Goal: Task Accomplishment & Management: Manage account settings

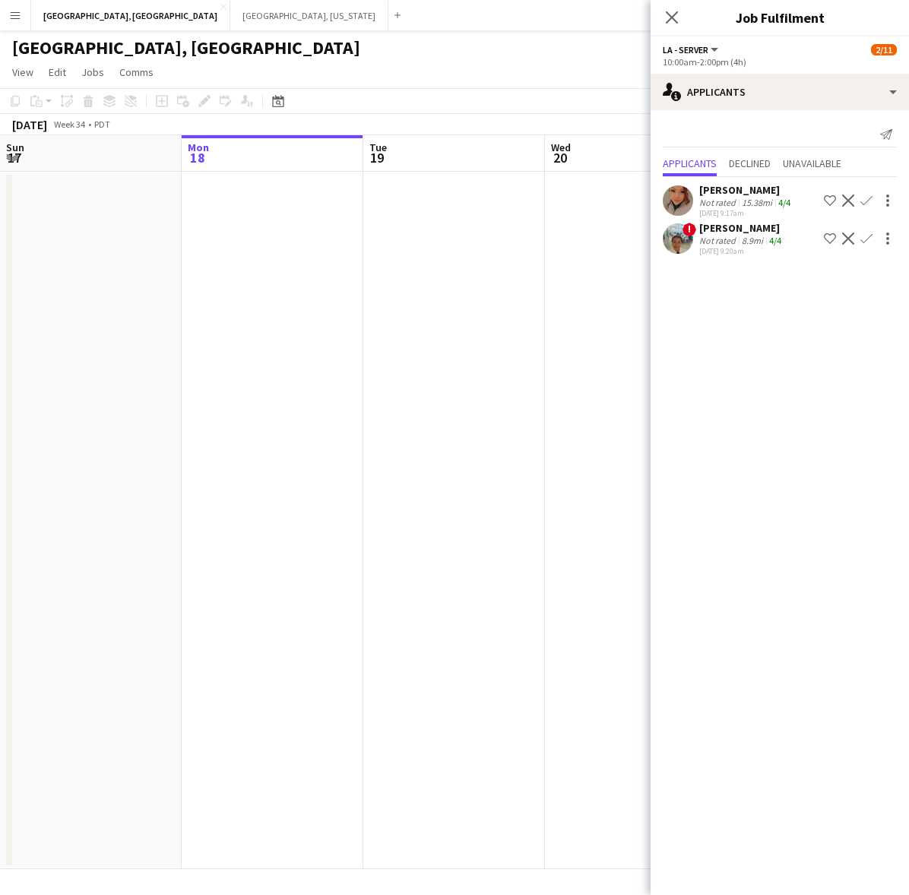
click at [732, 321] on app-card-role "LA - Server 4I 2A 2/11 10:00am-2:00pm (4h) ! Sherrel Gonzalez ! George Gonzalez…" at bounding box center [817, 382] width 170 height 275
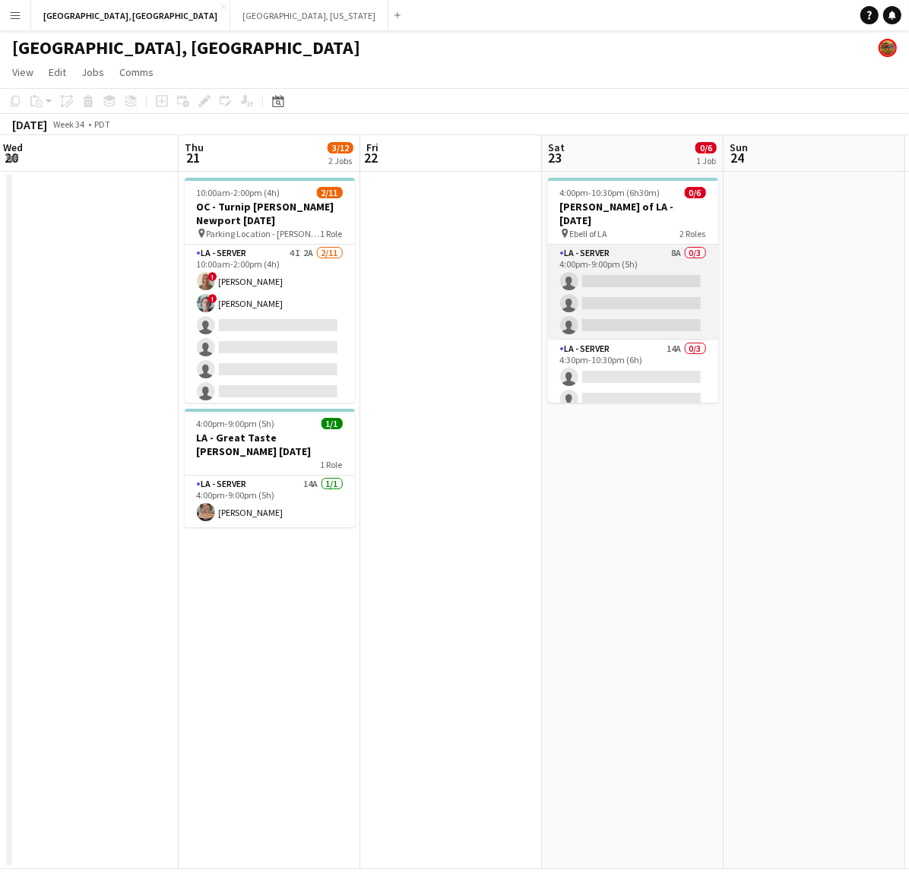
click at [616, 286] on app-card-role "LA - Server 8A 0/3 4:00pm-9:00pm (5h) single-neutral-actions single-neutral-act…" at bounding box center [633, 293] width 170 height 96
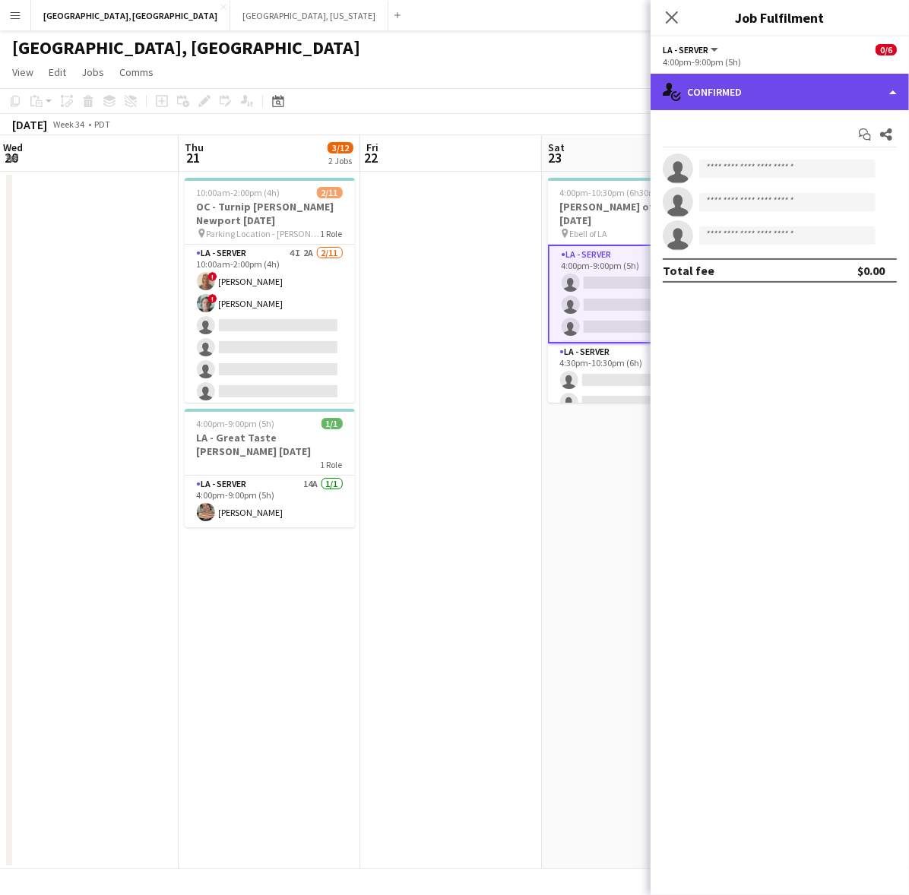
click at [795, 96] on div "single-neutral-actions-check-2 Confirmed" at bounding box center [779, 92] width 258 height 36
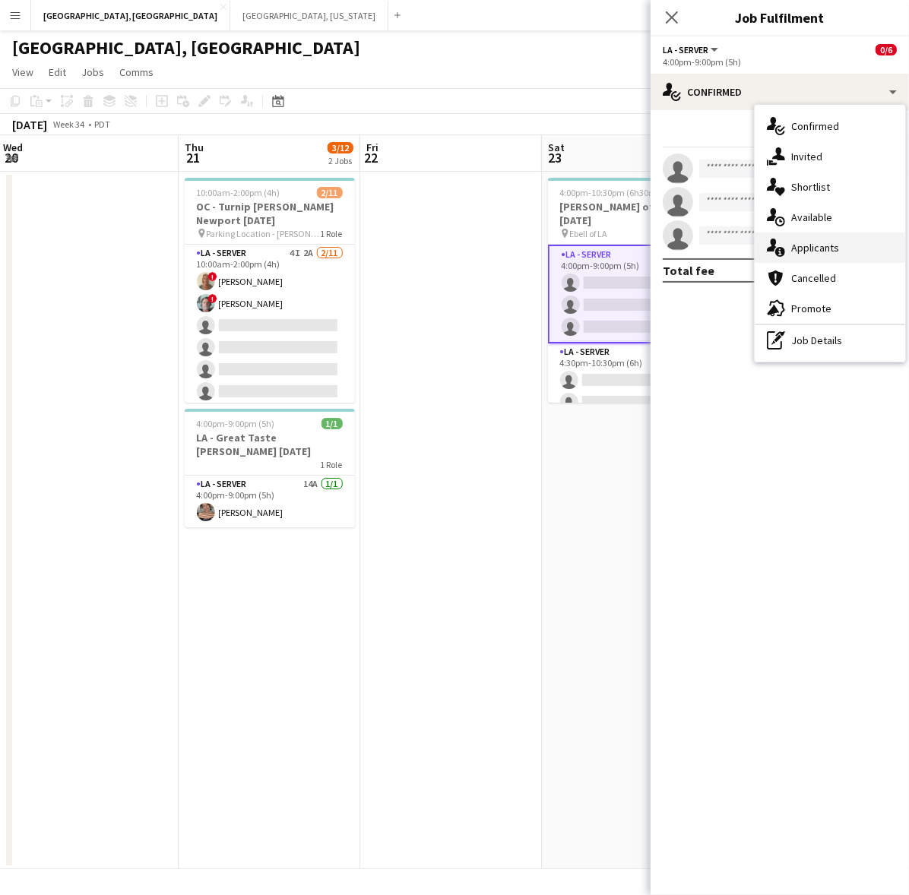
click at [791, 251] on div "single-neutral-actions-information Applicants" at bounding box center [829, 247] width 150 height 30
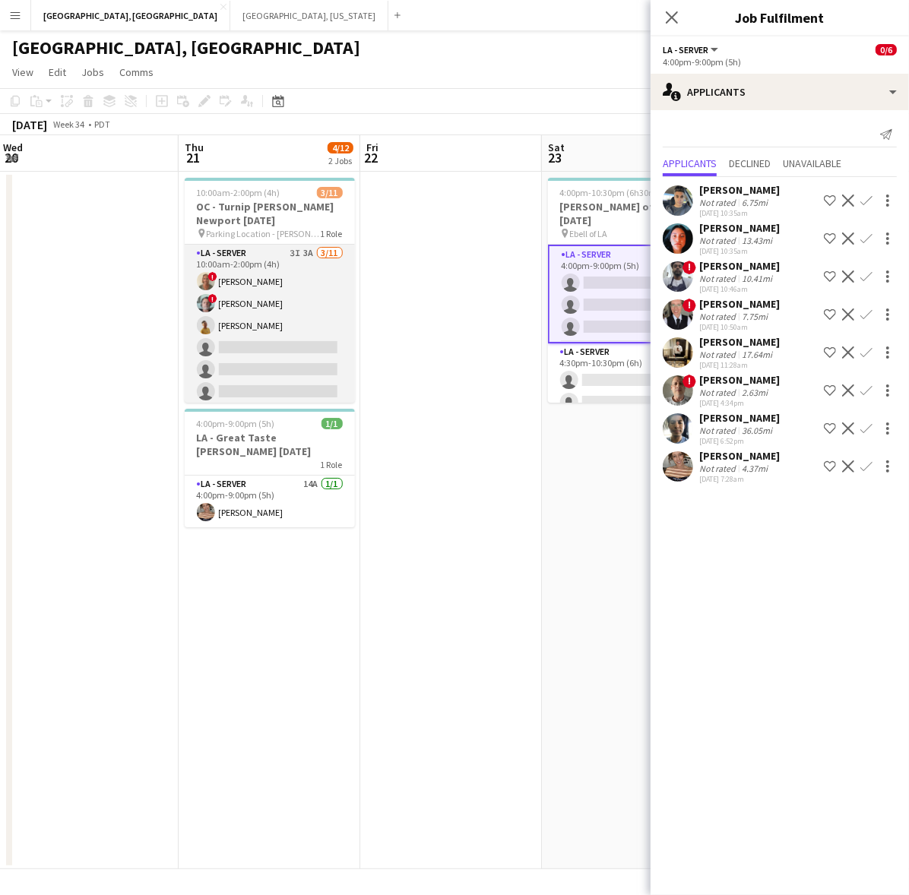
drag, startPoint x: 238, startPoint y: 308, endPoint x: 238, endPoint y: 298, distance: 9.9
click at [238, 308] on app-card-role "LA - Server 3I 3A 3/11 10:00am-2:00pm (4h) ! Sherrel Gonzalez ! George Gonzalez…" at bounding box center [270, 381] width 170 height 272
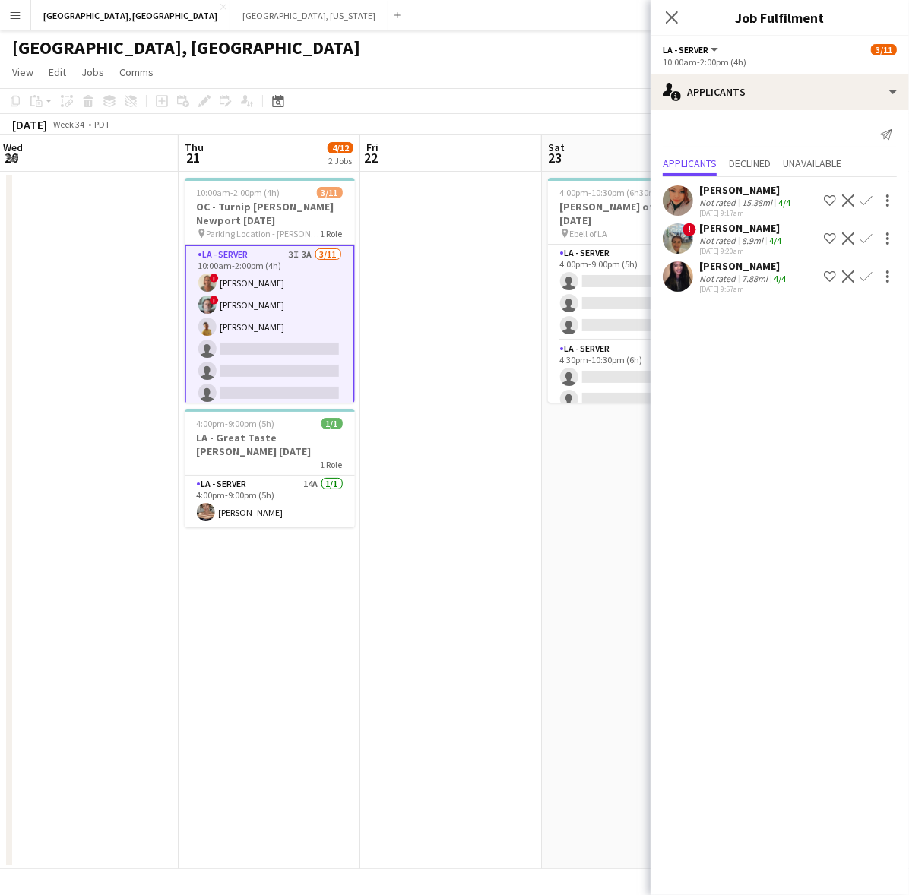
click at [872, 275] on button "Confirm" at bounding box center [866, 276] width 18 height 18
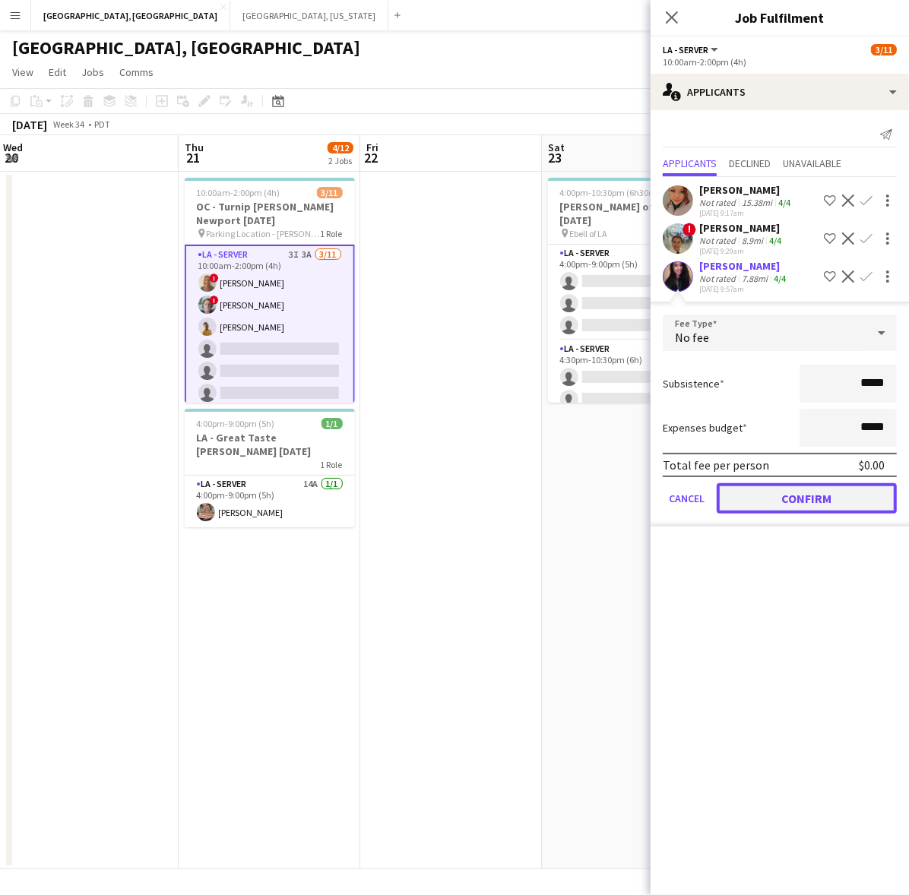
drag, startPoint x: 802, startPoint y: 500, endPoint x: 553, endPoint y: 378, distance: 276.6
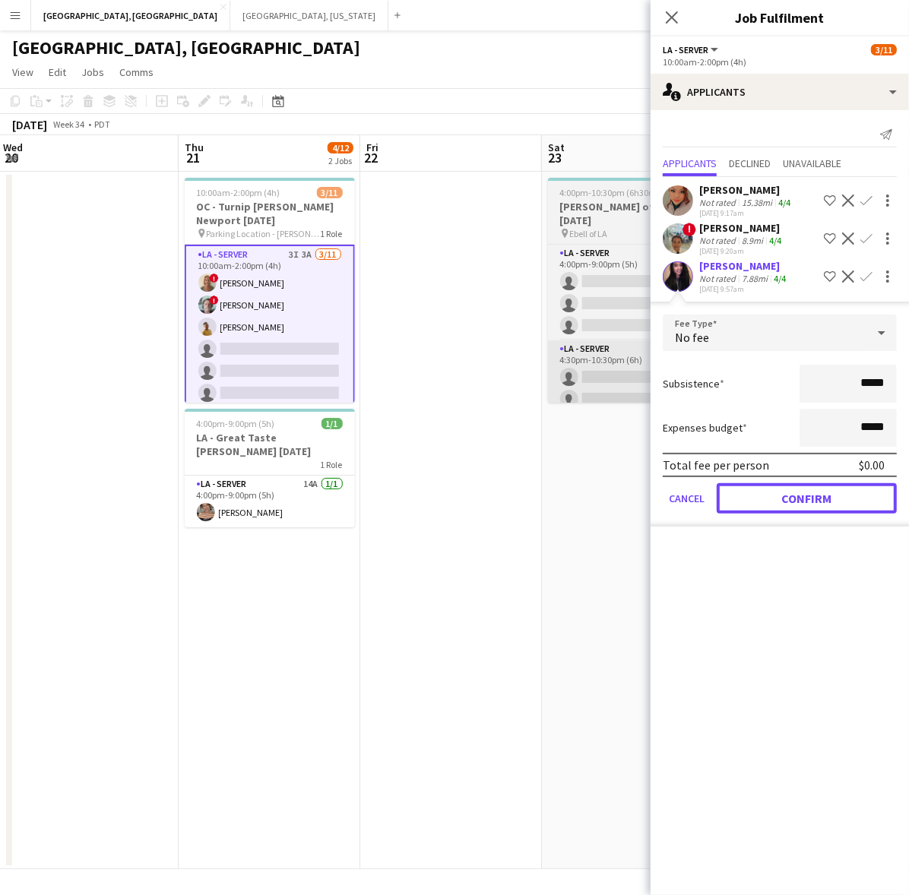
click at [800, 500] on button "Confirm" at bounding box center [806, 498] width 180 height 30
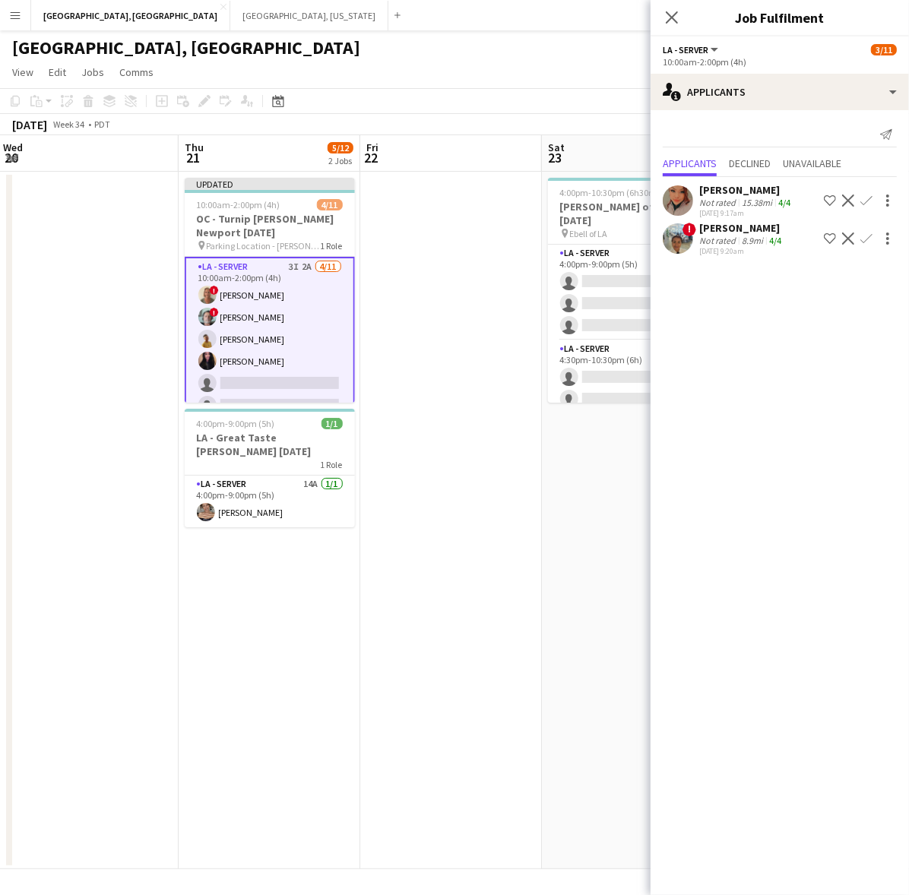
click at [481, 89] on app-toolbar "Copy Paste Paste Ctrl+V Paste with crew Ctrl+Shift+V Paste linked Job Delete Gr…" at bounding box center [454, 101] width 909 height 26
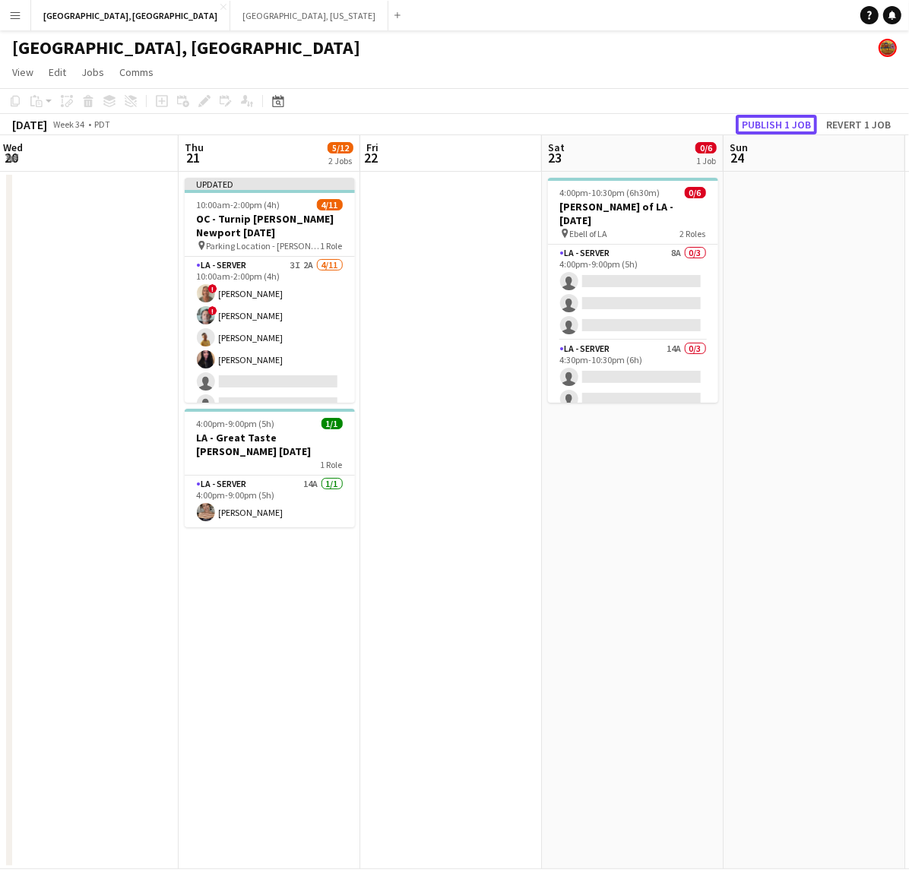
click at [771, 125] on button "Publish 1 job" at bounding box center [775, 125] width 81 height 20
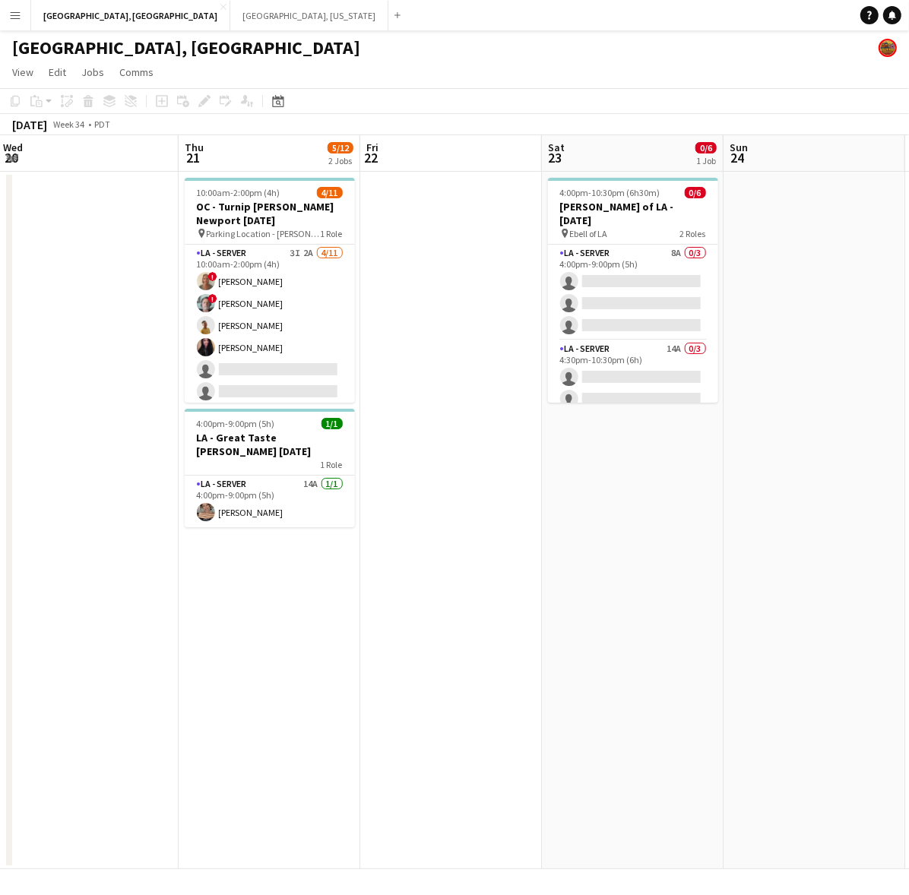
click at [17, 17] on app-icon "Menu" at bounding box center [15, 15] width 12 height 12
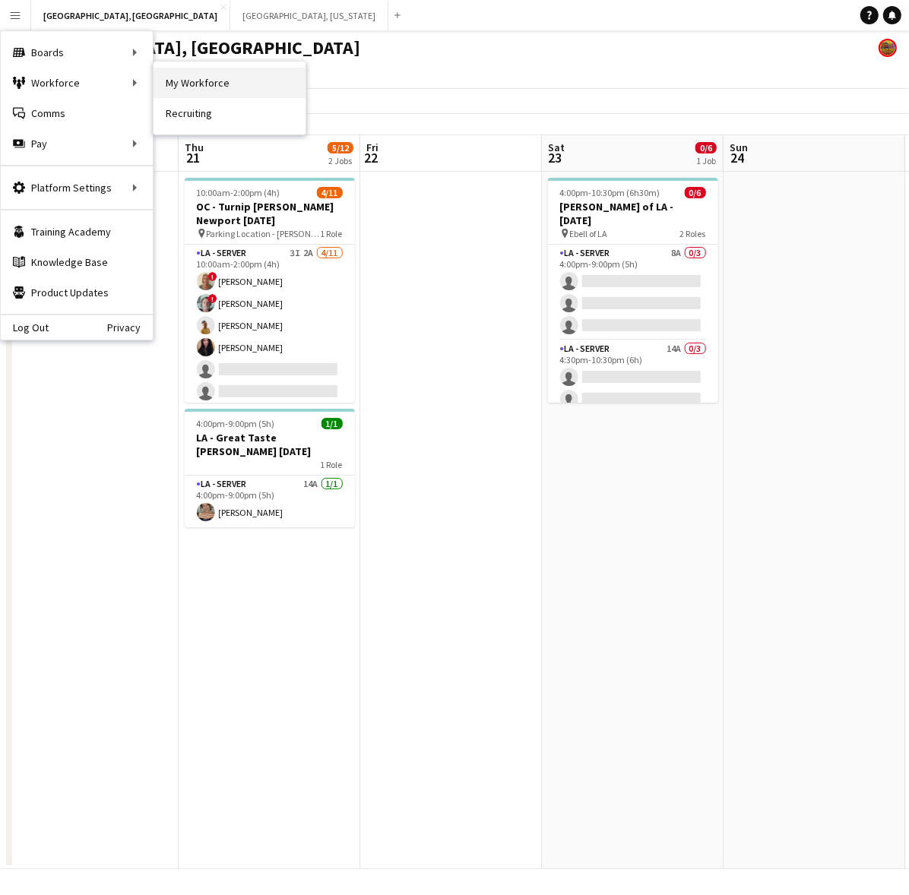
click at [247, 76] on link "My Workforce" at bounding box center [229, 83] width 152 height 30
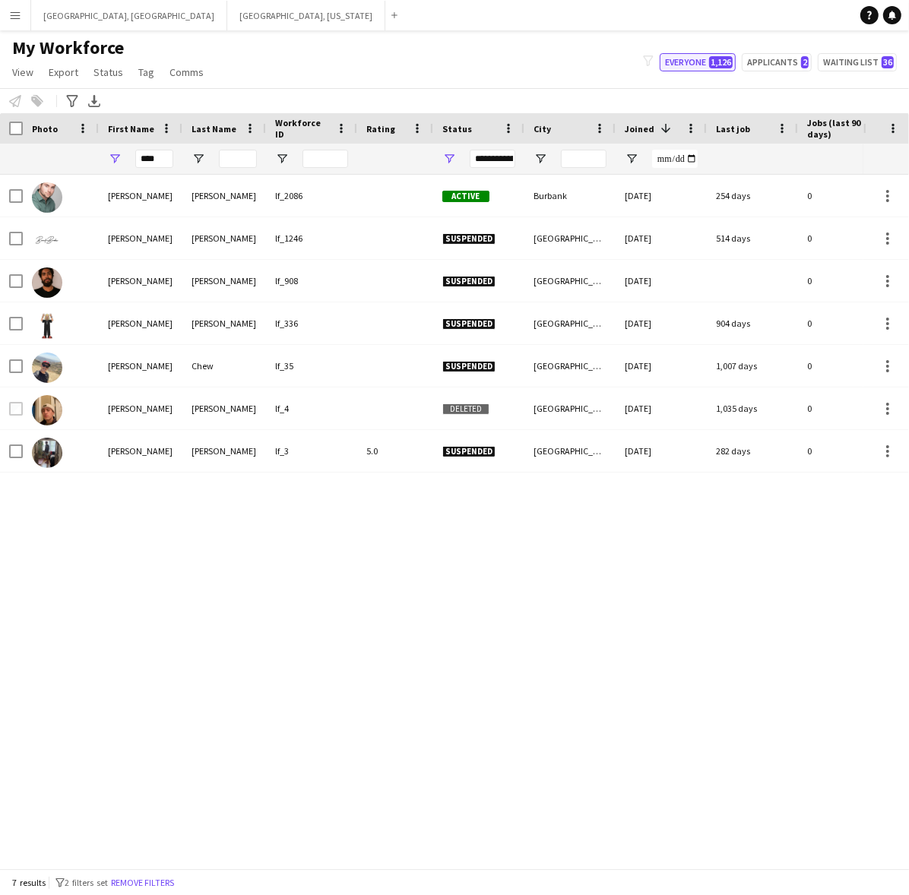
click at [682, 62] on button "Everyone 1,126" at bounding box center [697, 62] width 76 height 18
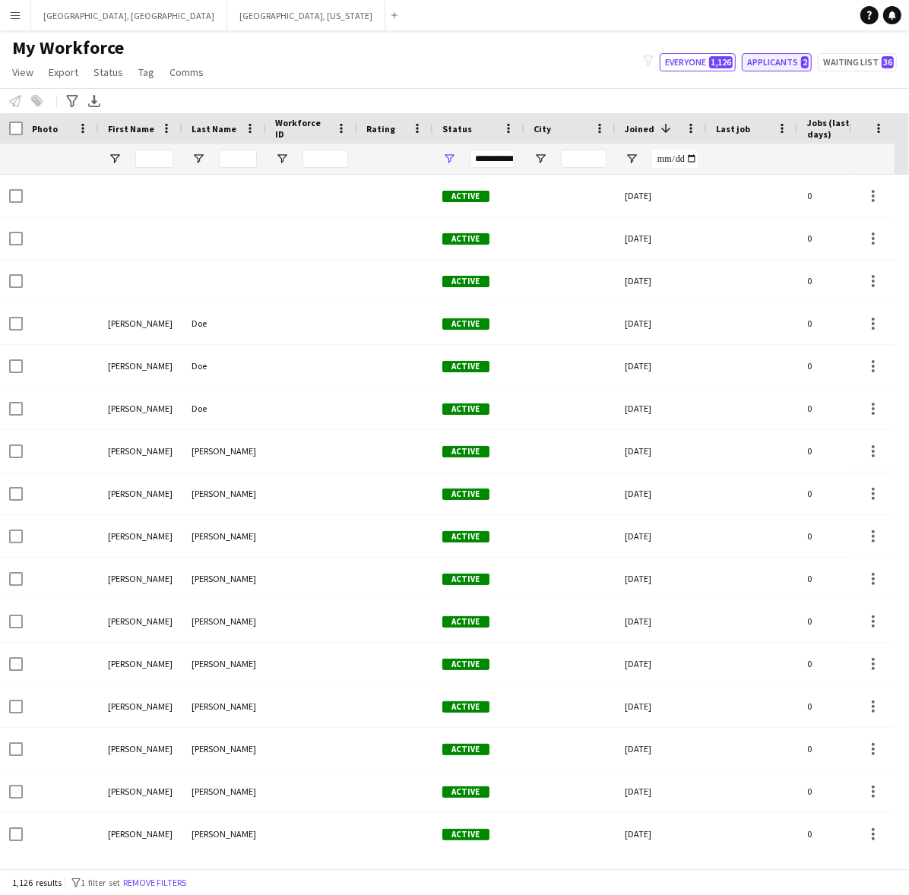
click at [792, 58] on button "Applicants 2" at bounding box center [777, 62] width 70 height 18
type input "**********"
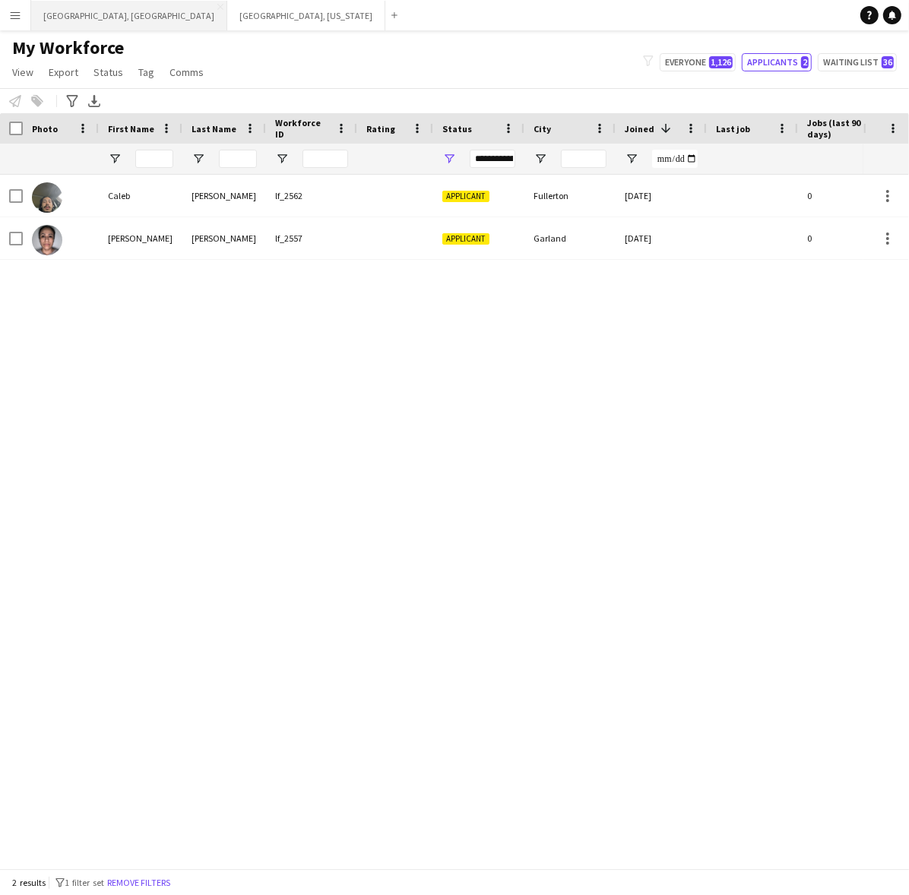
click at [81, 1] on button "[GEOGRAPHIC_DATA], [GEOGRAPHIC_DATA] Close" at bounding box center [129, 16] width 196 height 30
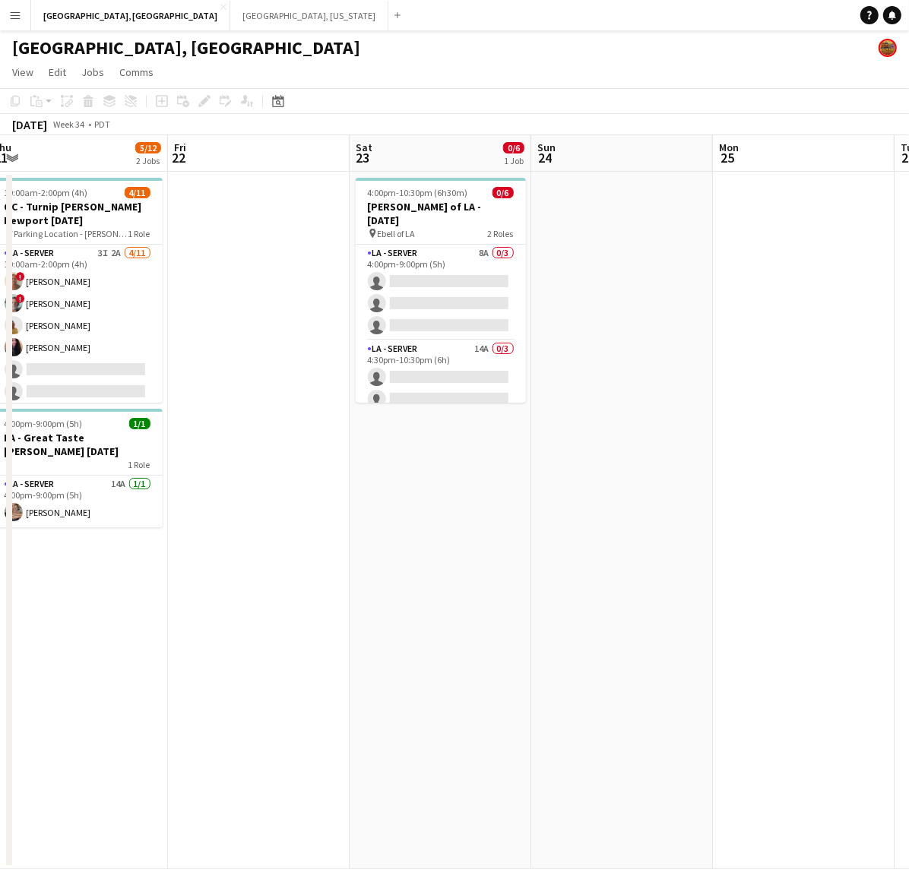
scroll to position [0, 490]
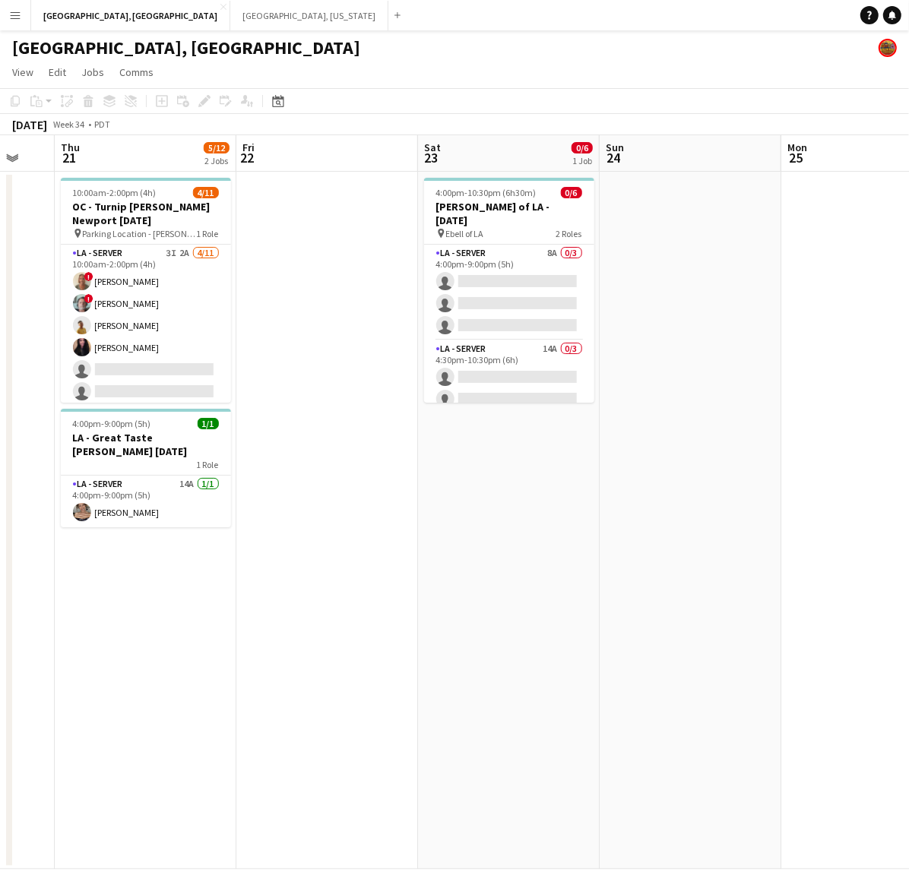
drag, startPoint x: 747, startPoint y: 521, endPoint x: 77, endPoint y: 689, distance: 690.1
click at [77, 689] on app-calendar-viewport "Mon 18 Tue 19 Wed 20 Thu 21 5/12 2 Jobs Fri 22 Sat 23 0/6 1 Job Sun 24 Mon 25 T…" at bounding box center [454, 502] width 909 height 734
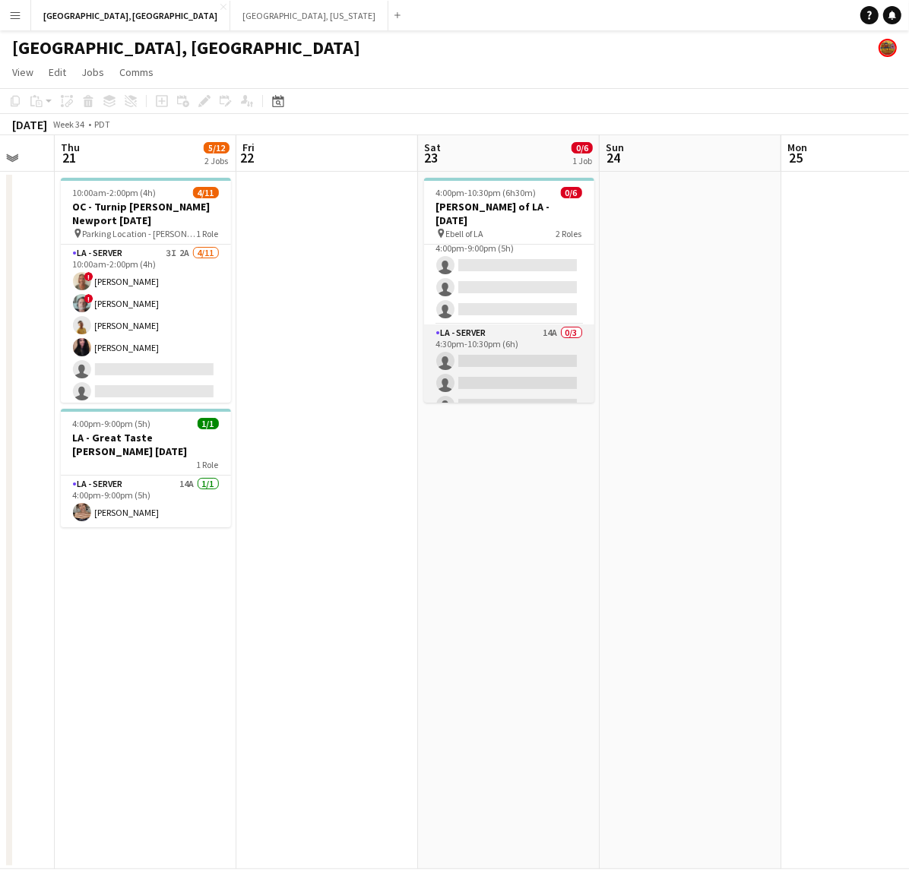
scroll to position [20, 0]
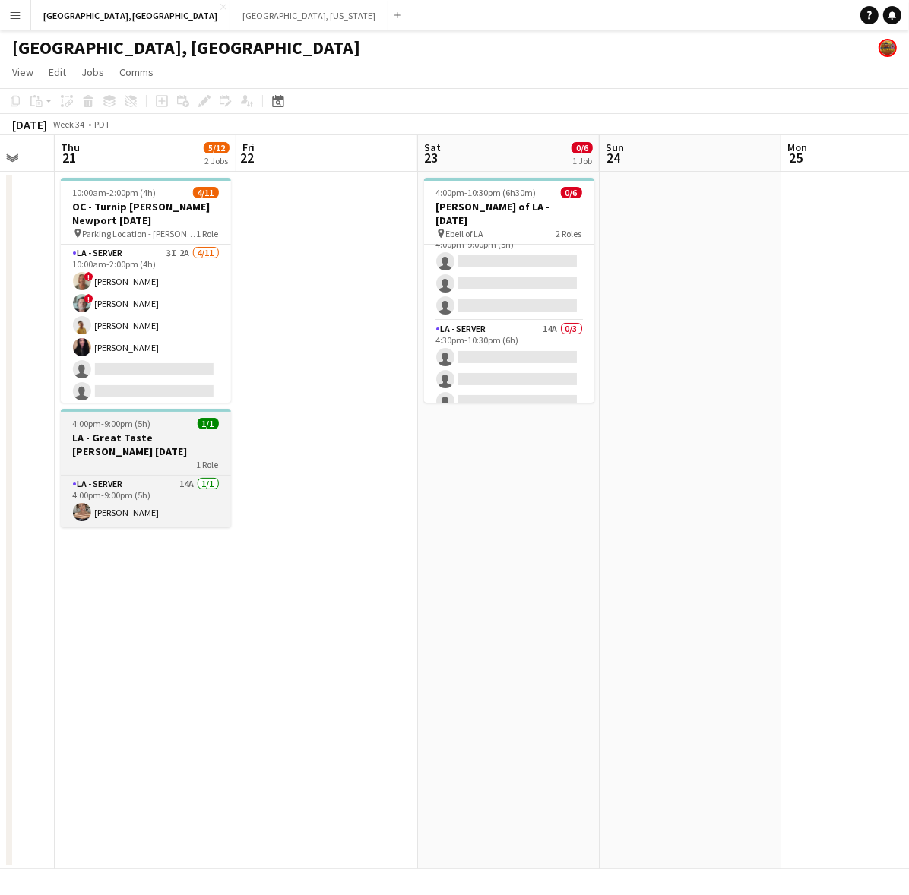
click at [160, 441] on h3 "LA - Great Taste [PERSON_NAME] [DATE]" at bounding box center [146, 444] width 170 height 27
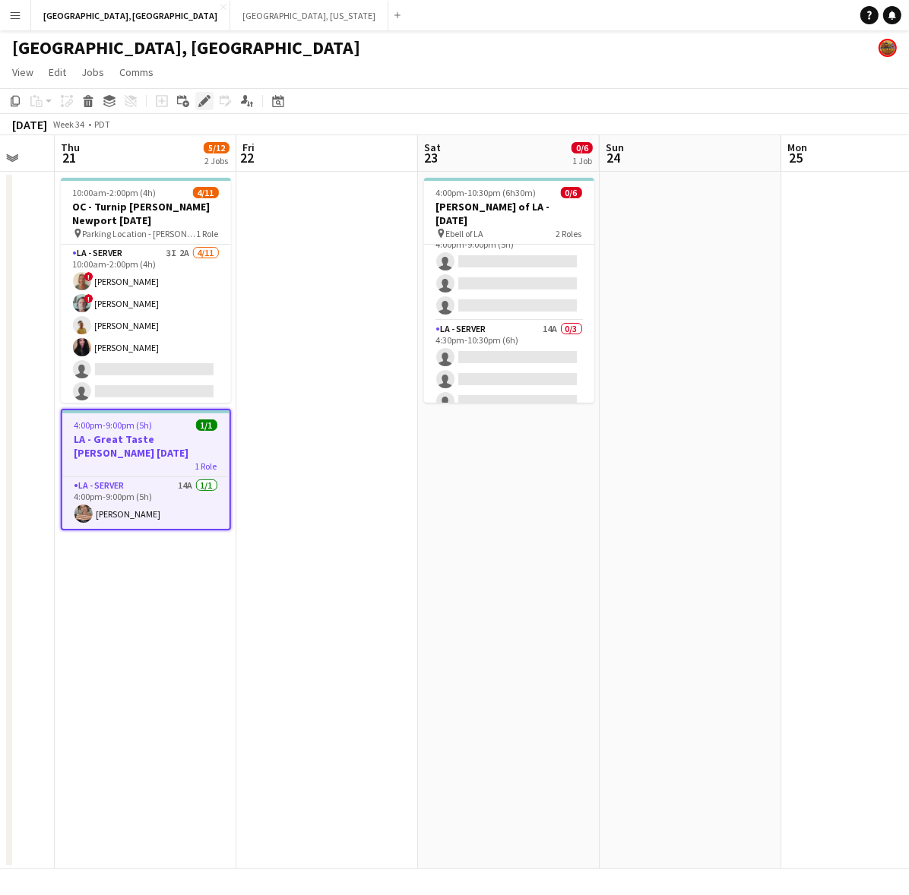
click at [206, 99] on icon at bounding box center [204, 101] width 8 height 8
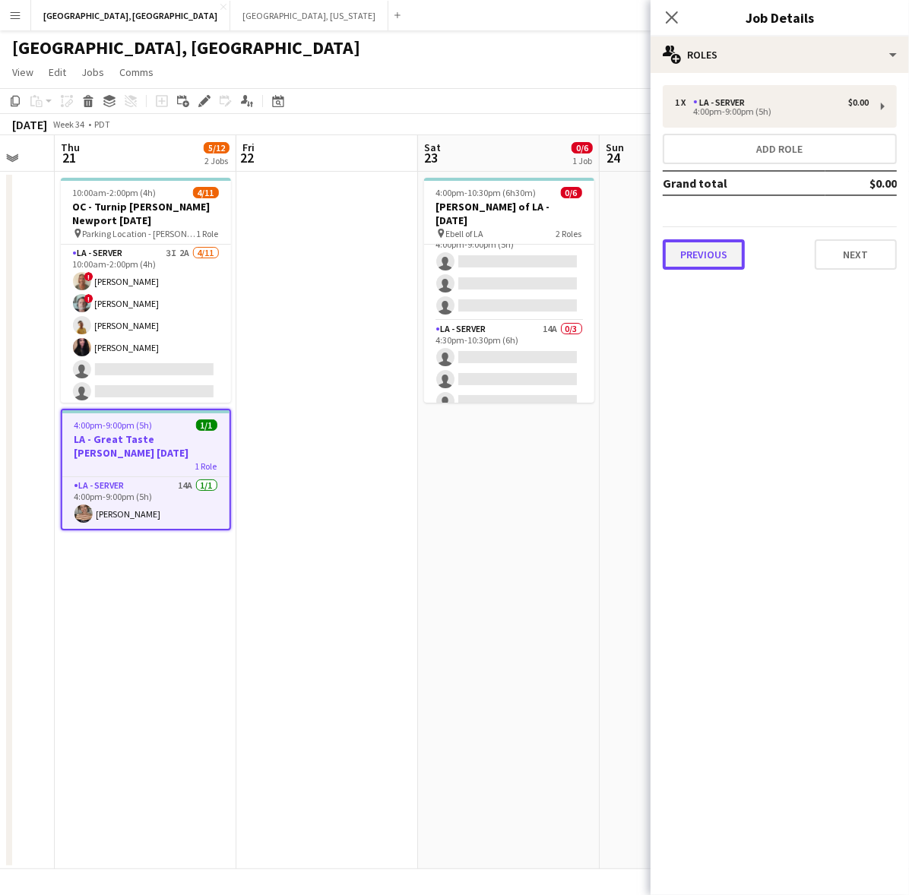
click at [707, 255] on button "Previous" at bounding box center [704, 254] width 82 height 30
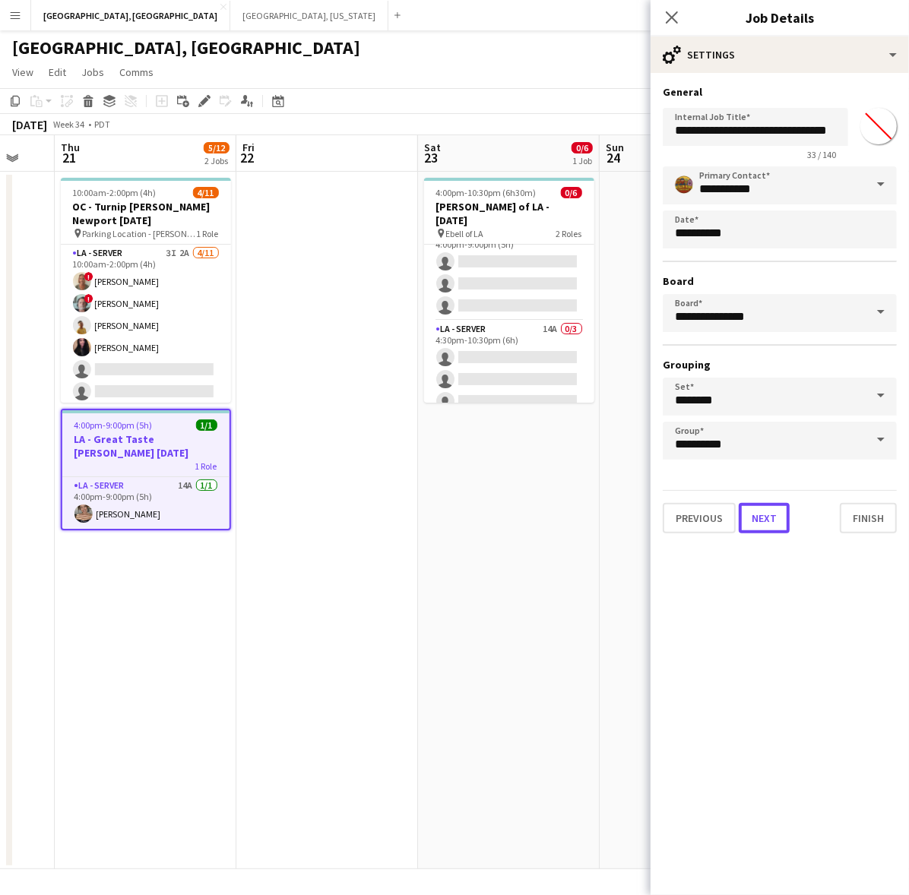
click at [762, 503] on button "Next" at bounding box center [764, 518] width 51 height 30
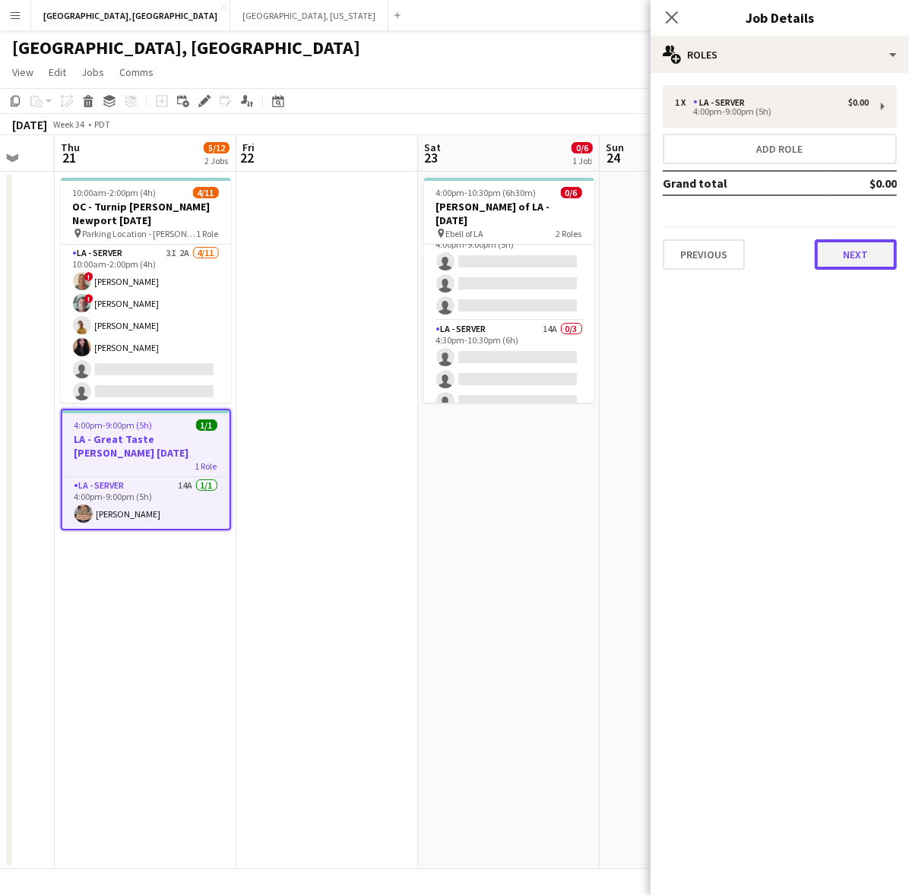
click at [859, 253] on button "Next" at bounding box center [855, 254] width 82 height 30
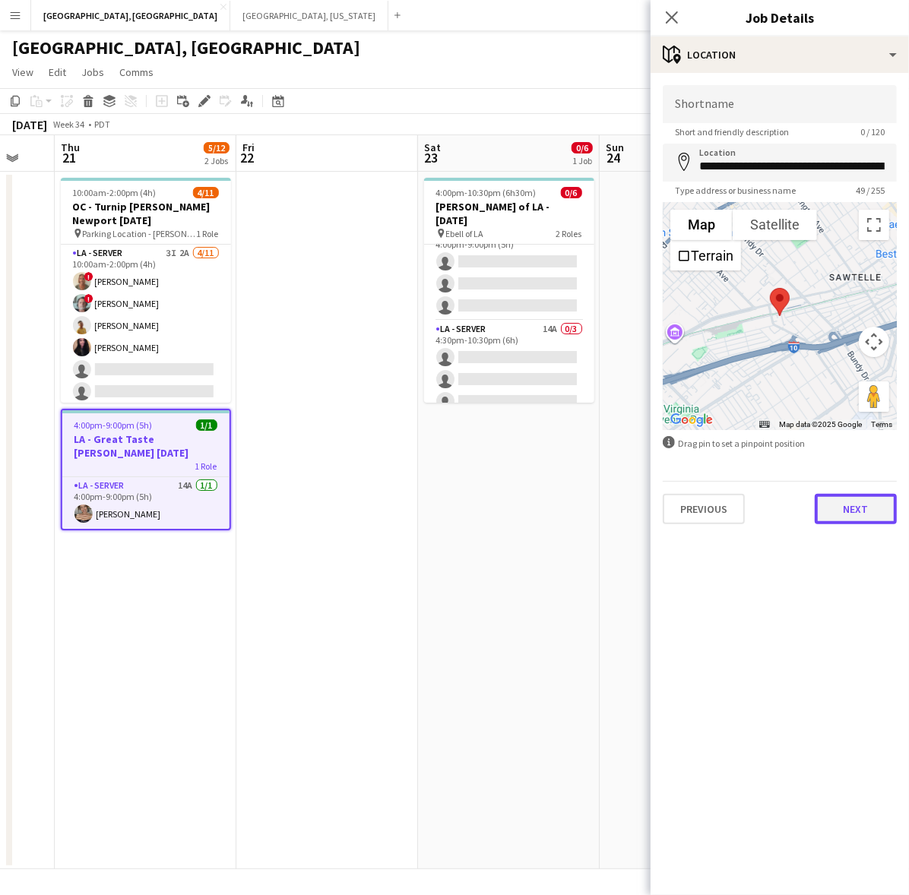
click at [853, 504] on button "Next" at bounding box center [855, 509] width 82 height 30
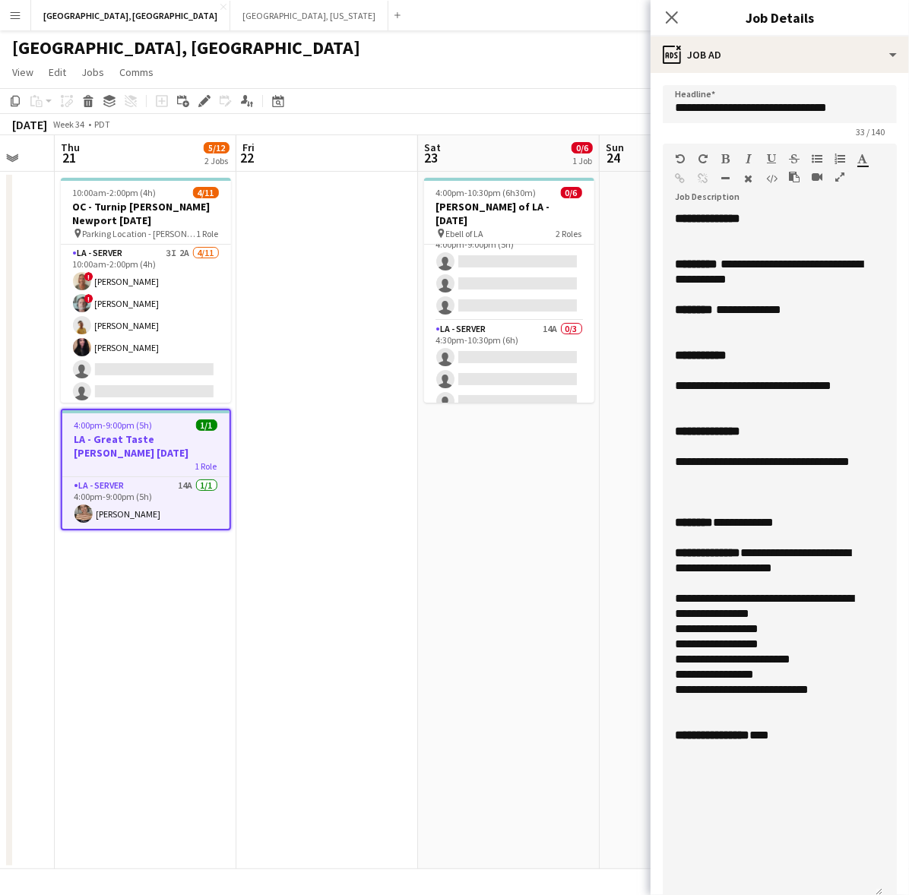
drag, startPoint x: 891, startPoint y: 291, endPoint x: 887, endPoint y: 886, distance: 594.9
click at [887, 886] on form "**********" at bounding box center [779, 709] width 258 height 1248
click at [718, 229] on div at bounding box center [772, 233] width 195 height 15
click at [606, 491] on app-date-cell at bounding box center [690, 520] width 182 height 697
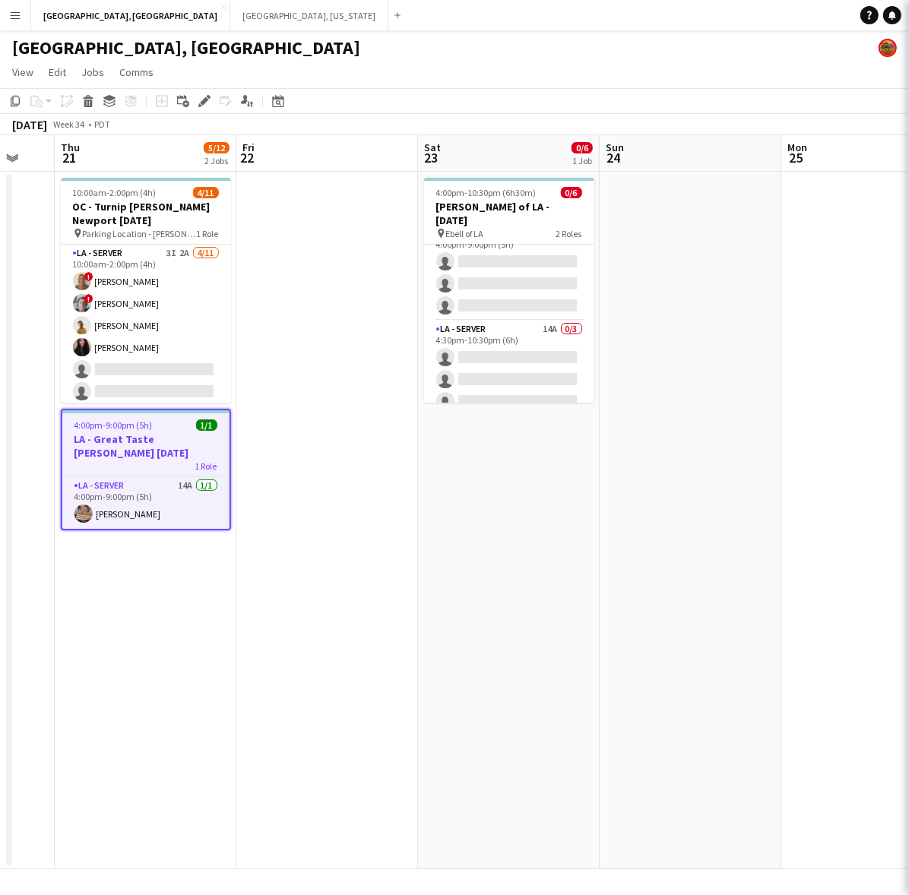
scroll to position [0, 492]
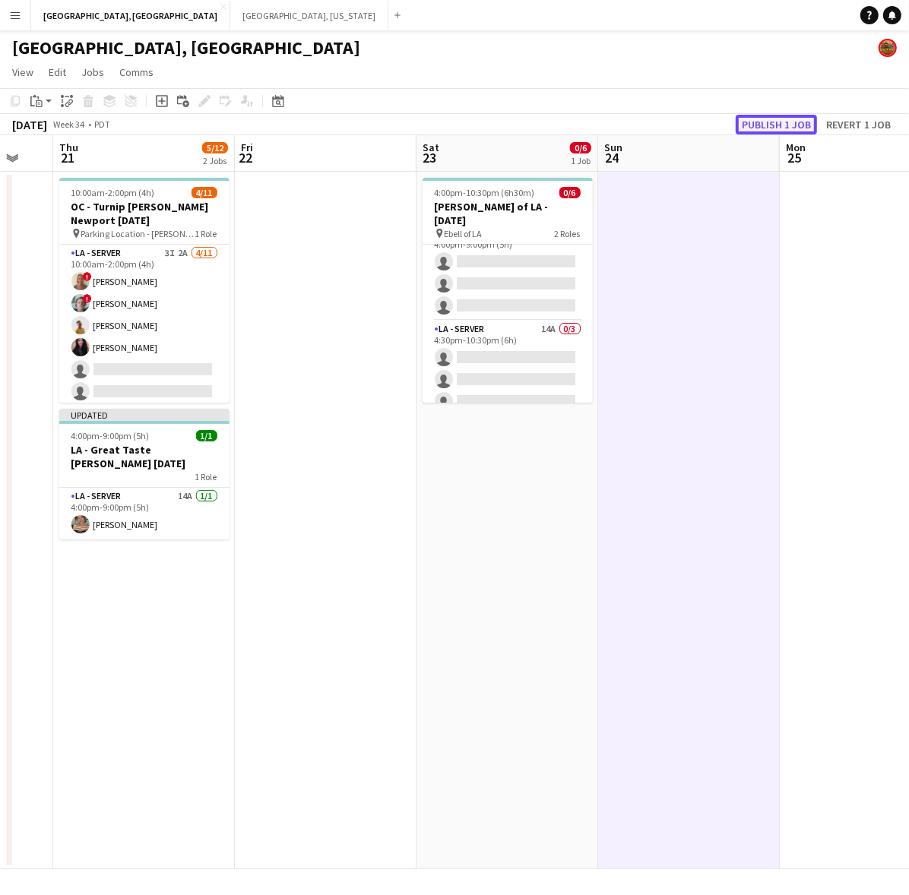
click at [776, 125] on button "Publish 1 job" at bounding box center [775, 125] width 81 height 20
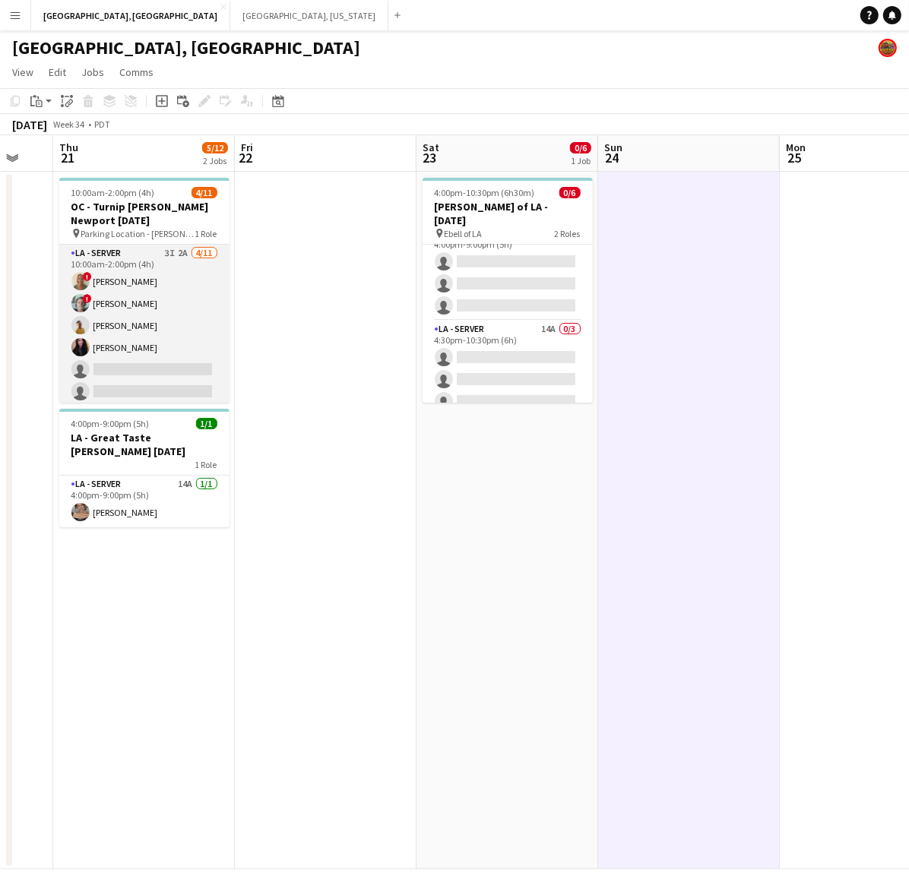
click at [144, 297] on app-card-role "LA - Server 3I 2A 4/11 10:00am-2:00pm (4h) ! Sherrel Gonzalez ! George Gonzalez…" at bounding box center [144, 381] width 170 height 272
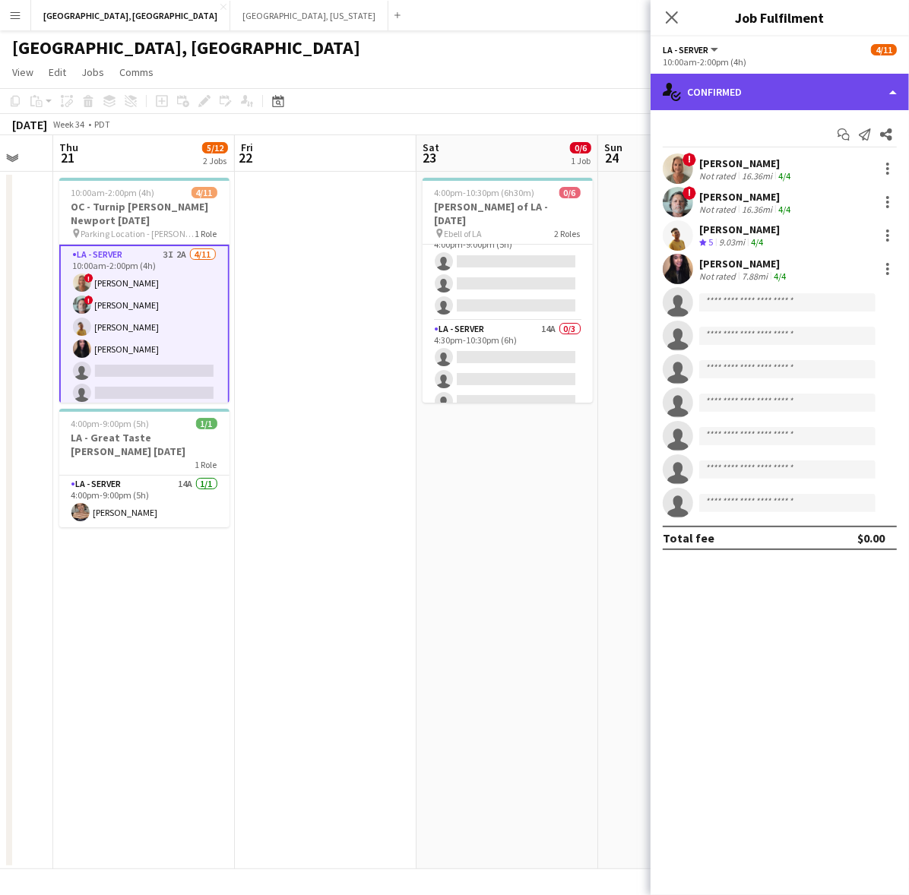
click at [773, 76] on div "single-neutral-actions-check-2 Confirmed" at bounding box center [779, 92] width 258 height 36
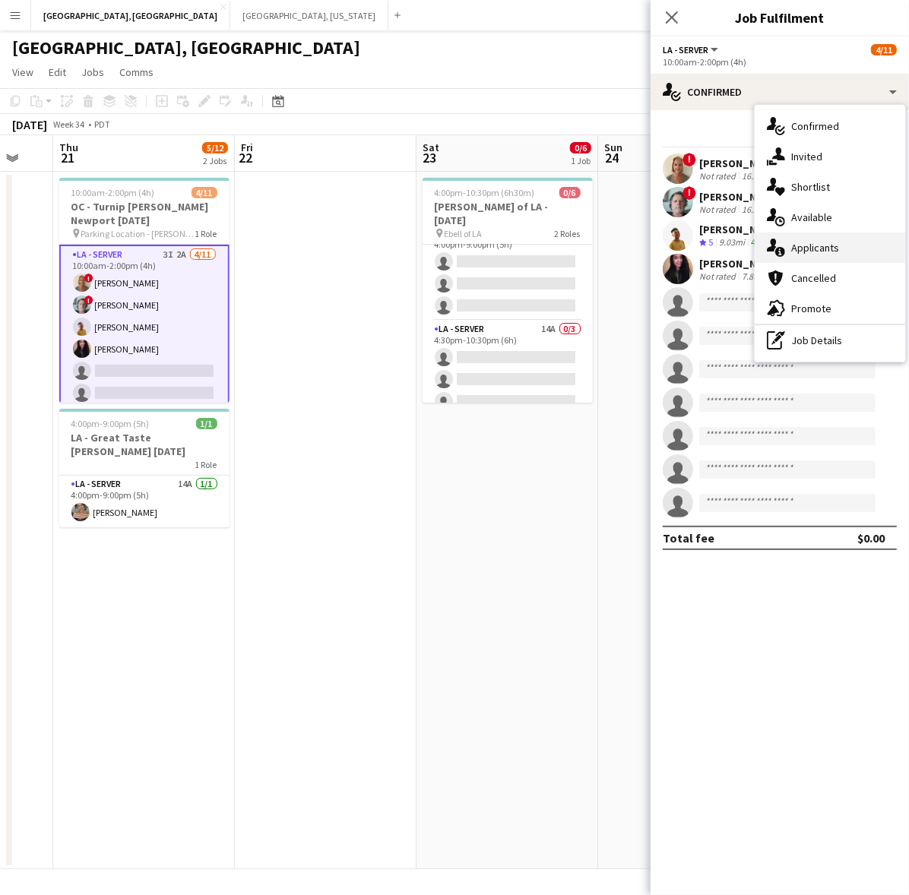
click at [834, 253] on div "single-neutral-actions-information Applicants" at bounding box center [829, 247] width 150 height 30
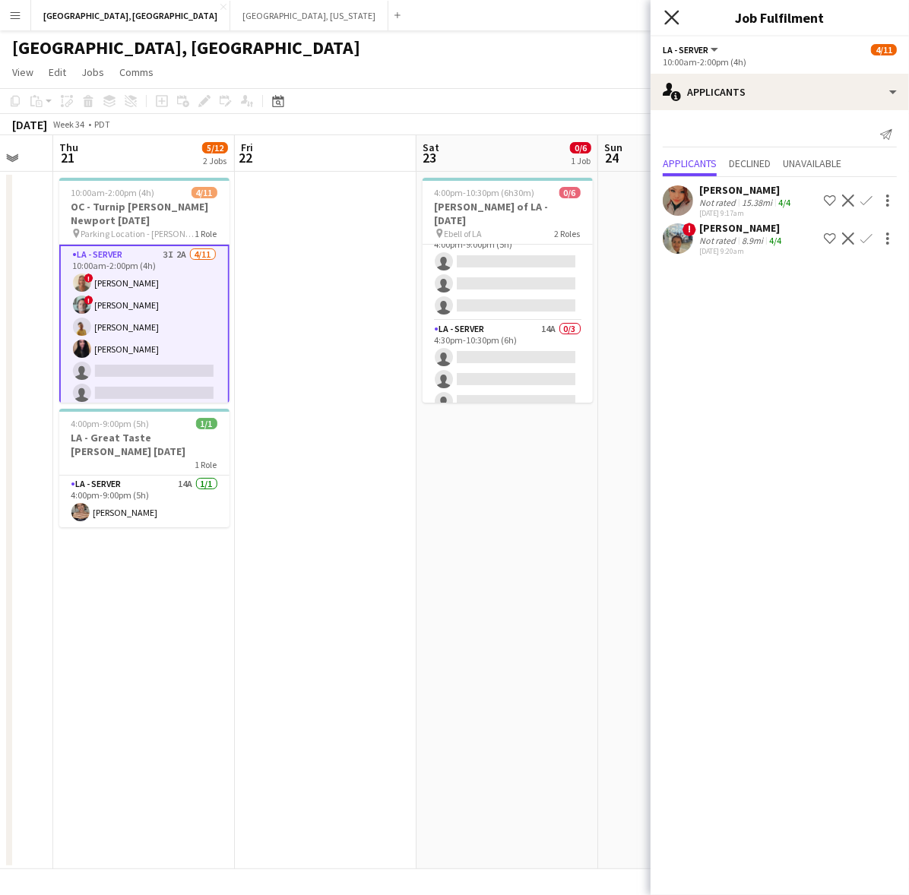
click at [671, 16] on icon at bounding box center [671, 17] width 14 height 14
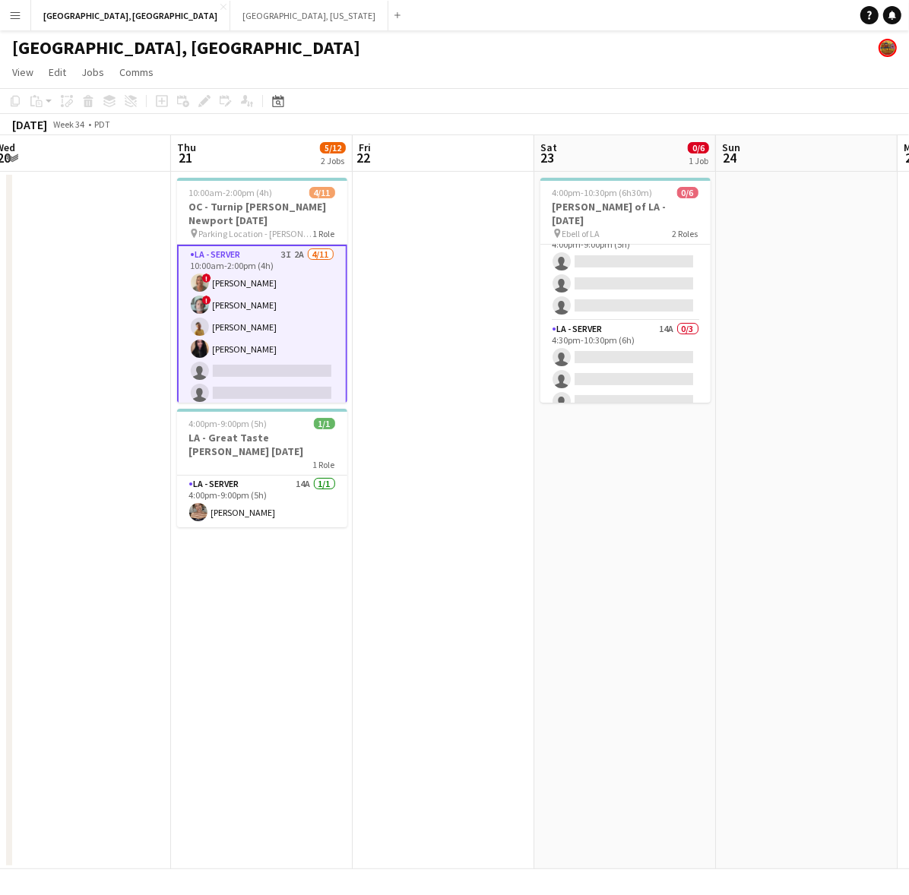
scroll to position [0, 357]
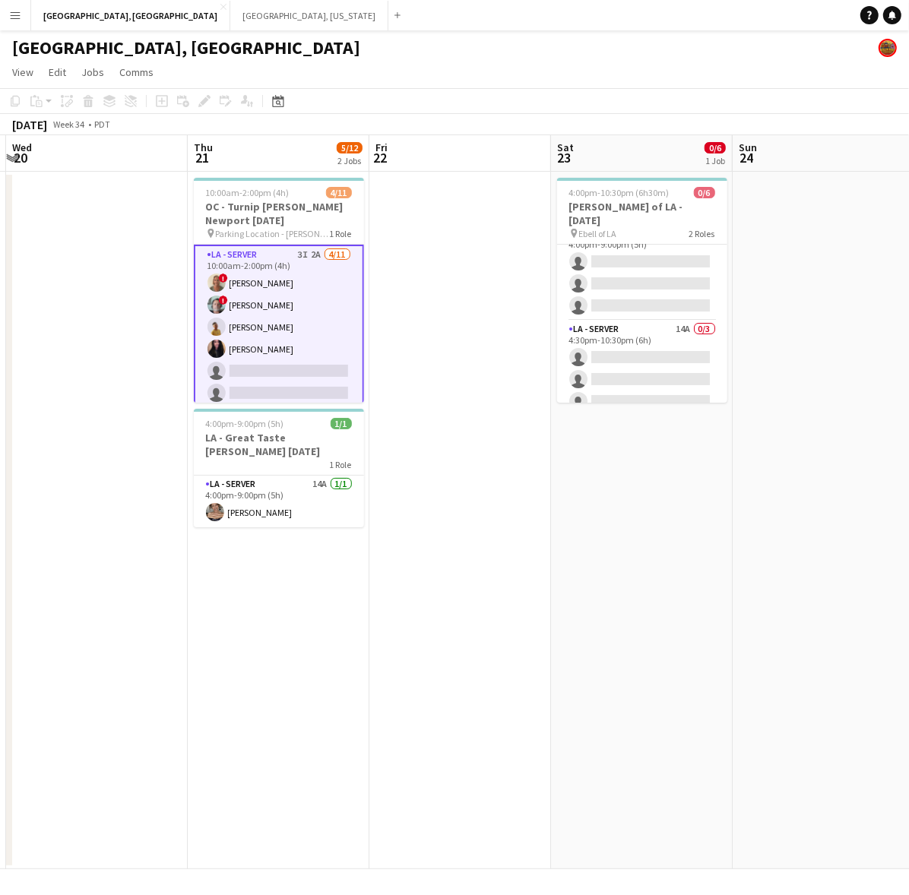
drag, startPoint x: 414, startPoint y: 405, endPoint x: 540, endPoint y: 423, distance: 127.4
click at [540, 423] on app-calendar-viewport "Mon 18 Tue 19 Wed 20 Thu 21 5/12 2 Jobs Fri 22 Sat 23 0/6 1 Job Sun 24 Mon 25 T…" at bounding box center [454, 502] width 909 height 734
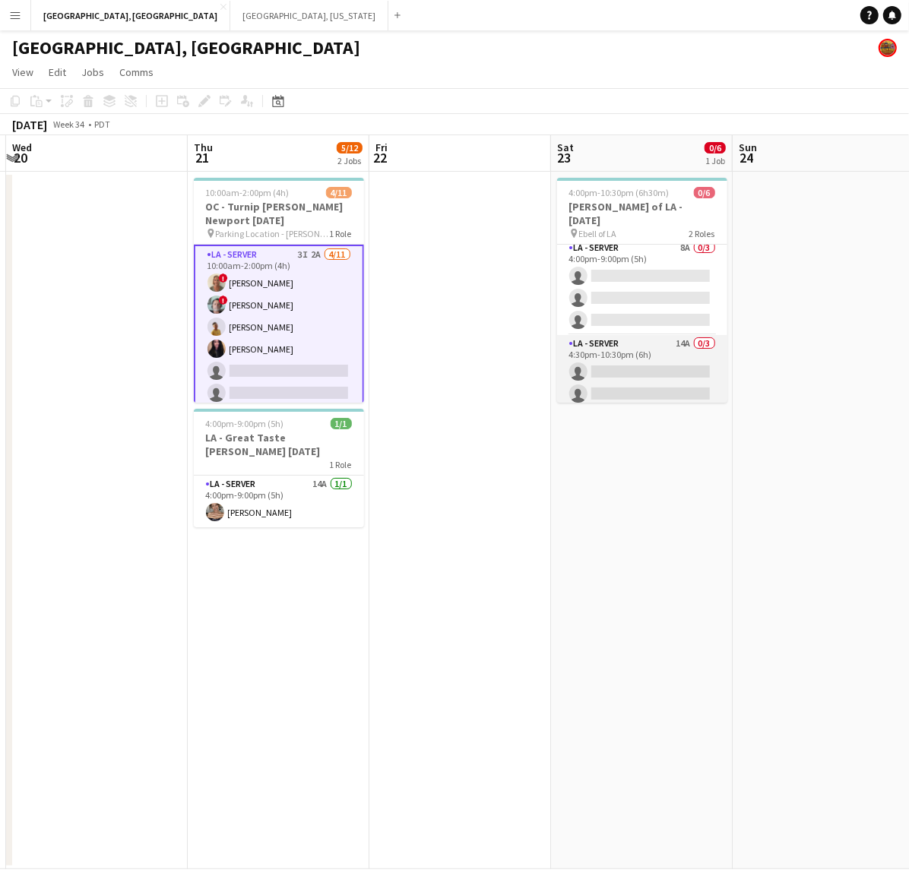
scroll to position [0, 0]
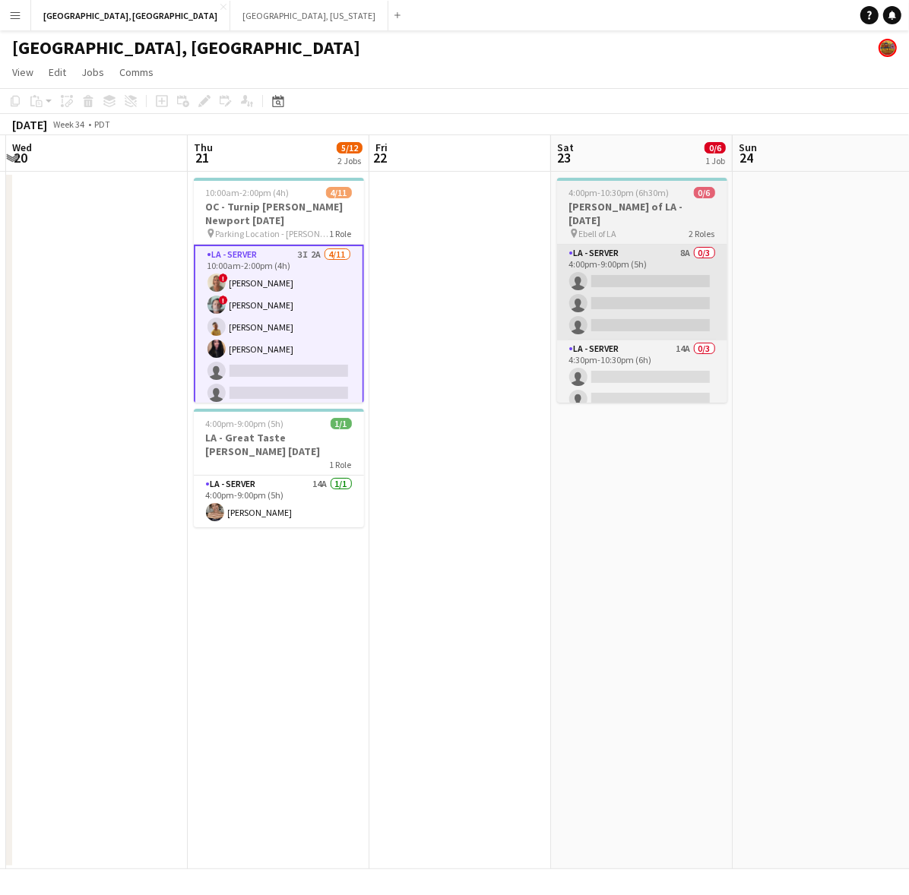
click at [659, 275] on app-card-role "LA - Server 8A 0/3 4:00pm-9:00pm (5h) single-neutral-actions single-neutral-act…" at bounding box center [642, 293] width 170 height 96
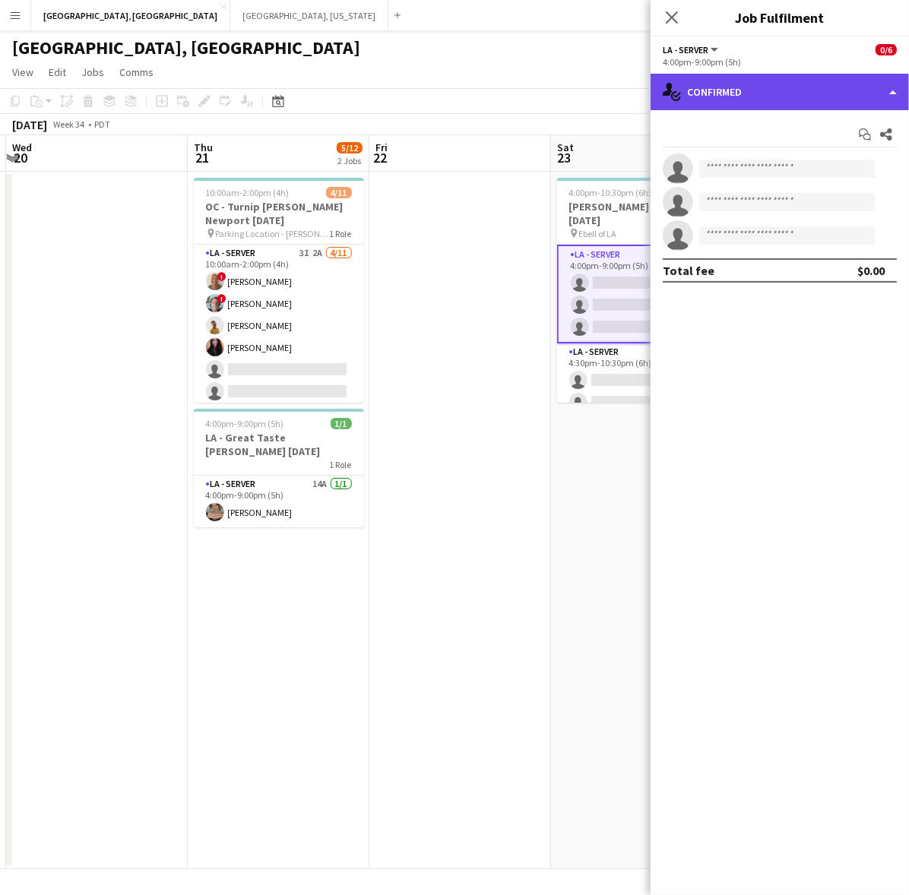
click at [741, 92] on div "single-neutral-actions-check-2 Confirmed" at bounding box center [779, 92] width 258 height 36
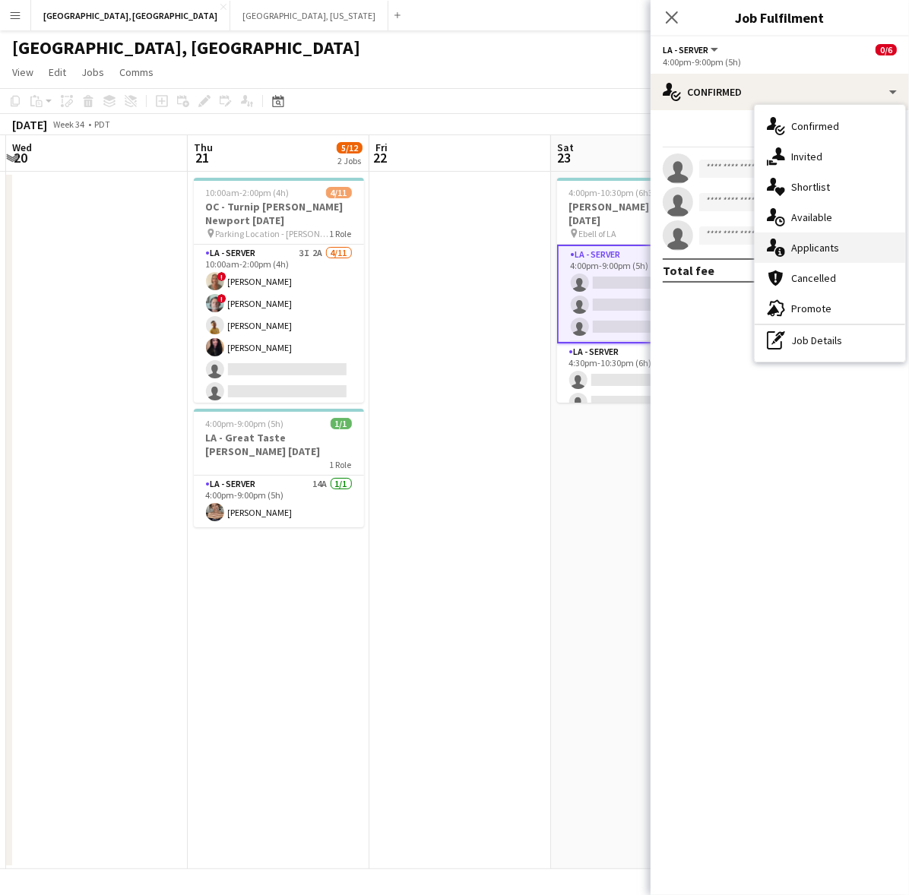
click at [788, 252] on div "single-neutral-actions-information Applicants" at bounding box center [829, 247] width 150 height 30
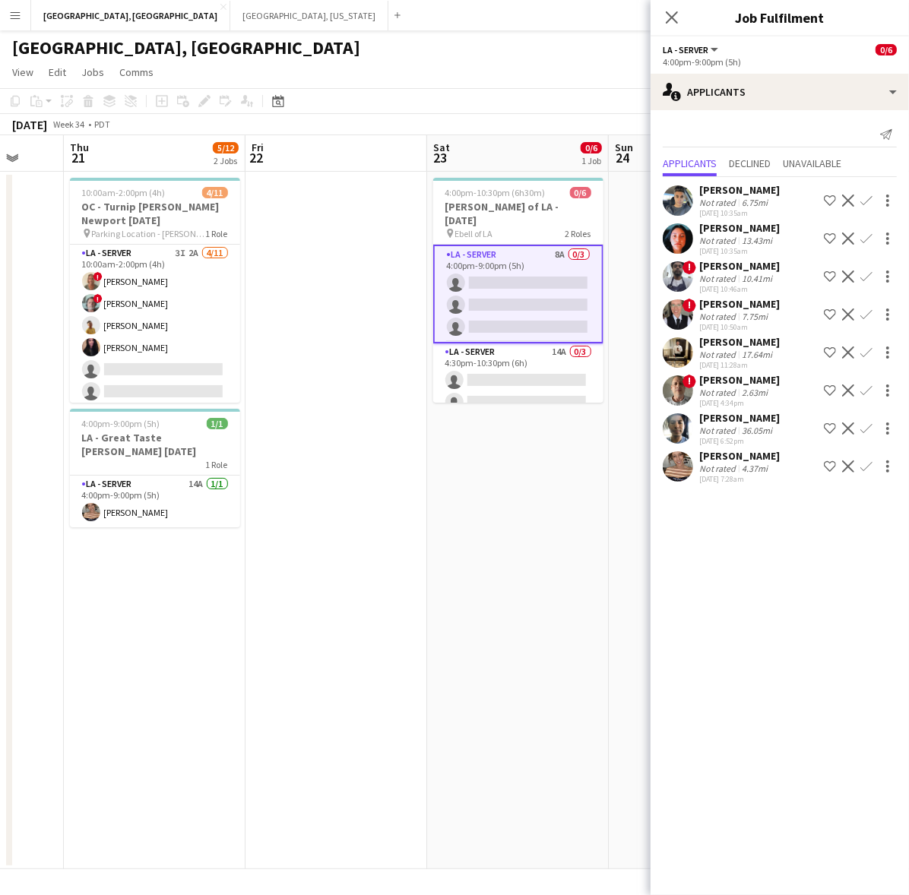
scroll to position [0, 522]
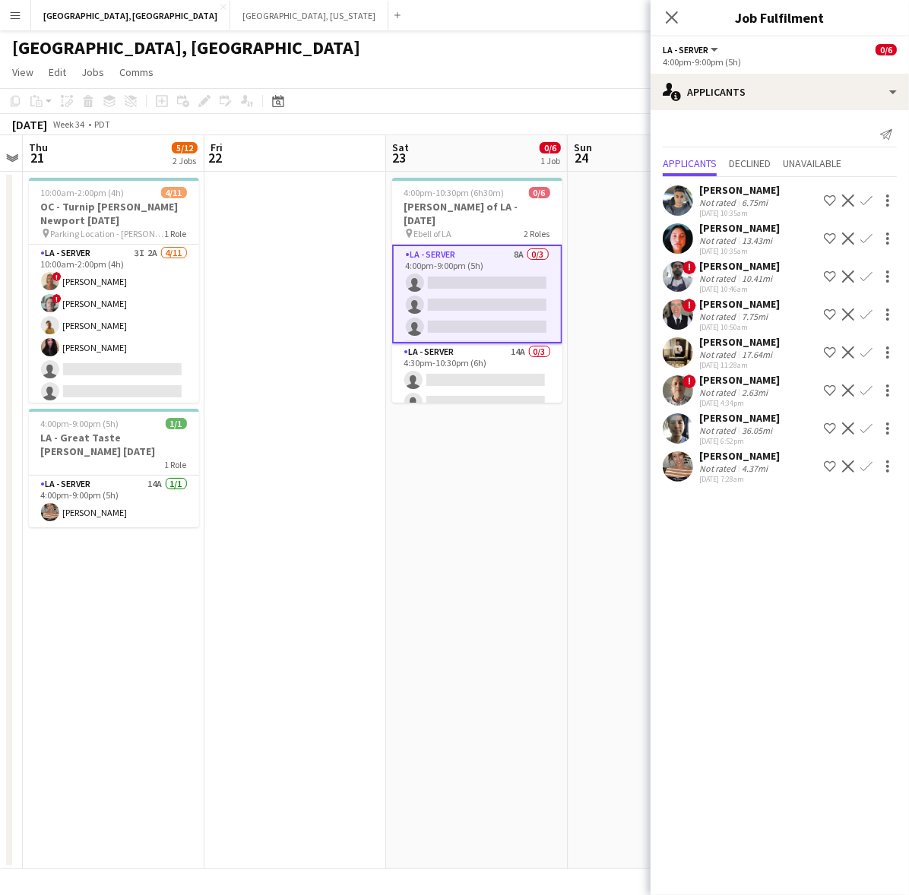
drag, startPoint x: 525, startPoint y: 505, endPoint x: 372, endPoint y: 521, distance: 153.5
click at [372, 521] on app-calendar-viewport "Mon 18 Tue 19 Wed 20 Thu 21 5/12 2 Jobs Fri 22 Sat 23 0/6 1 Job Sun 24 Mon 25 T…" at bounding box center [454, 502] width 909 height 734
click at [480, 344] on app-card-role "LA - Server 14A 0/3 4:30pm-10:30pm (6h) single-neutral-actions single-neutral-a…" at bounding box center [477, 391] width 170 height 96
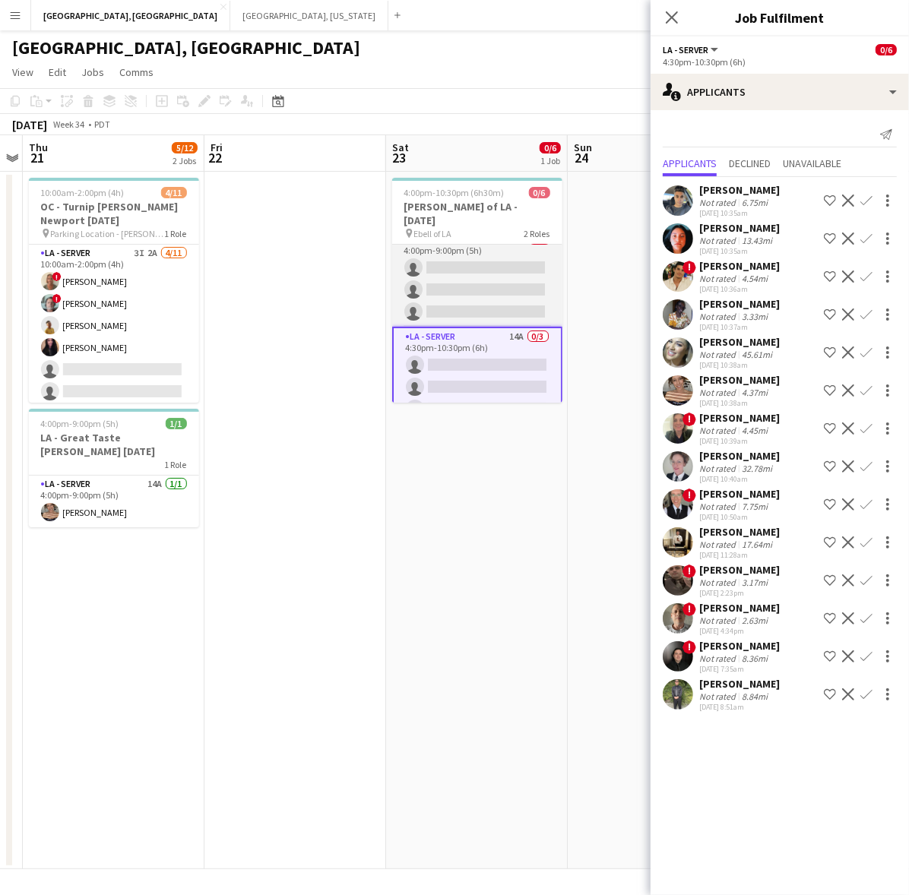
scroll to position [21, 0]
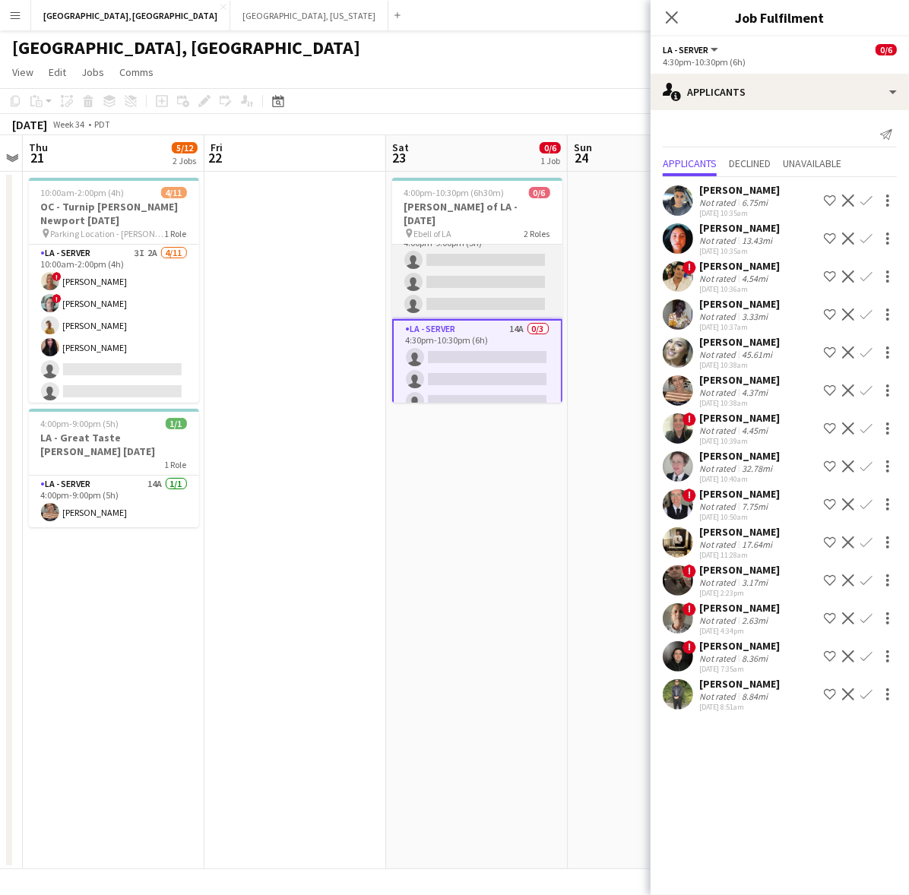
drag, startPoint x: 496, startPoint y: 280, endPoint x: 495, endPoint y: 302, distance: 22.1
click at [496, 280] on app-card-role "LA - Server 8A 0/3 4:00pm-9:00pm (5h) single-neutral-actions single-neutral-act…" at bounding box center [477, 271] width 170 height 96
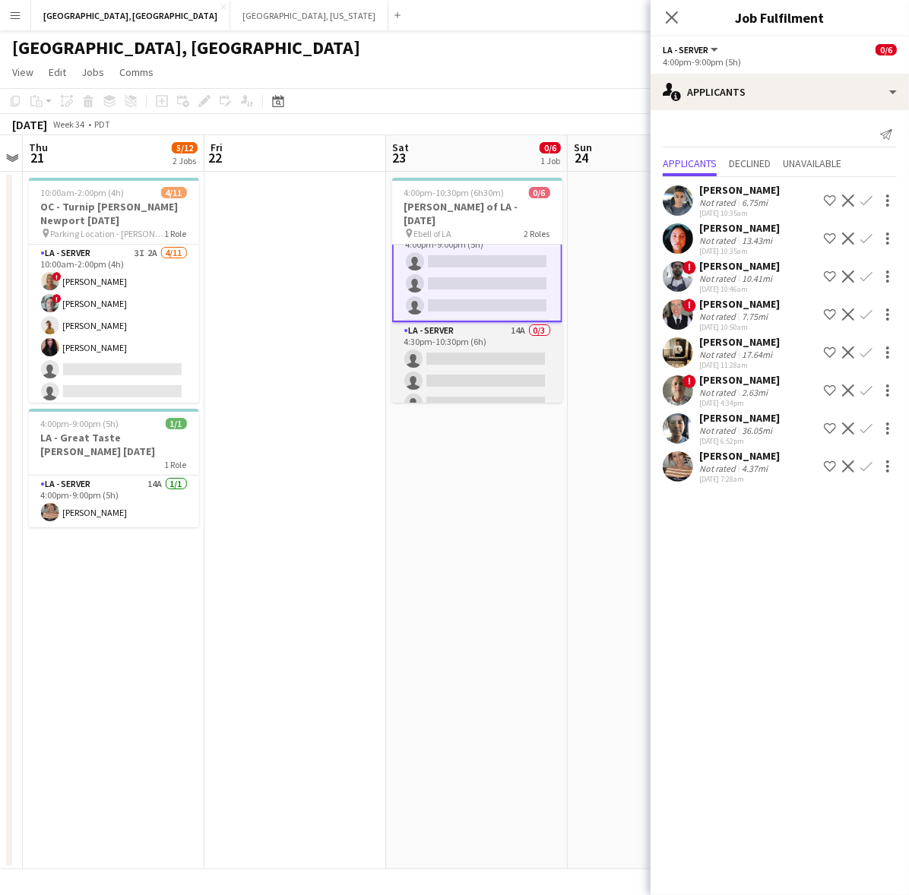
click at [495, 382] on app-card-role "LA - Server 14A 0/3 4:30pm-10:30pm (6h) single-neutral-actions single-neutral-a…" at bounding box center [477, 370] width 170 height 96
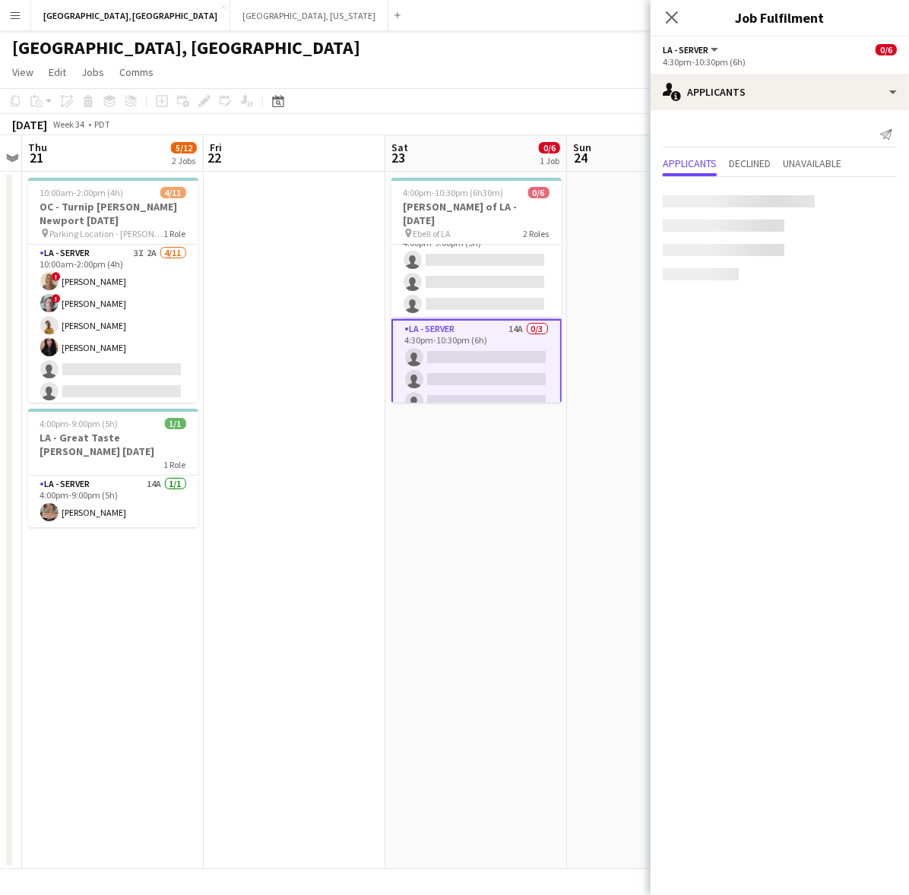
scroll to position [21, 0]
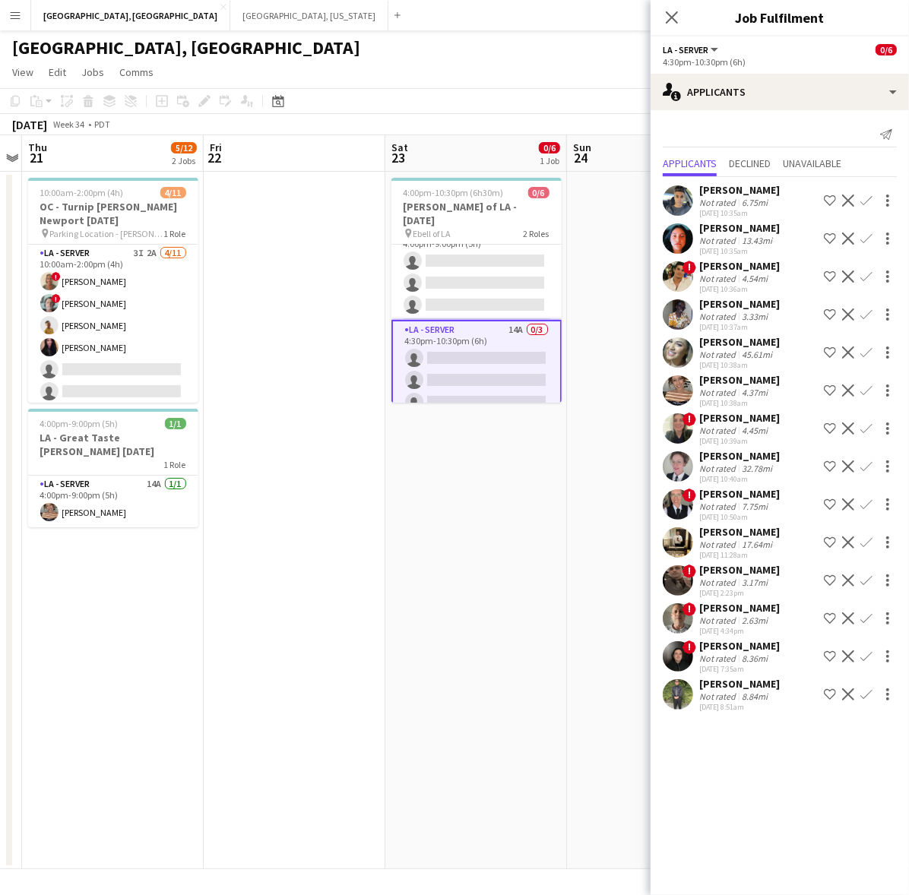
click at [868, 271] on app-icon "Confirm" at bounding box center [866, 276] width 12 height 12
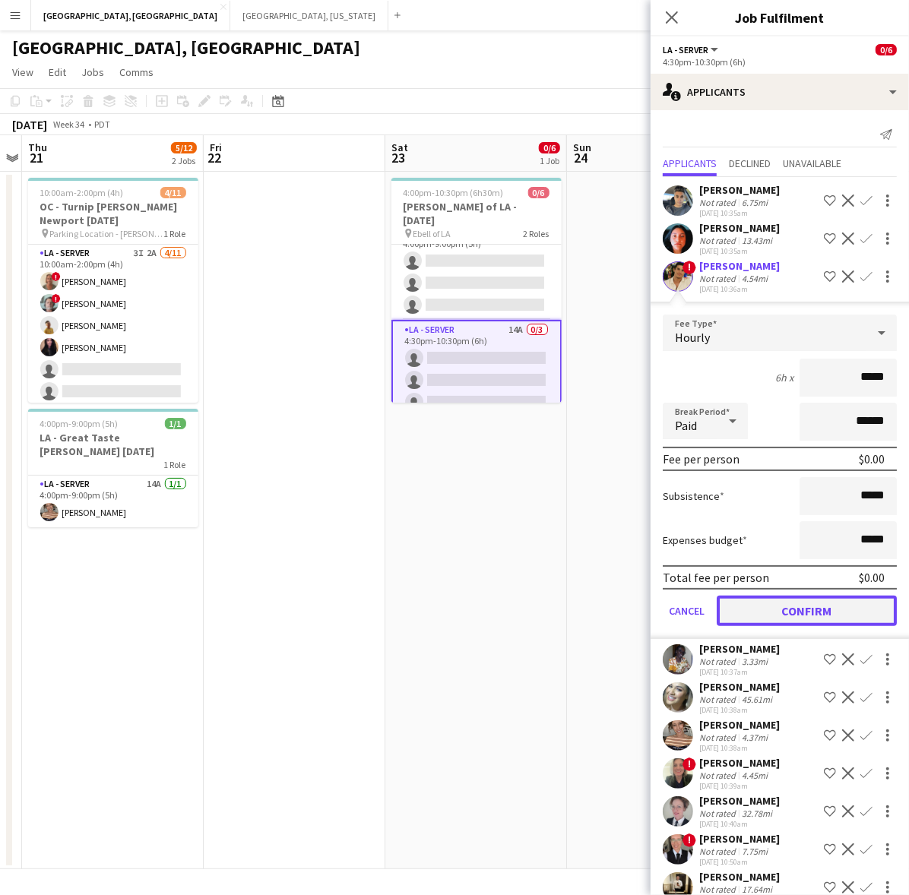
click at [785, 599] on button "Confirm" at bounding box center [806, 611] width 180 height 30
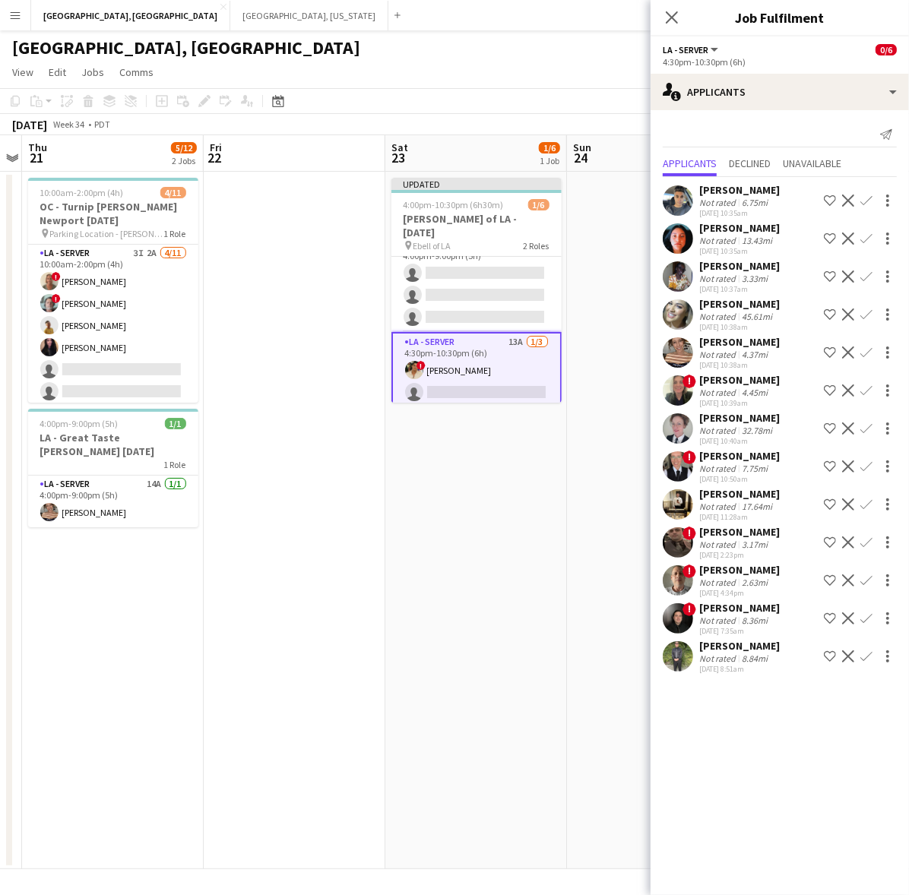
click at [868, 466] on app-icon "Confirm" at bounding box center [866, 466] width 12 height 12
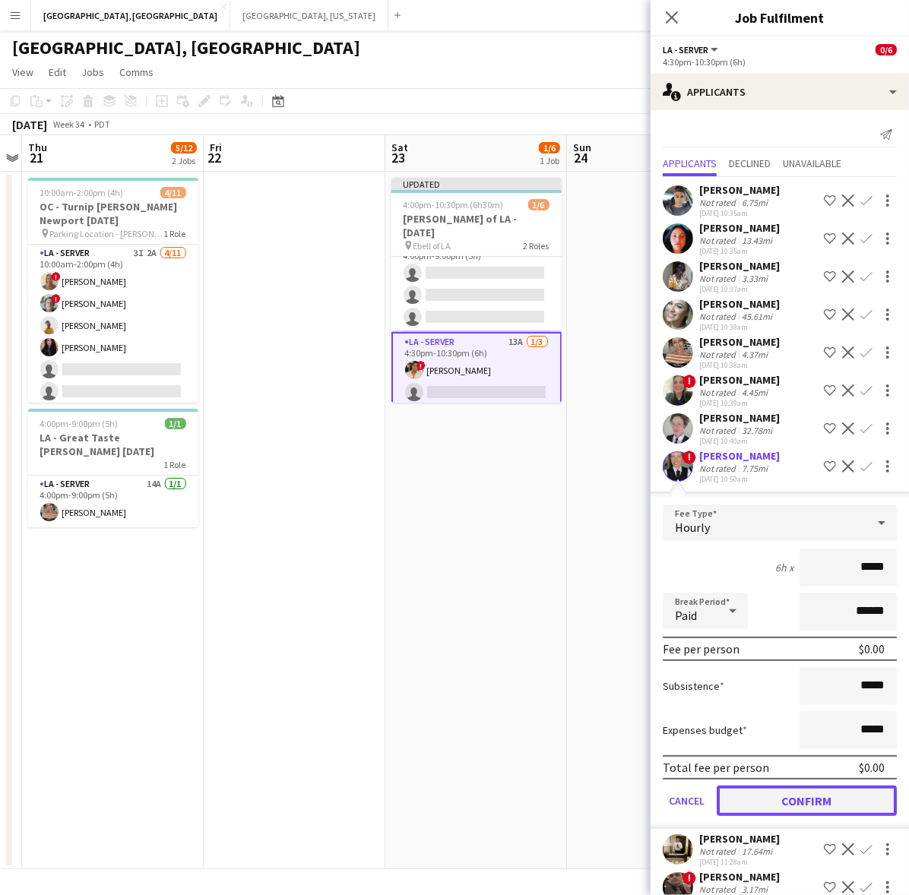
click at [815, 788] on button "Confirm" at bounding box center [806, 801] width 180 height 30
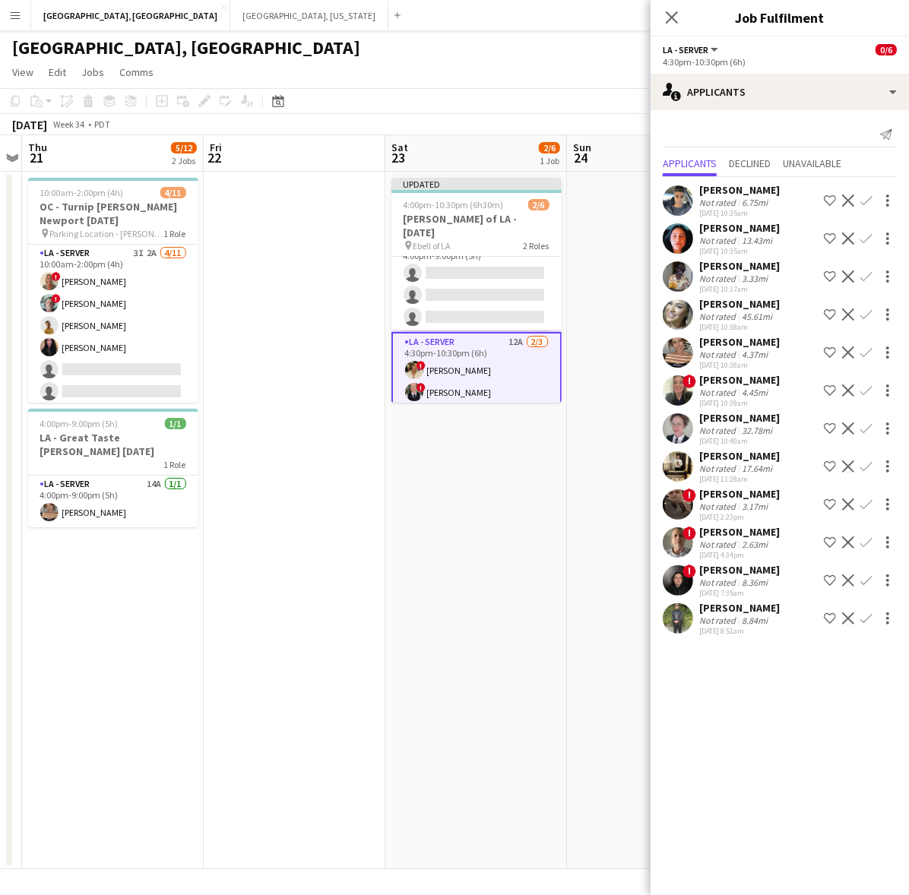
click at [874, 542] on button "Confirm" at bounding box center [866, 542] width 18 height 18
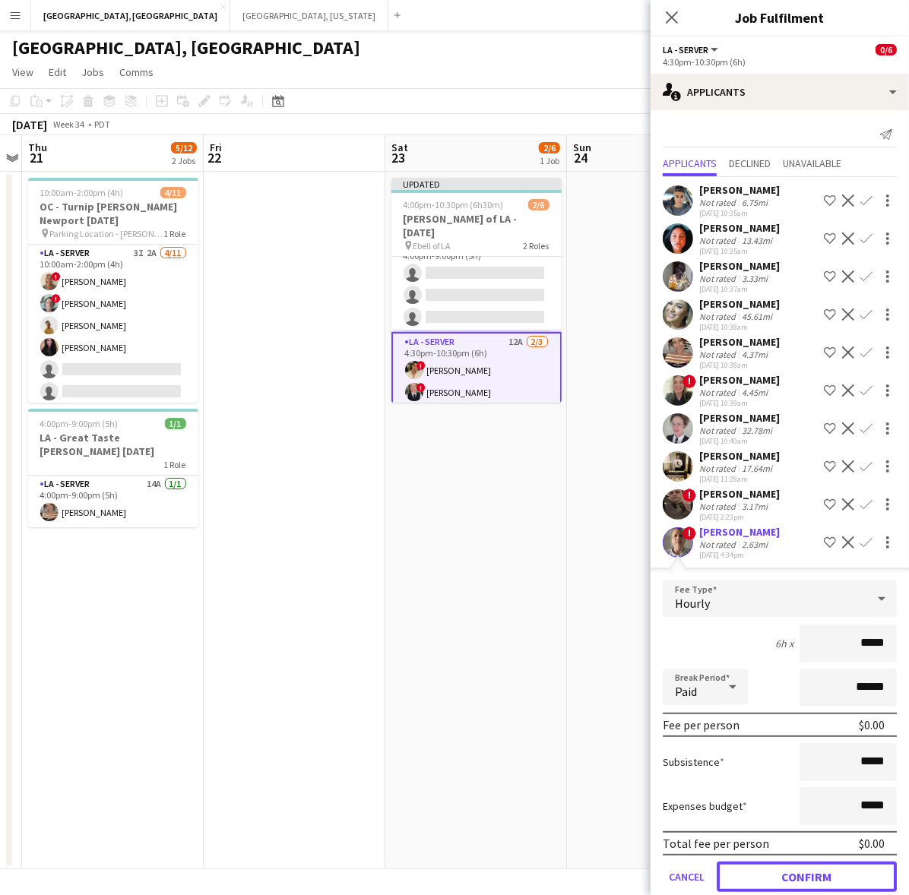
drag, startPoint x: 771, startPoint y: 878, endPoint x: 769, endPoint y: 851, distance: 26.7
click at [772, 875] on button "Confirm" at bounding box center [806, 877] width 180 height 30
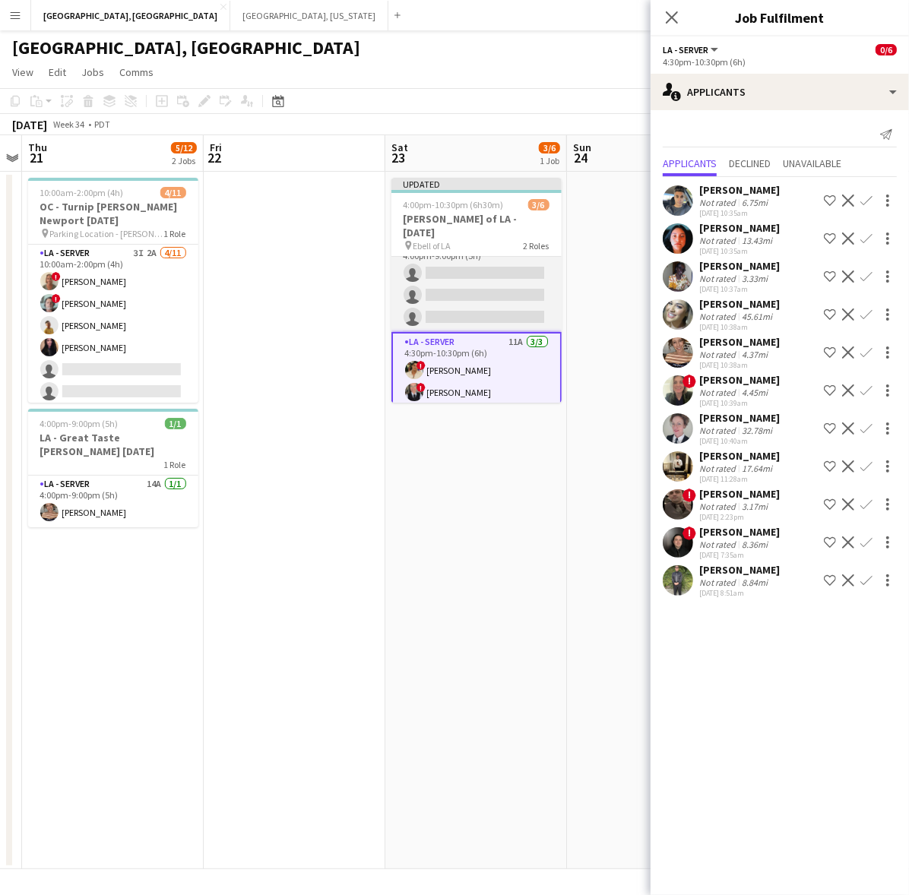
click at [509, 289] on app-card-role "LA - Server 8A 0/3 4:00pm-9:00pm (5h) single-neutral-actions single-neutral-act…" at bounding box center [476, 284] width 170 height 96
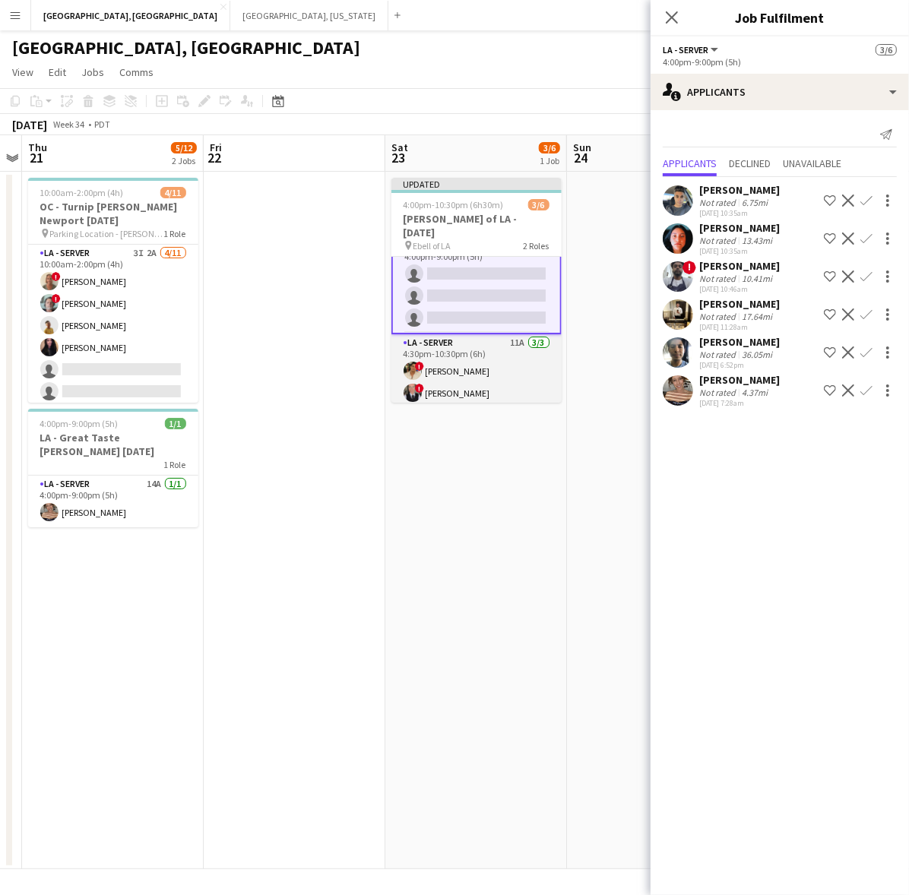
click at [503, 355] on app-card-role "LA - Server 11A 3/3 4:30pm-10:30pm (6h) ! Edgar Colio ! Anna Starzyk ! Armando …" at bounding box center [476, 382] width 170 height 96
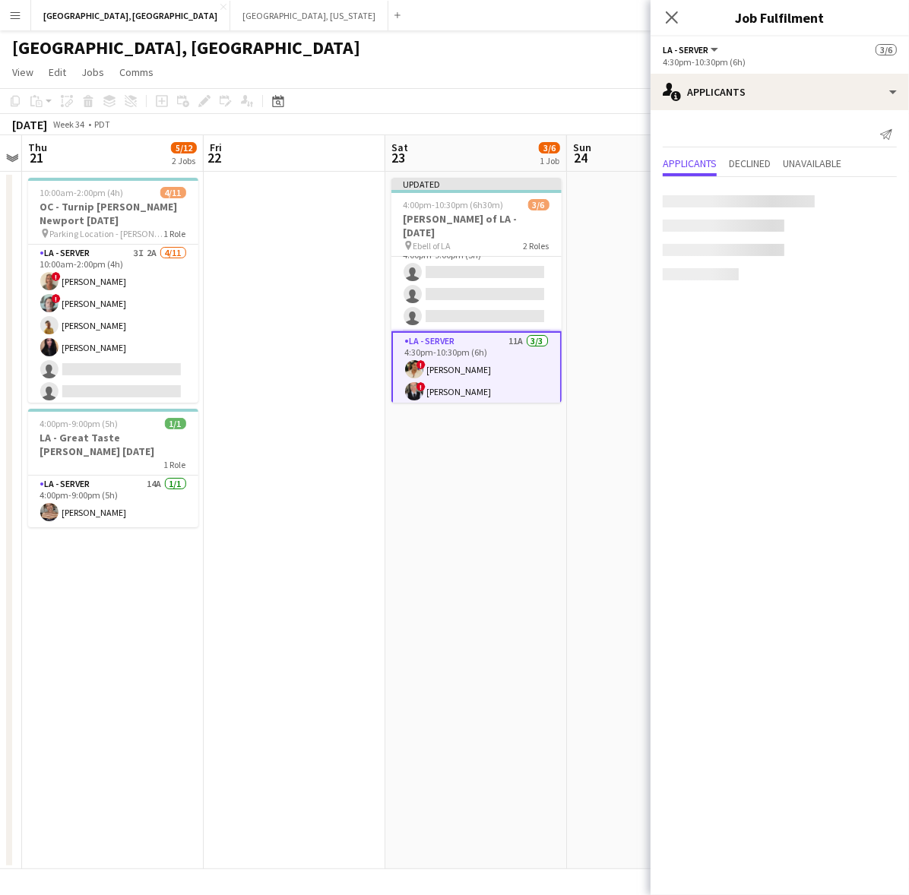
scroll to position [21, 0]
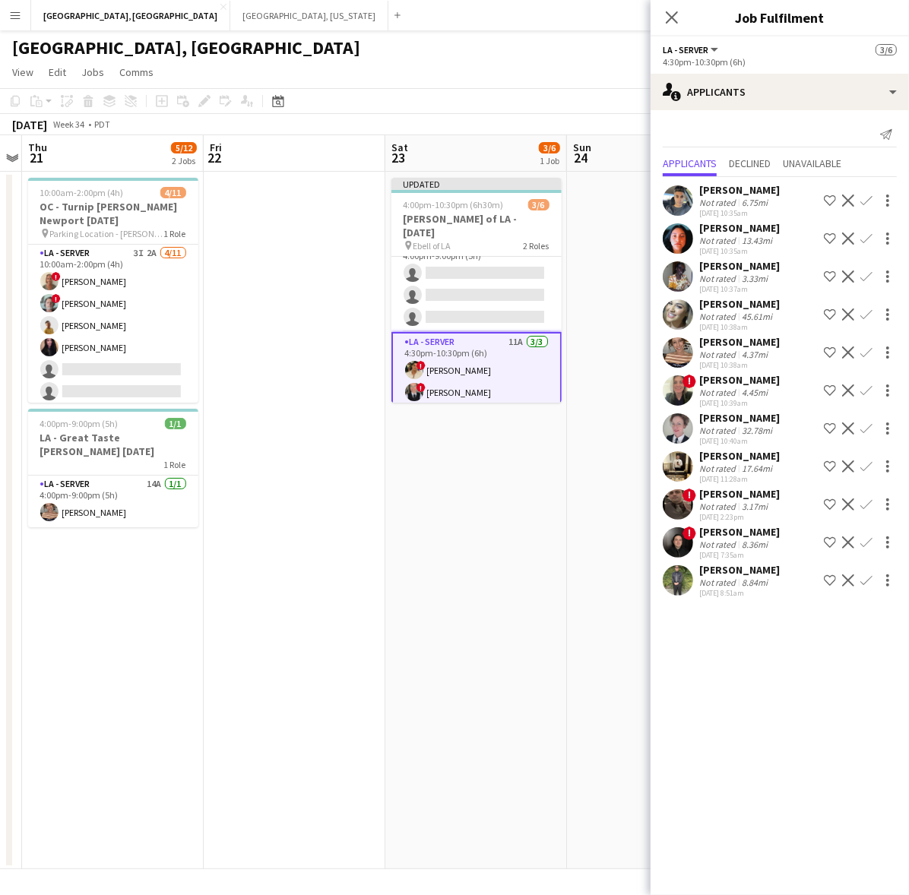
click at [509, 63] on app-page-menu "View Day view expanded Day view collapsed Month view Date picker Jump to today …" at bounding box center [454, 73] width 909 height 29
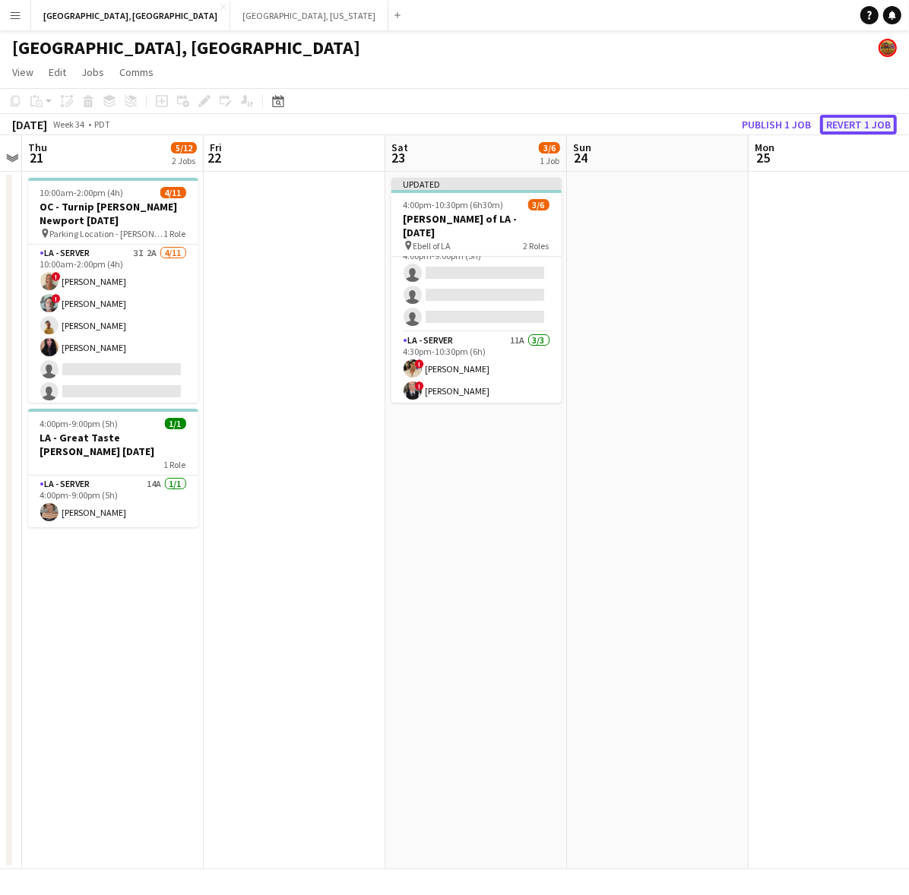
click at [852, 128] on button "Revert 1 job" at bounding box center [858, 125] width 77 height 20
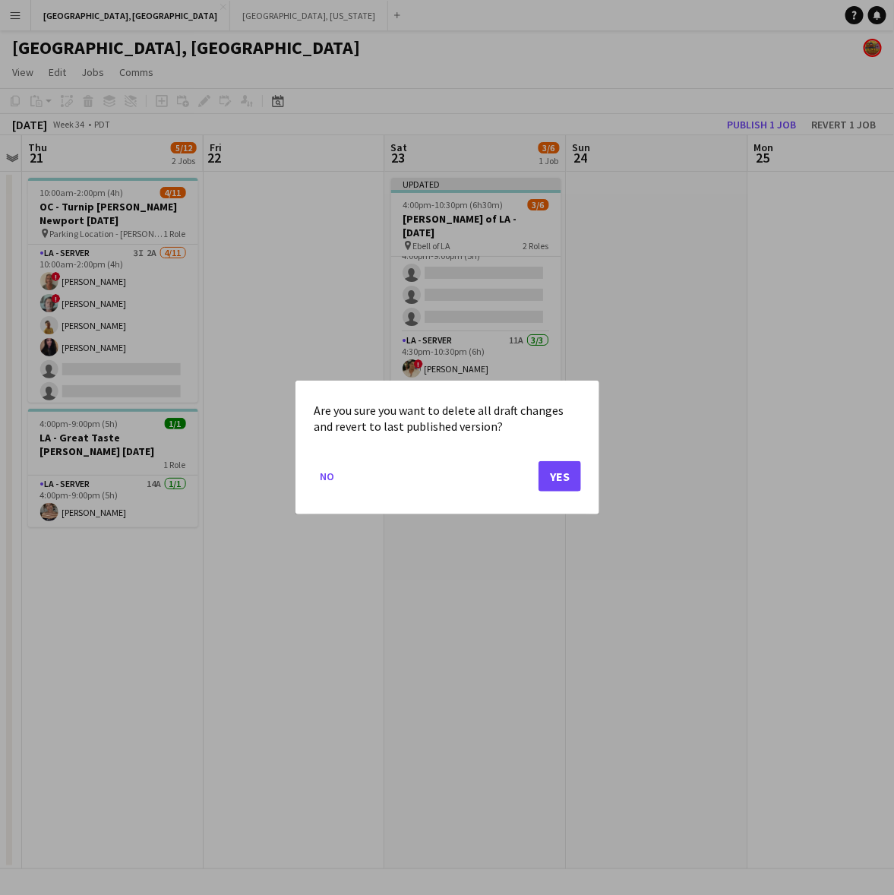
click at [581, 480] on div "Are you sure you want to delete all draft changes and revert to last published …" at bounding box center [448, 448] width 304 height 134
click at [558, 476] on button "Yes" at bounding box center [560, 476] width 43 height 30
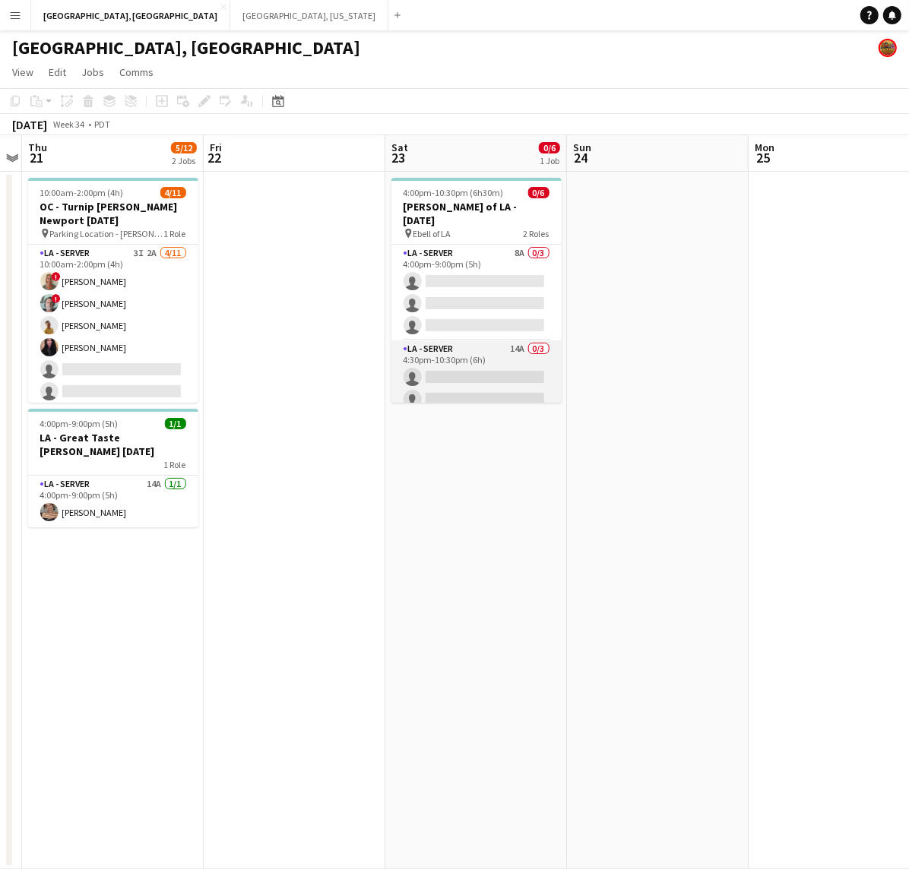
click at [485, 352] on app-card-role "LA - Server 14A 0/3 4:30pm-10:30pm (6h) single-neutral-actions single-neutral-a…" at bounding box center [476, 388] width 170 height 96
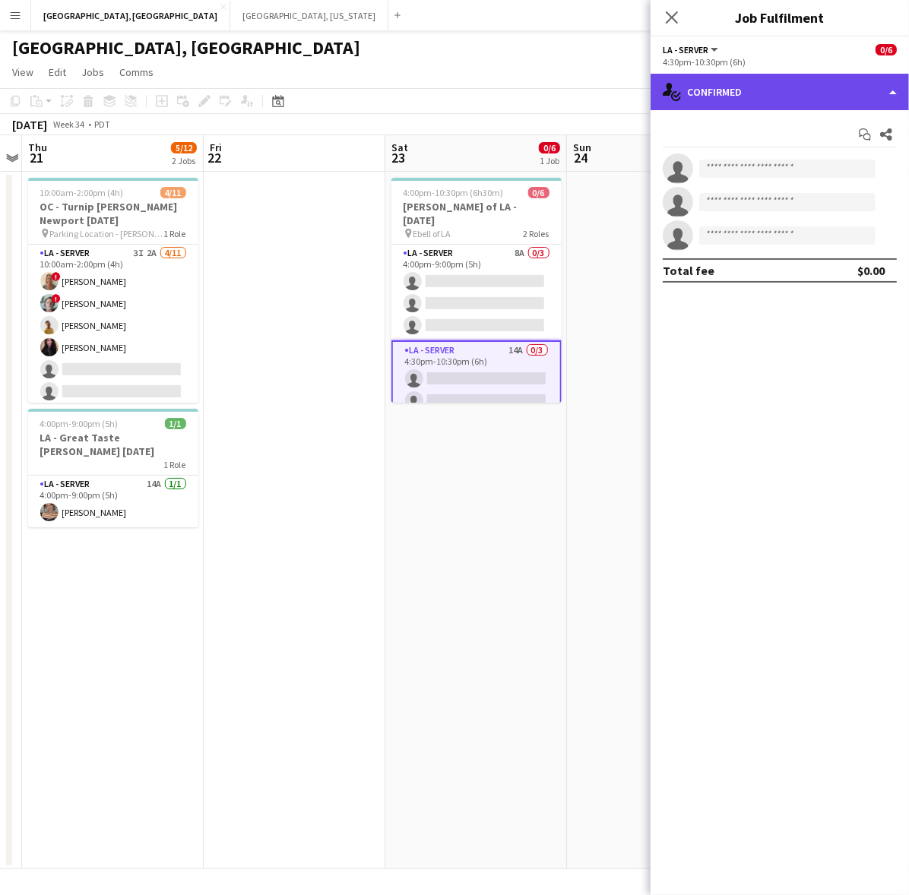
click at [846, 77] on div "single-neutral-actions-check-2 Confirmed" at bounding box center [779, 92] width 258 height 36
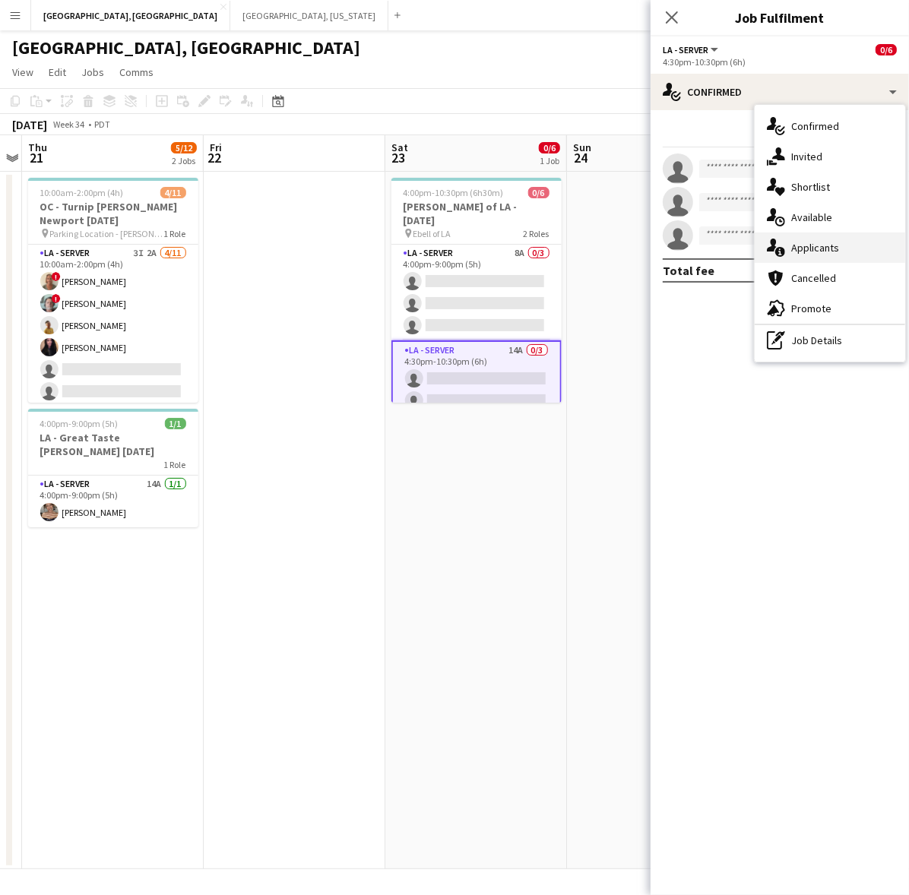
click at [847, 245] on div "single-neutral-actions-information Applicants" at bounding box center [829, 247] width 150 height 30
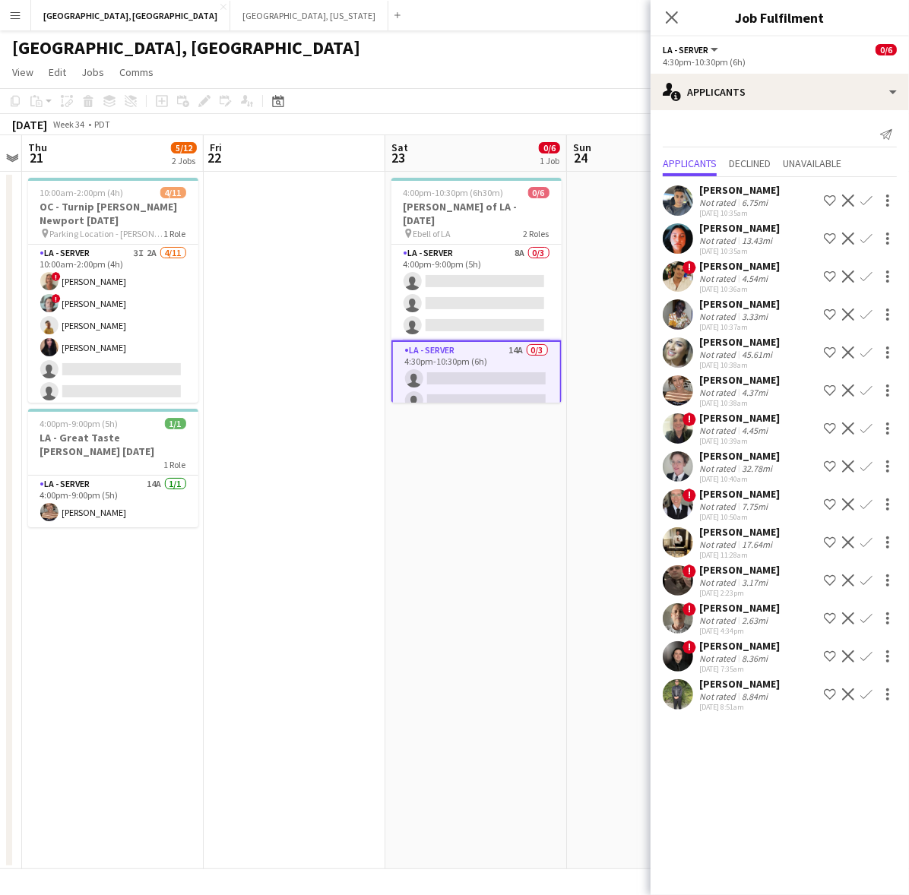
click at [868, 278] on app-icon "Confirm" at bounding box center [866, 276] width 12 height 12
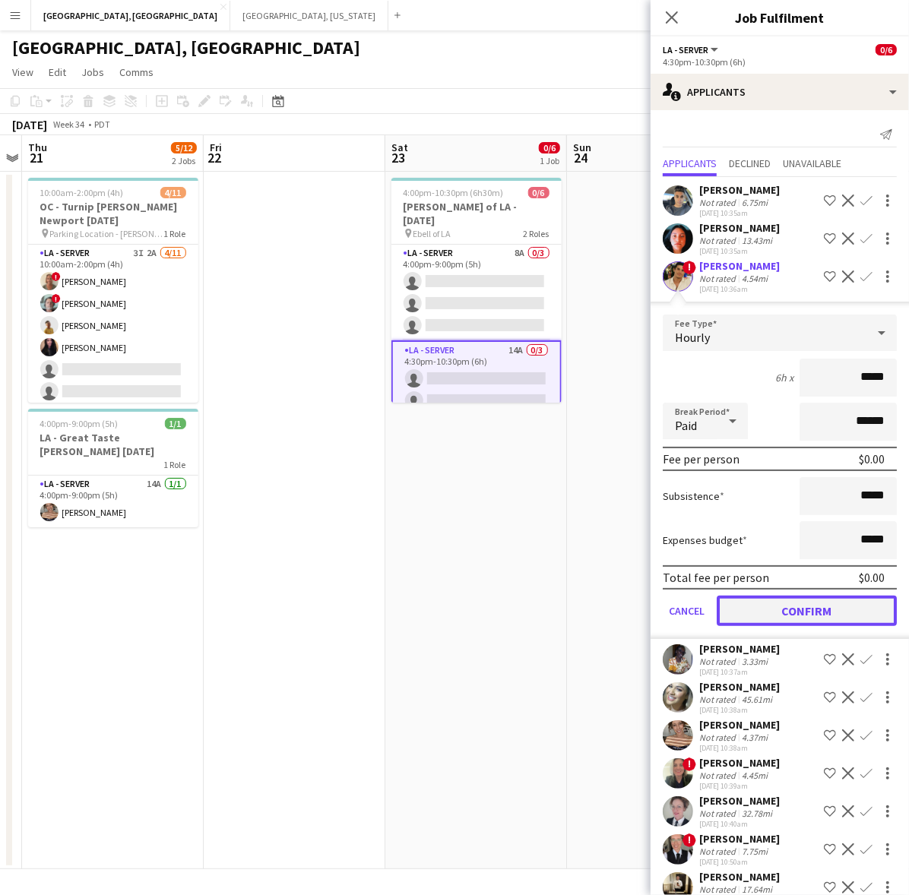
click at [807, 601] on button "Confirm" at bounding box center [806, 611] width 180 height 30
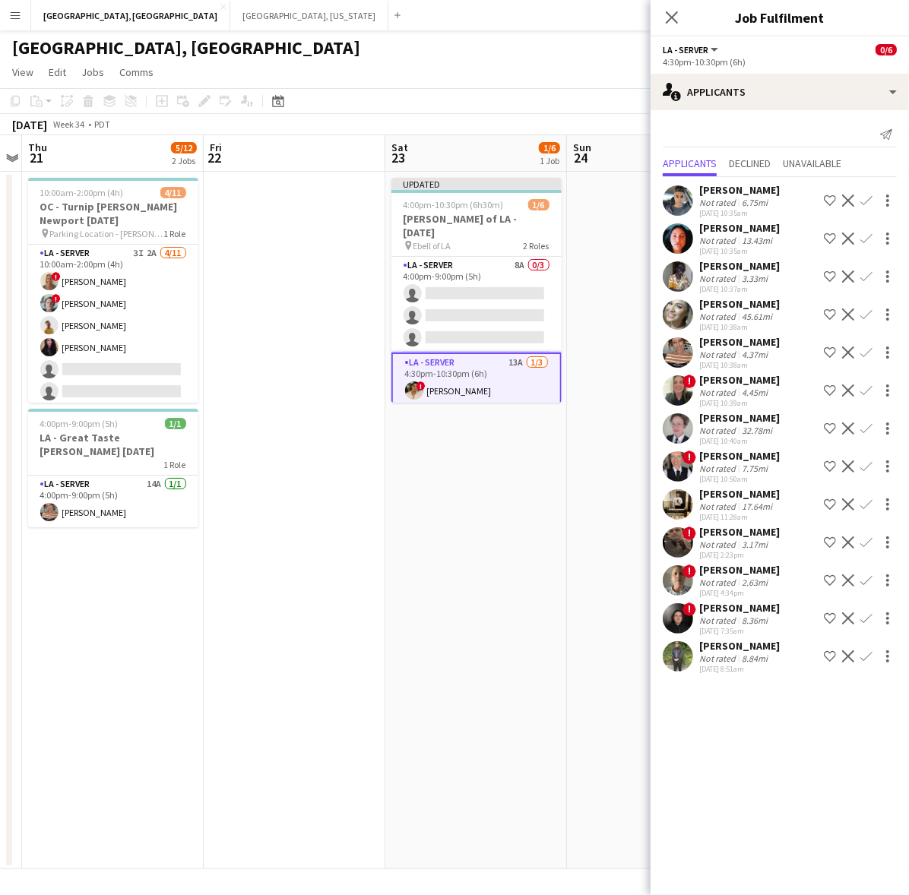
click at [871, 646] on div "Michael Federici Not rated 8.84mi 08-18-2025 8:51am Shortlist crew Decline Conf…" at bounding box center [779, 656] width 258 height 35
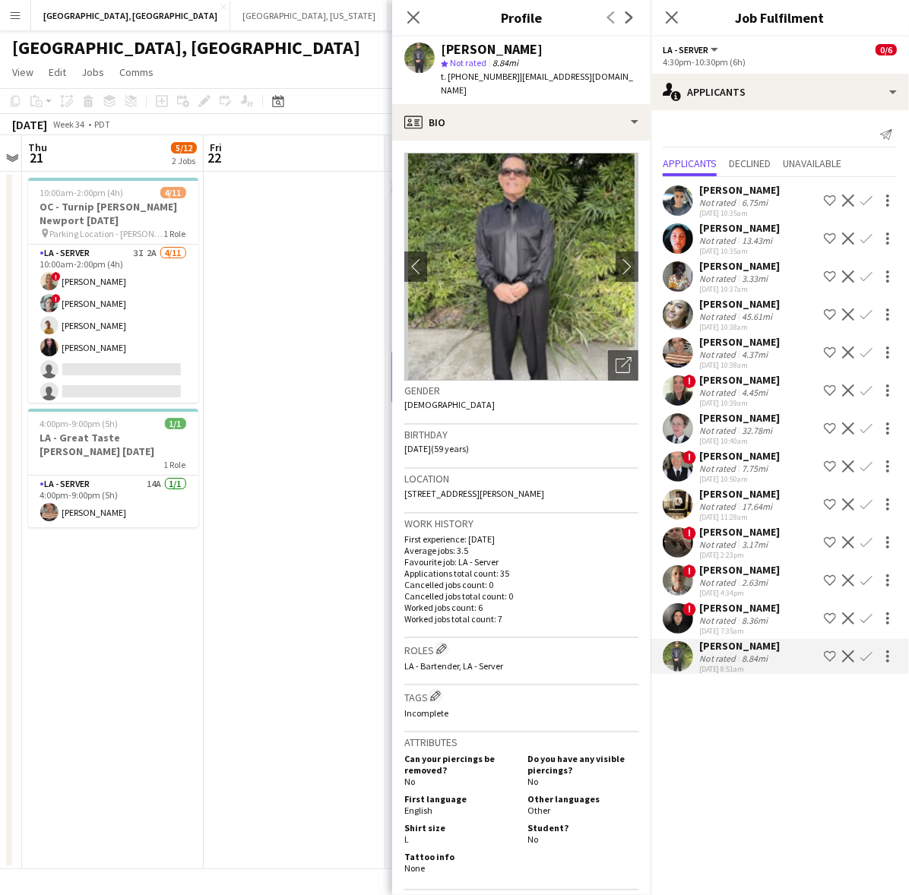
click at [871, 655] on app-icon "Confirm" at bounding box center [866, 656] width 12 height 12
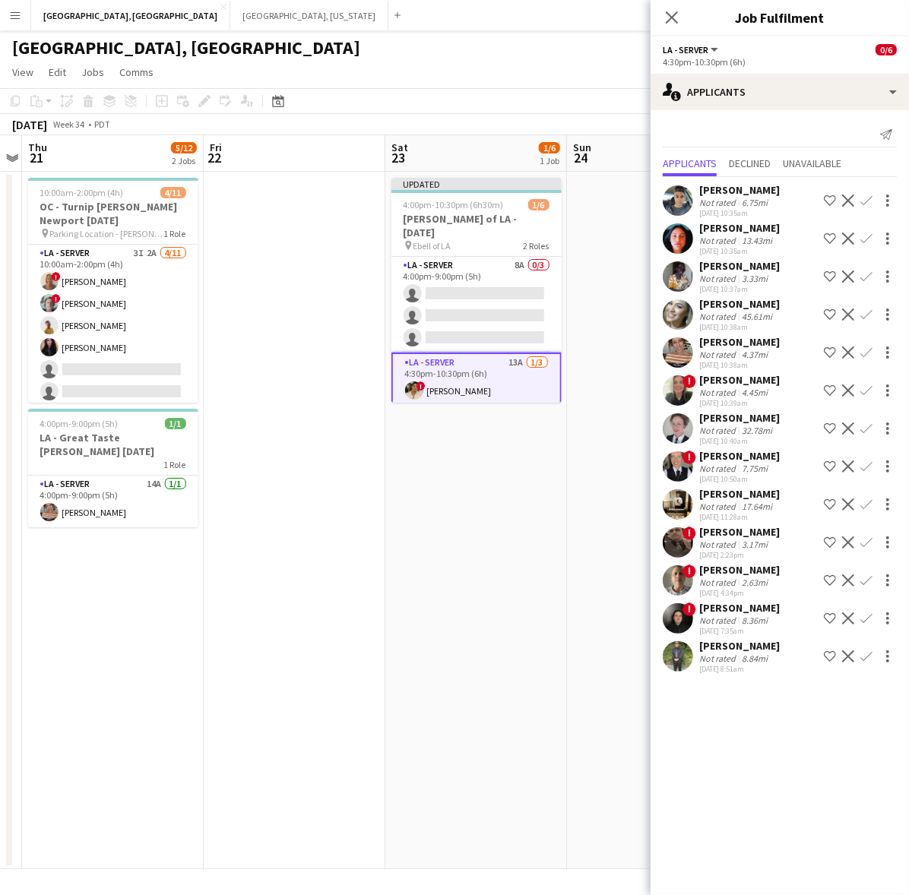
click at [870, 659] on app-icon "Confirm" at bounding box center [866, 656] width 12 height 12
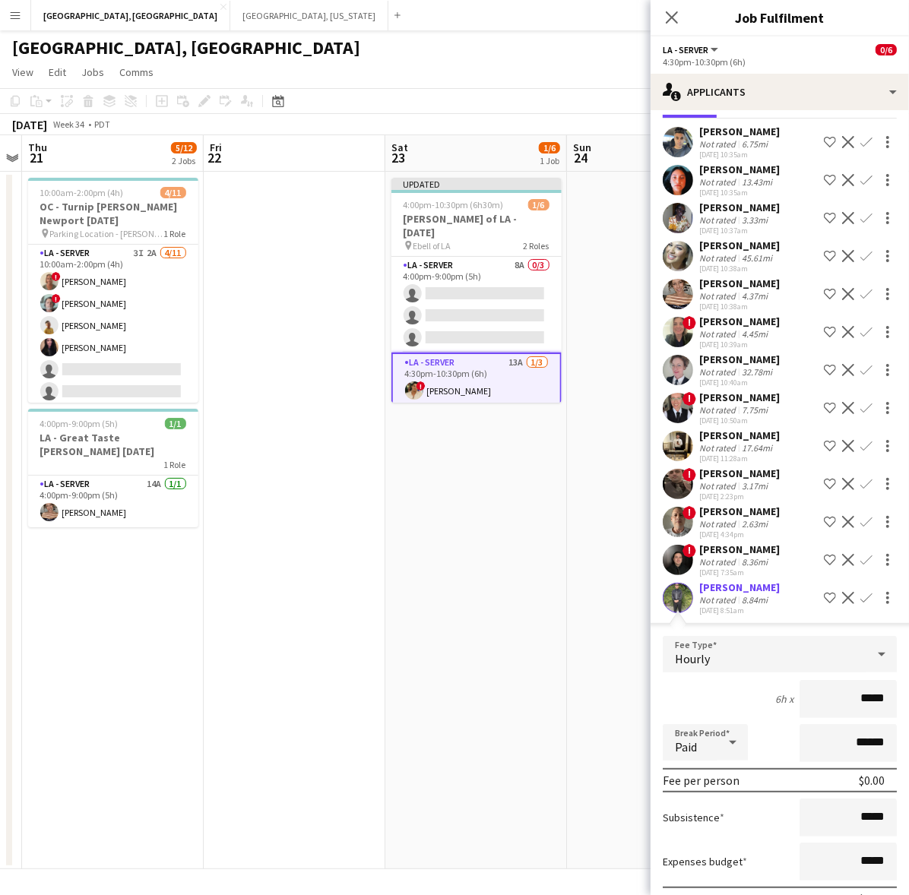
scroll to position [135, 0]
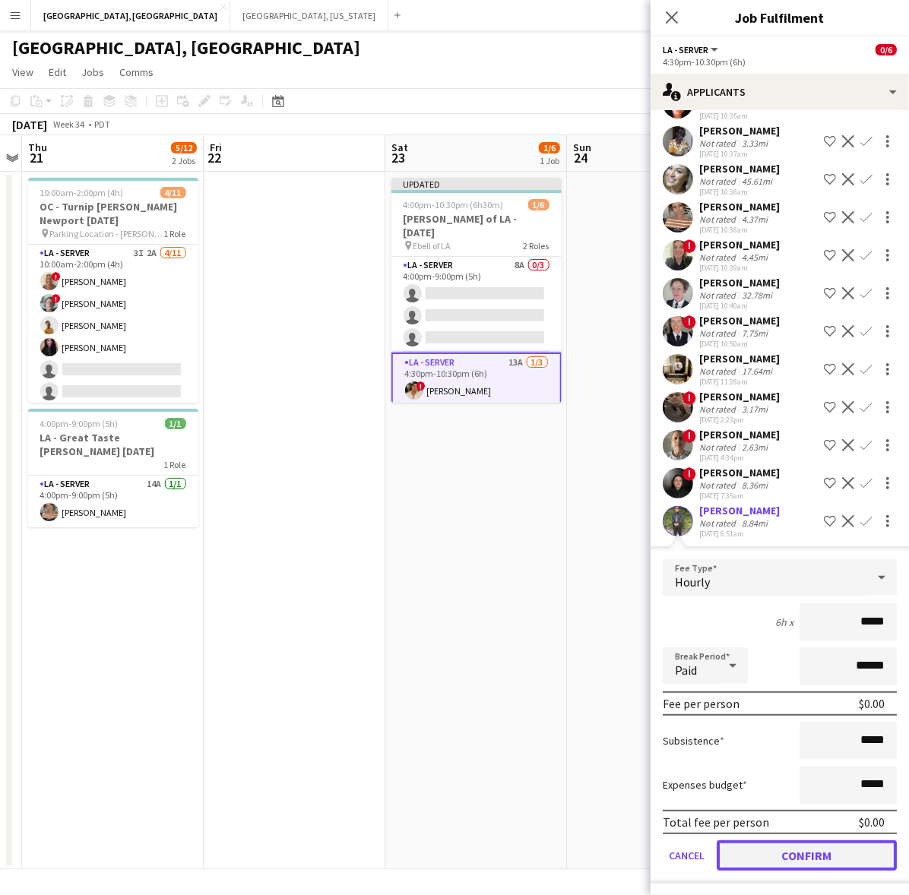
click at [766, 846] on button "Confirm" at bounding box center [806, 855] width 180 height 30
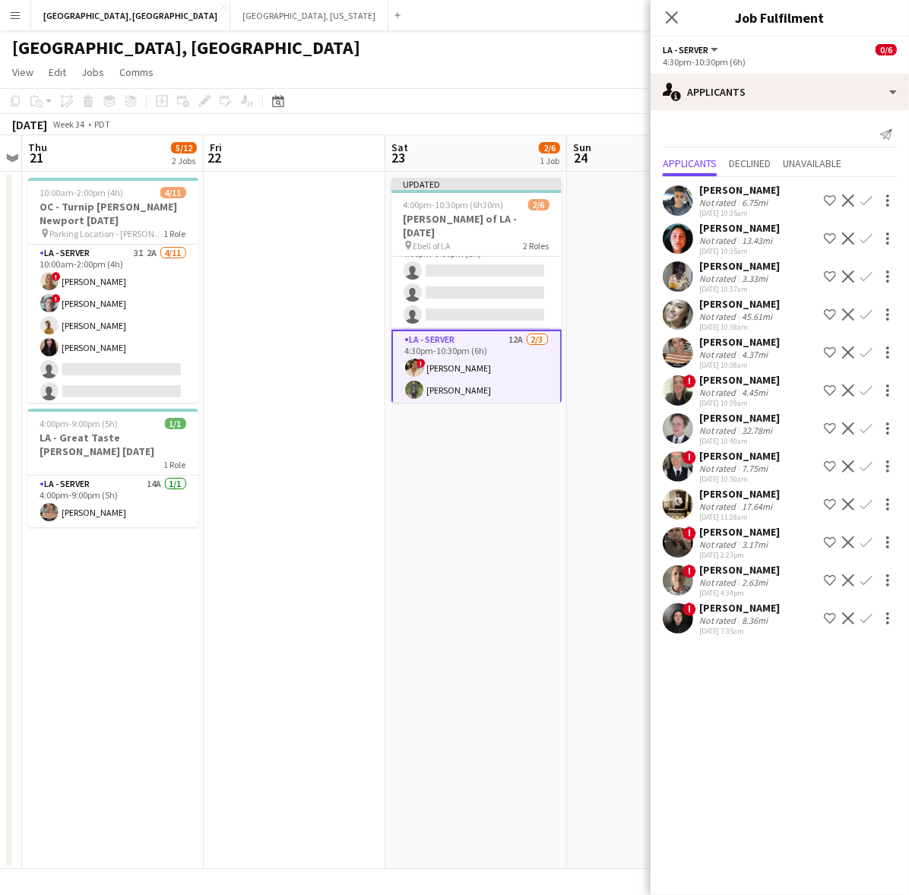
scroll to position [34, 0]
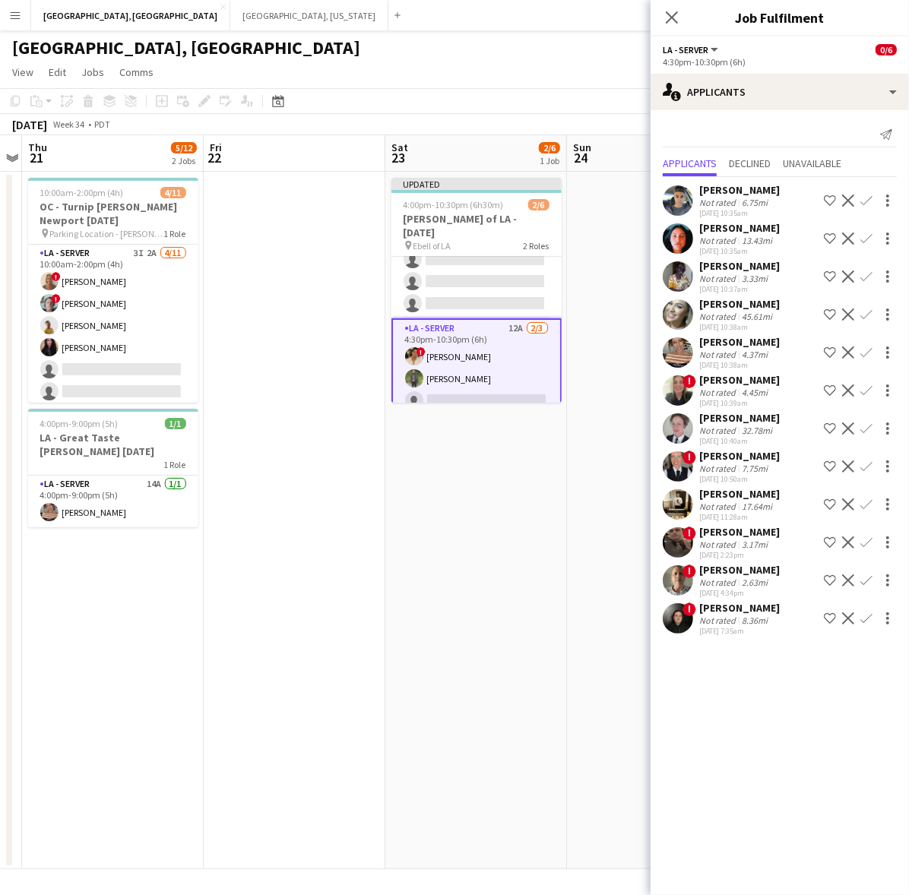
click at [867, 195] on app-icon "Confirm" at bounding box center [866, 201] width 12 height 12
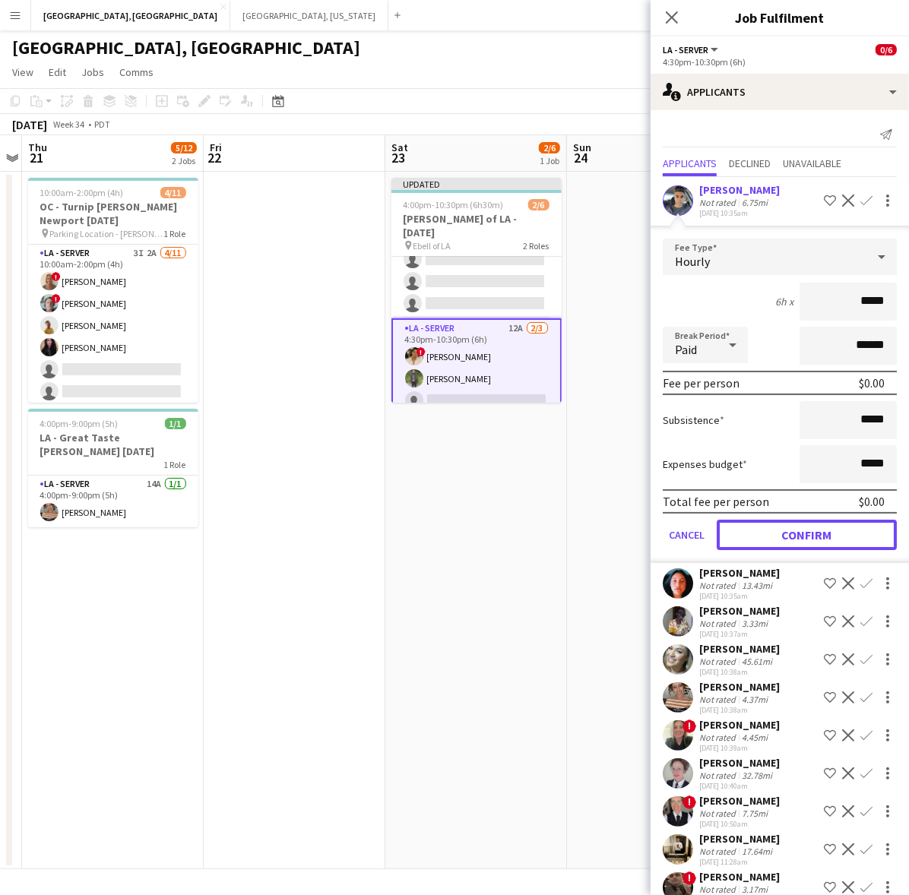
click at [754, 533] on button "Confirm" at bounding box center [806, 535] width 180 height 30
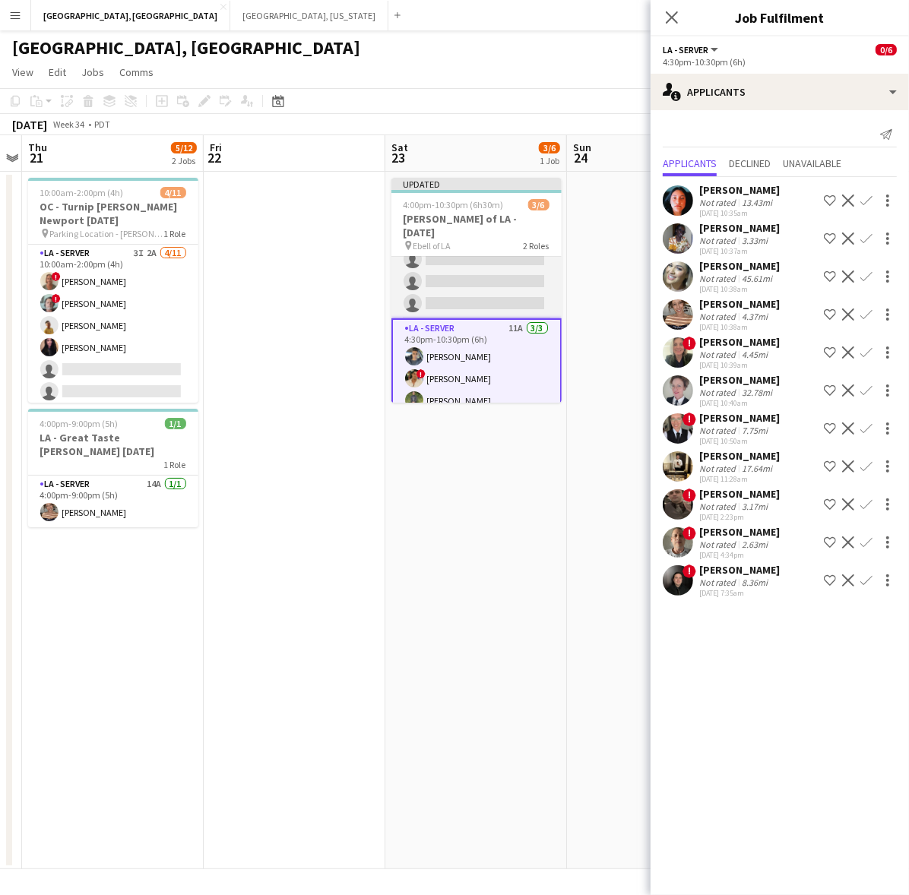
click at [511, 279] on app-card-role "LA - Server 8A 0/3 4:00pm-9:00pm (5h) single-neutral-actions single-neutral-act…" at bounding box center [476, 271] width 170 height 96
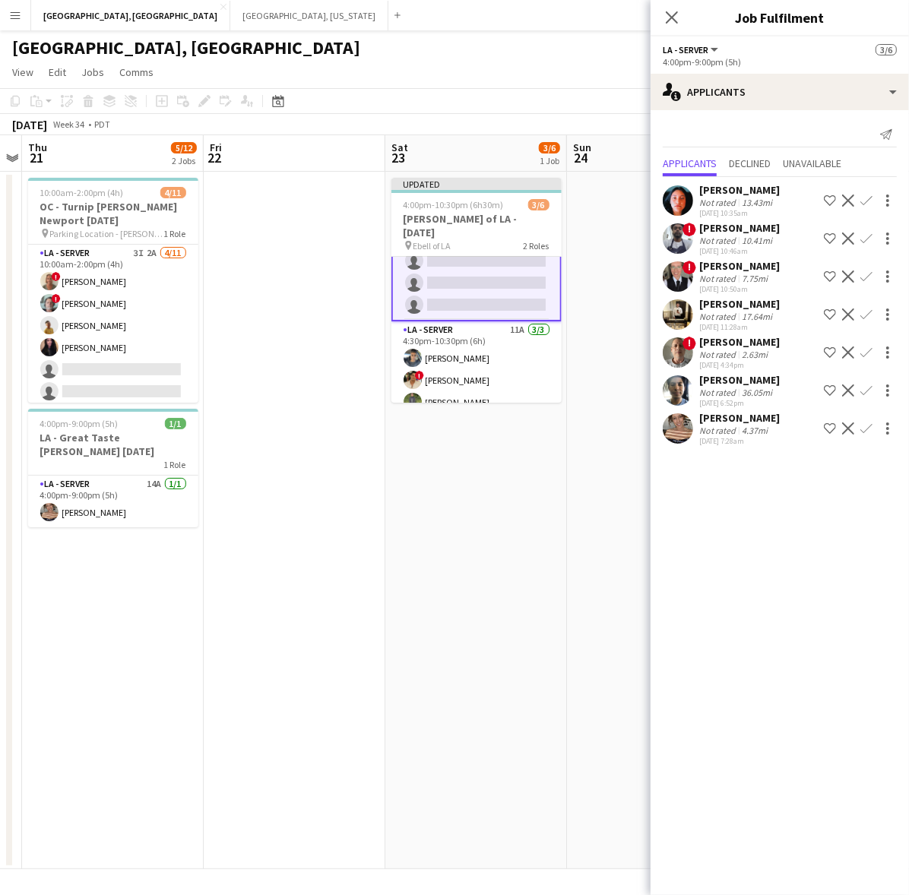
click at [675, 283] on app-user-avatar at bounding box center [678, 276] width 30 height 30
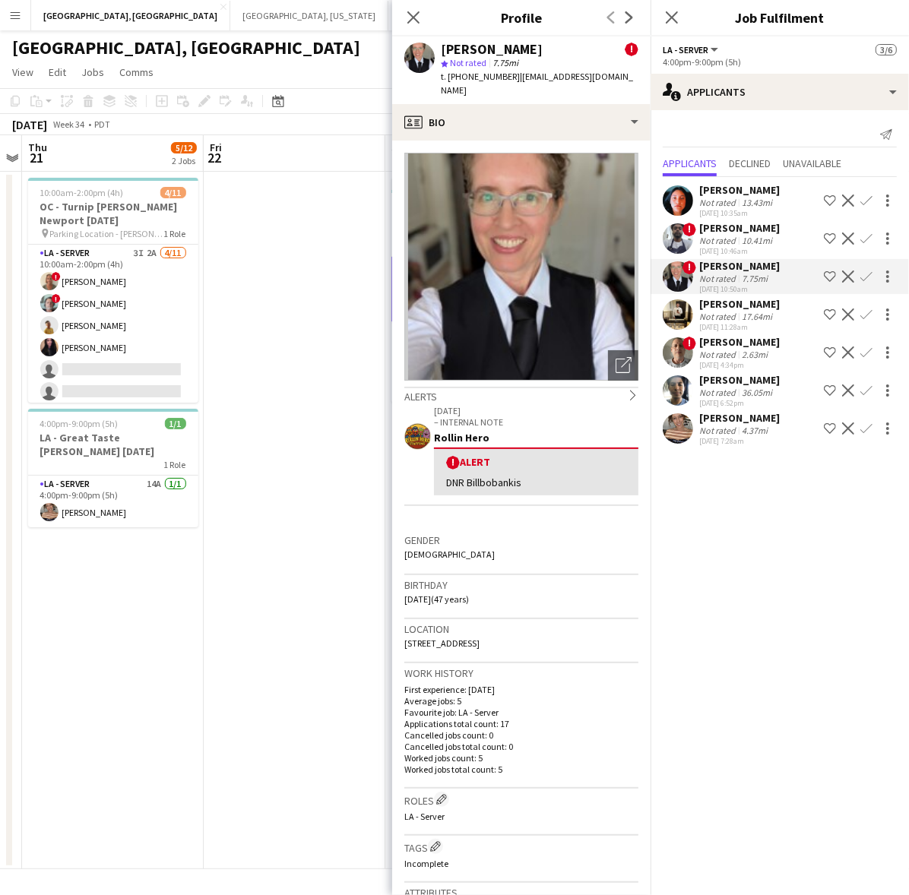
click at [677, 256] on div "! Terrell Bassil Not rated 10.41mi 08-17-2025 10:46am Shortlist crew Decline Co…" at bounding box center [779, 238] width 258 height 35
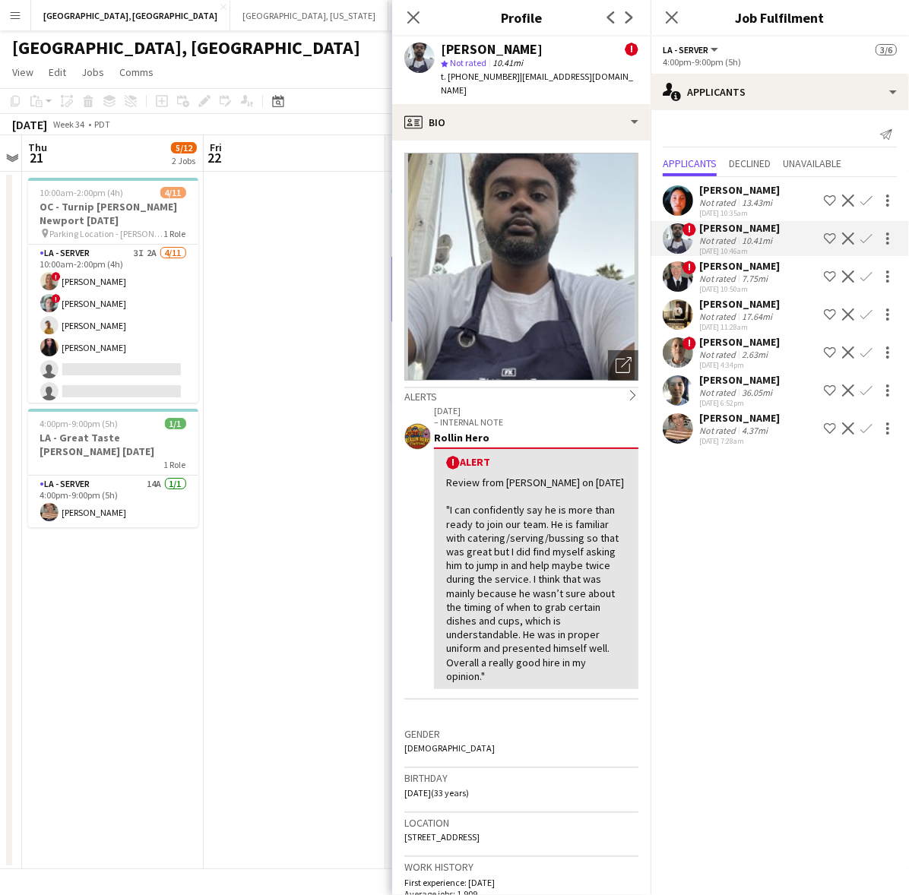
click at [868, 385] on app-icon "Confirm" at bounding box center [866, 390] width 12 height 12
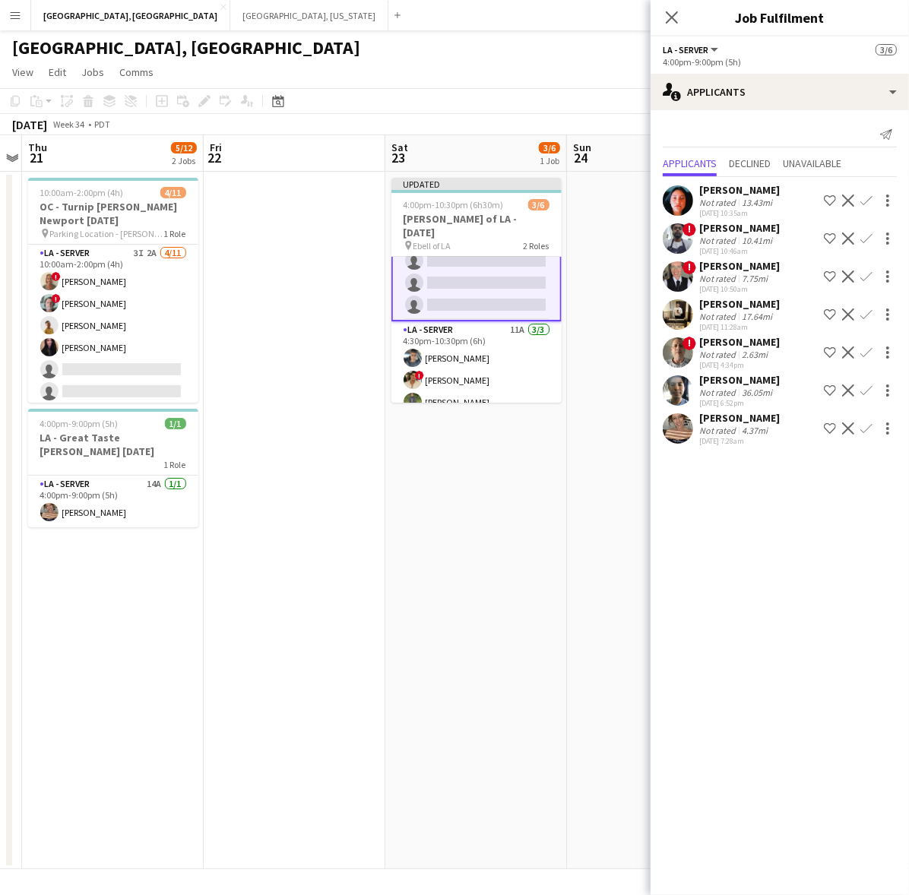
click at [866, 387] on app-icon "Confirm" at bounding box center [866, 390] width 12 height 12
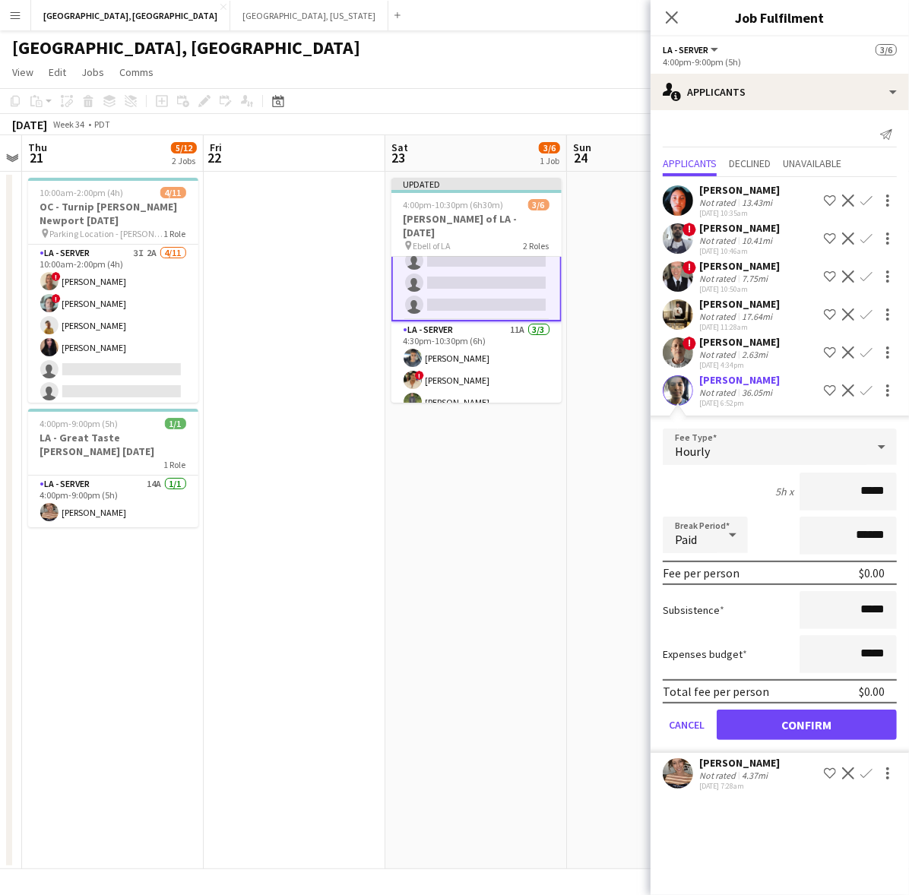
click at [770, 705] on form "Fee Type Hourly 5h x ***** Break Period Paid ****** Fee per person $0.00 Subsis…" at bounding box center [779, 591] width 258 height 324
click at [780, 723] on button "Confirm" at bounding box center [806, 725] width 180 height 30
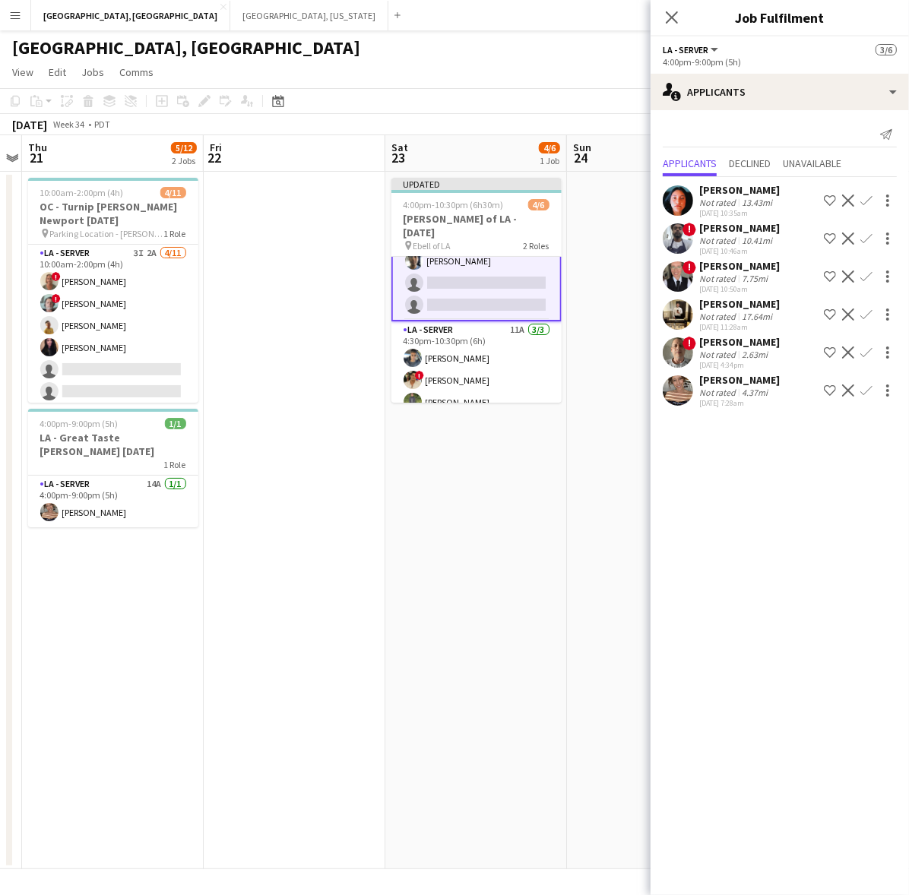
click at [871, 353] on app-icon "Confirm" at bounding box center [866, 352] width 12 height 12
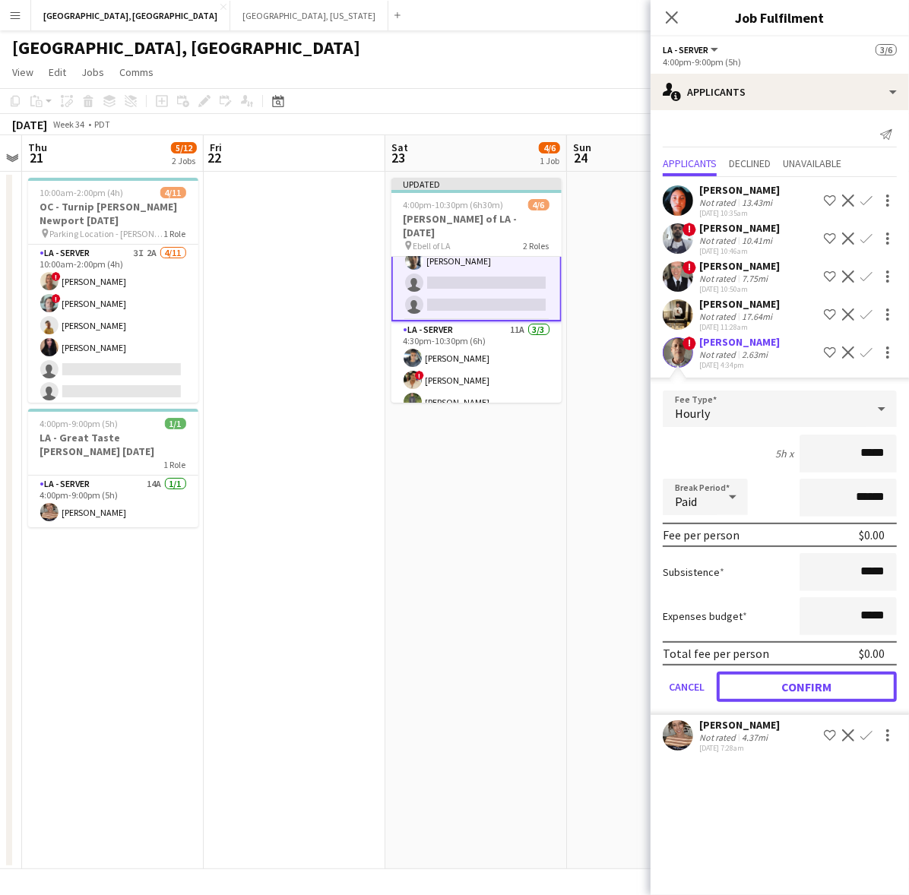
drag, startPoint x: 821, startPoint y: 686, endPoint x: 830, endPoint y: 639, distance: 47.8
click at [821, 688] on button "Confirm" at bounding box center [806, 687] width 180 height 30
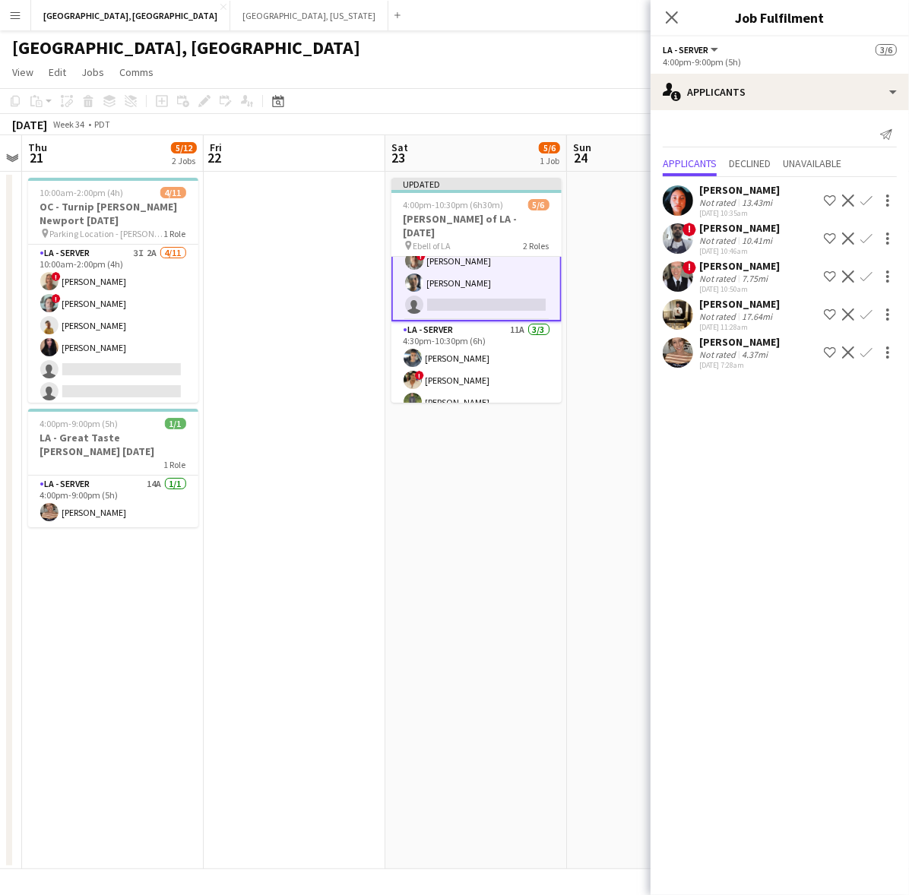
click at [870, 312] on app-icon "Confirm" at bounding box center [866, 314] width 12 height 12
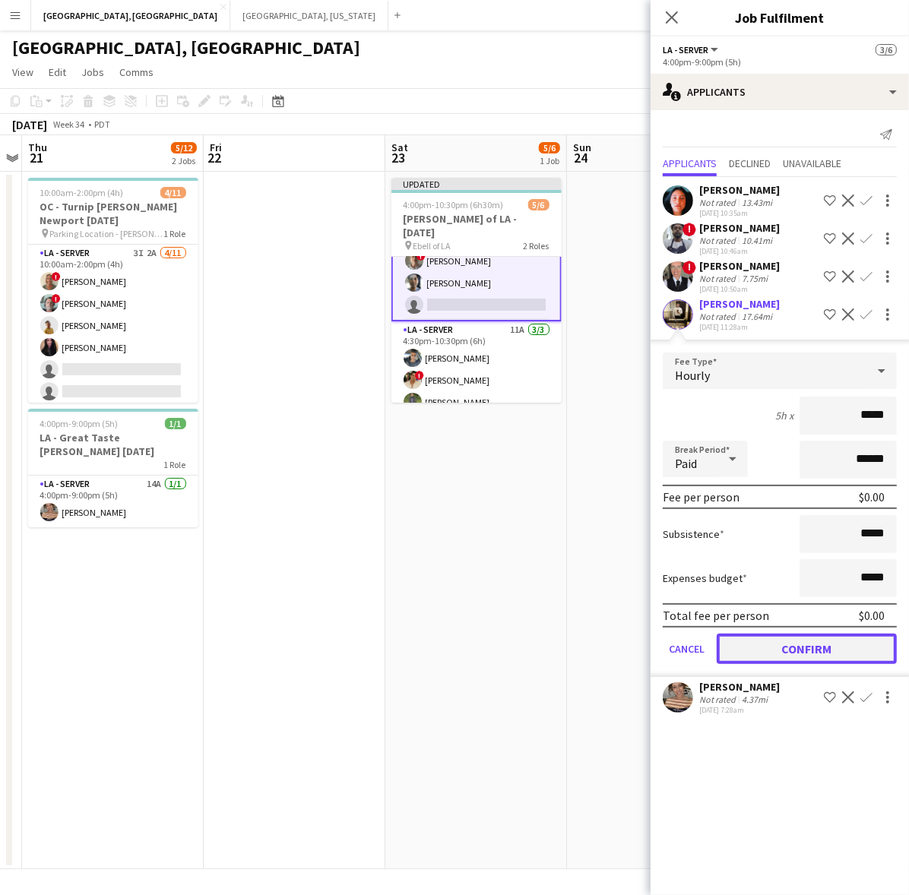
click at [821, 650] on button "Confirm" at bounding box center [806, 649] width 180 height 30
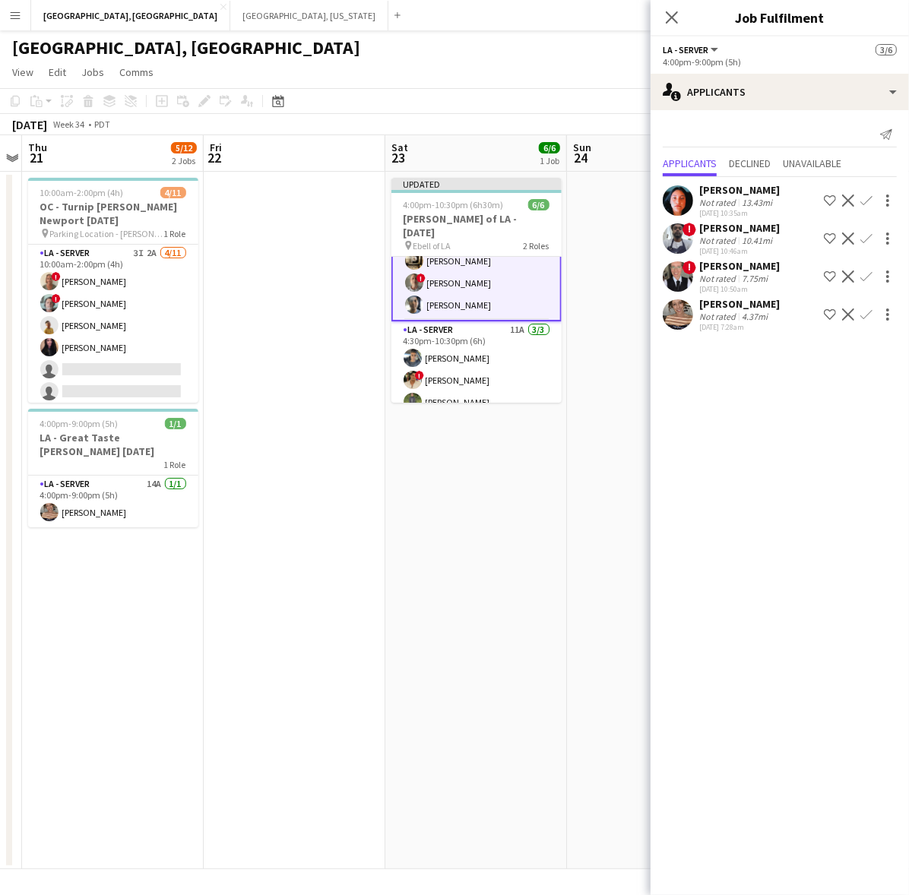
drag, startPoint x: 576, startPoint y: 96, endPoint x: 655, endPoint y: 111, distance: 80.3
click at [577, 96] on app-toolbar "Copy Paste Paste Ctrl+V Paste with crew Ctrl+Shift+V Paste linked Job Delete Gr…" at bounding box center [454, 101] width 909 height 26
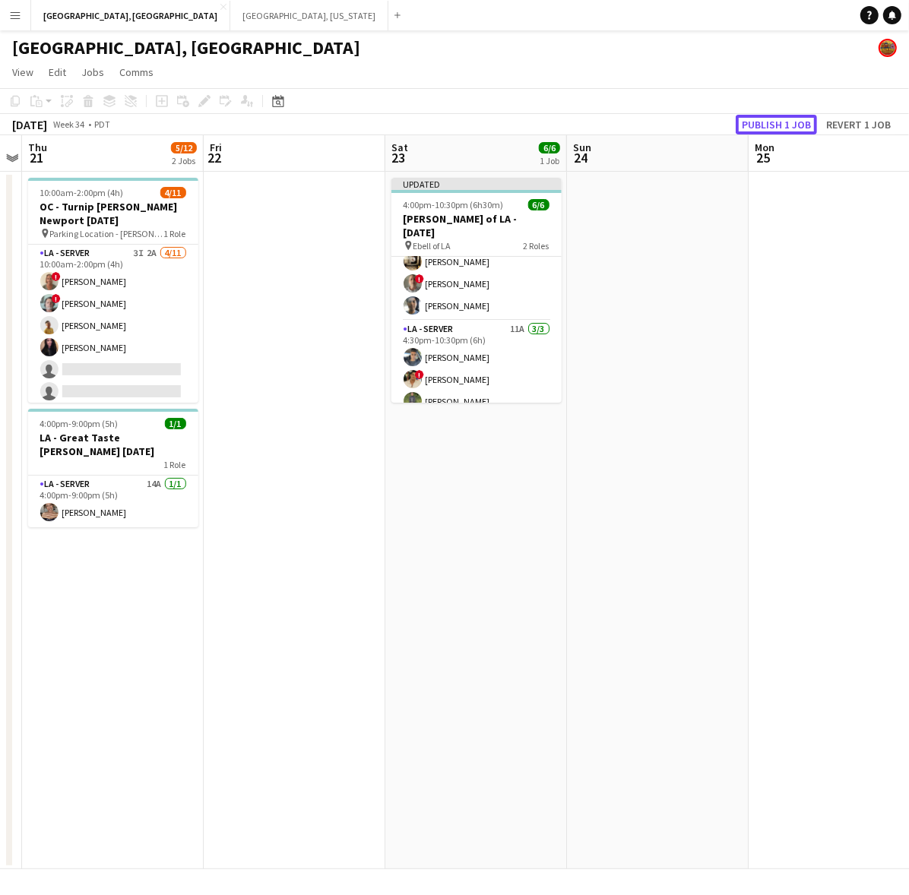
click at [769, 122] on button "Publish 1 job" at bounding box center [775, 125] width 81 height 20
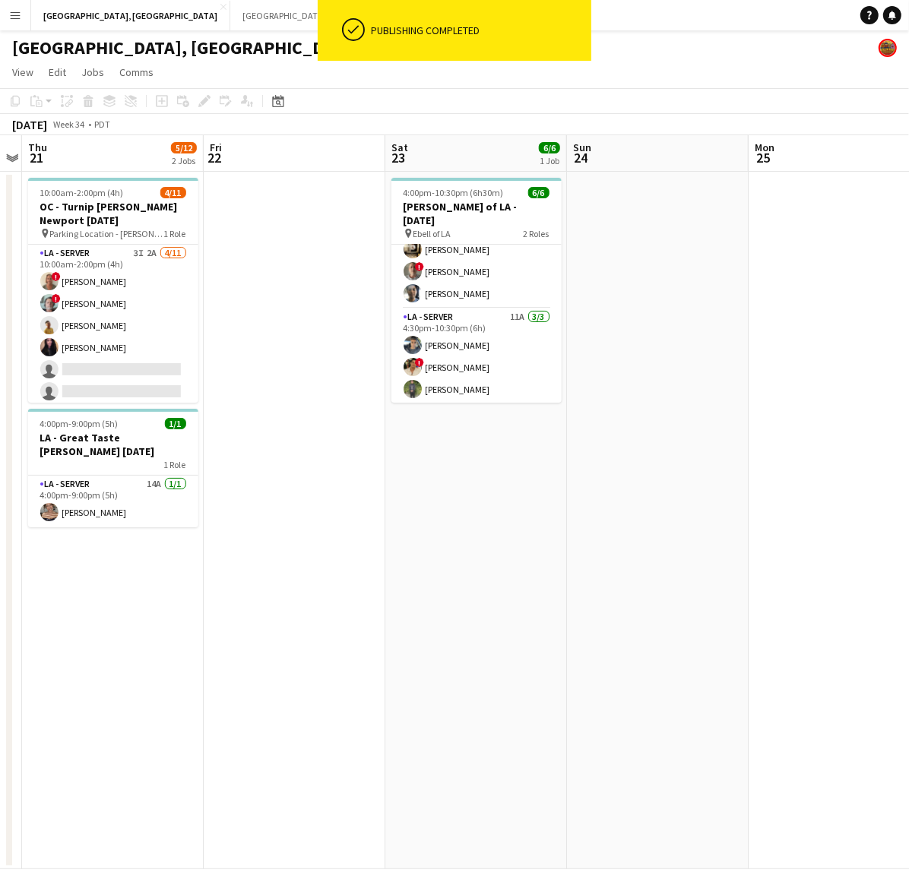
scroll to position [20, 0]
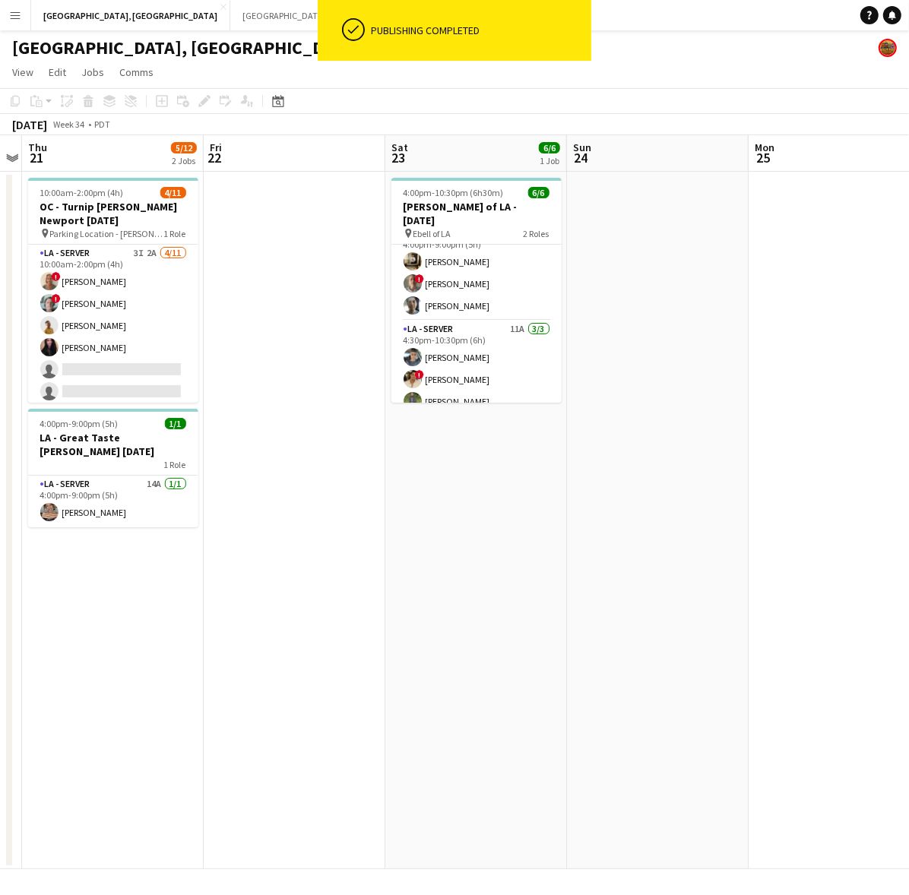
click at [112, 318] on app-card-role "LA - Server 3I 2A 4/11 10:00am-2:00pm (4h) ! Sherrel Gonzalez ! George Gonzalez…" at bounding box center [113, 381] width 170 height 272
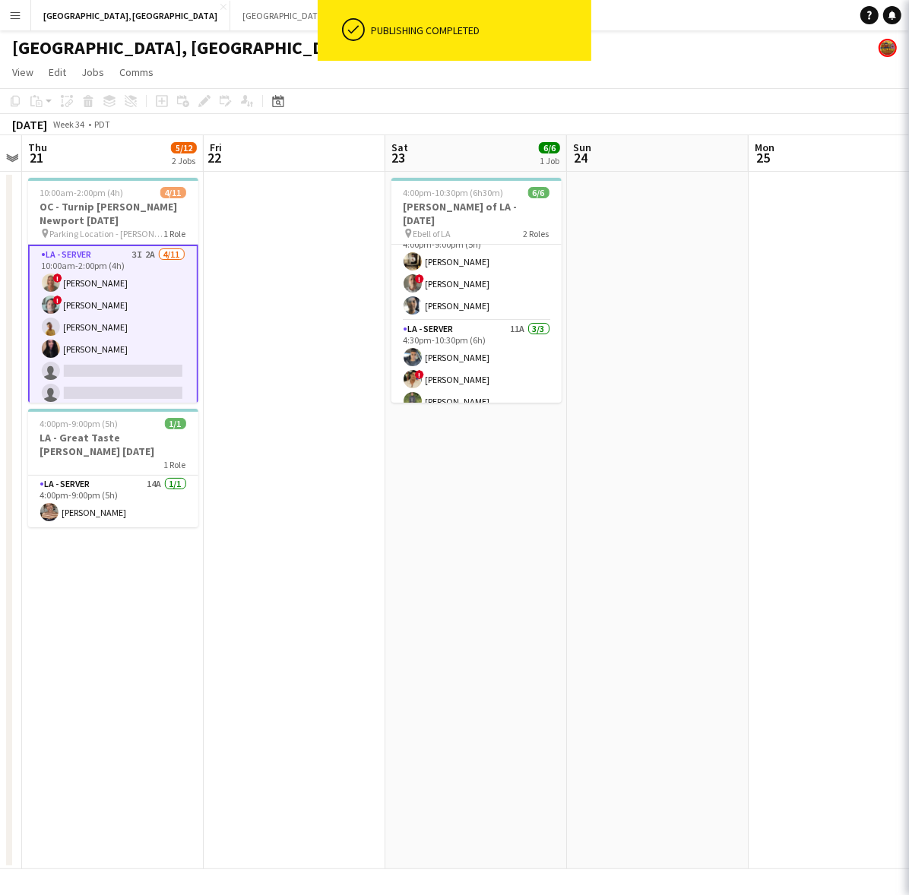
scroll to position [0, 521]
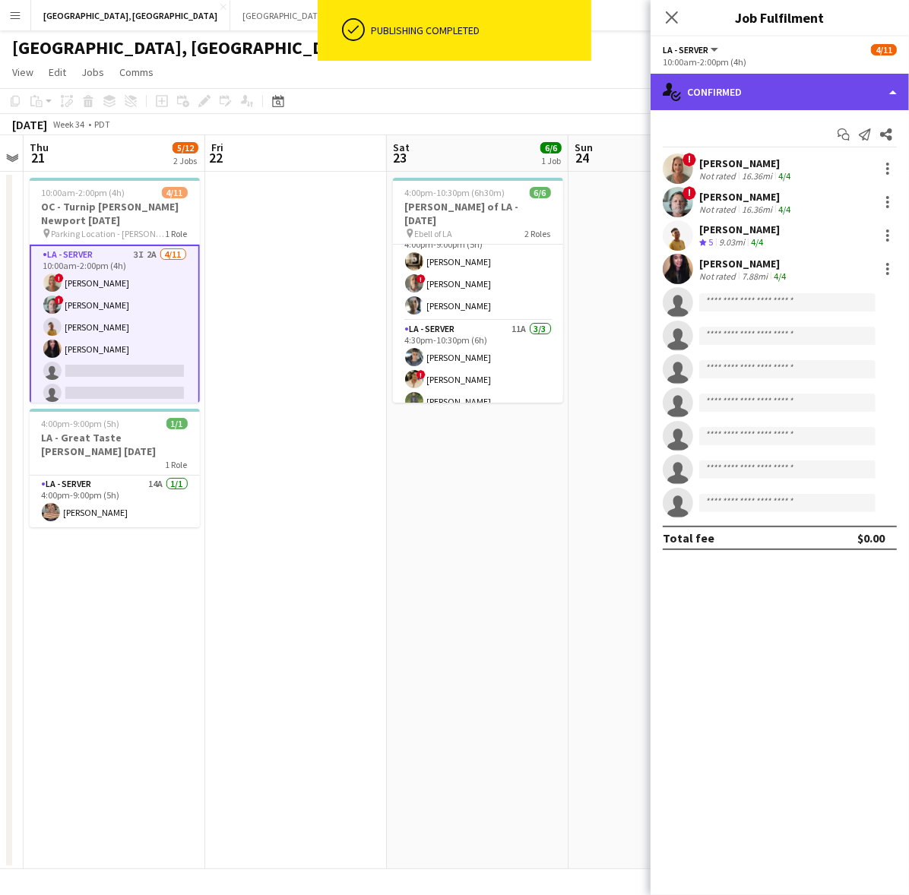
click at [803, 82] on div "single-neutral-actions-check-2 Confirmed" at bounding box center [779, 92] width 258 height 36
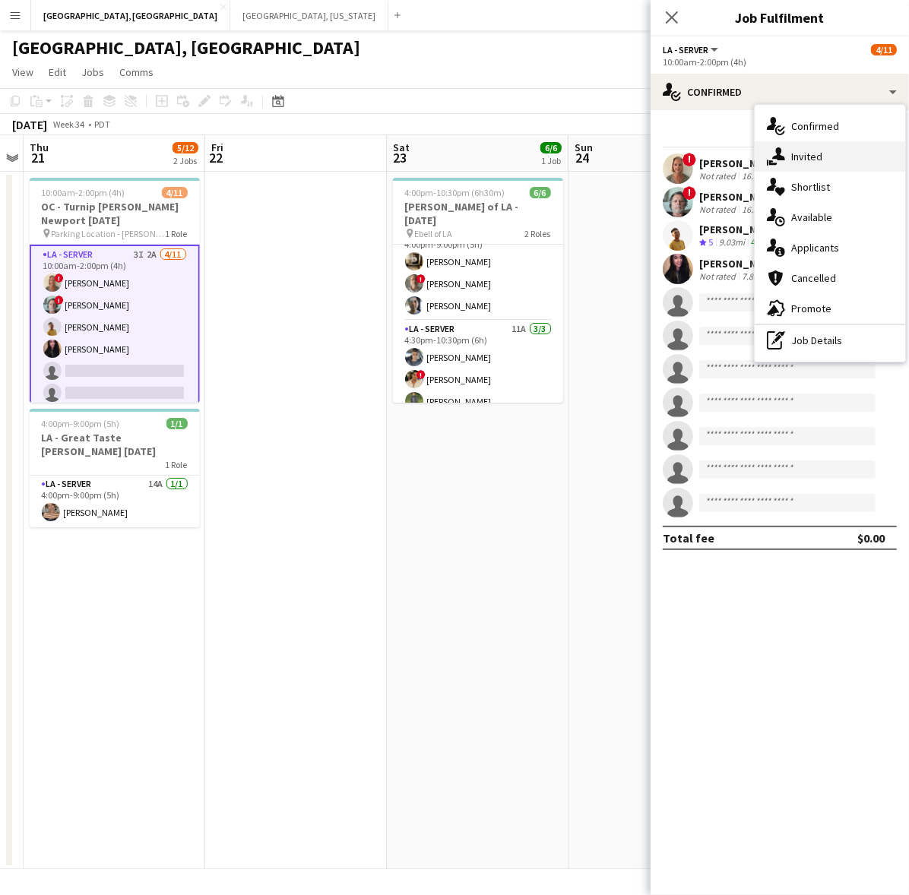
click at [802, 153] on div "single-neutral-actions-share-1 Invited" at bounding box center [829, 156] width 150 height 30
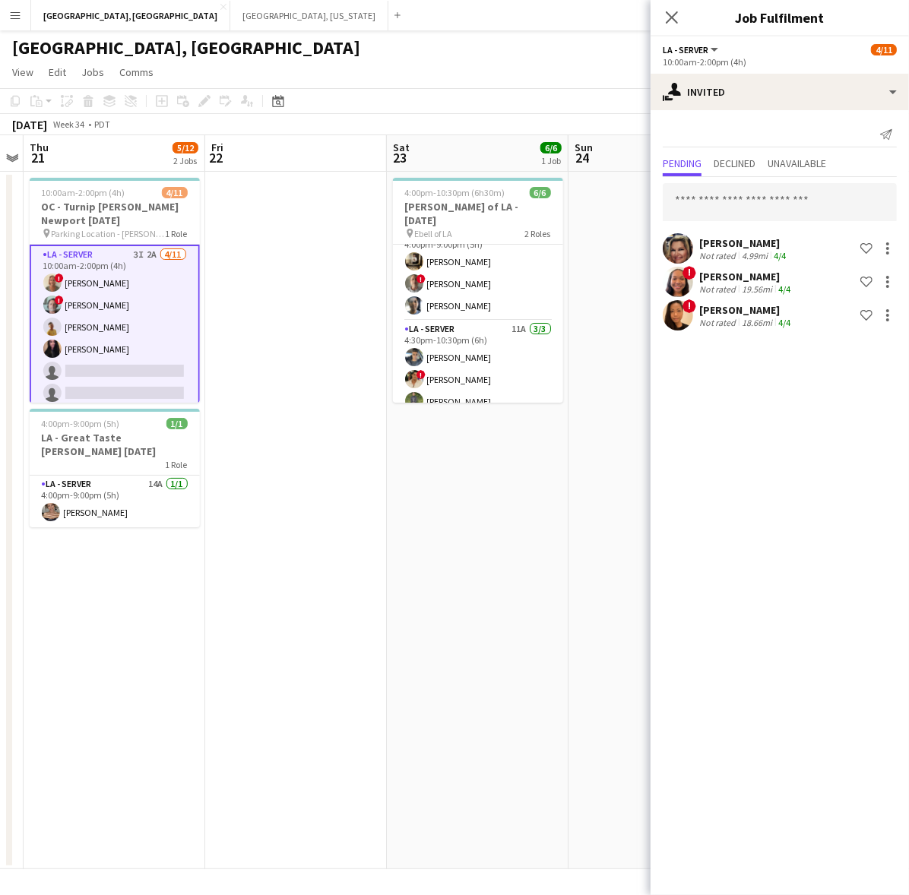
click at [718, 152] on div "Send notification Pending Declined Unavailable Tia Ahlstrom Not rated 4.99mi 4/…" at bounding box center [779, 228] width 258 height 236
click at [726, 161] on span "Declined" at bounding box center [734, 163] width 42 height 11
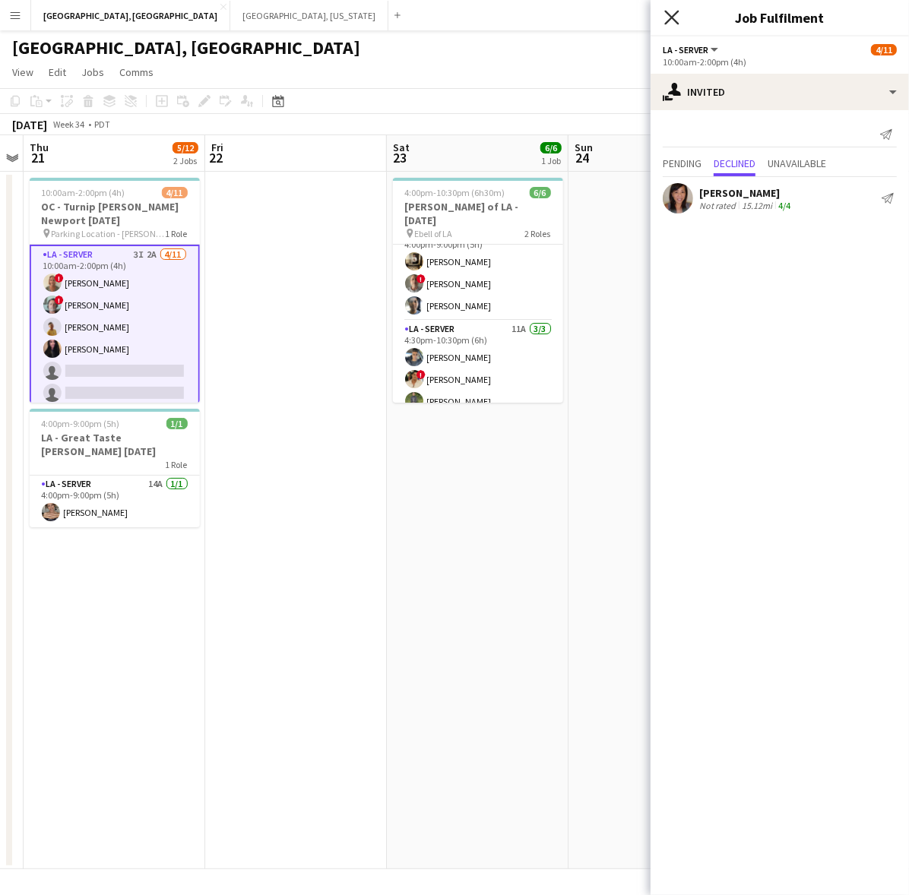
click at [673, 13] on icon "Close pop-in" at bounding box center [671, 17] width 14 height 14
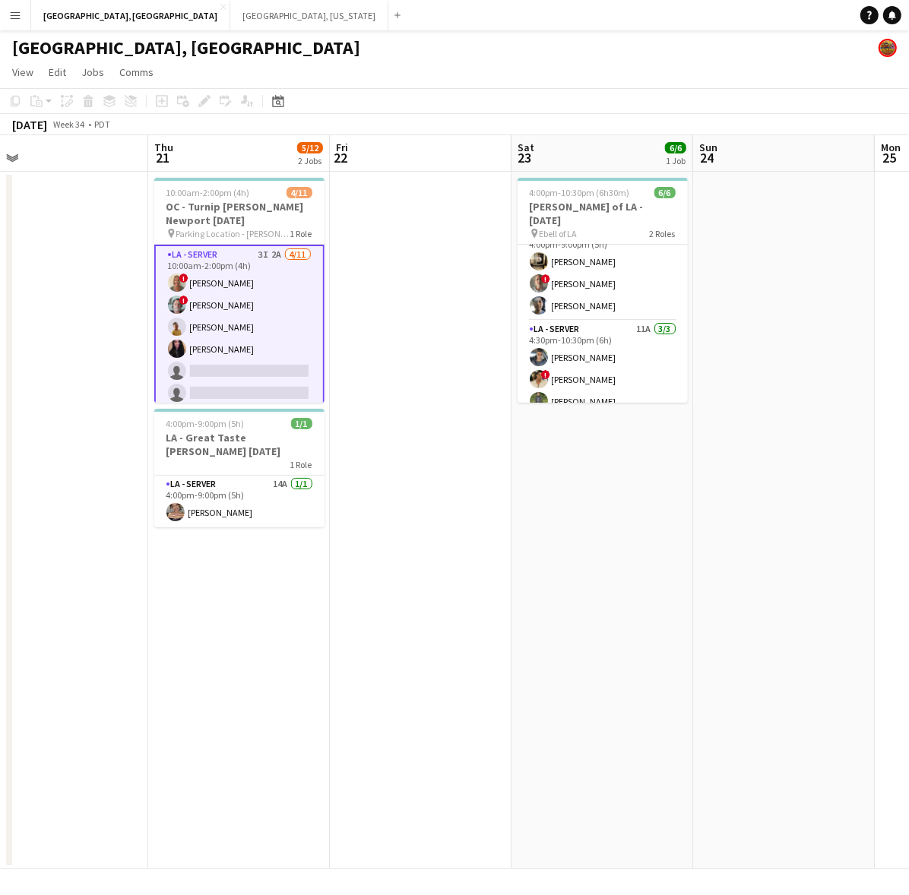
scroll to position [0, 366]
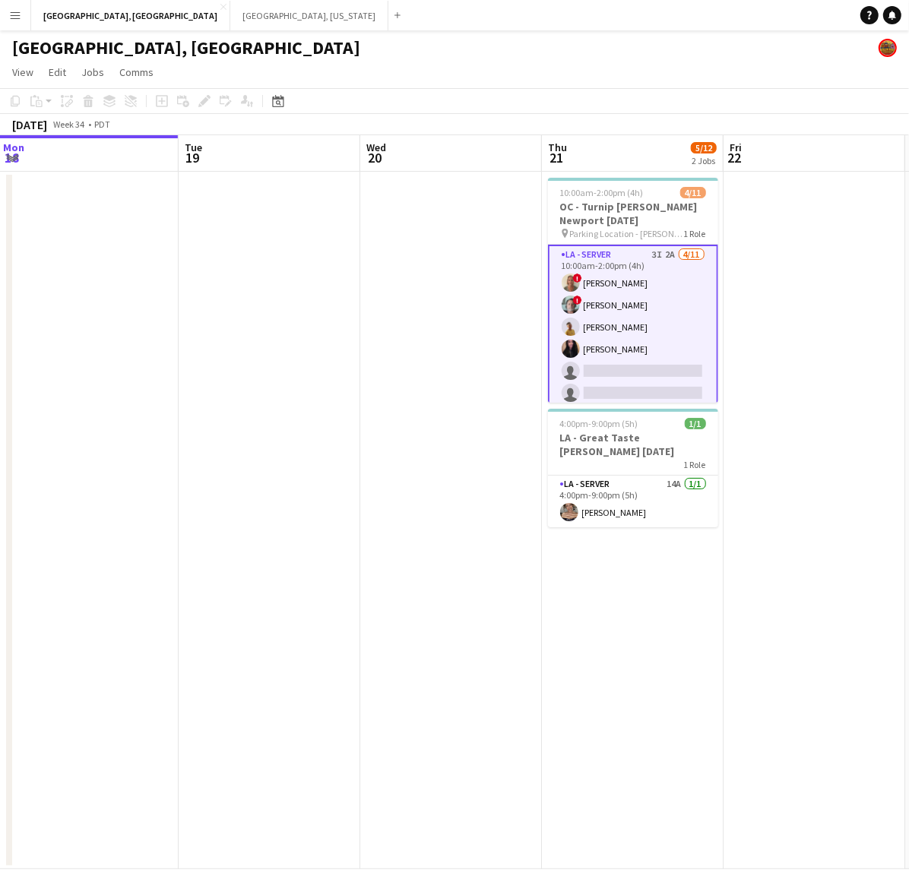
drag, startPoint x: 207, startPoint y: 505, endPoint x: 724, endPoint y: 412, distance: 525.8
click at [724, 412] on app-calendar-viewport "Sat 16 18/18 4 Jobs Sun 17 Mon 18 Tue 19 Wed 20 Thu 21 5/12 2 Jobs Fri 22 Sat 2…" at bounding box center [454, 502] width 909 height 734
click at [644, 324] on app-card-role "LA - Server 3I 2A 4/11 10:00am-2:00pm (4h) ! Sherrel Gonzalez ! George Gonzalez…" at bounding box center [633, 382] width 170 height 275
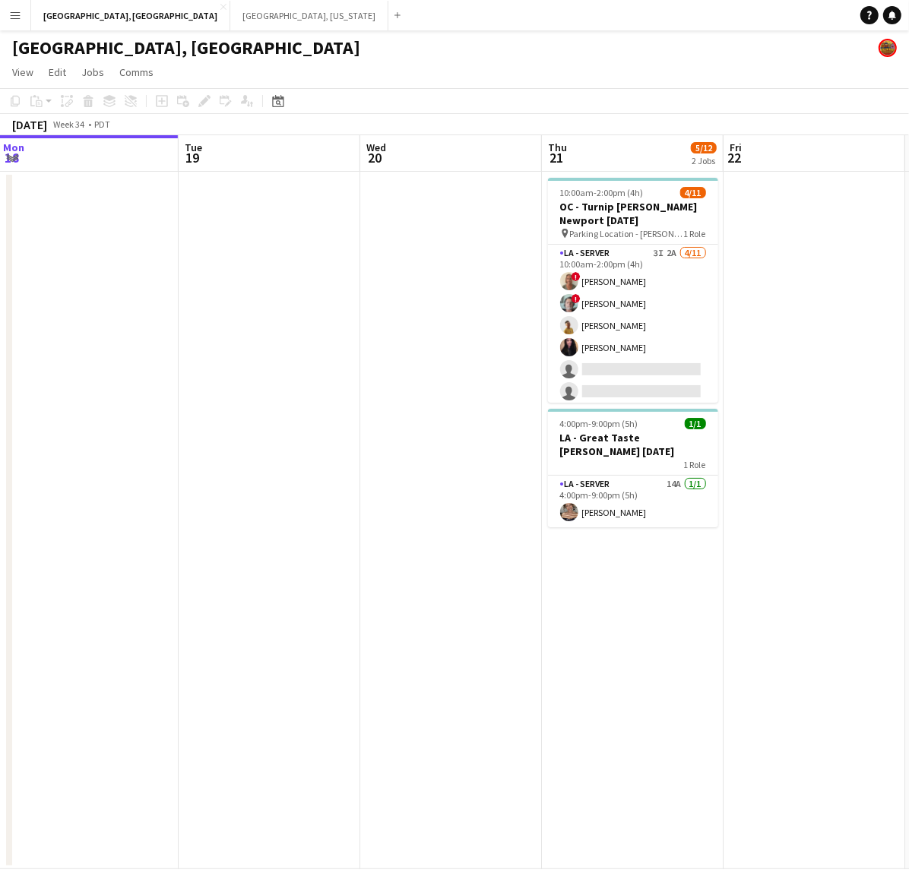
scroll to position [0, 585]
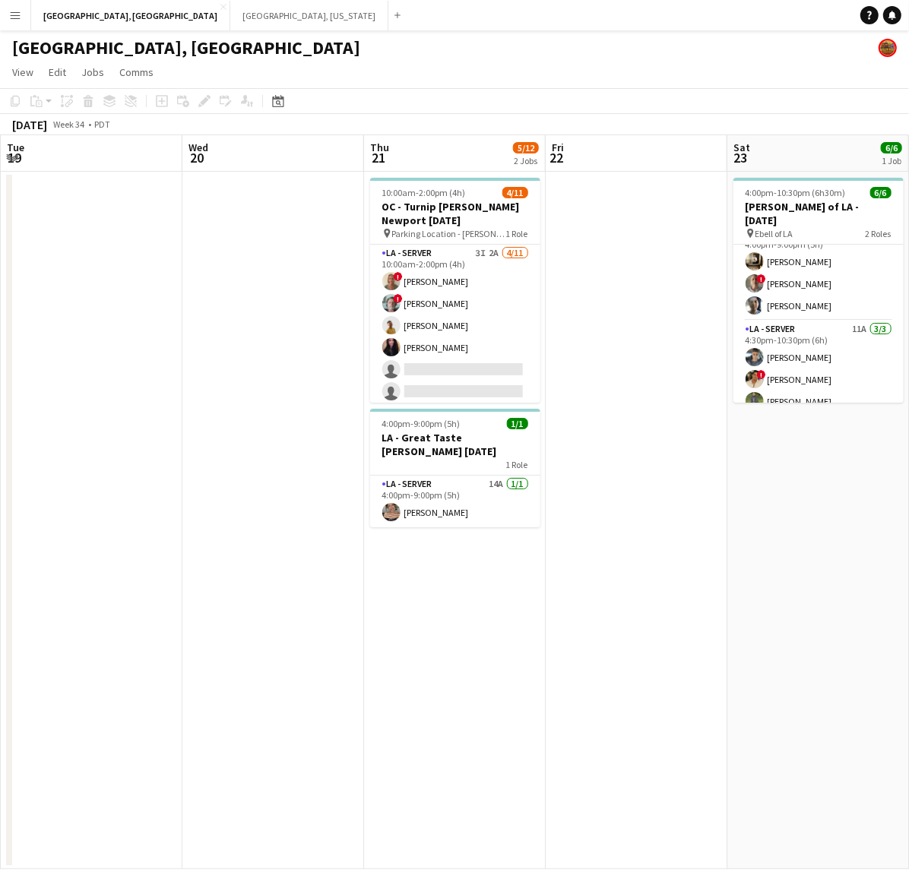
drag, startPoint x: 798, startPoint y: 465, endPoint x: 381, endPoint y: 522, distance: 420.2
click at [397, 532] on app-calendar-viewport "Sat 16 18/18 4 Jobs Sun 17 Mon 18 Tue 19 Wed 20 Thu 21 5/12 2 Jobs Fri 22 Sat 2…" at bounding box center [454, 502] width 909 height 734
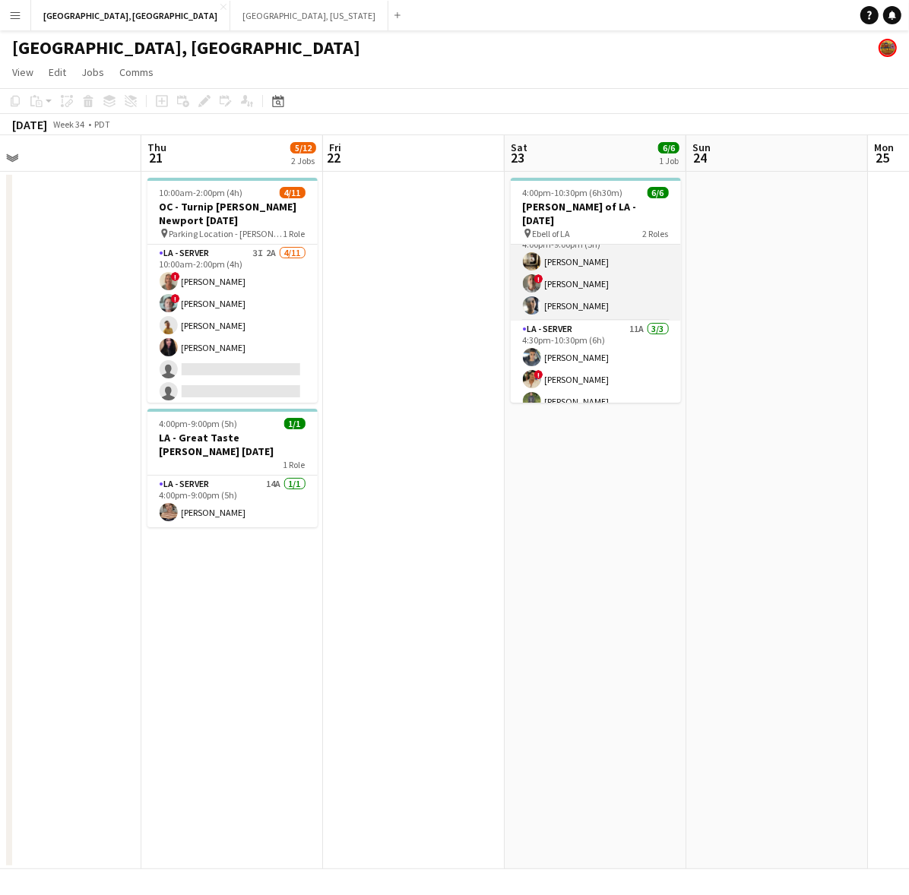
click at [589, 261] on app-card-role "LA - Server 5A [DATE] 4:00pm-9:00pm (5h) [PERSON_NAME] ! [PERSON_NAME] [PERSON_…" at bounding box center [596, 273] width 170 height 96
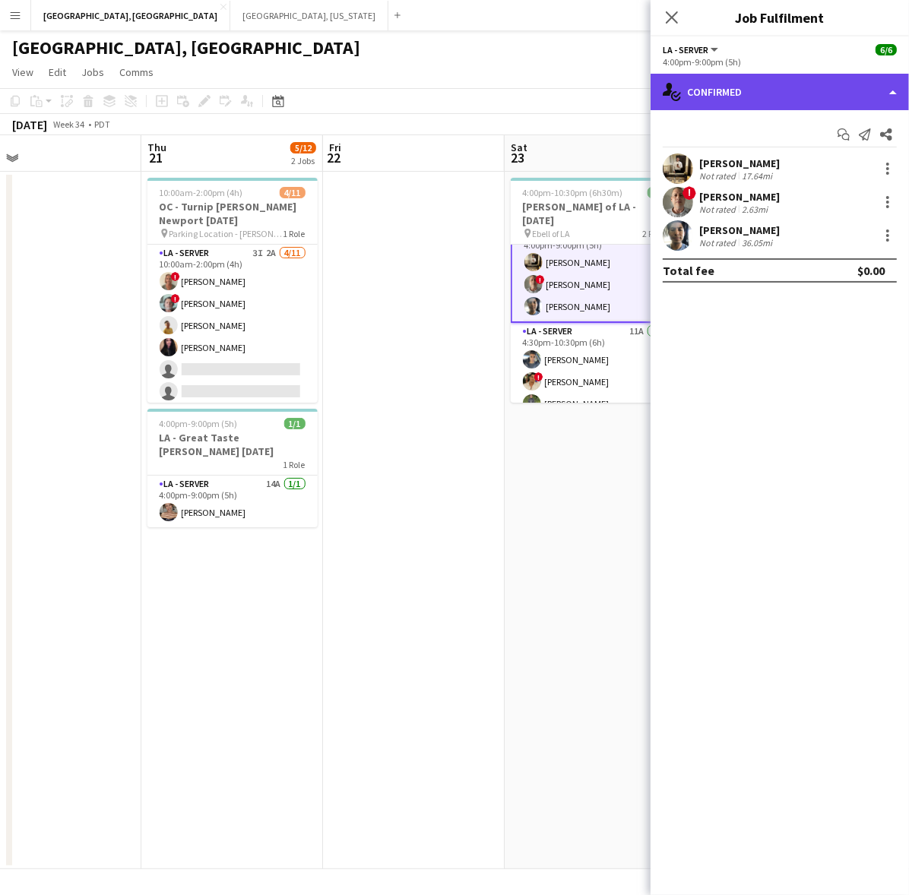
click at [781, 85] on div "single-neutral-actions-check-2 Confirmed" at bounding box center [779, 92] width 258 height 36
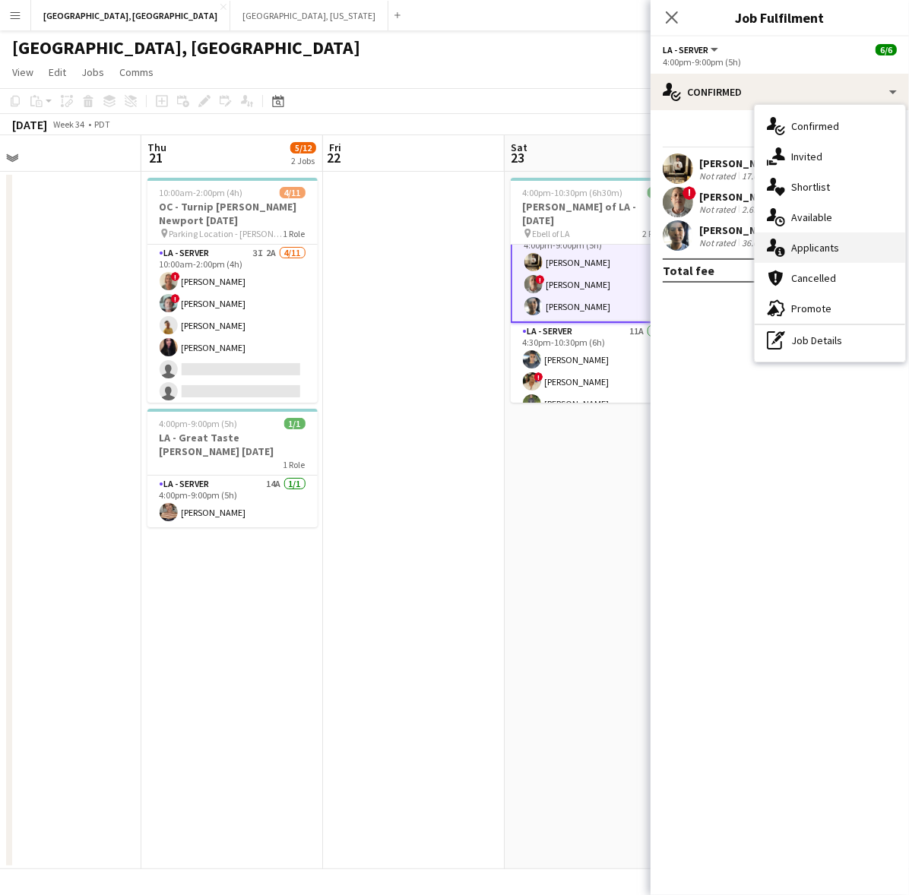
click at [795, 237] on div "single-neutral-actions-information Applicants" at bounding box center [829, 247] width 150 height 30
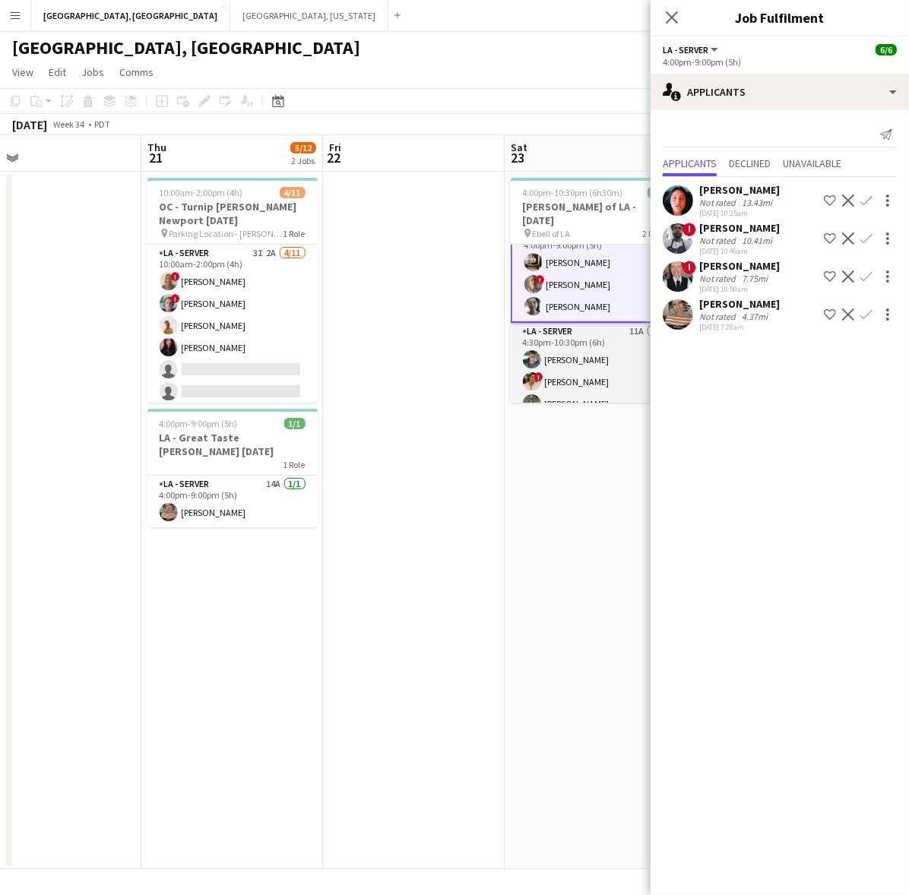
click at [547, 356] on app-card-role "LA - Server 11A [DATE] 4:30pm-10:30pm (6h) [PERSON_NAME] ! [PERSON_NAME] [PERSO…" at bounding box center [596, 371] width 170 height 96
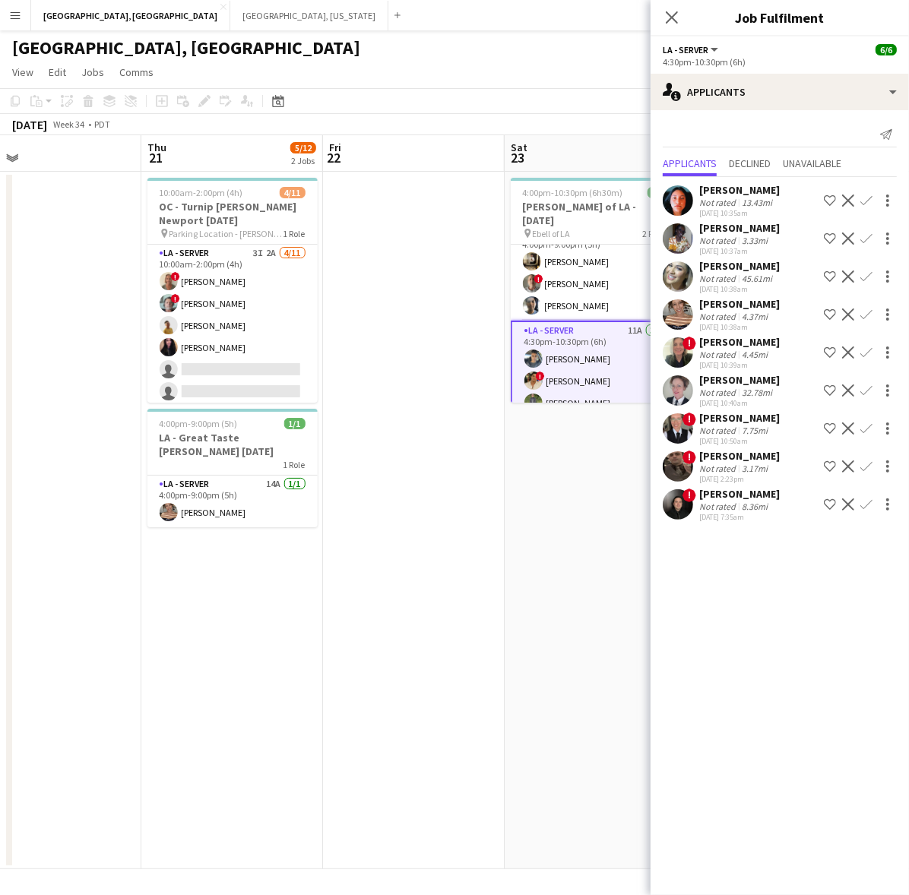
scroll to position [0, 468]
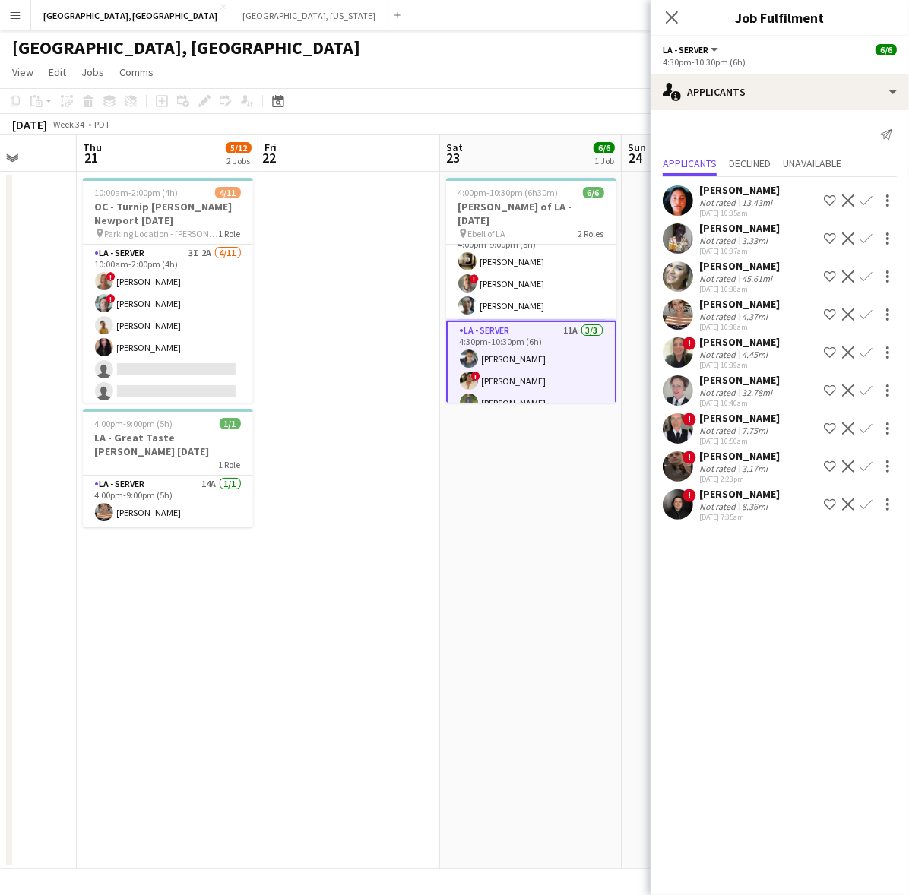
drag, startPoint x: 566, startPoint y: 586, endPoint x: 555, endPoint y: 591, distance: 12.6
click at [555, 591] on app-calendar-viewport "Mon 18 Tue 19 Wed 20 Thu 21 5/12 2 Jobs Fri 22 Sat 23 6/6 1 Job Sun 24 Mon 25 T…" at bounding box center [454, 502] width 909 height 734
drag, startPoint x: 422, startPoint y: 55, endPoint x: 393, endPoint y: 47, distance: 29.9
click at [422, 47] on div "[GEOGRAPHIC_DATA], [GEOGRAPHIC_DATA]" at bounding box center [454, 44] width 909 height 29
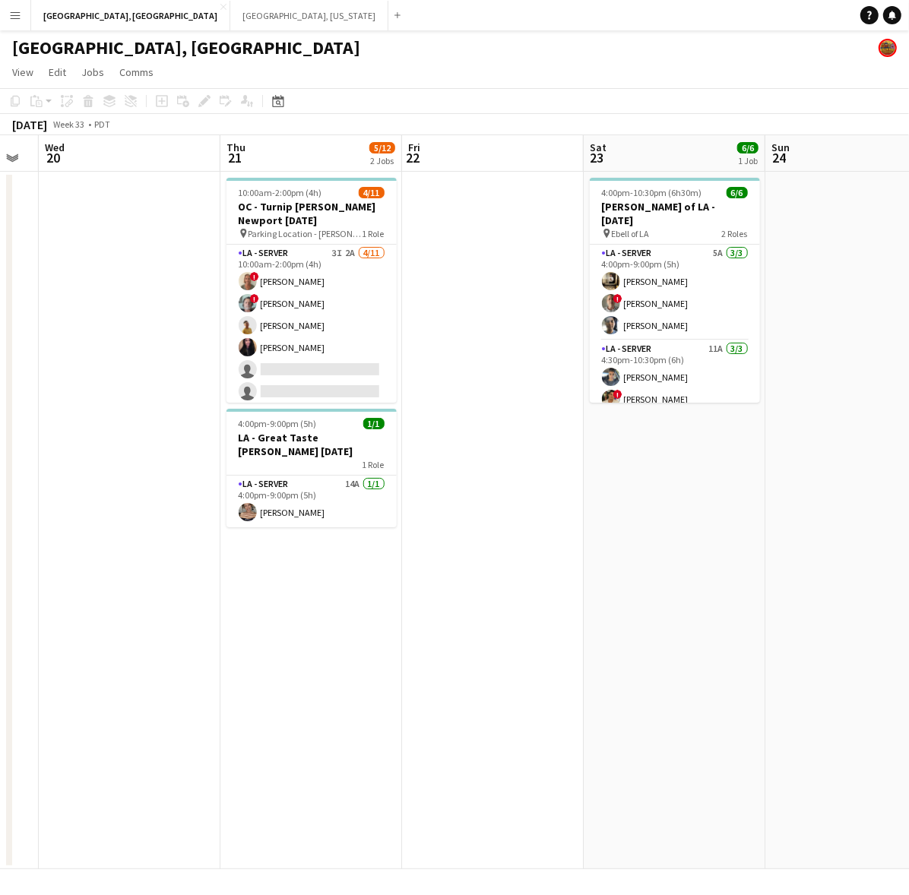
drag, startPoint x: 575, startPoint y: 285, endPoint x: 36, endPoint y: 382, distance: 547.4
click at [12, 378] on app-calendar-viewport "Sun 17 Mon 18 Tue 19 Wed 20 Thu 21 5/12 2 Jobs Fri 22 Sat 23 6/6 1 Job Sun 24 M…" at bounding box center [454, 502] width 909 height 734
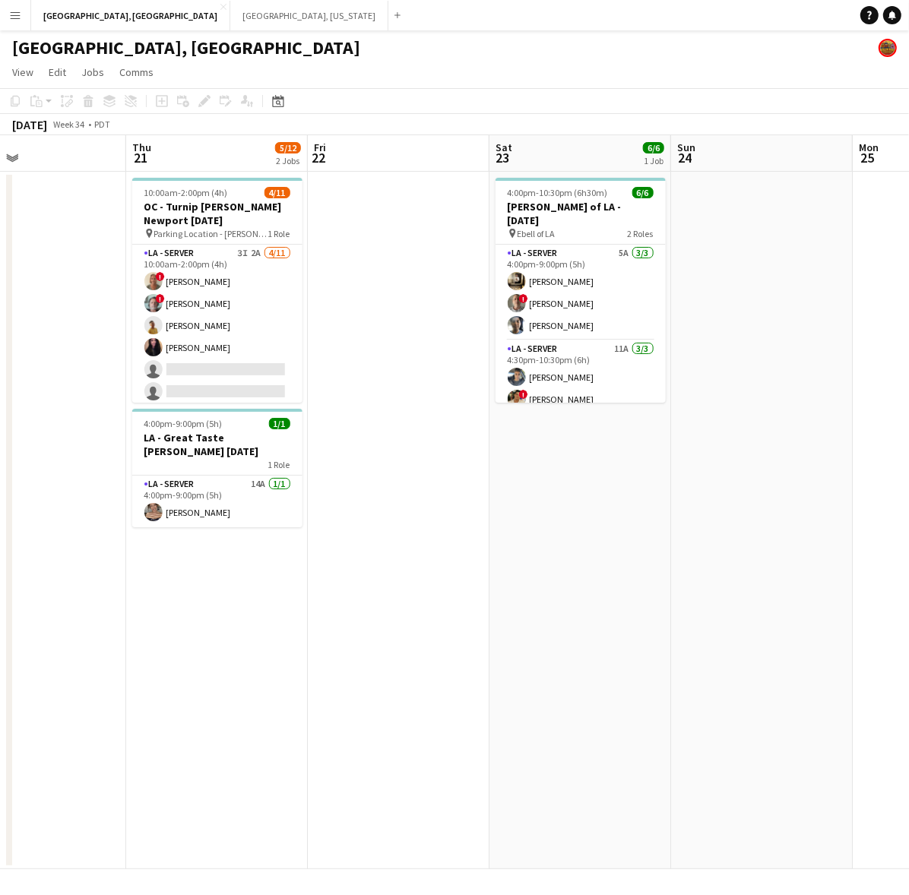
scroll to position [0, 602]
drag, startPoint x: 479, startPoint y: 348, endPoint x: 454, endPoint y: 350, distance: 25.2
click at [454, 350] on app-calendar-viewport "Sun 17 Mon 18 Tue 19 Wed 20 Thu 21 5/12 2 Jobs Fri 22 Sat 23 6/6 1 Job Sun 24 M…" at bounding box center [454, 502] width 909 height 734
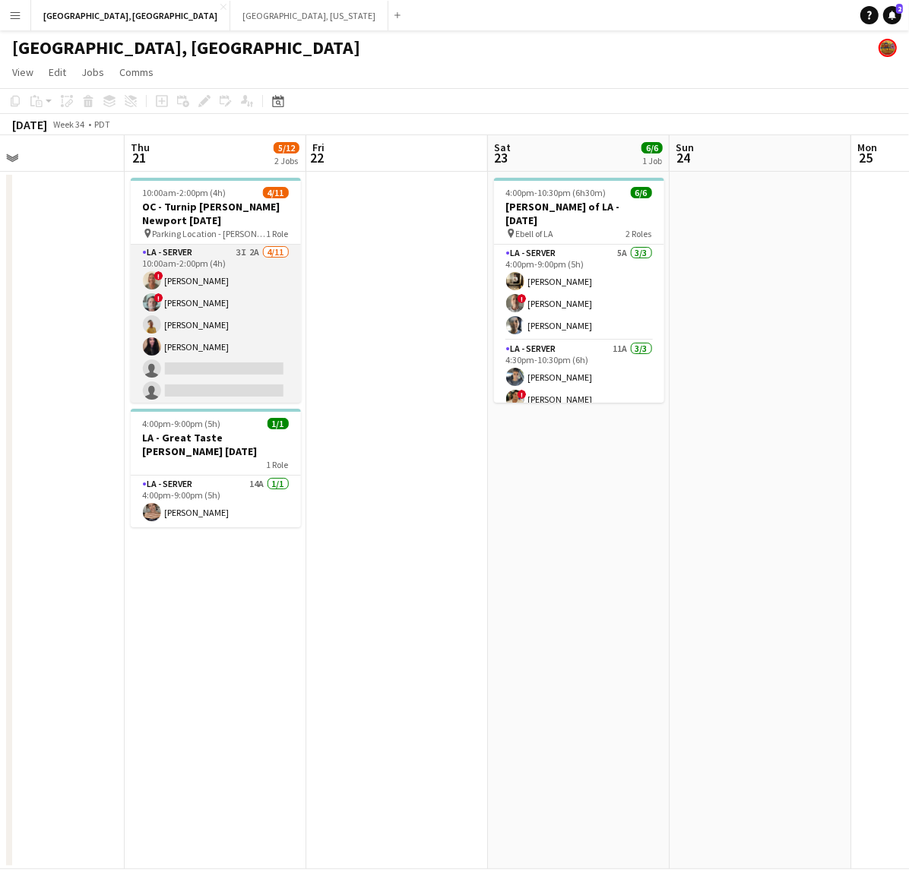
scroll to position [0, 0]
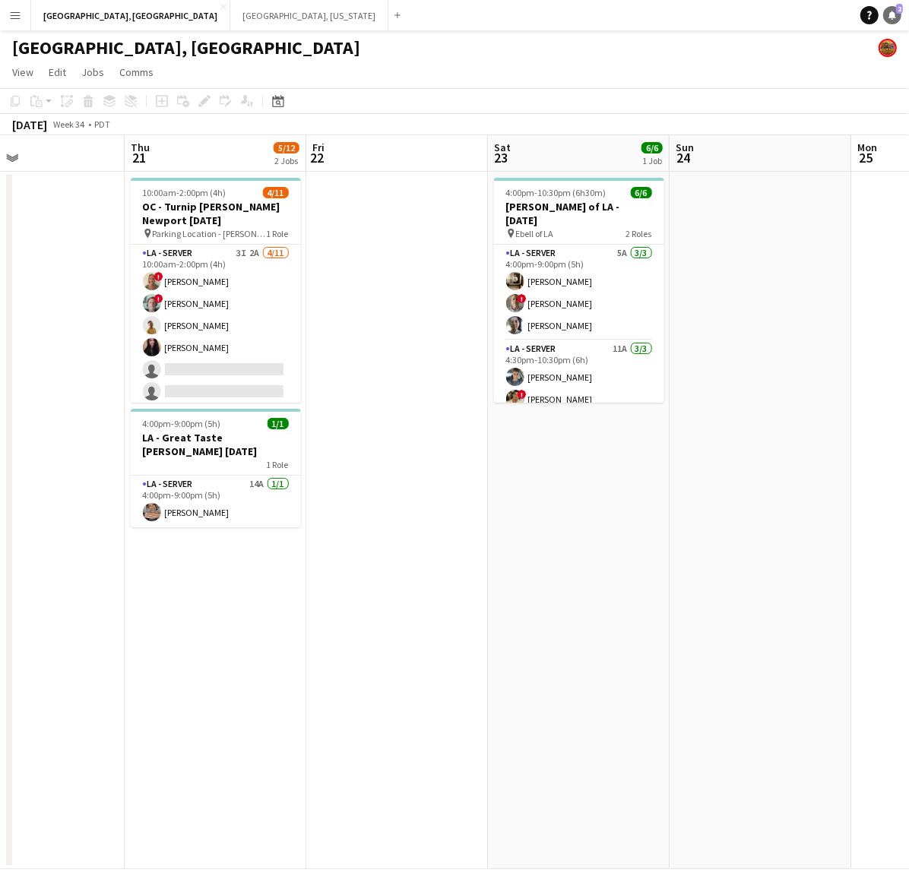
click at [889, 19] on icon "Notifications" at bounding box center [891, 15] width 9 height 9
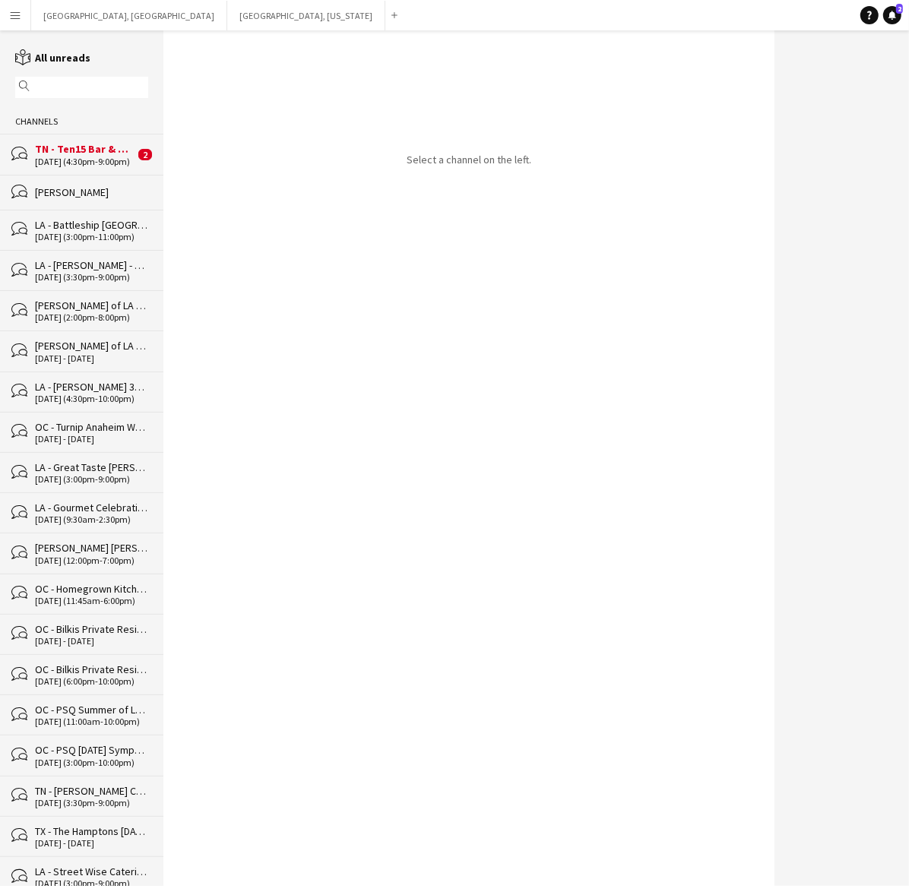
click at [138, 153] on span "2" at bounding box center [145, 154] width 14 height 11
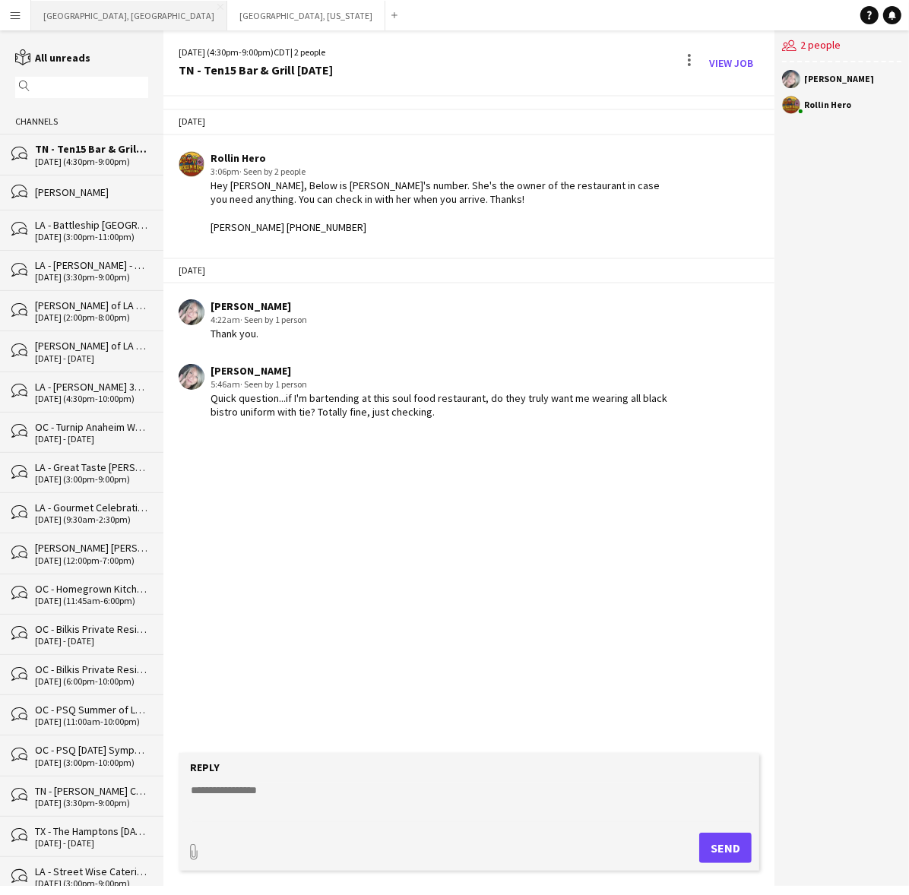
click at [82, 16] on button "[GEOGRAPHIC_DATA], [GEOGRAPHIC_DATA] Close" at bounding box center [129, 16] width 196 height 30
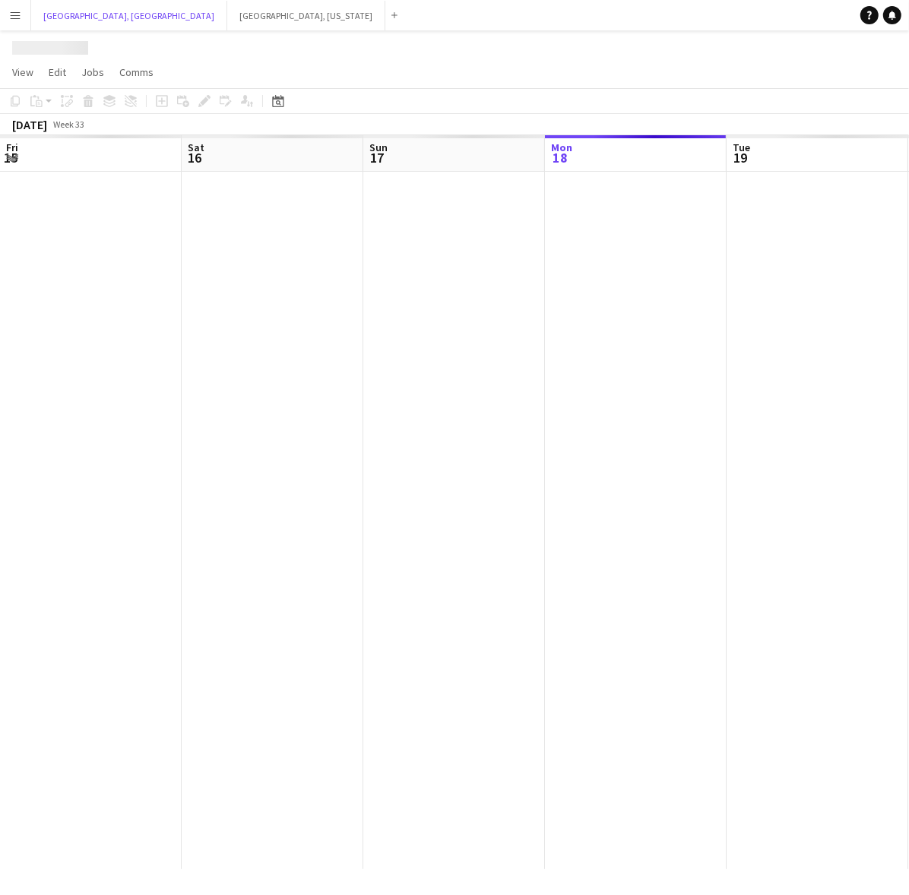
scroll to position [0, 362]
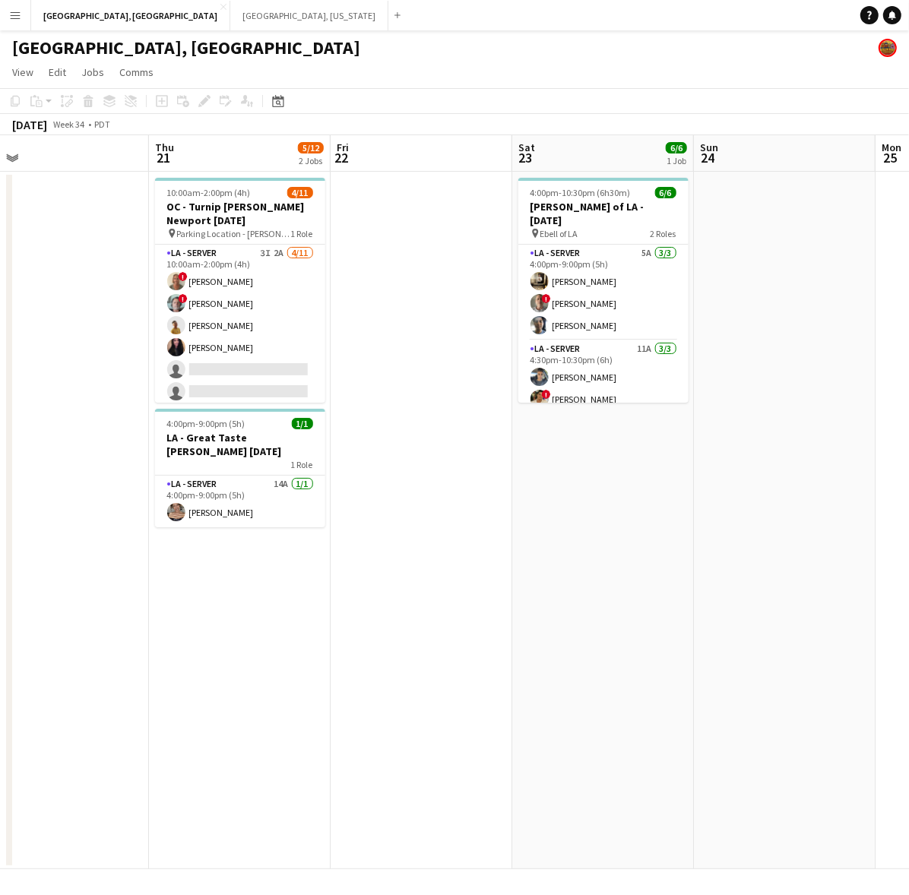
drag, startPoint x: 720, startPoint y: 500, endPoint x: 138, endPoint y: 563, distance: 584.6
click at [139, 564] on app-calendar-viewport "Sun 17 Mon 18 Tue 19 Wed 20 Thu 21 5/12 2 Jobs Fri 22 Sat 23 6/6 1 Job Sun 24 M…" at bounding box center [454, 502] width 909 height 734
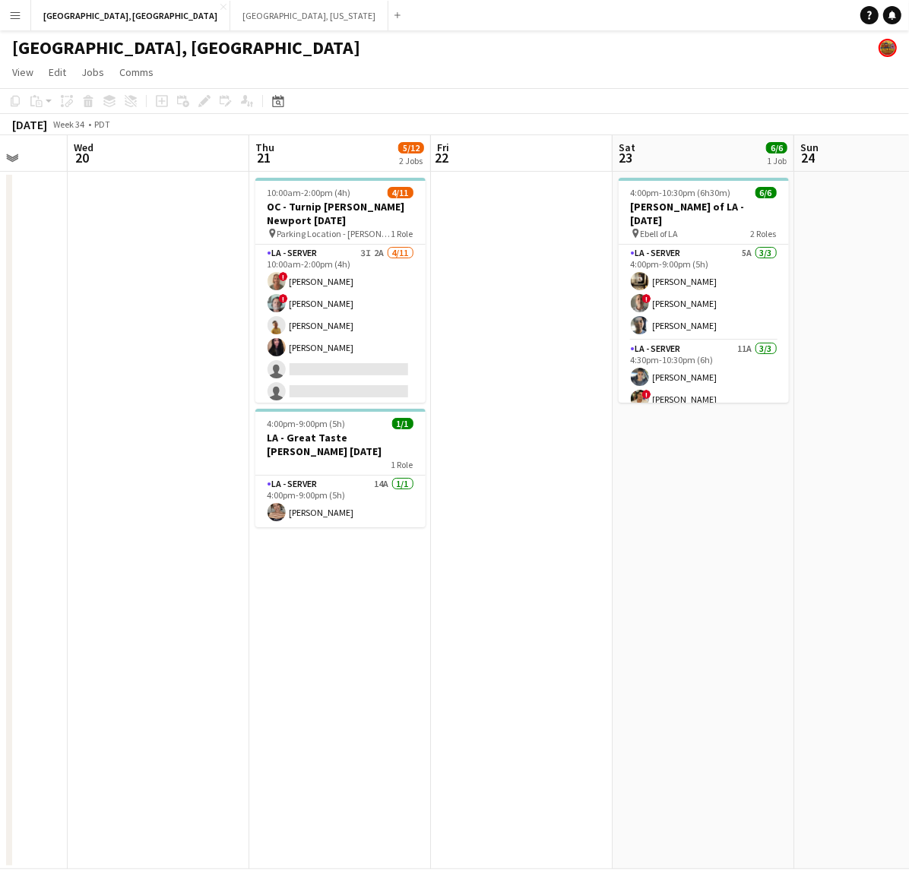
drag, startPoint x: 470, startPoint y: 476, endPoint x: 598, endPoint y: 485, distance: 128.7
click at [598, 485] on app-calendar-viewport "Sun 17 Mon 18 Tue 19 Wed 20 Thu 21 5/12 2 Jobs Fri 22 Sat 23 6/6 1 Job Sun 24 M…" at bounding box center [454, 502] width 909 height 734
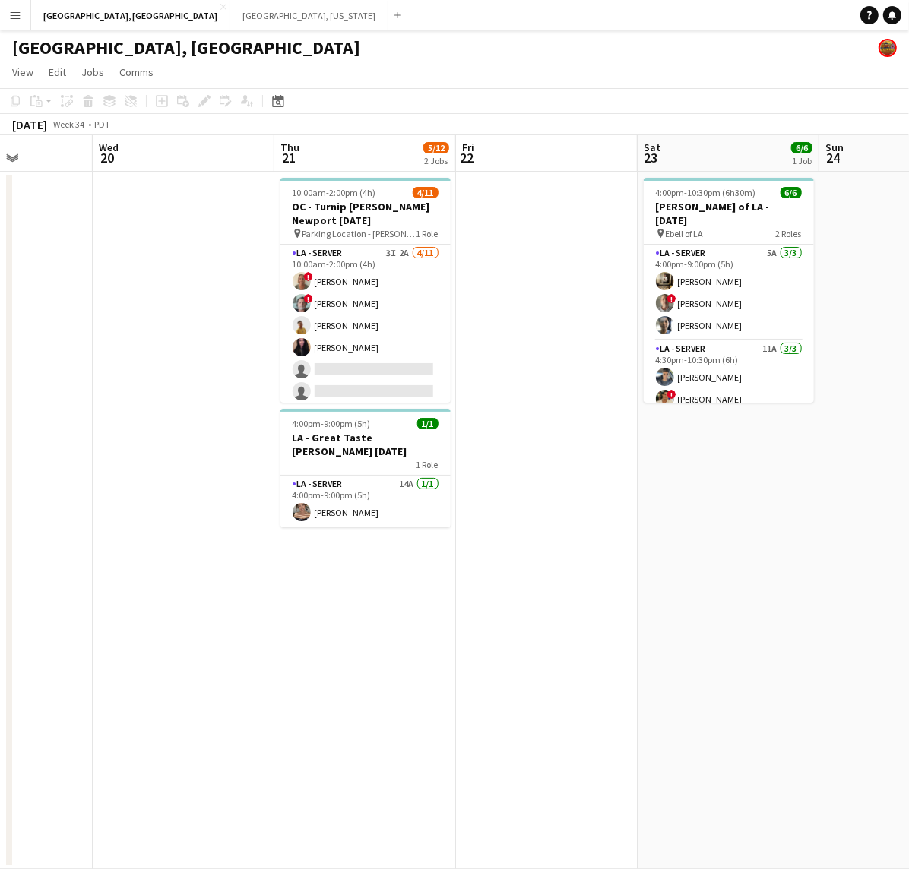
click at [10, 12] on app-icon "Menu" at bounding box center [15, 15] width 12 height 12
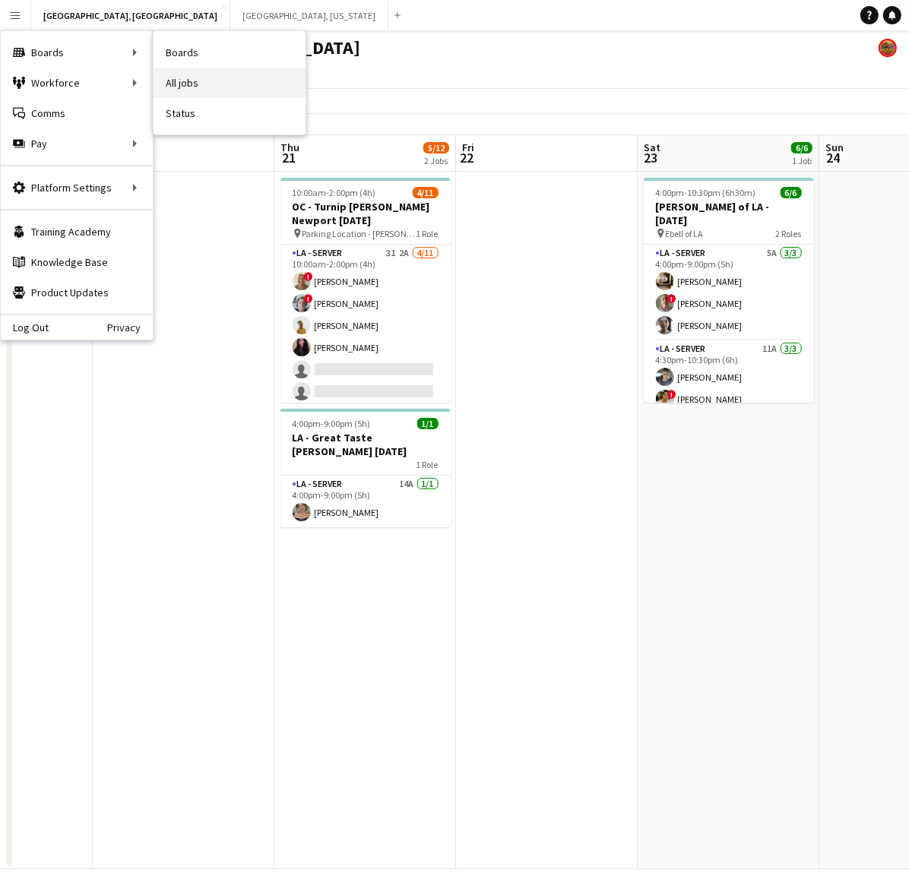
click at [211, 88] on link "All jobs" at bounding box center [229, 83] width 152 height 30
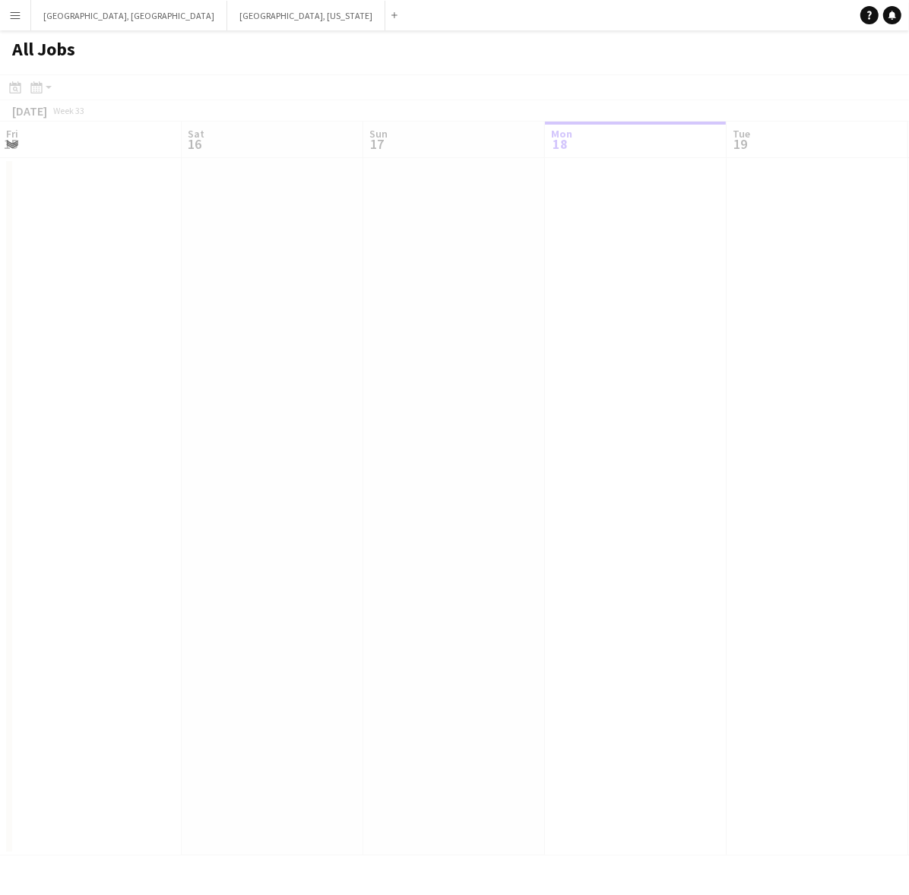
scroll to position [0, 362]
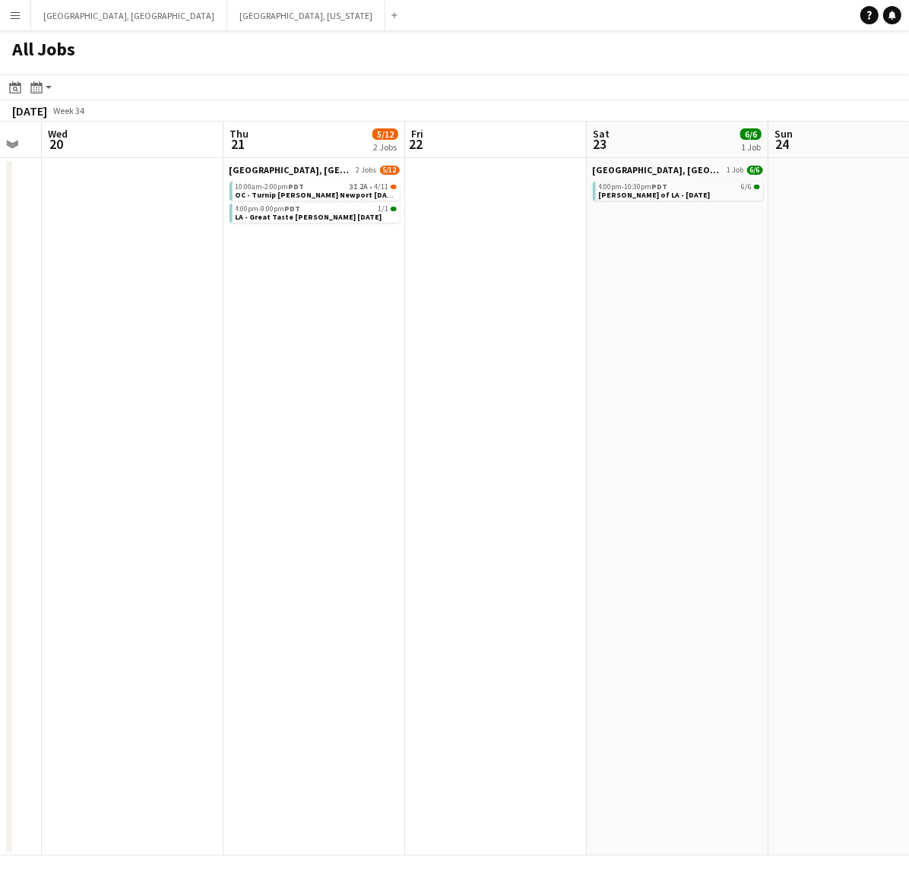
drag, startPoint x: 229, startPoint y: 517, endPoint x: 29, endPoint y: 549, distance: 202.2
click at [9, 567] on div "Sun 17 Mon 18 Tue 19 Wed 20 Thu 21 5/12 2 Jobs Fri 22 Sat 23 6/6 1 Job Sun 24 M…" at bounding box center [454, 489] width 909 height 734
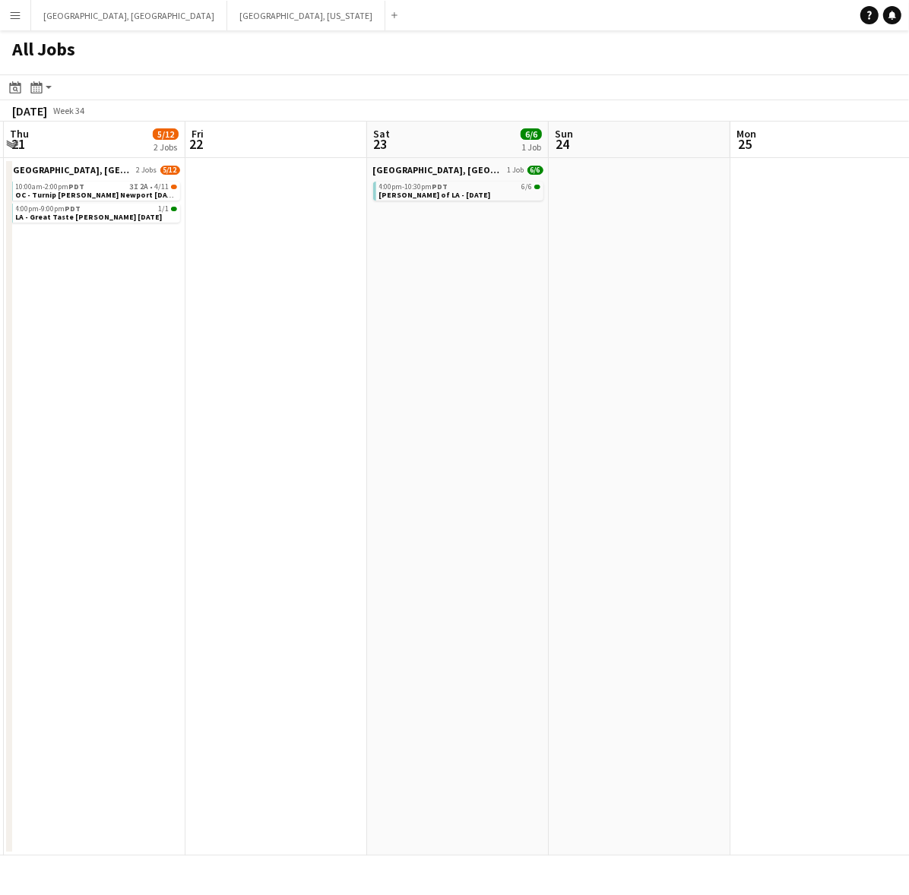
drag, startPoint x: 686, startPoint y: 438, endPoint x: 620, endPoint y: 422, distance: 68.0
click at [776, 431] on app-calendar-viewport "Tue 19 Wed 20 Thu 21 5/12 2 Jobs Fri 22 Sat 23 6/6 1 Job Sun 24 Mon 25 Tue 26 W…" at bounding box center [454, 489] width 909 height 734
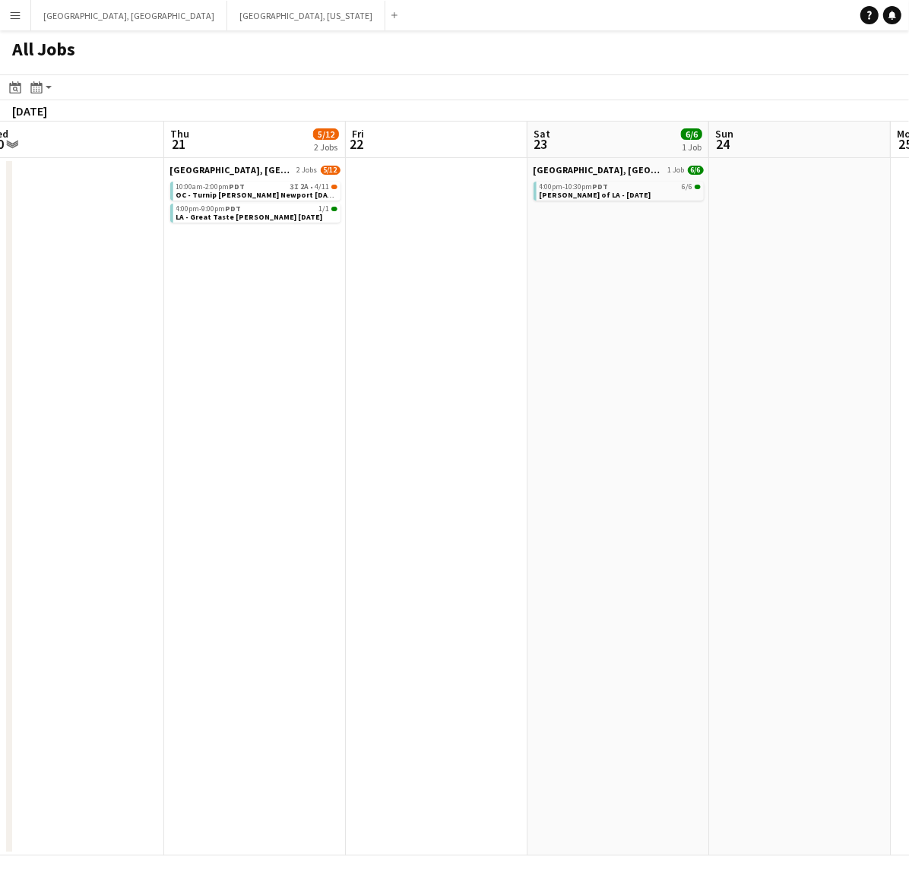
drag, startPoint x: 241, startPoint y: 477, endPoint x: 817, endPoint y: 412, distance: 579.6
click at [814, 414] on app-calendar-viewport "Mon 18 Tue 19 Wed 20 Thu 21 5/12 2 Jobs Fri 22 Sat 23 6/6 1 Job Sun 24 Mon 25 T…" at bounding box center [454, 489] width 909 height 734
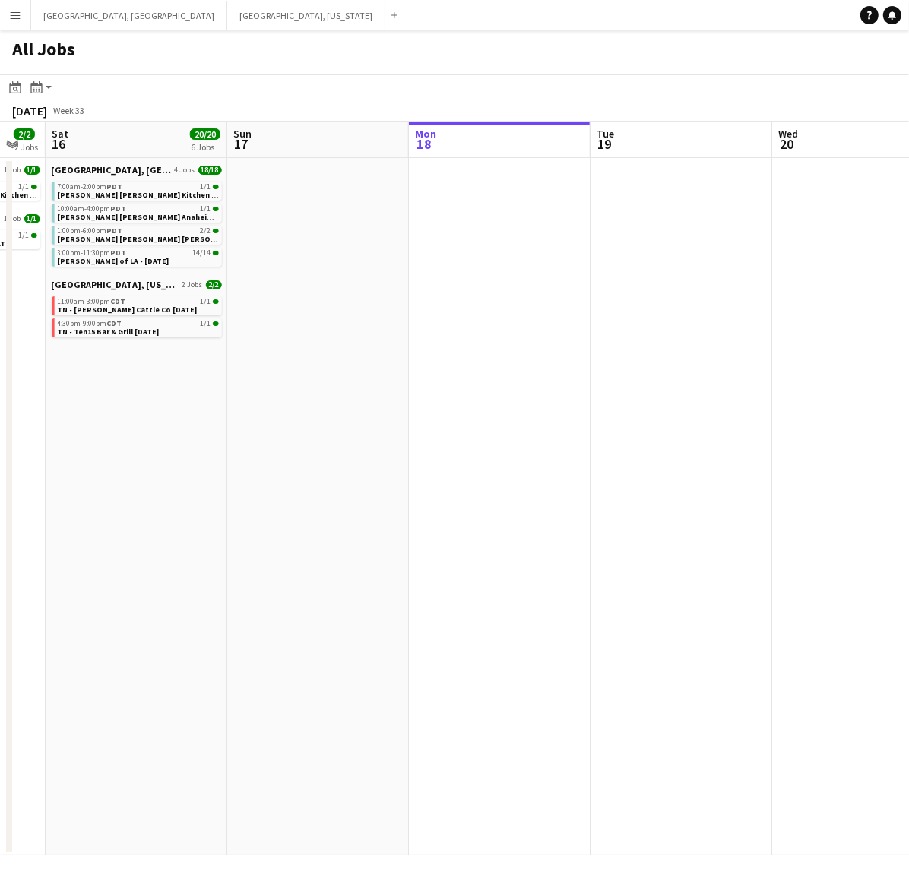
scroll to position [0, 734]
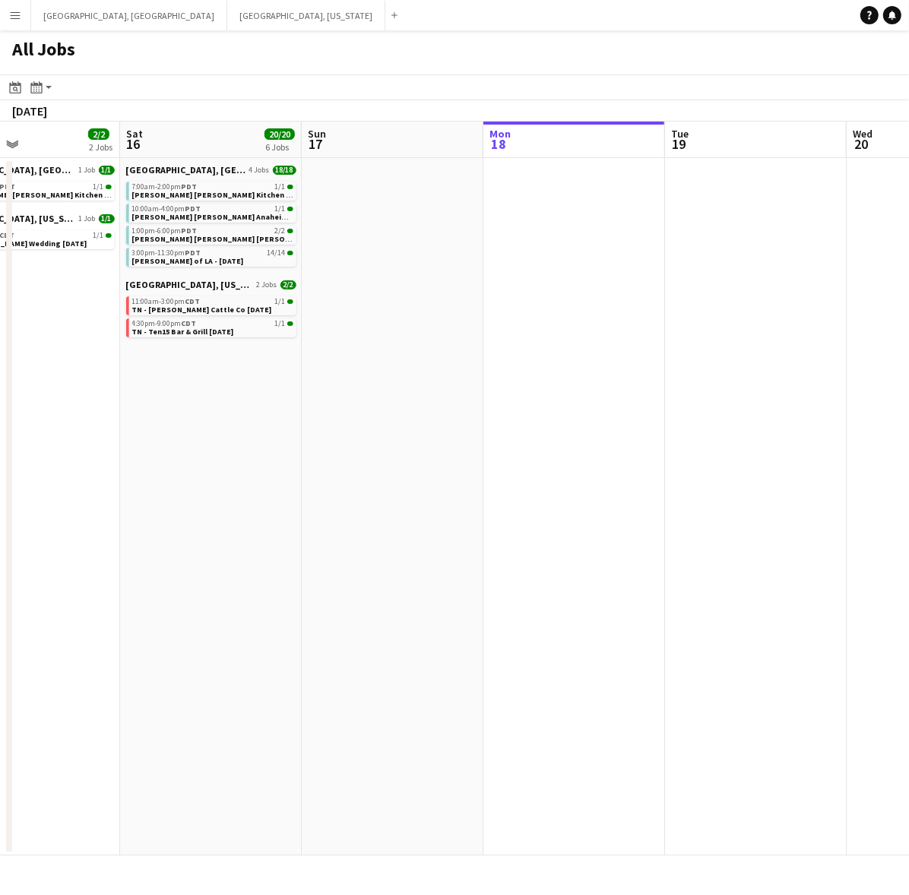
drag, startPoint x: 331, startPoint y: 466, endPoint x: 101, endPoint y: 553, distance: 246.2
click at [101, 553] on app-calendar-viewport "Tue 12 1/3 1 Job Wed 13 2/2 1 Job Thu 14 1/1 1 Job Fri 15 2/2 2 Jobs Sat 16 20/…" at bounding box center [454, 489] width 909 height 734
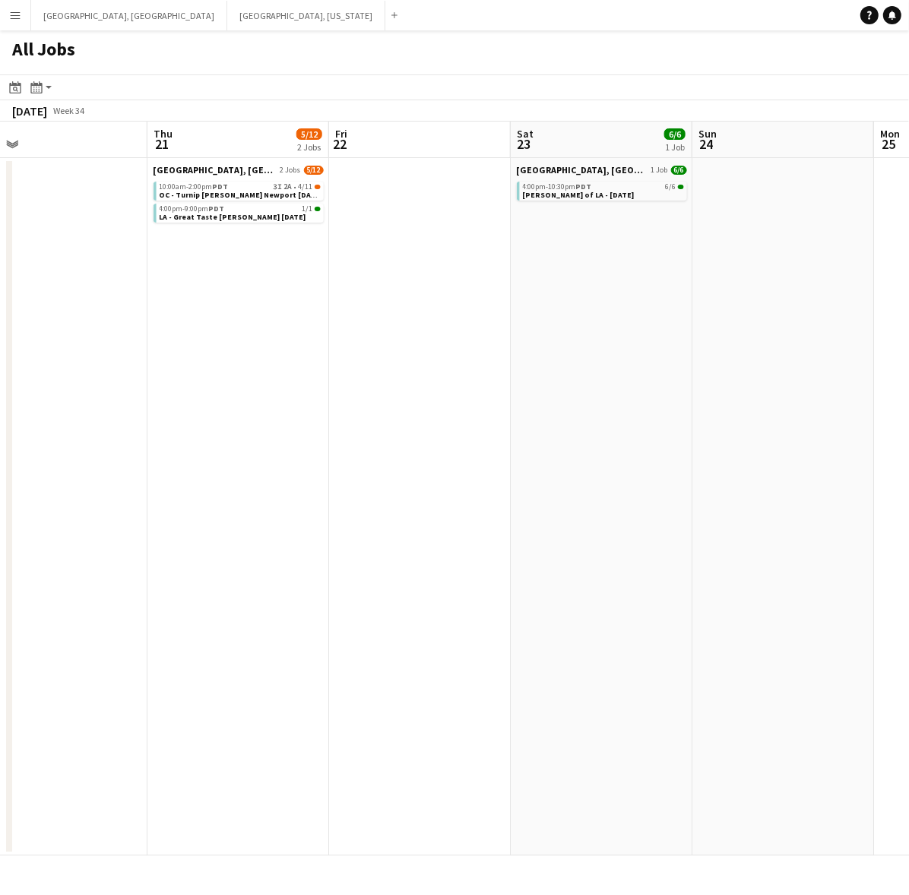
scroll to position [0, 430]
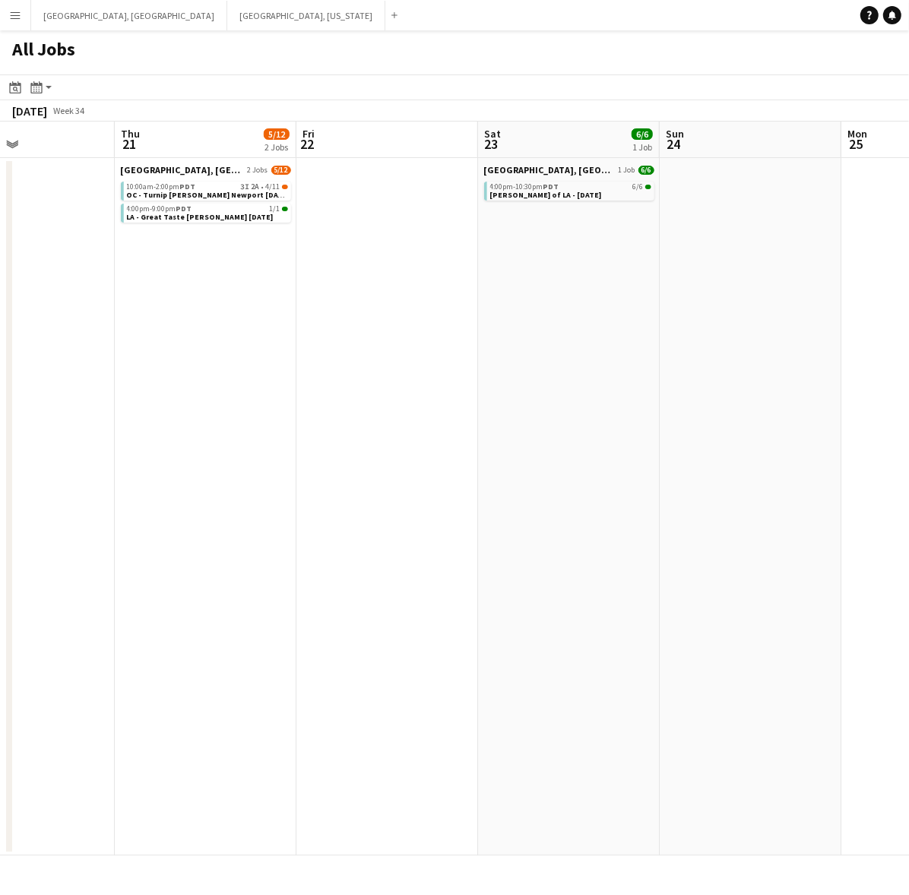
drag, startPoint x: 703, startPoint y: 438, endPoint x: 289, endPoint y: 498, distance: 417.5
click at [289, 498] on app-calendar-viewport "Mon 18 Tue 19 Wed 20 Thu 21 5/12 2 Jobs Fri 22 Sat 23 6/6 1 Job Sun 24 Mon 25 T…" at bounding box center [454, 489] width 909 height 734
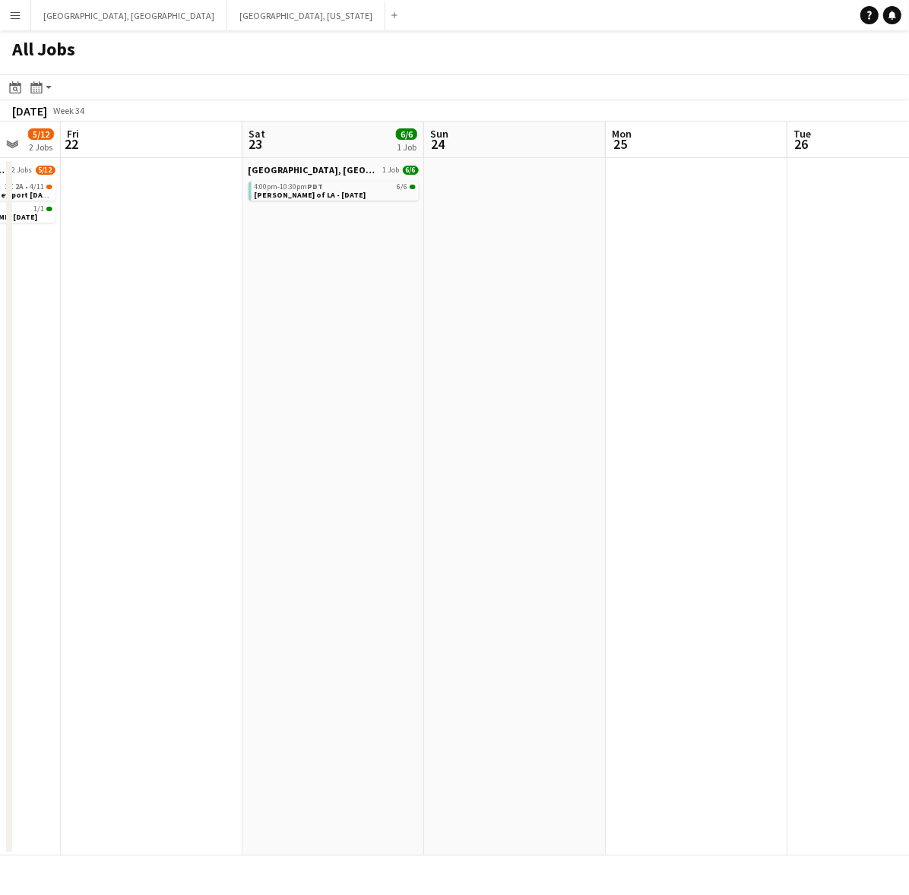
drag, startPoint x: 489, startPoint y: 349, endPoint x: 202, endPoint y: 581, distance: 368.4
click at [203, 581] on app-calendar-viewport "Mon 18 Tue 19 Wed 20 Thu 21 5/12 2 Jobs Fri 22 Sat 23 6/6 1 Job Sun 24 Mon 25 T…" at bounding box center [454, 489] width 909 height 734
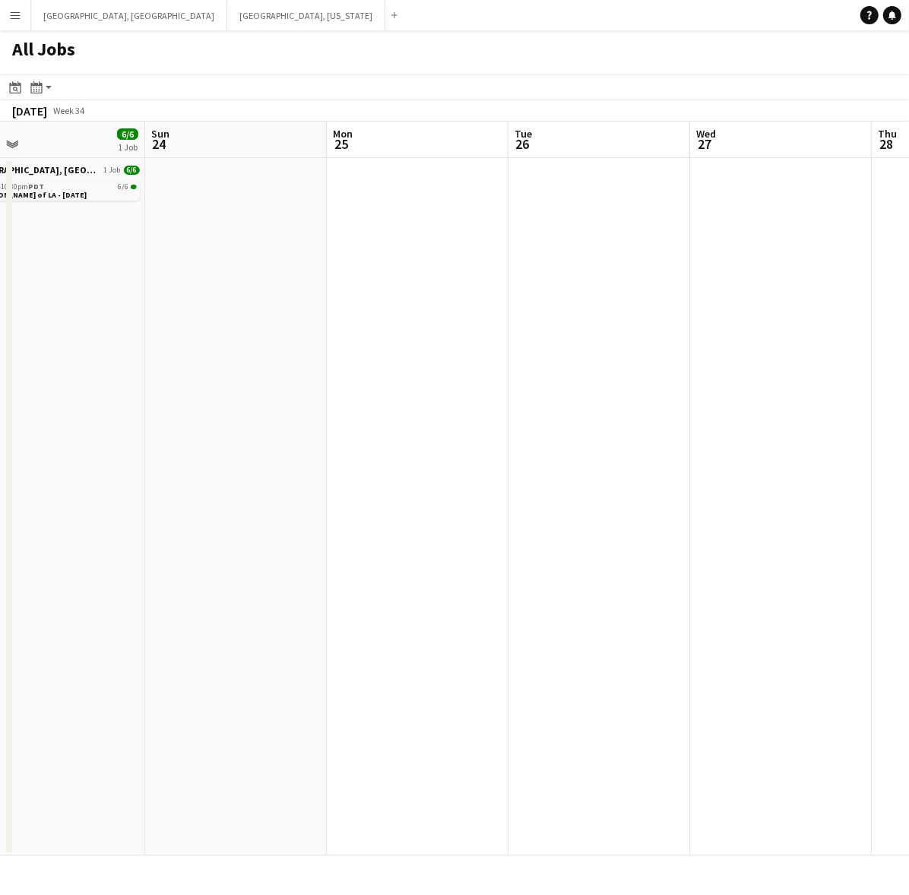
drag, startPoint x: 623, startPoint y: 509, endPoint x: 271, endPoint y: 561, distance: 355.6
click at [296, 555] on app-calendar-viewport "Wed 20 Thu 21 5/12 2 Jobs Fri 22 Sat 23 6/6 1 Job Sun 24 Mon 25 Tue 26 Wed 27 T…" at bounding box center [454, 489] width 909 height 734
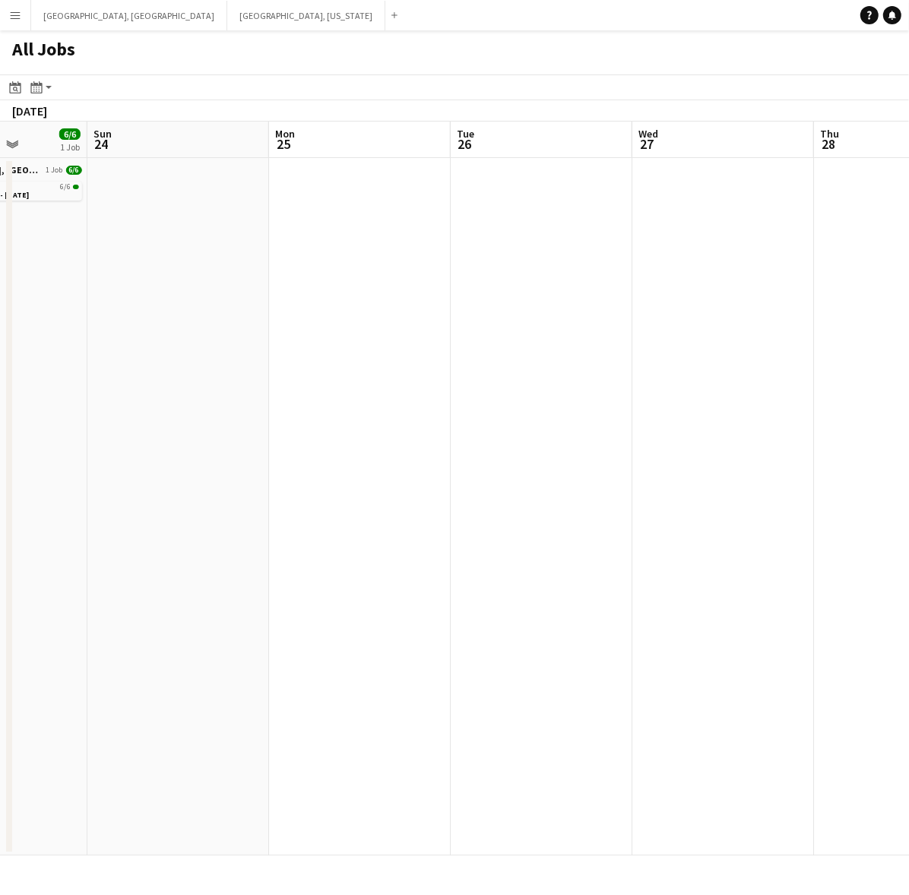
drag, startPoint x: 578, startPoint y: 526, endPoint x: 329, endPoint y: 577, distance: 254.5
click at [329, 577] on app-calendar-viewport "Wed 20 Thu 21 5/12 2 Jobs Fri 22 Sat 23 6/6 1 Job Sun 24 Mon 25 Tue 26 Wed 27 T…" at bounding box center [454, 489] width 909 height 734
drag, startPoint x: 781, startPoint y: 422, endPoint x: 878, endPoint y: 380, distance: 105.2
click at [883, 386] on app-calendar-viewport "Fri 22 Sat 23 6/6 1 Job Sun 24 Mon 25 Tue 26 Wed 27 Thu 28 Fri 29 Sat 30 Sun 31…" at bounding box center [454, 489] width 909 height 734
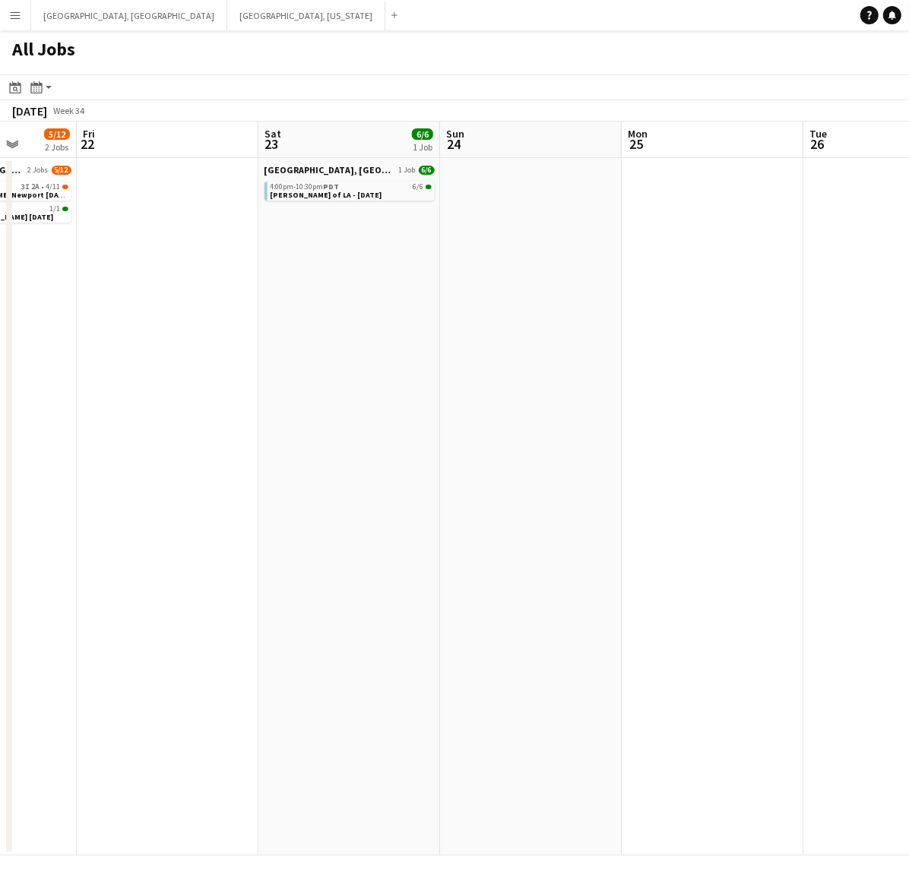
drag, startPoint x: 302, startPoint y: 492, endPoint x: 803, endPoint y: 380, distance: 513.7
click at [799, 381] on app-calendar-viewport "Tue 19 Wed 20 Thu 21 5/12 2 Jobs Fri 22 Sat 23 6/6 1 Job Sun 24 Mon 25 Tue 26 W…" at bounding box center [454, 489] width 909 height 734
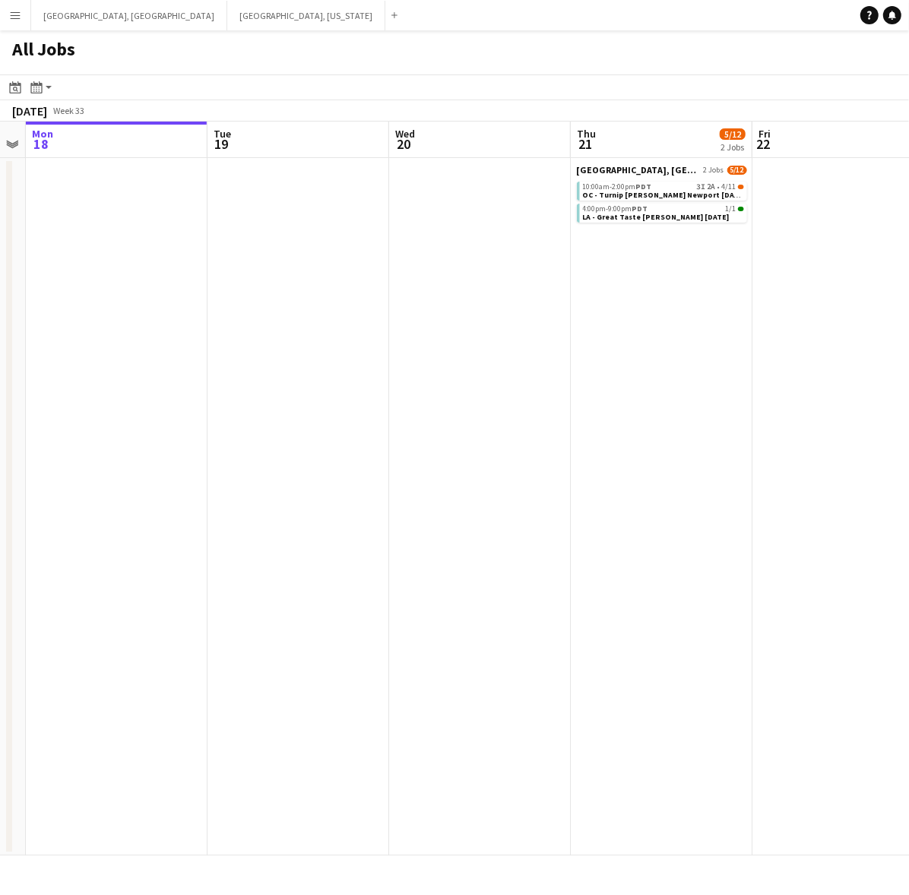
drag, startPoint x: 278, startPoint y: 470, endPoint x: 472, endPoint y: 432, distance: 197.4
click at [475, 427] on app-calendar-viewport "Fri 15 2/2 2 Jobs Sat 16 20/20 6 Jobs Sun 17 Mon 18 Tue 19 Wed 20 Thu 21 5/12 2…" at bounding box center [454, 489] width 909 height 734
click at [55, 16] on button "[GEOGRAPHIC_DATA], [GEOGRAPHIC_DATA] Close" at bounding box center [129, 16] width 196 height 30
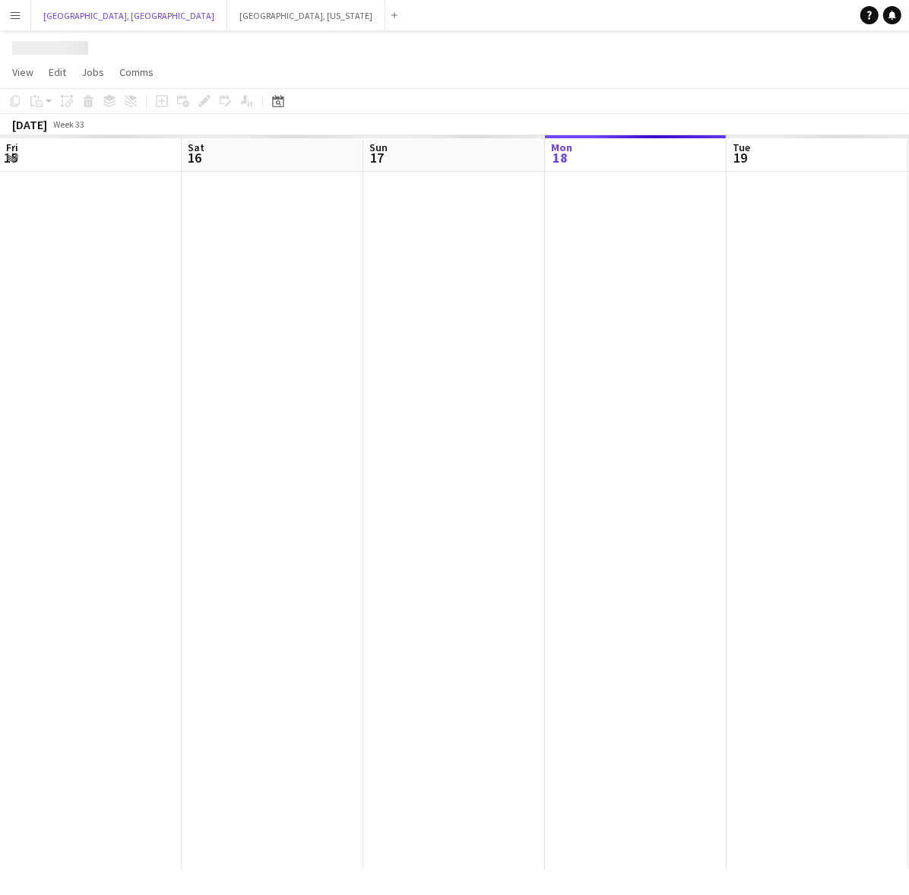
scroll to position [0, 362]
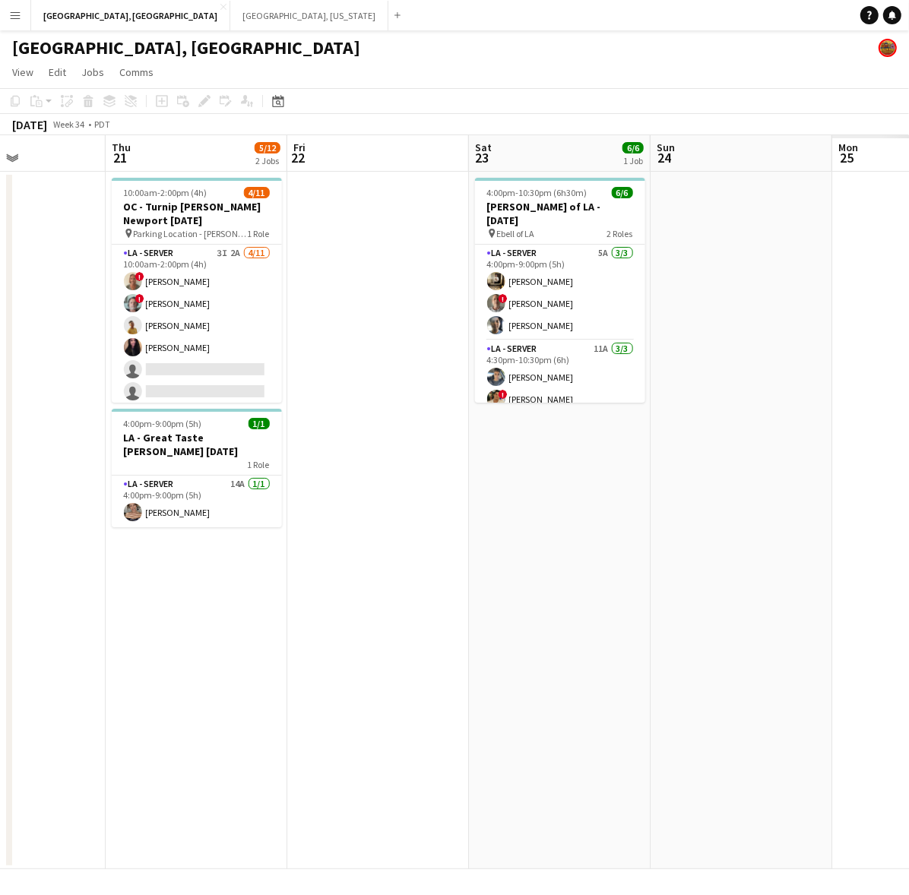
drag, startPoint x: 659, startPoint y: 343, endPoint x: 168, endPoint y: 517, distance: 520.7
click at [188, 511] on app-calendar-viewport "Sun 17 Mon 18 Tue 19 Wed 20 Thu 21 5/12 2 Jobs Fri 22 Sat 23 6/6 1 Job Sun 24 M…" at bounding box center [454, 502] width 909 height 734
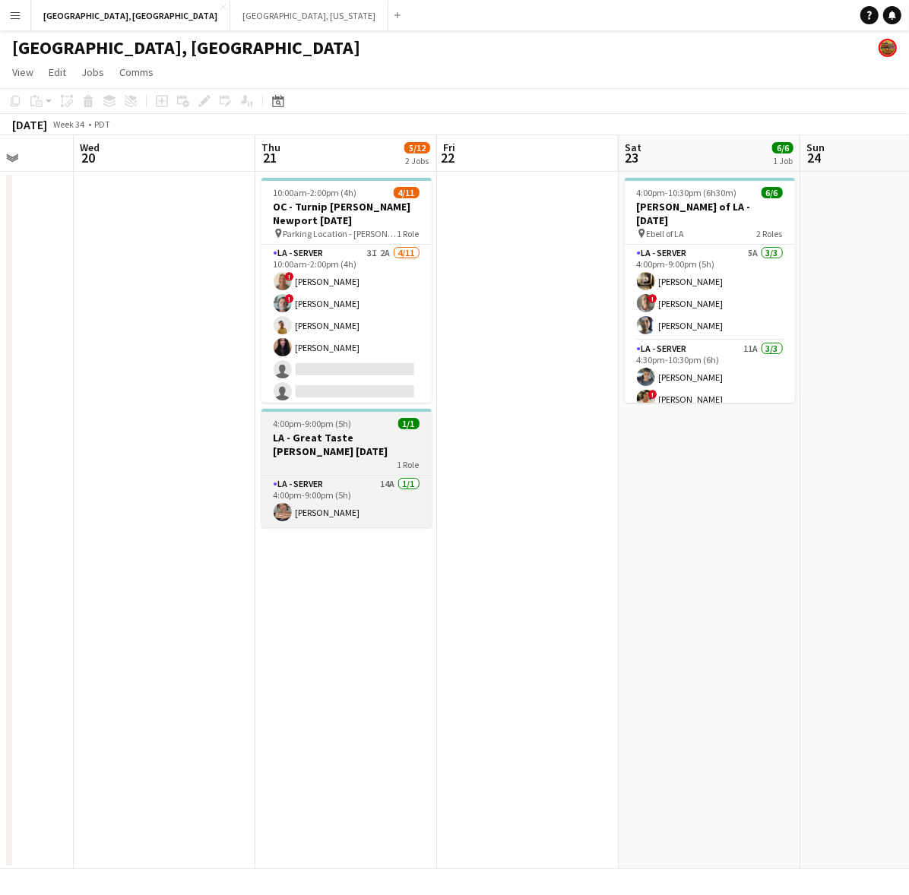
click at [370, 429] on app-job-card "4:00pm-9:00pm (5h) 1/1 LA - Great Taste [PERSON_NAME] [DATE] 1 Role LA - Server…" at bounding box center [346, 468] width 170 height 119
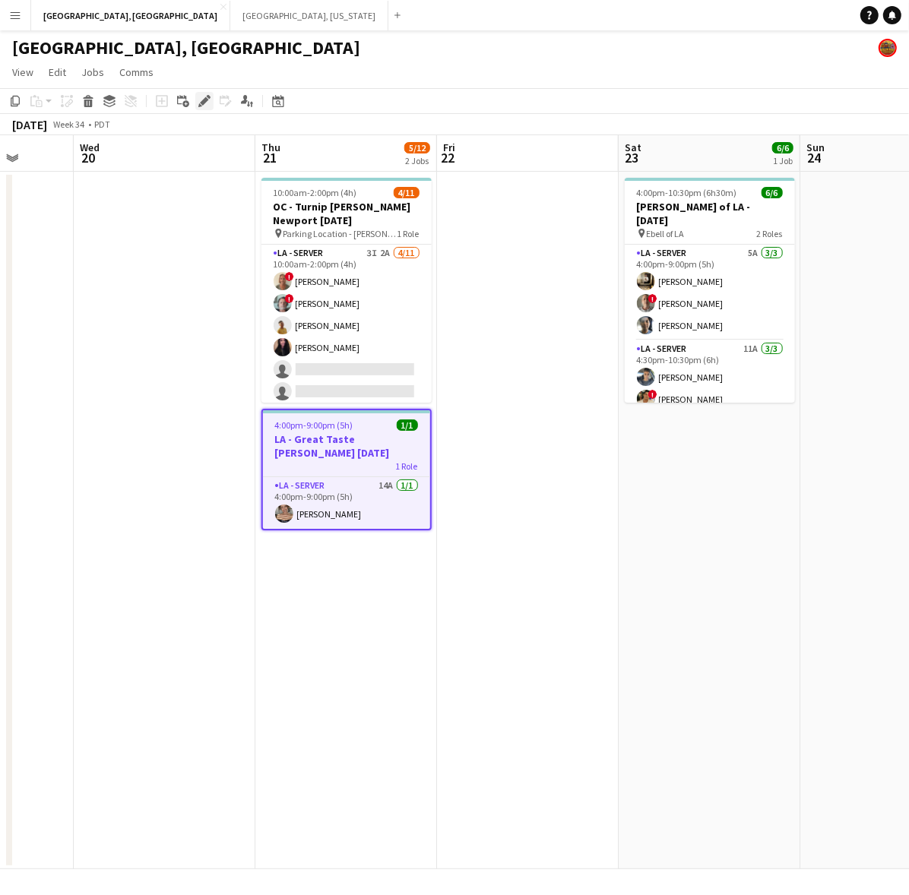
click at [198, 99] on icon "Edit" at bounding box center [204, 101] width 12 height 12
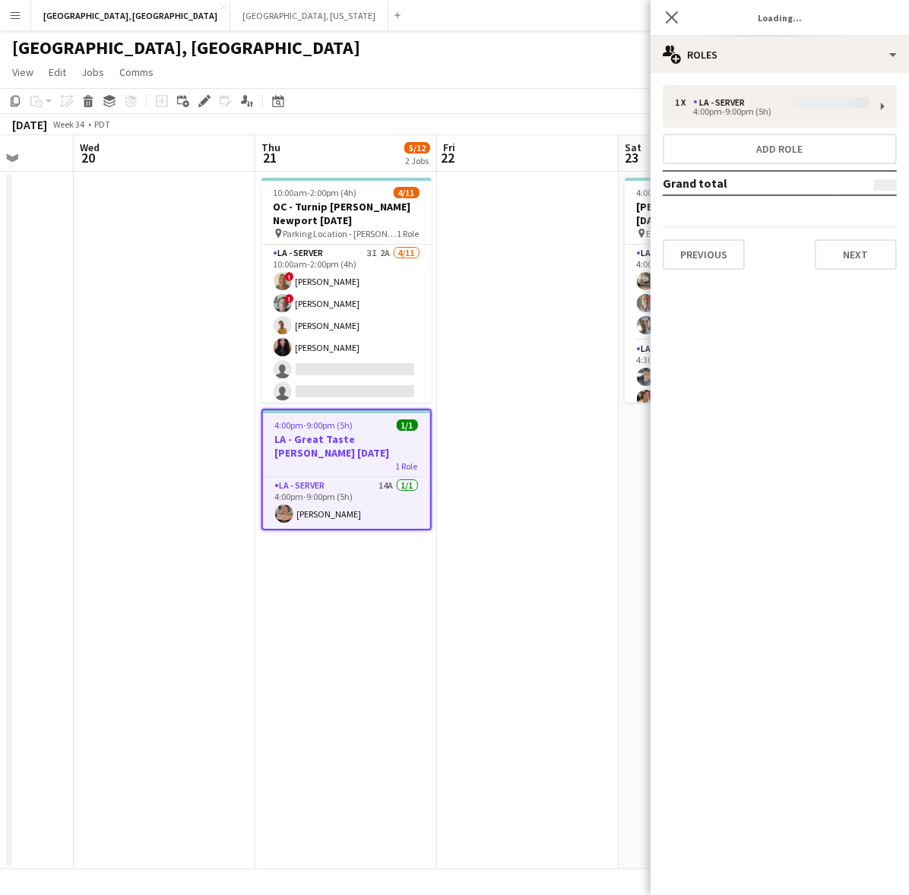
type input "**********"
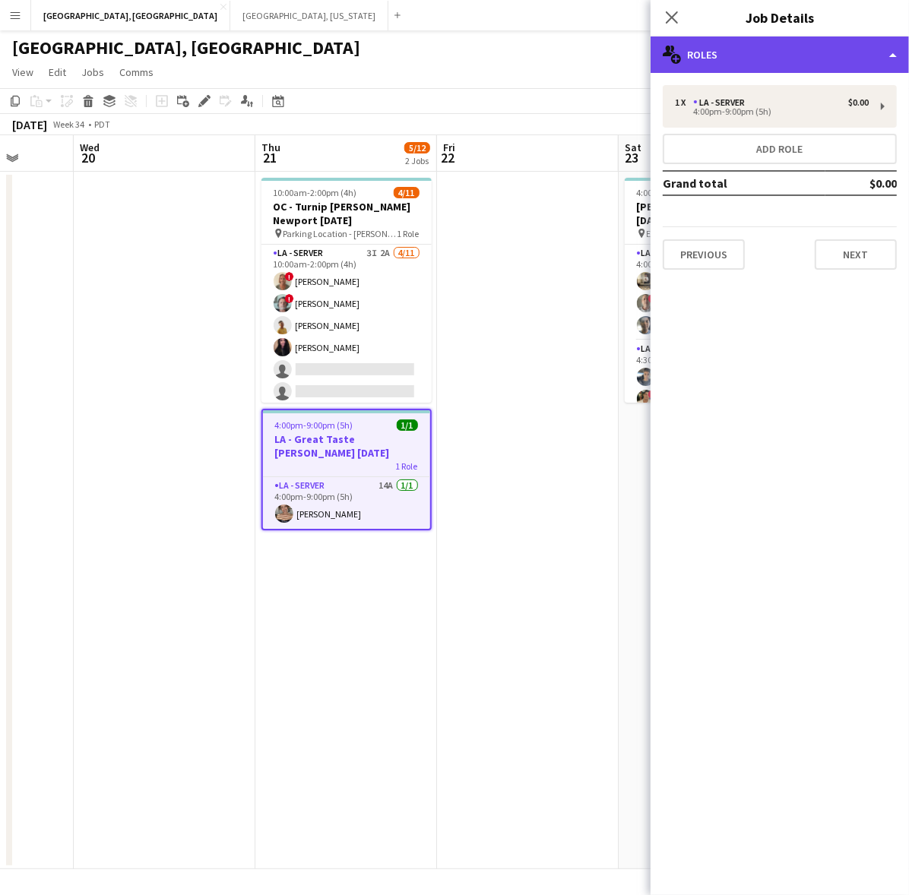
click at [754, 46] on div "multiple-users-add Roles" at bounding box center [779, 54] width 258 height 36
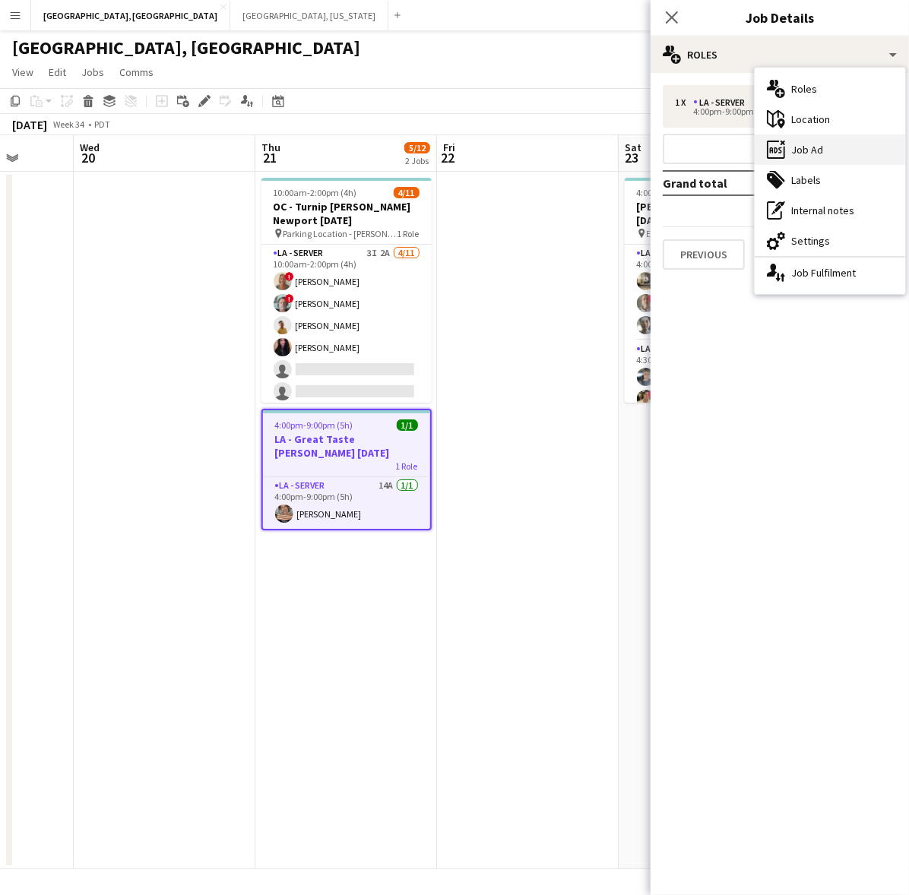
click at [844, 148] on div "ads-window Job Ad" at bounding box center [829, 149] width 150 height 30
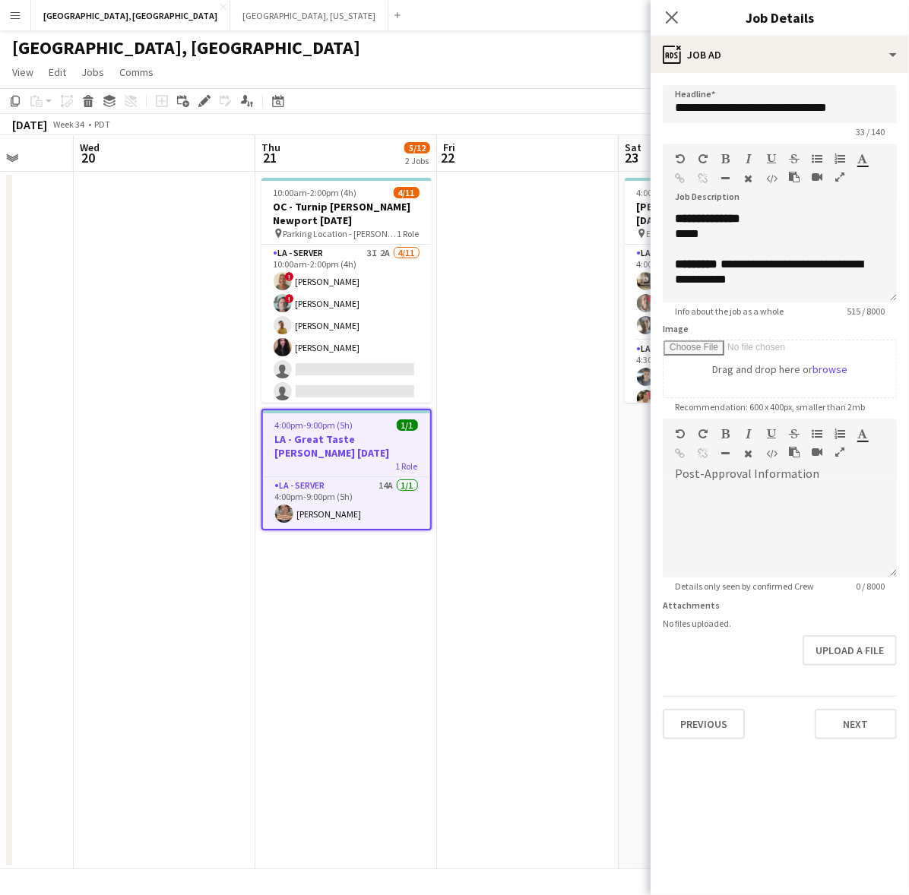
drag, startPoint x: 886, startPoint y: 289, endPoint x: 908, endPoint y: 525, distance: 236.6
click at [908, 527] on html "Menu Boards Boards Boards All jobs Status Workforce Workforce My Workforce Recr…" at bounding box center [454, 447] width 909 height 895
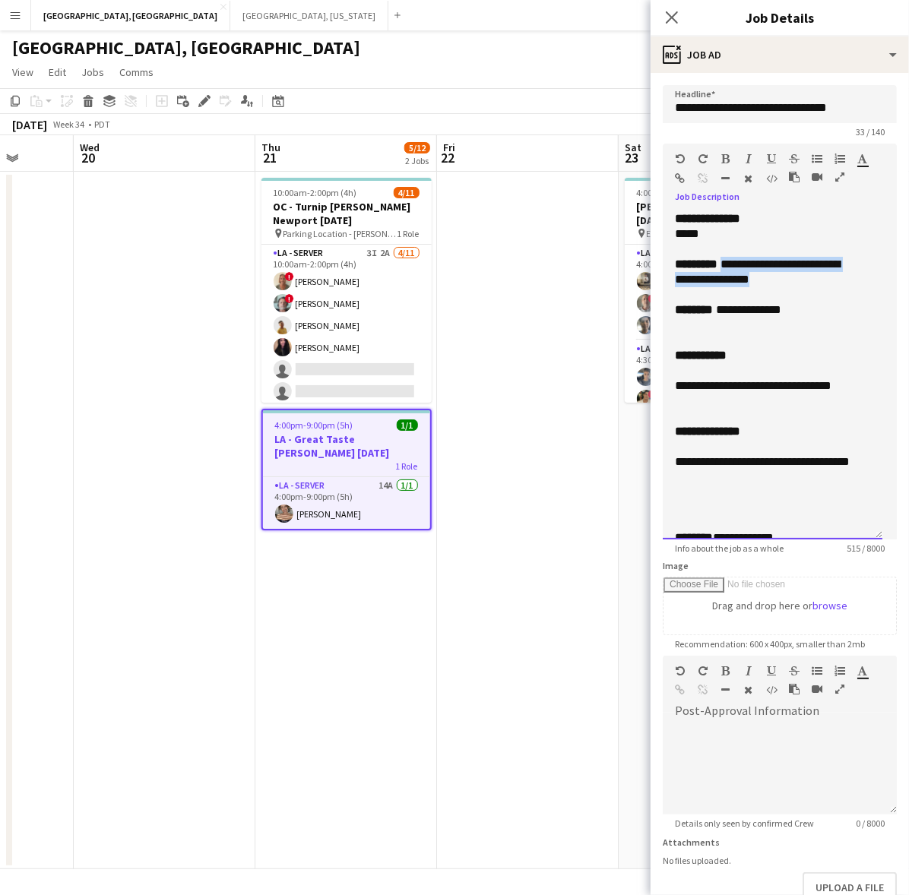
drag, startPoint x: 828, startPoint y: 281, endPoint x: 728, endPoint y: 261, distance: 102.4
click at [728, 261] on div "**********" at bounding box center [766, 272] width 182 height 30
copy div "**********"
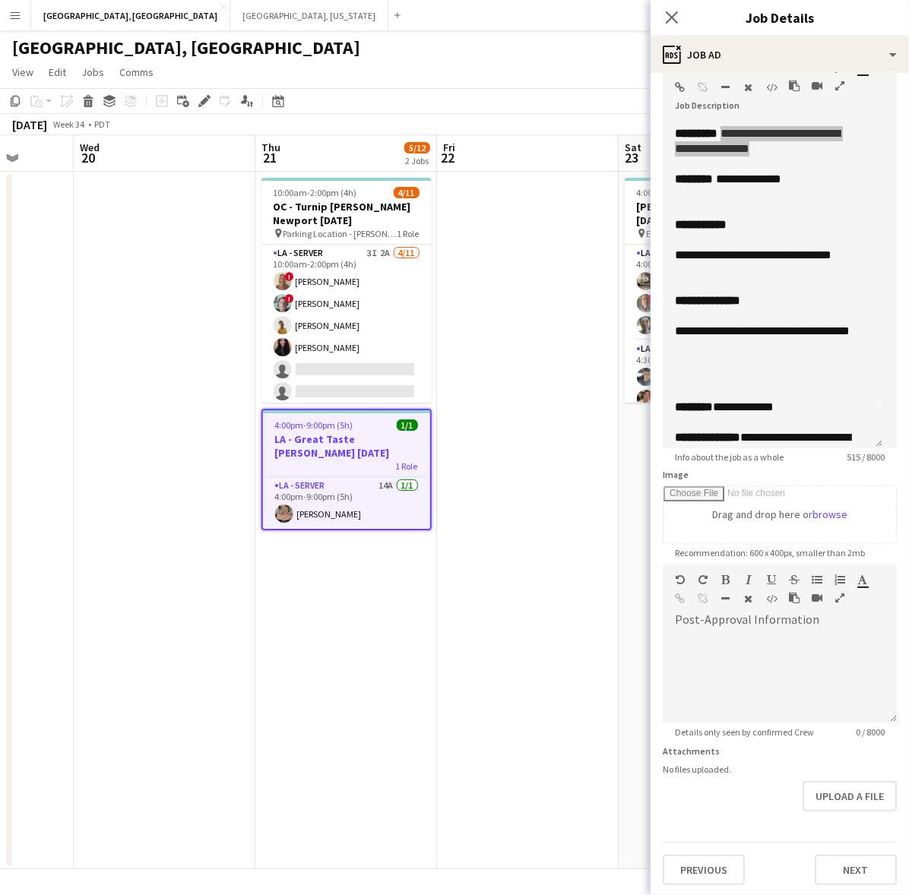
scroll to position [0, 0]
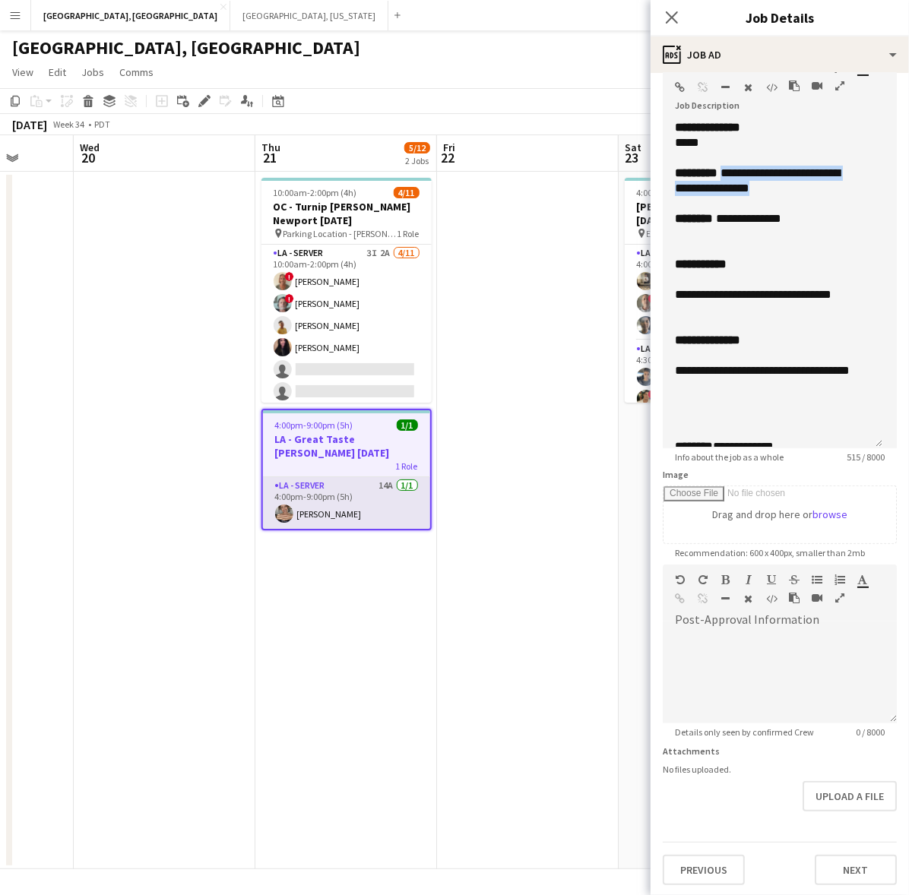
click at [344, 502] on app-card-role "LA - Server 14A [DATE] 4:00pm-9:00pm (5h) [PERSON_NAME]" at bounding box center [346, 503] width 167 height 52
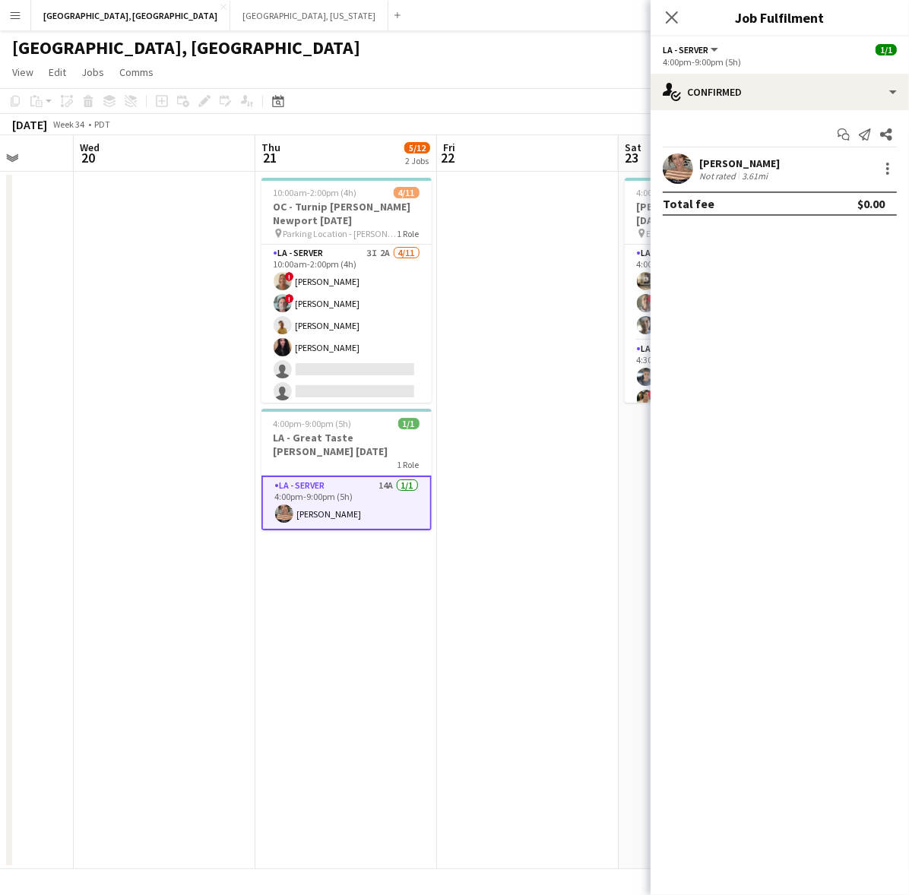
click at [712, 176] on div "Not rated" at bounding box center [719, 175] width 40 height 11
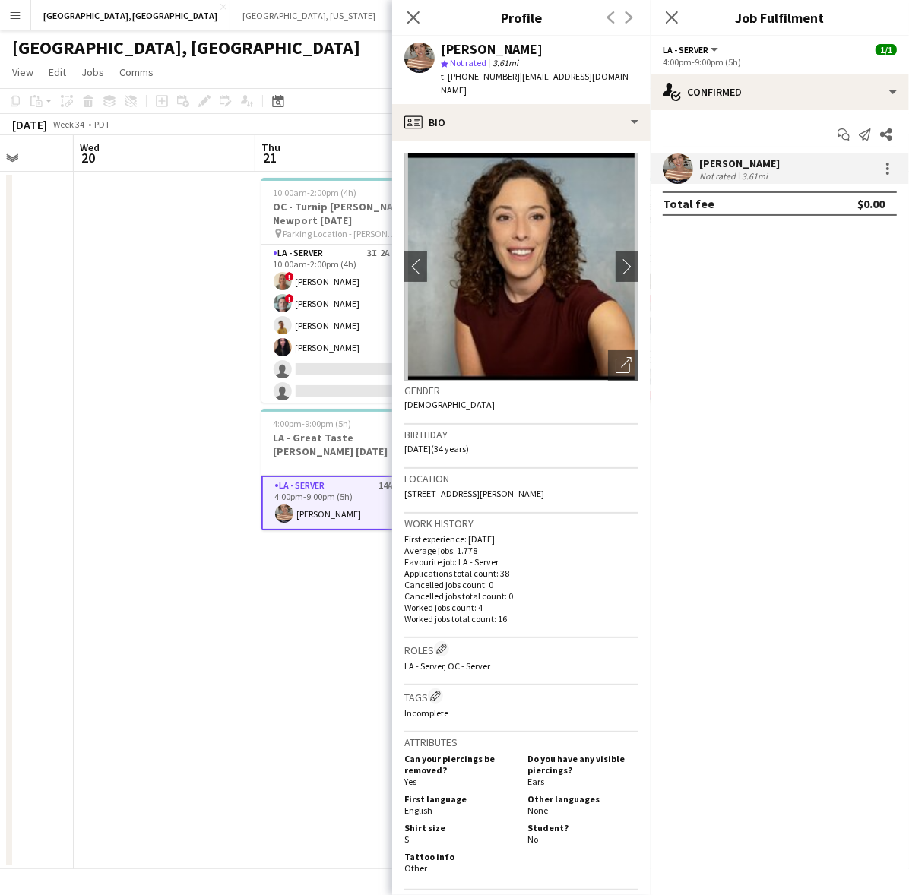
click at [464, 78] on span "t. [PHONE_NUMBER]" at bounding box center [480, 76] width 79 height 11
copy span "13104299439"
click at [213, 297] on app-date-cell at bounding box center [165, 520] width 182 height 697
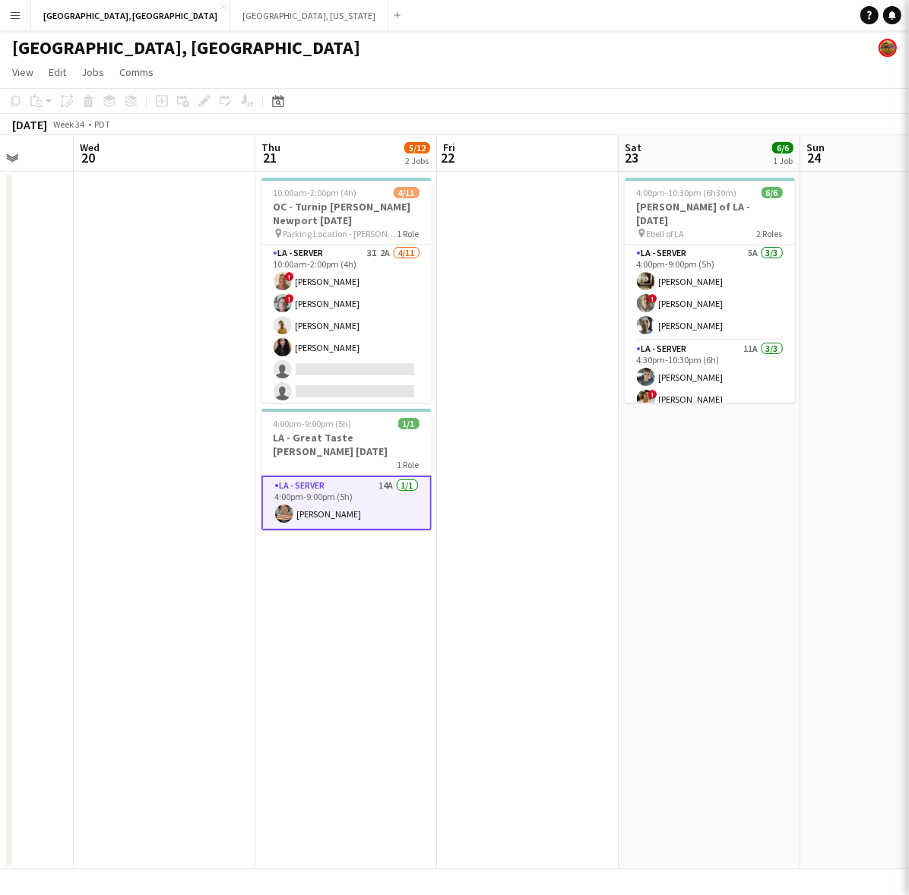
scroll to position [0, 469]
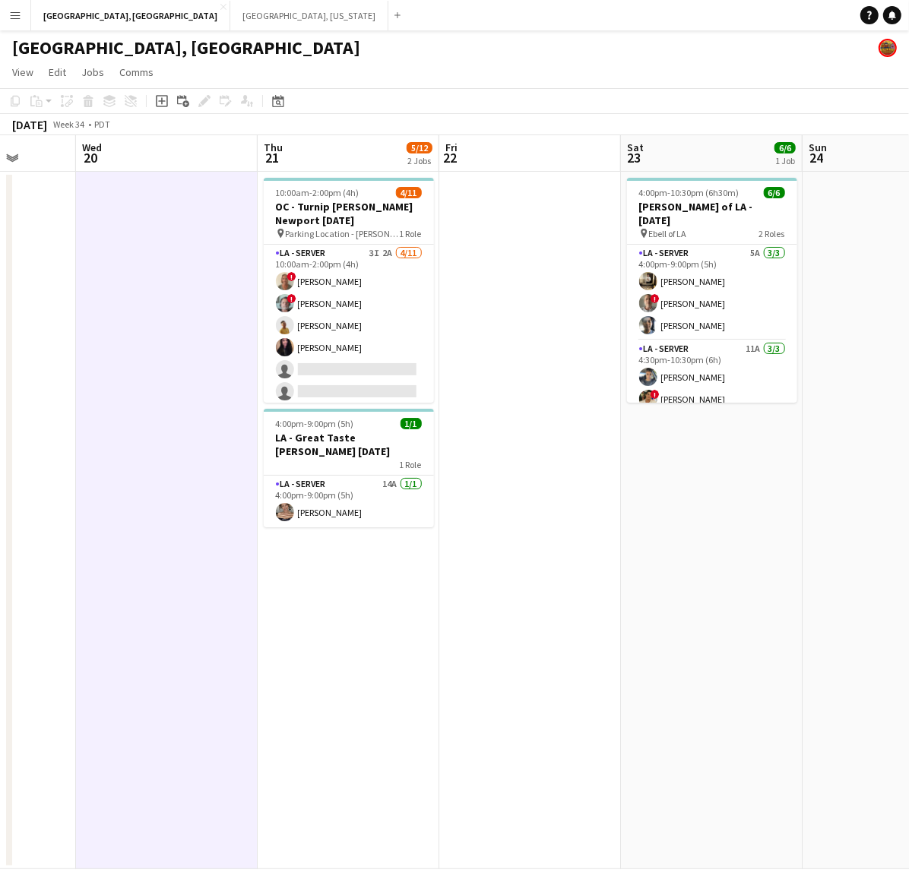
click at [690, 195] on span "4:00pm-10:30pm (6h30m)" at bounding box center [689, 192] width 100 height 11
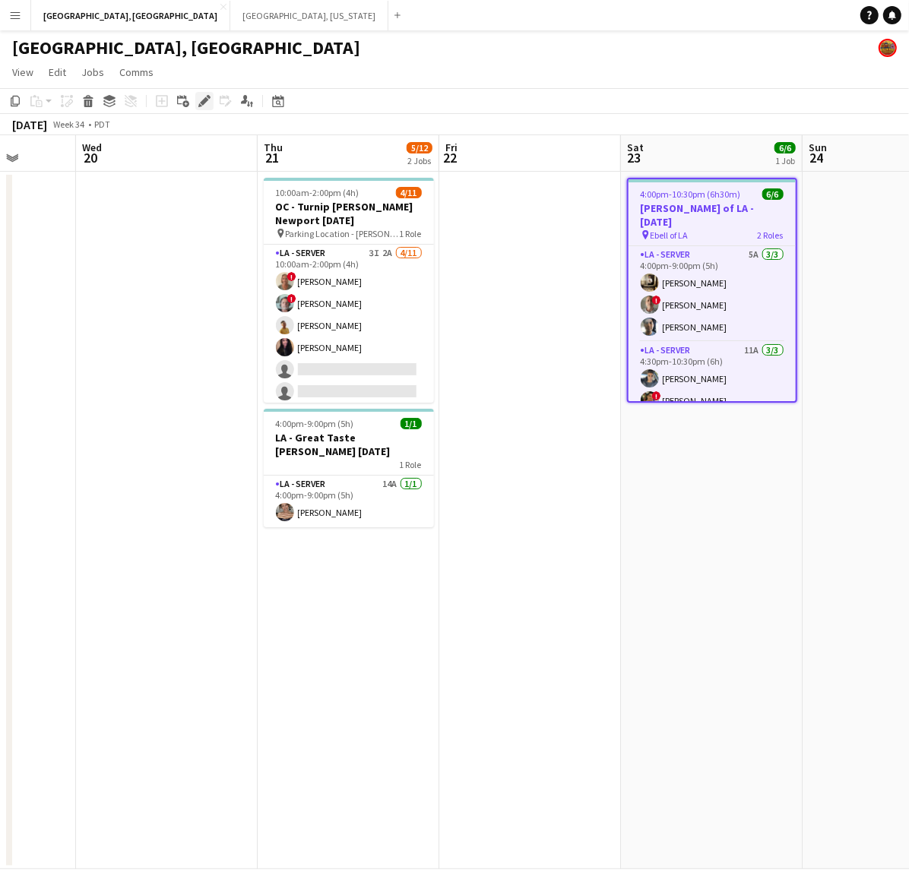
click at [204, 95] on icon "Edit" at bounding box center [204, 101] width 12 height 12
type input "**********"
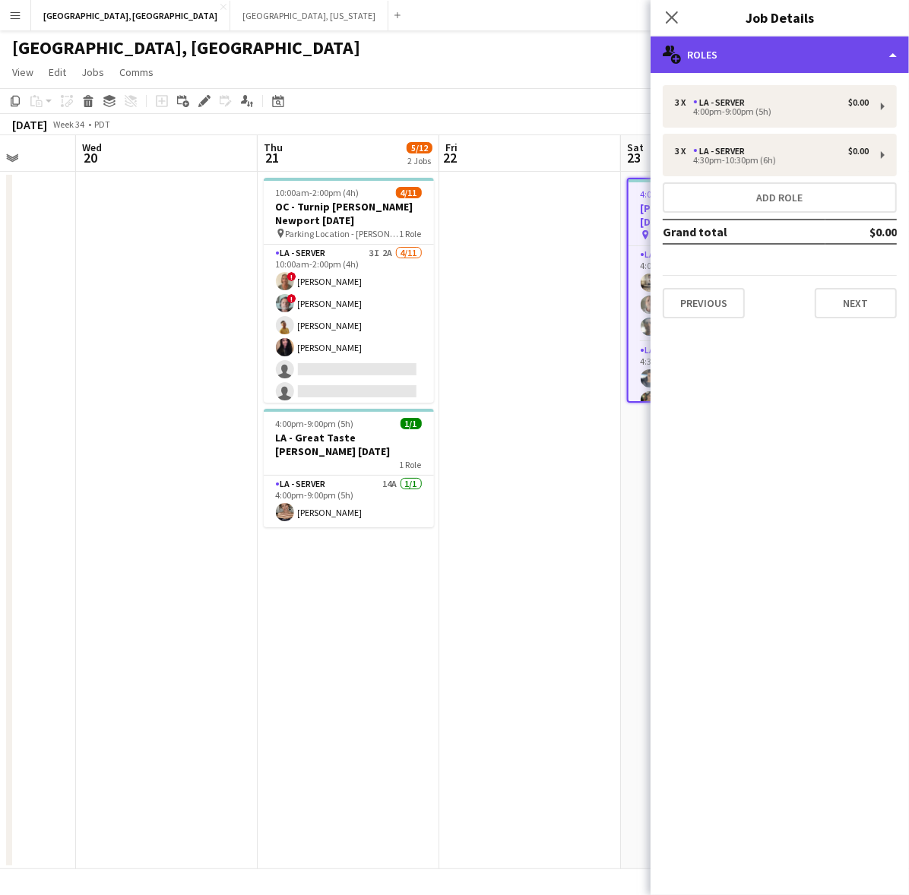
click at [813, 53] on div "multiple-users-add Roles" at bounding box center [779, 54] width 258 height 36
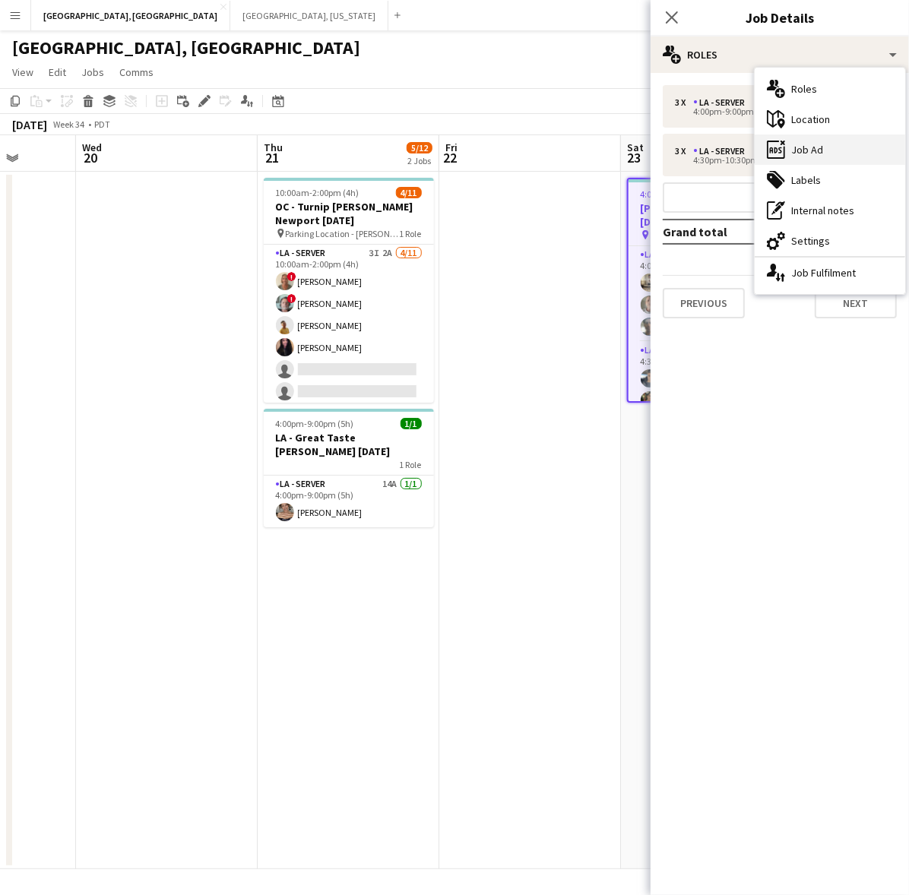
click at [837, 144] on div "ads-window Job Ad" at bounding box center [829, 149] width 150 height 30
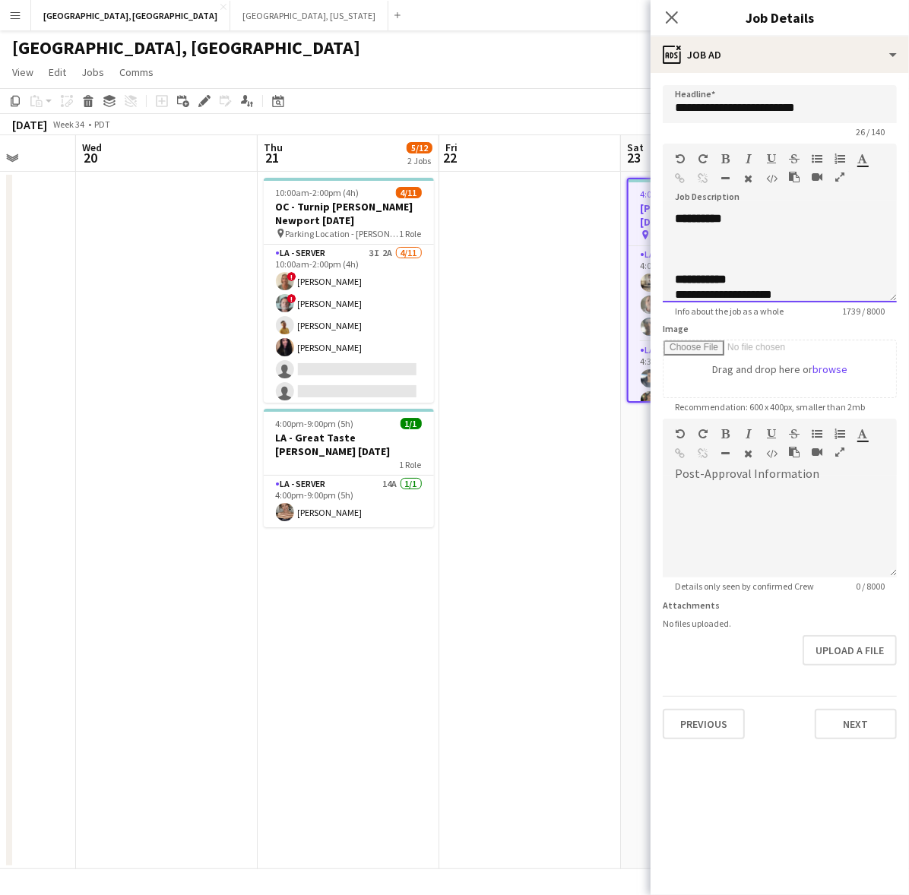
click at [742, 236] on div at bounding box center [780, 233] width 210 height 15
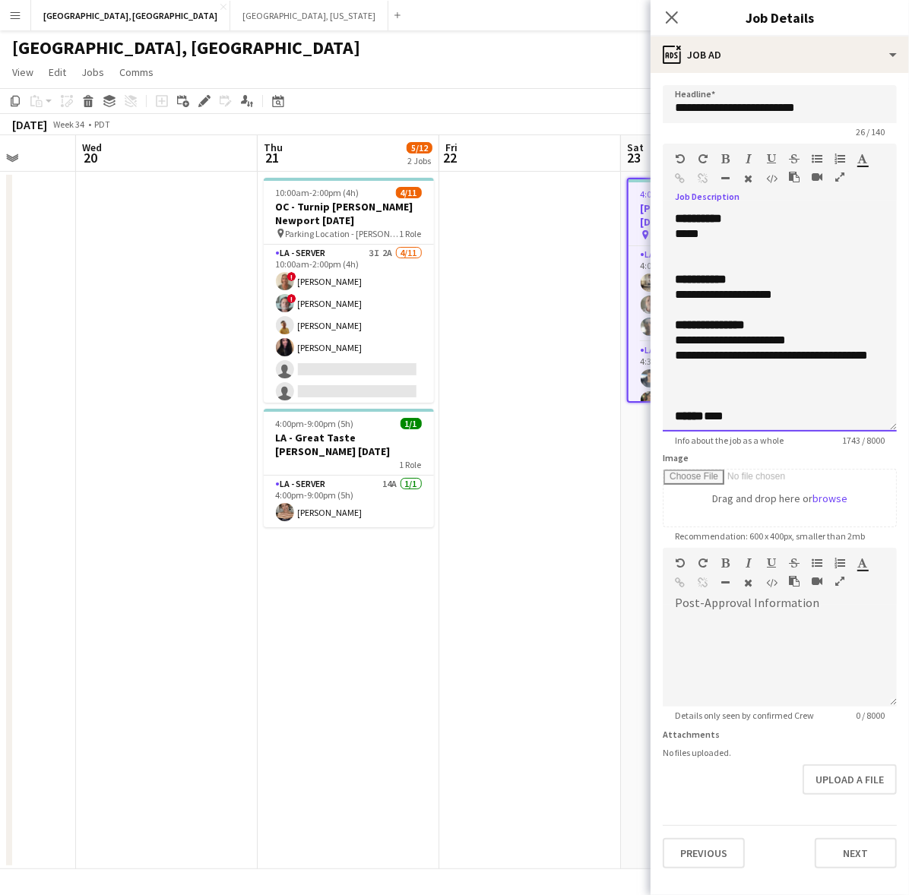
drag, startPoint x: 890, startPoint y: 293, endPoint x: 836, endPoint y: 609, distance: 320.6
click at [860, 432] on div "**********" at bounding box center [780, 321] width 234 height 220
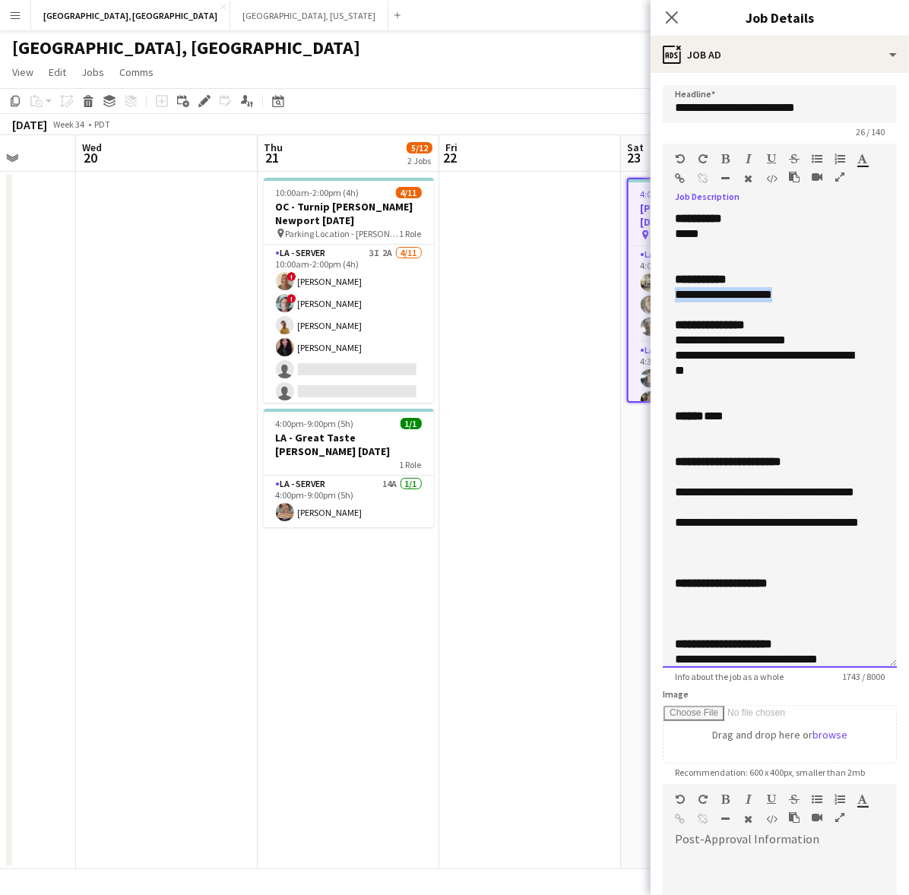
drag, startPoint x: 799, startPoint y: 291, endPoint x: 666, endPoint y: 300, distance: 132.5
click at [666, 300] on div "**********" at bounding box center [780, 439] width 234 height 457
copy div "**********"
drag, startPoint x: 756, startPoint y: 371, endPoint x: 666, endPoint y: 338, distance: 95.4
click at [666, 338] on div "**********" at bounding box center [780, 439] width 234 height 457
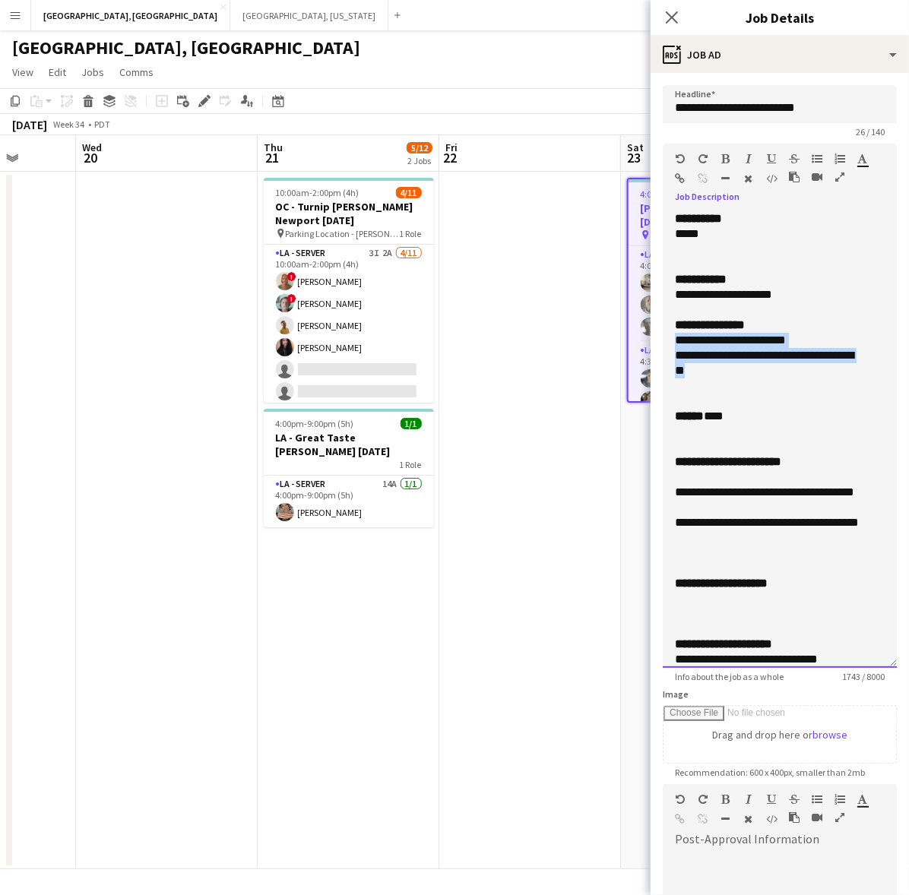
copy div "**********"
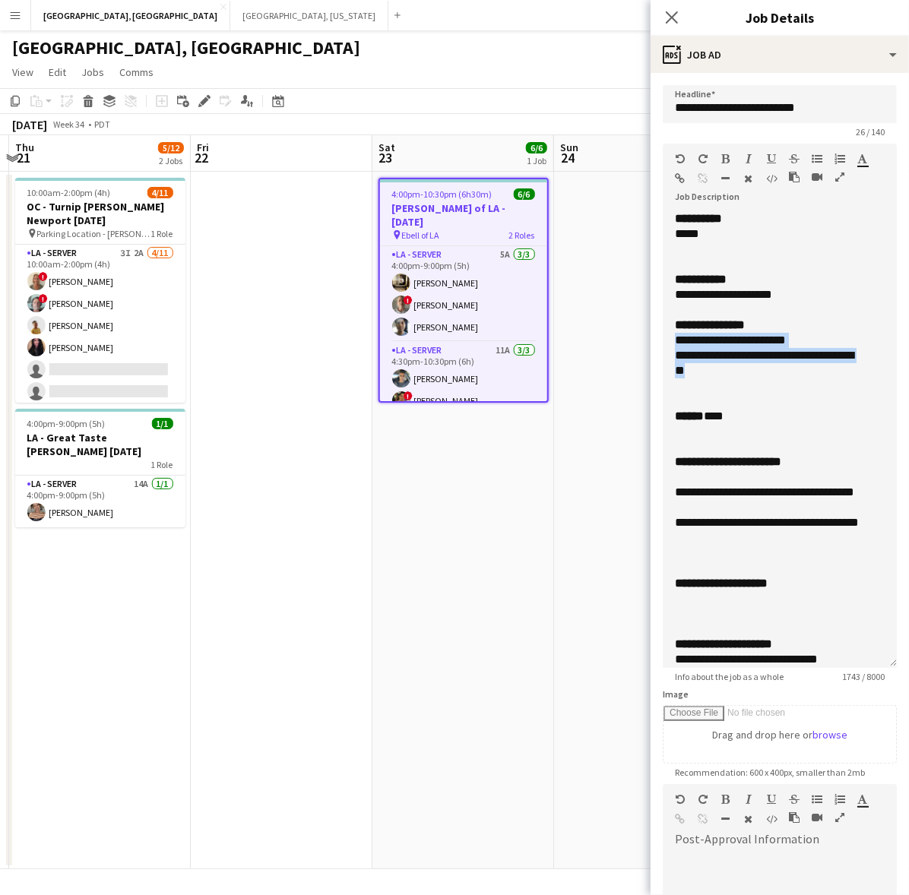
scroll to position [0, 561]
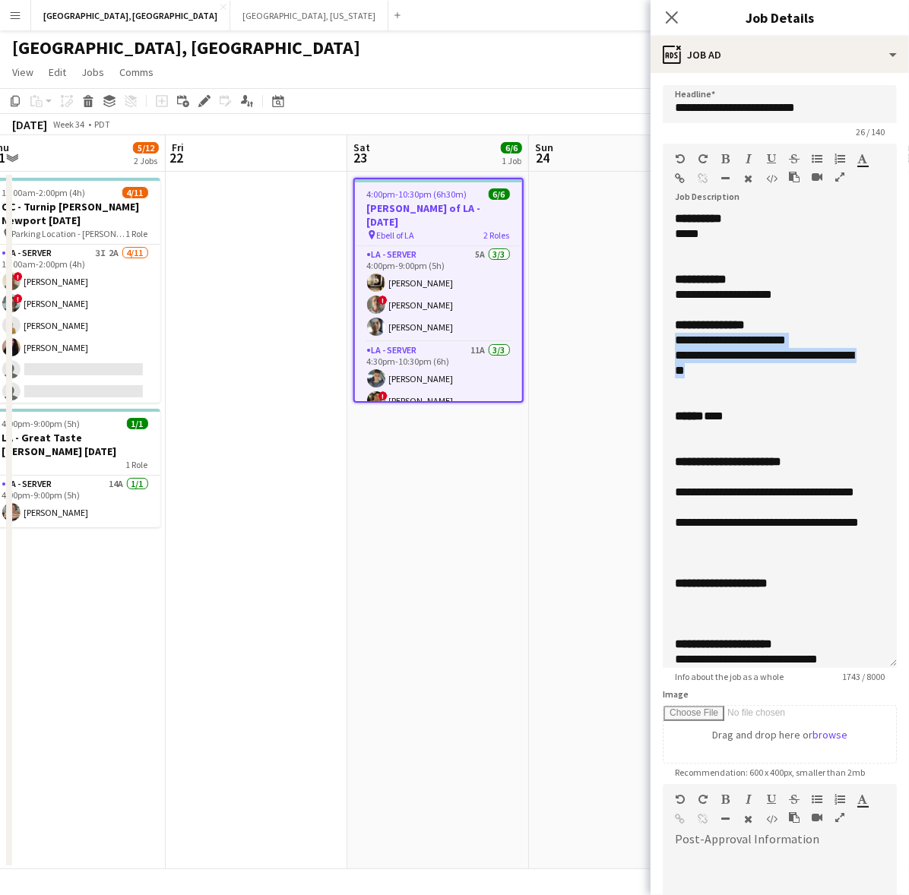
drag, startPoint x: 441, startPoint y: 589, endPoint x: 253, endPoint y: 614, distance: 190.1
click at [253, 614] on app-calendar-viewport "Mon 18 Tue 19 Wed 20 Thu 21 5/12 2 Jobs Fri 22 Sat 23 6/6 1 Job Sun 24 Mon 25 T…" at bounding box center [454, 502] width 909 height 734
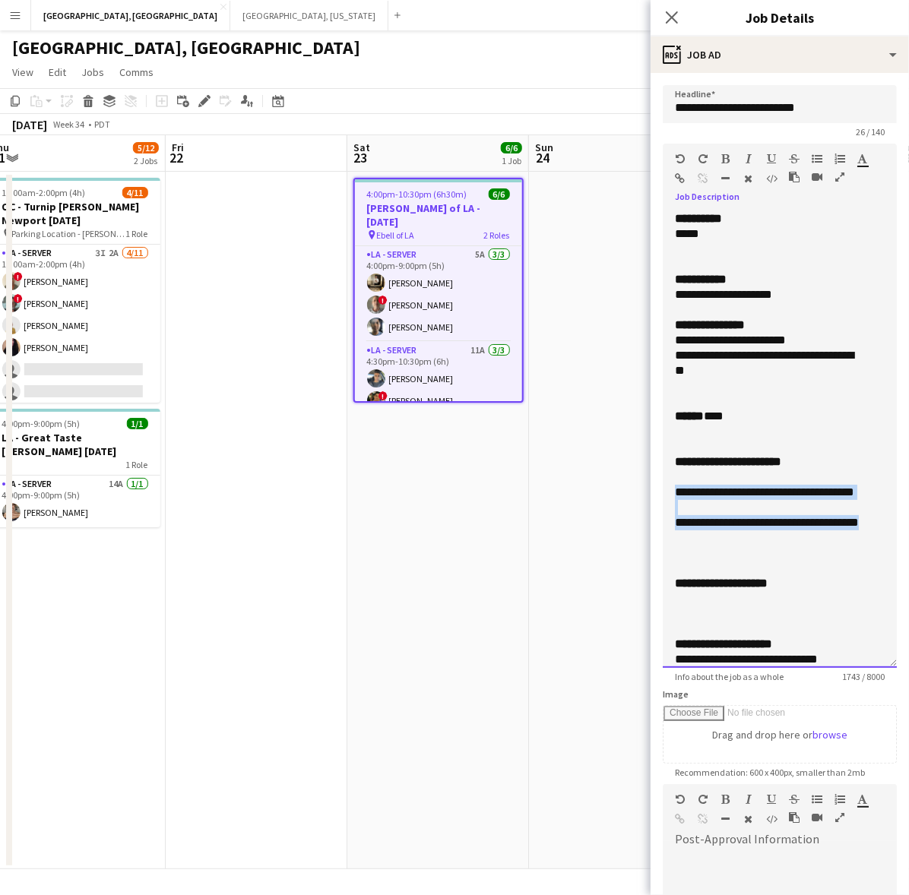
drag, startPoint x: 737, startPoint y: 557, endPoint x: 661, endPoint y: 496, distance: 97.3
click at [661, 496] on form "**********" at bounding box center [779, 595] width 258 height 1020
copy div "**********"
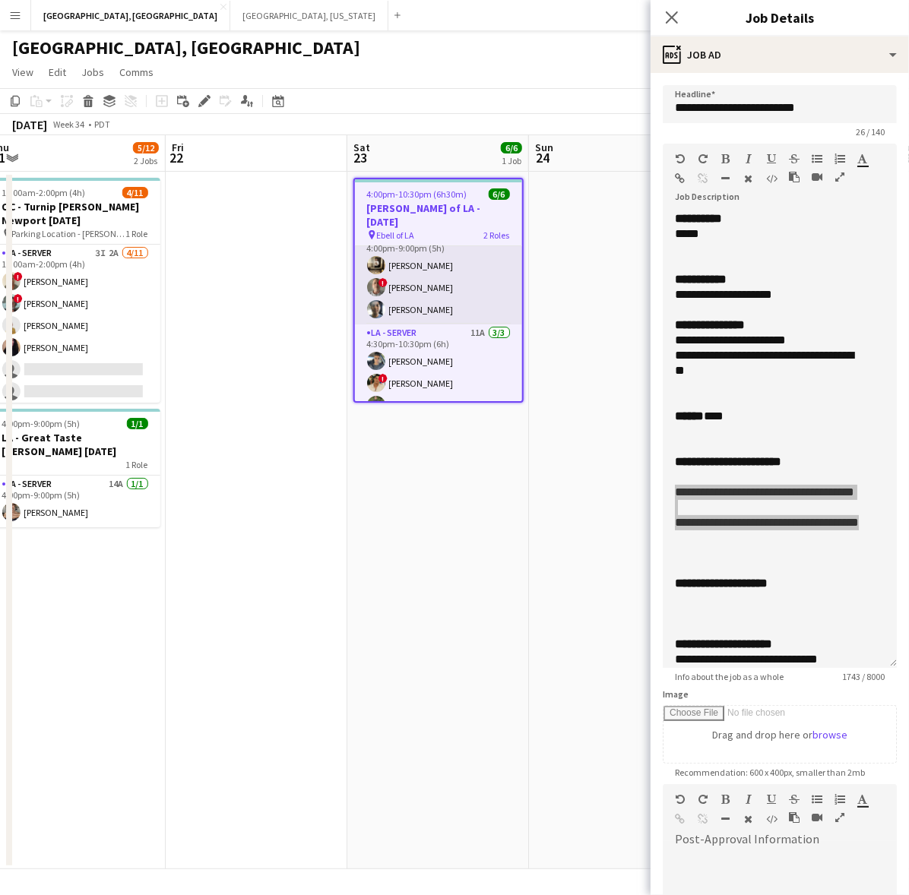
scroll to position [21, 0]
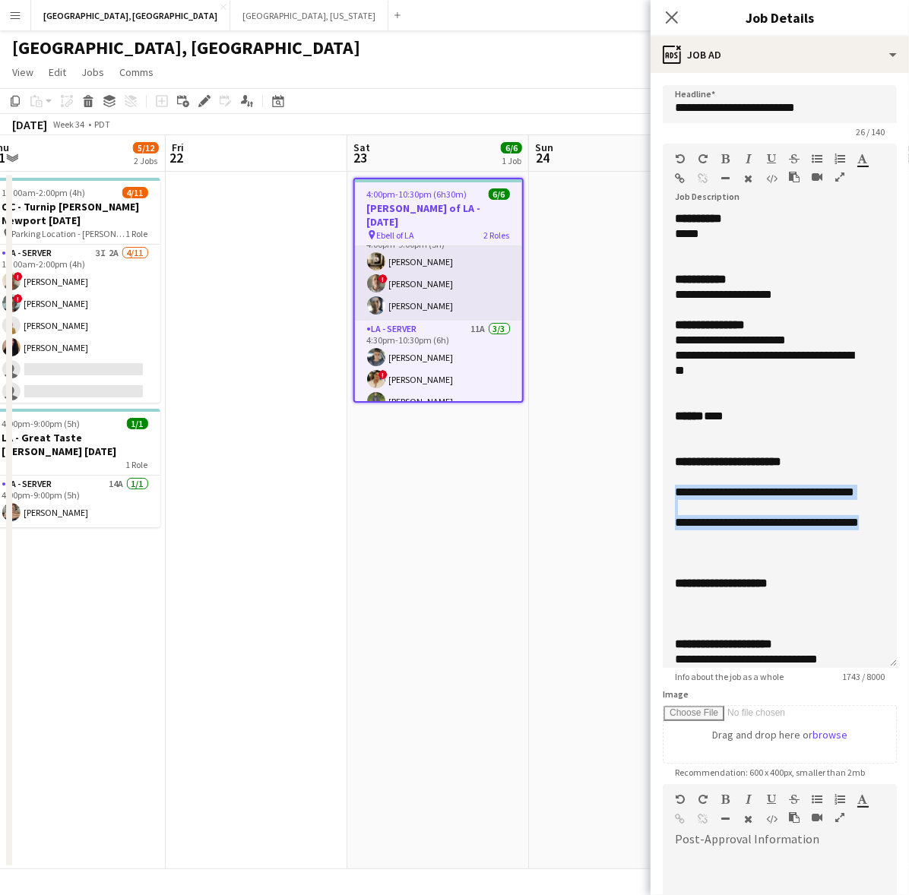
drag, startPoint x: 431, startPoint y: 275, endPoint x: 473, endPoint y: 267, distance: 42.6
click at [431, 275] on app-card-role "LA - Server 5A [DATE] 4:00pm-9:00pm (5h) [PERSON_NAME] ! [PERSON_NAME] [PERSON_…" at bounding box center [438, 273] width 167 height 96
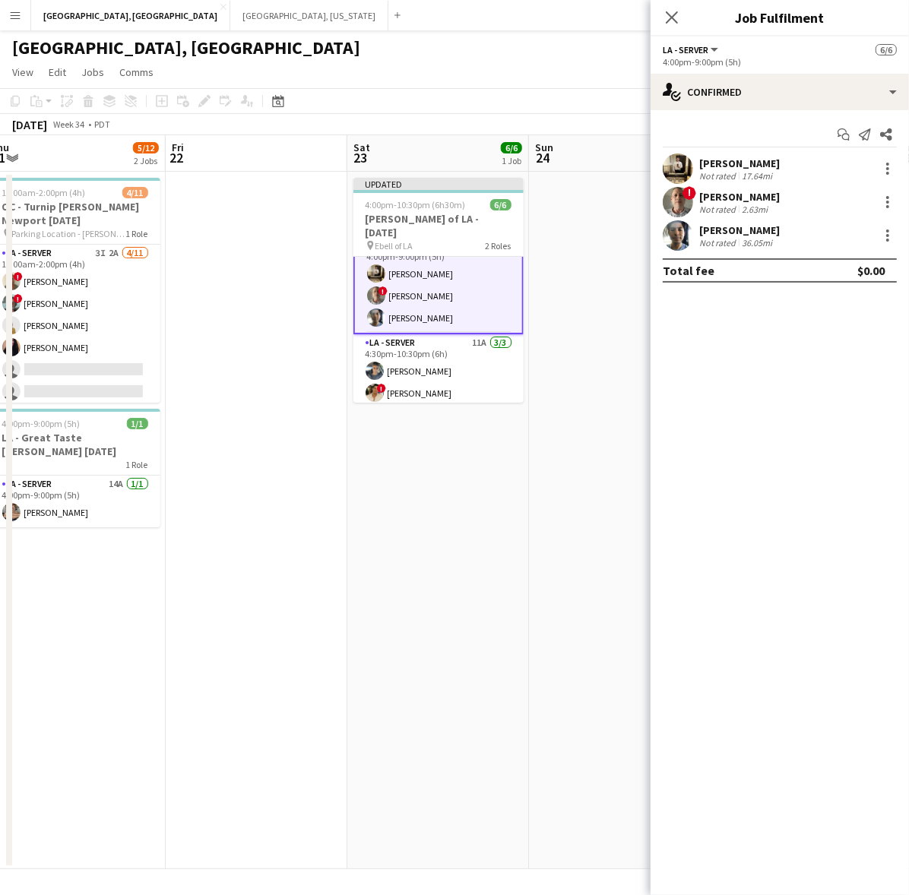
scroll to position [23, 0]
click at [704, 169] on div "[PERSON_NAME]" at bounding box center [739, 164] width 81 height 14
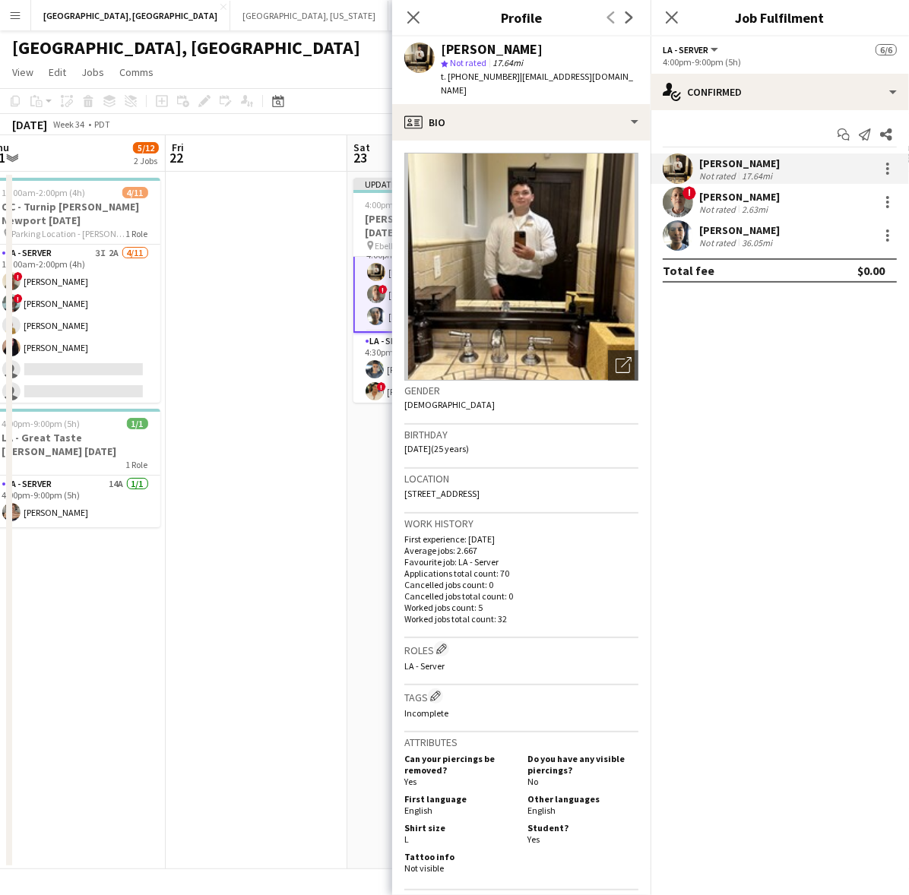
click at [465, 71] on span "t. [PHONE_NUMBER]" at bounding box center [480, 76] width 79 height 11
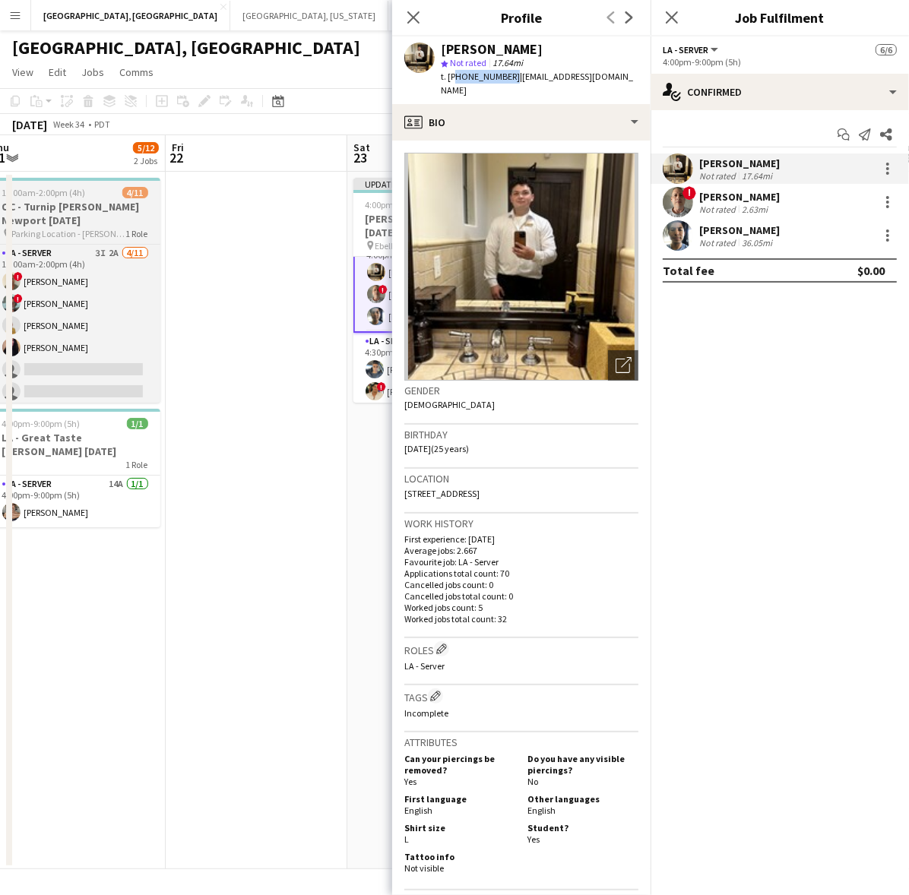
copy span "18184039497"
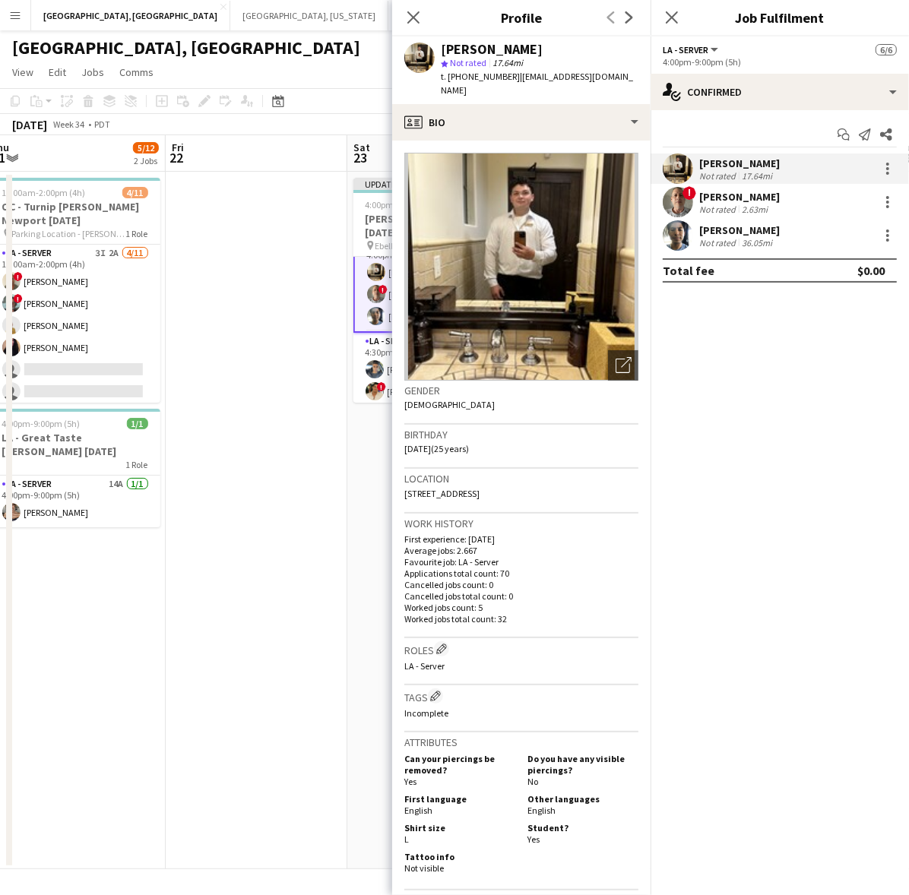
drag, startPoint x: 707, startPoint y: 204, endPoint x: 677, endPoint y: 179, distance: 38.9
click at [707, 204] on div "Not rated" at bounding box center [719, 209] width 40 height 11
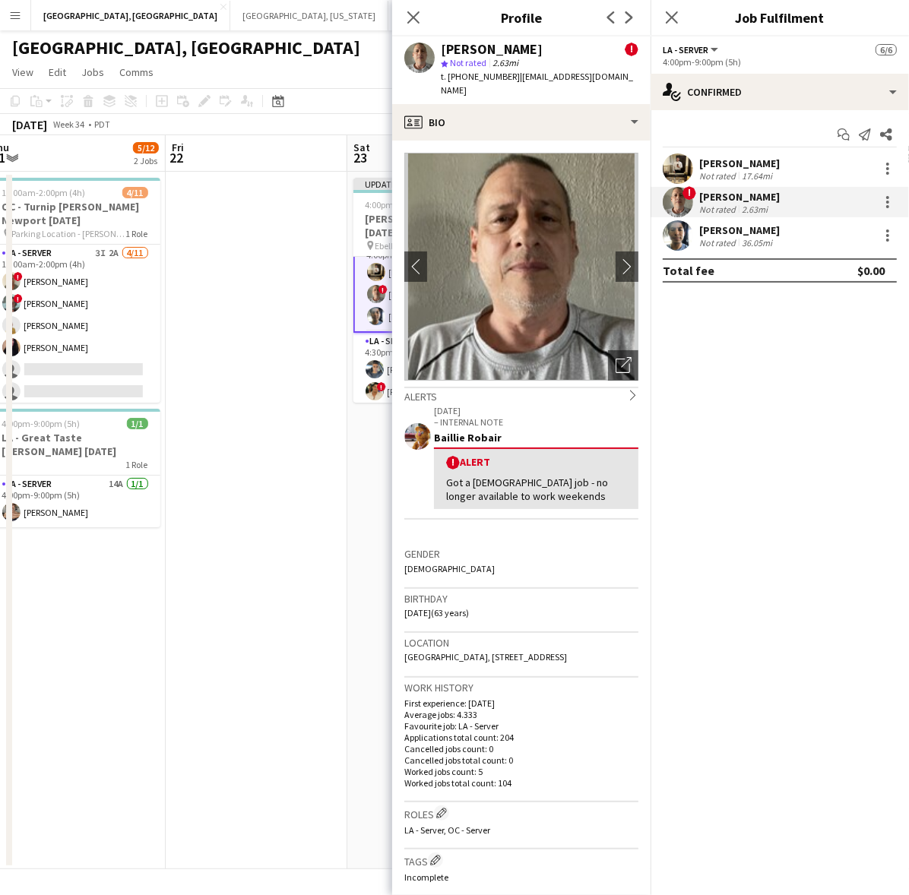
click at [468, 74] on span "t. [PHONE_NUMBER]" at bounding box center [480, 76] width 79 height 11
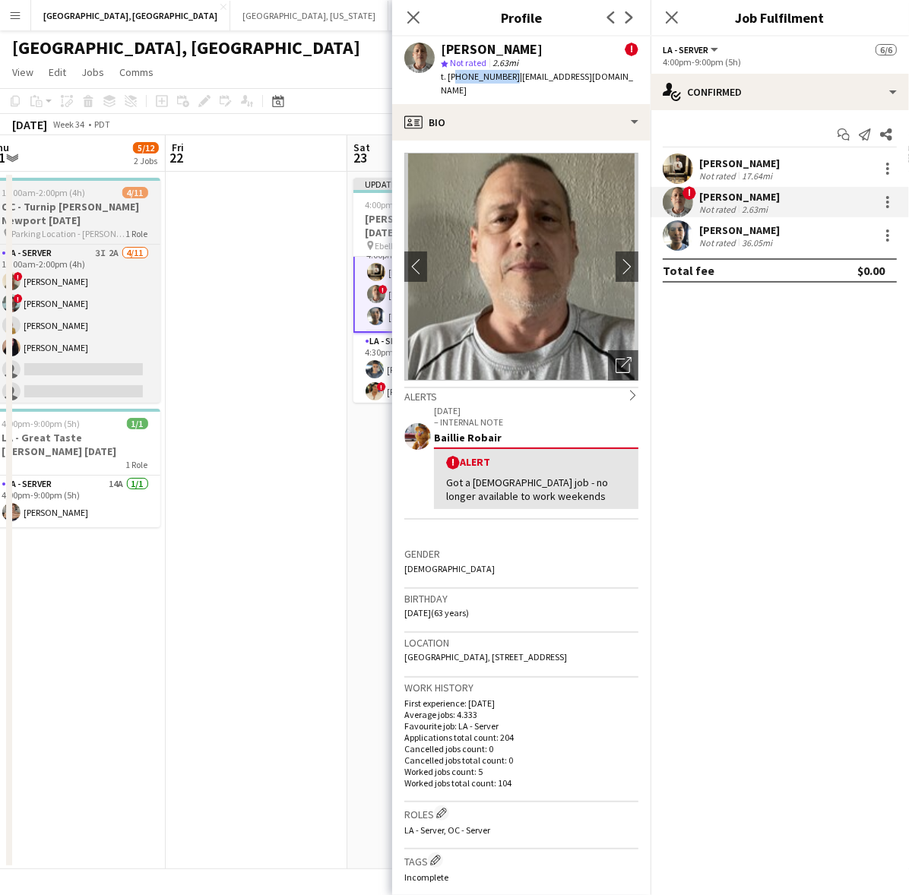
copy span "12134367722"
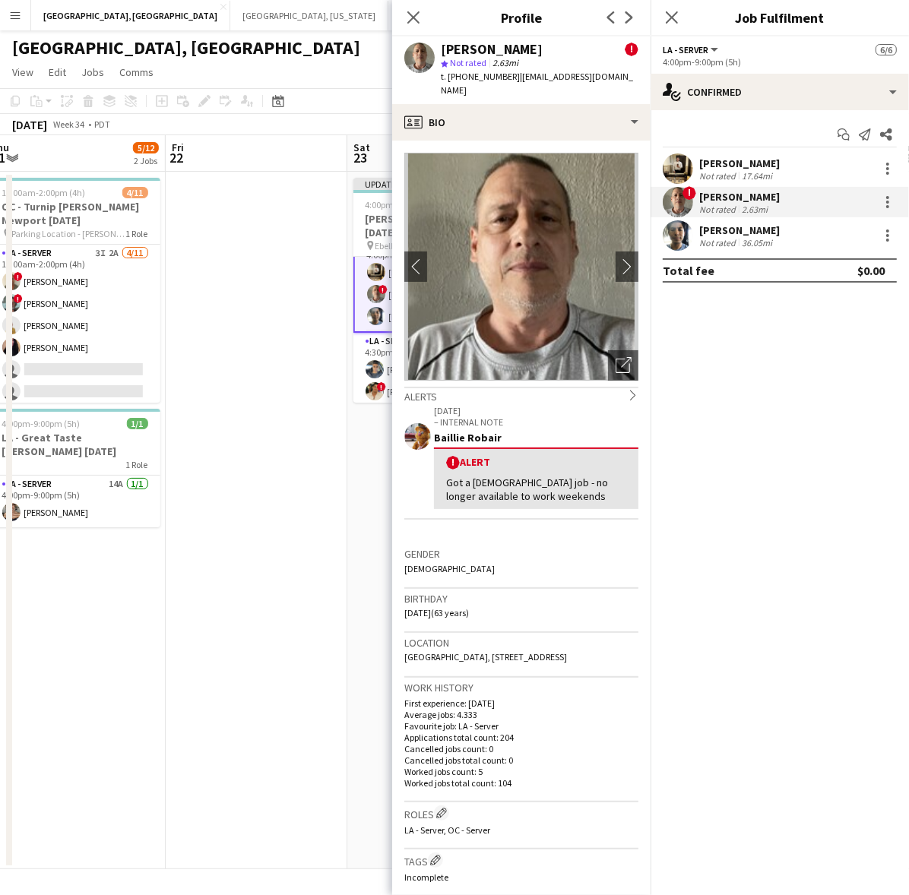
drag, startPoint x: 707, startPoint y: 228, endPoint x: 603, endPoint y: 138, distance: 138.0
click at [707, 228] on div "[PERSON_NAME]" at bounding box center [739, 230] width 81 height 14
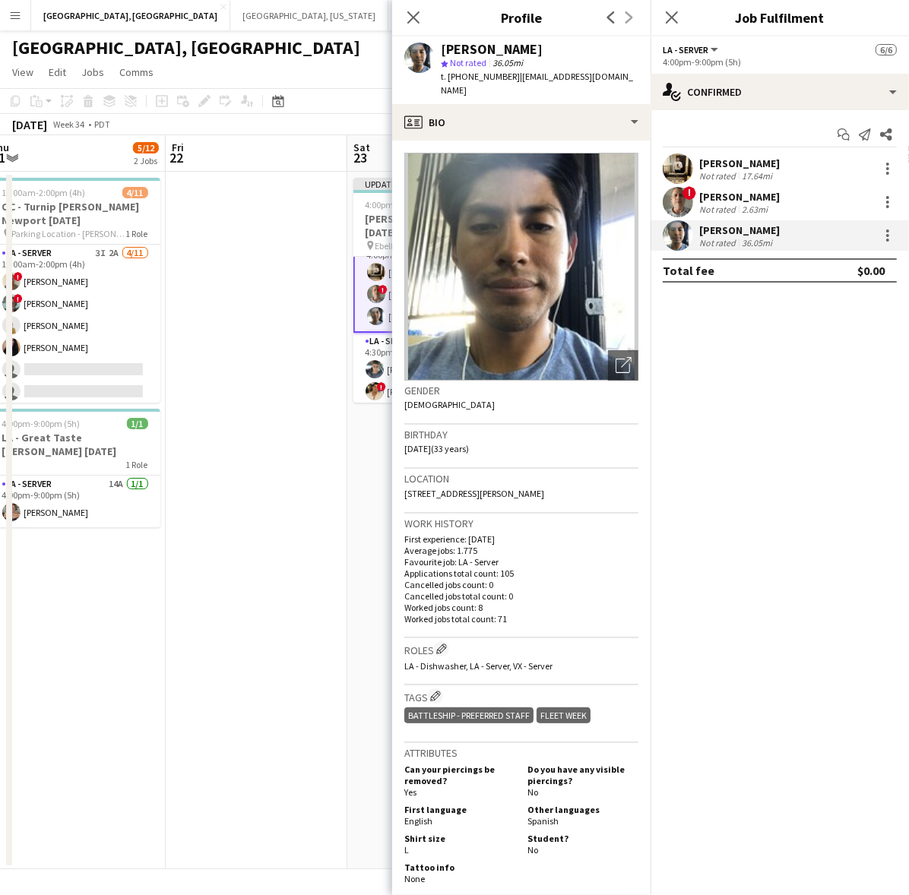
click at [473, 74] on span "t. [PHONE_NUMBER]" at bounding box center [480, 76] width 79 height 11
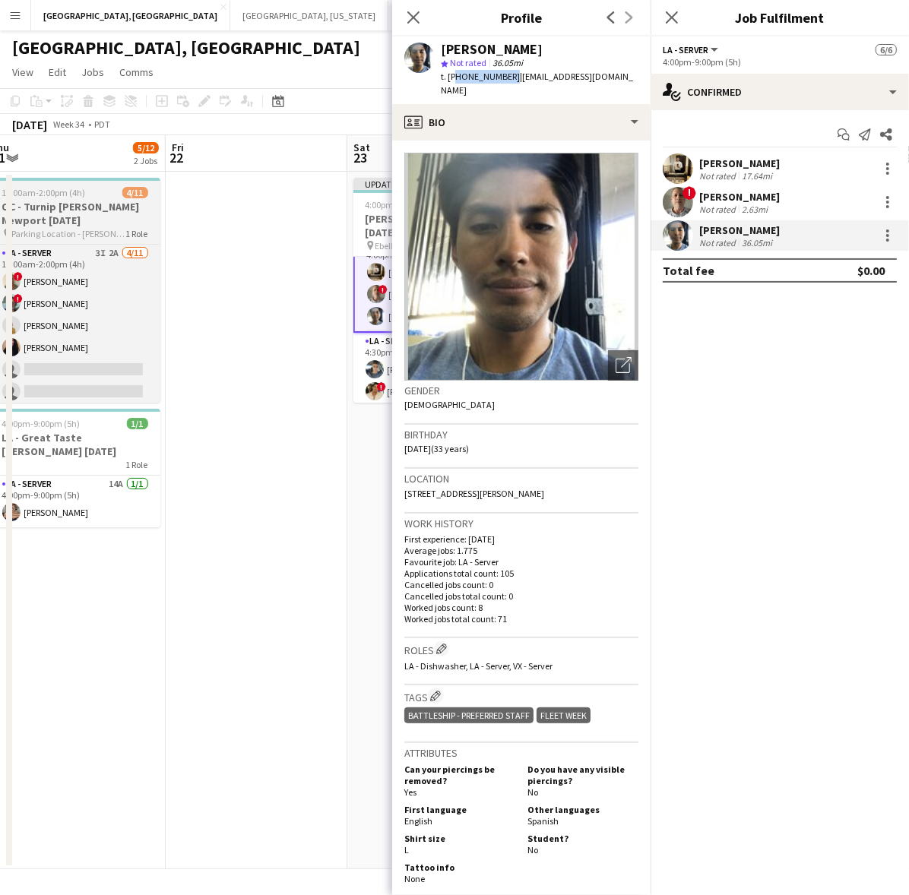
copy span "17146587592"
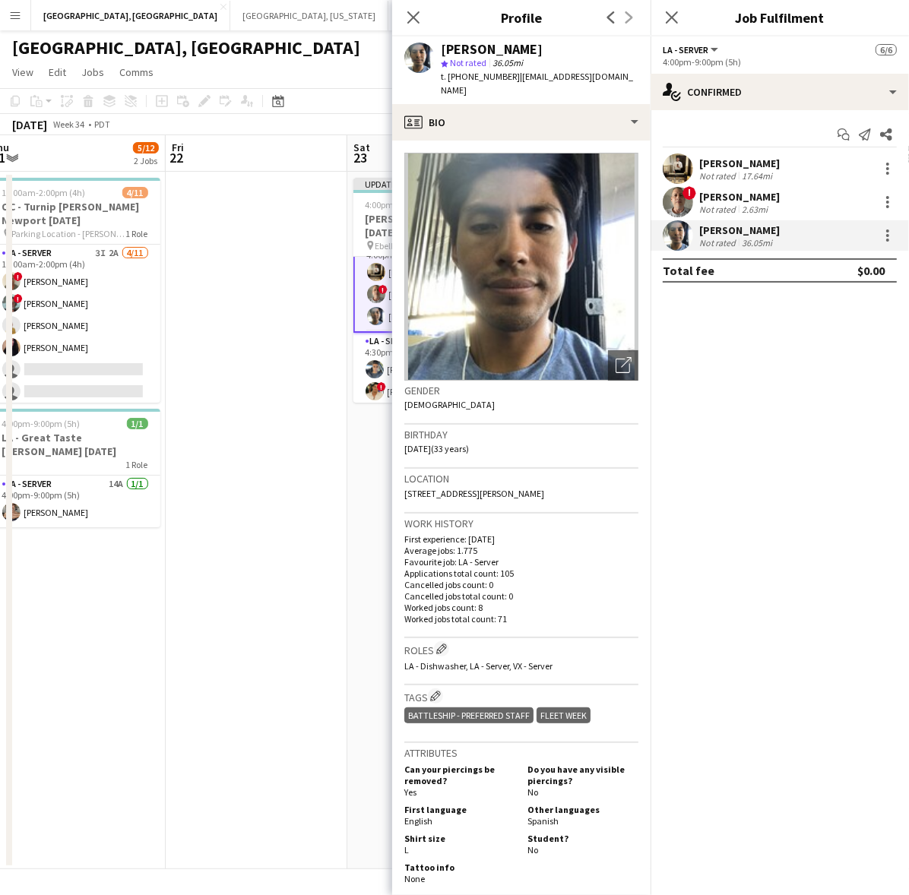
click at [392, 381] on app-crew-profile-bio "Open photos pop-in Gender [DEMOGRAPHIC_DATA] Birthday [DEMOGRAPHIC_DATA] (33 ye…" at bounding box center [521, 518] width 258 height 754
click at [381, 382] on app-user-avatar at bounding box center [374, 391] width 18 height 18
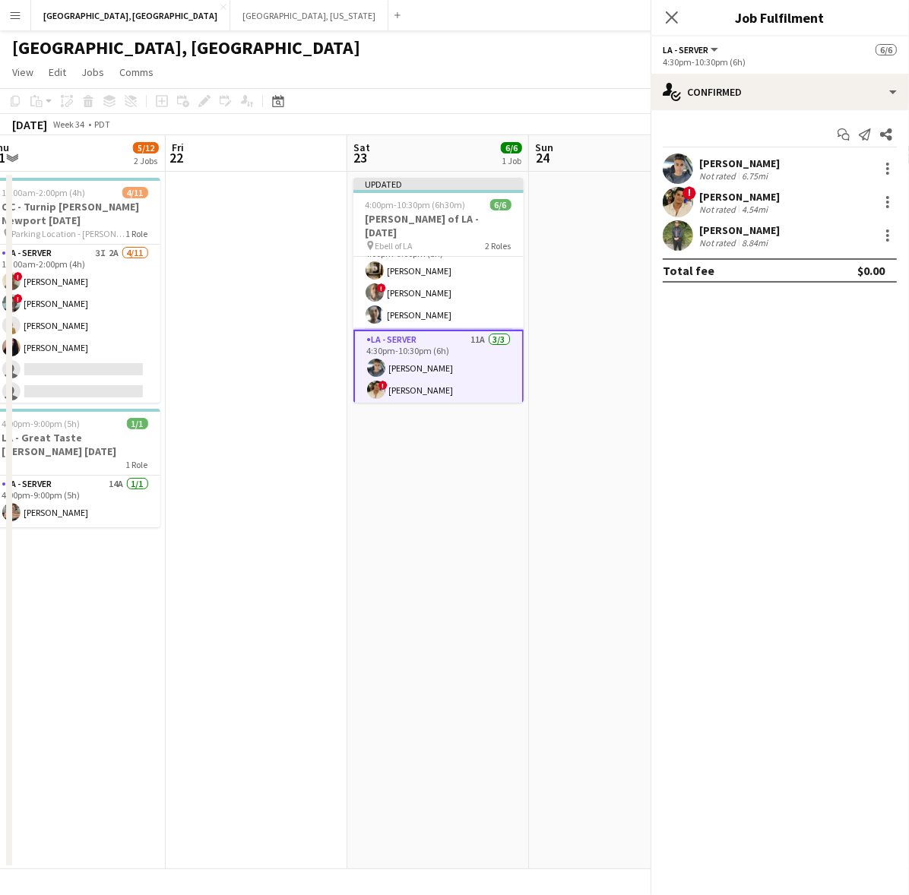
scroll to position [21, 0]
click at [682, 173] on app-user-avatar at bounding box center [678, 168] width 30 height 30
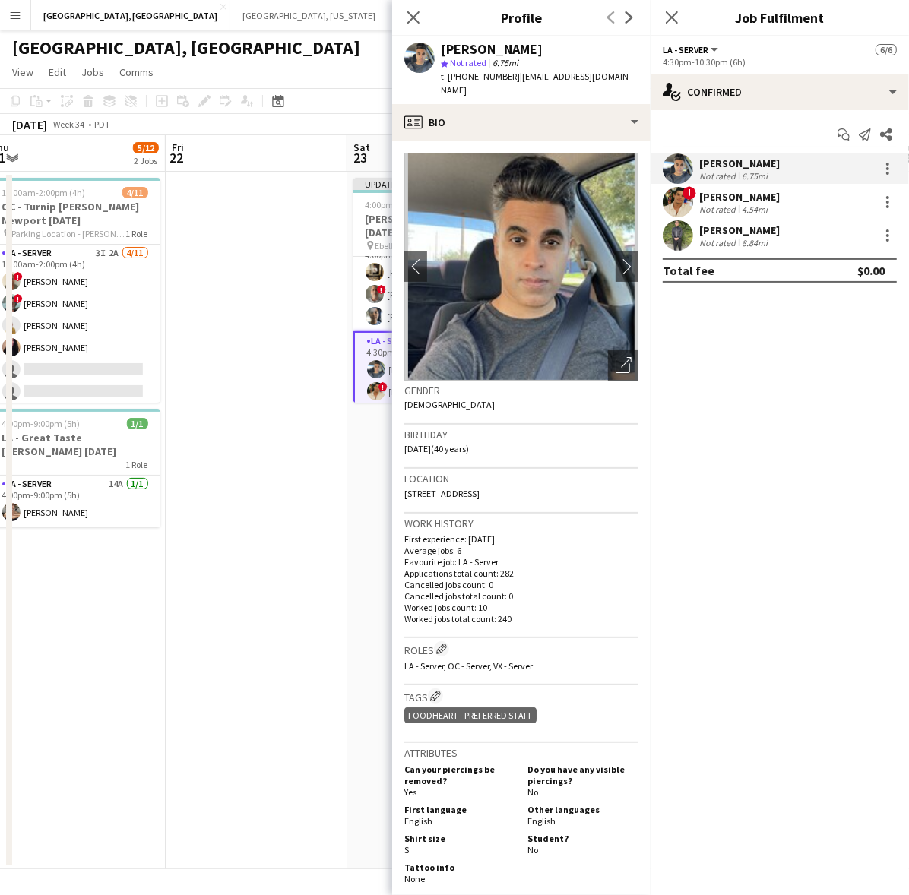
click at [481, 74] on span "t. [PHONE_NUMBER]" at bounding box center [480, 76] width 79 height 11
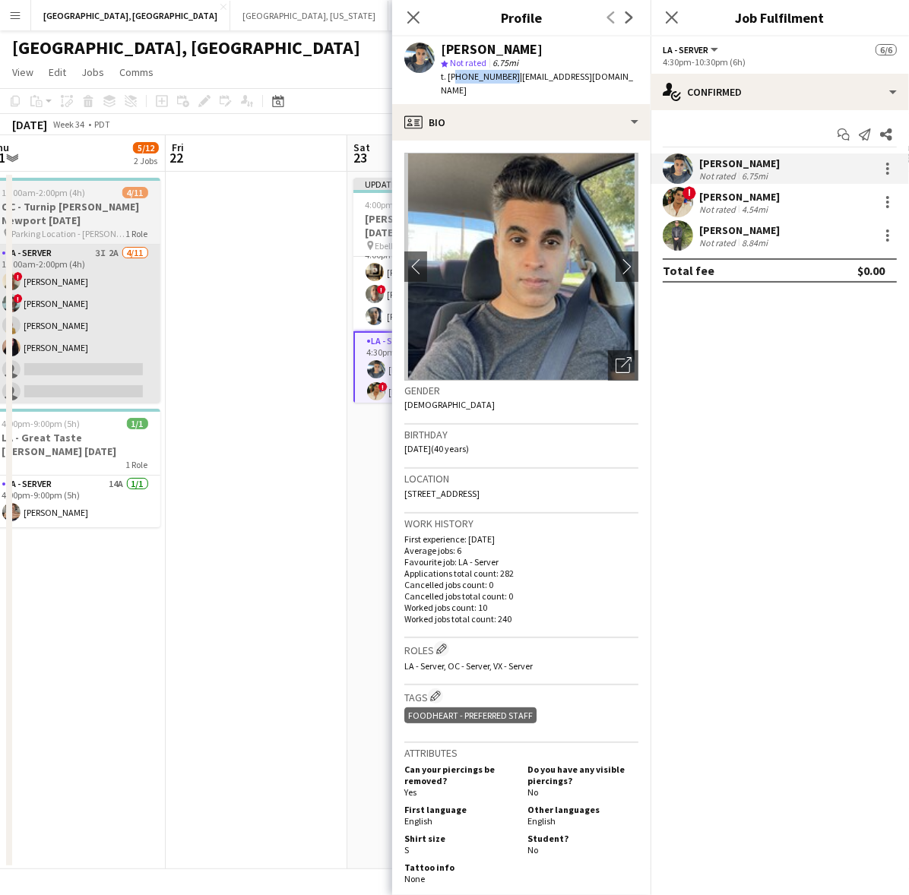
copy span "17035052640"
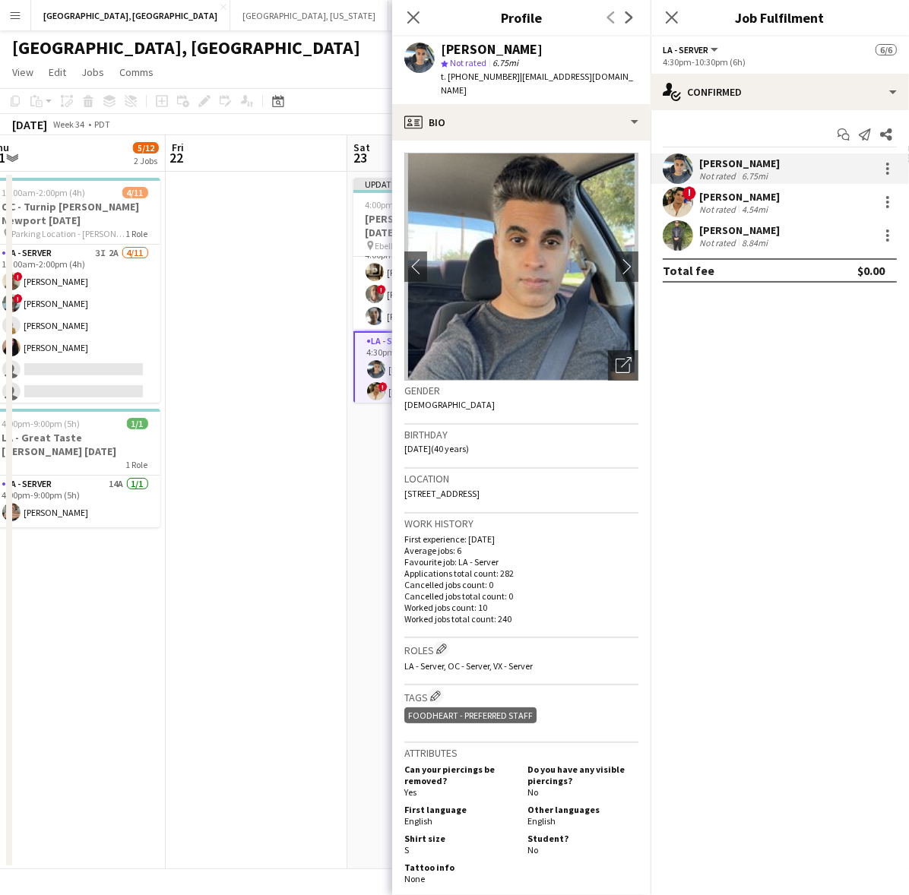
click at [695, 205] on div "! [PERSON_NAME] Not rated 4.54mi" at bounding box center [779, 202] width 258 height 30
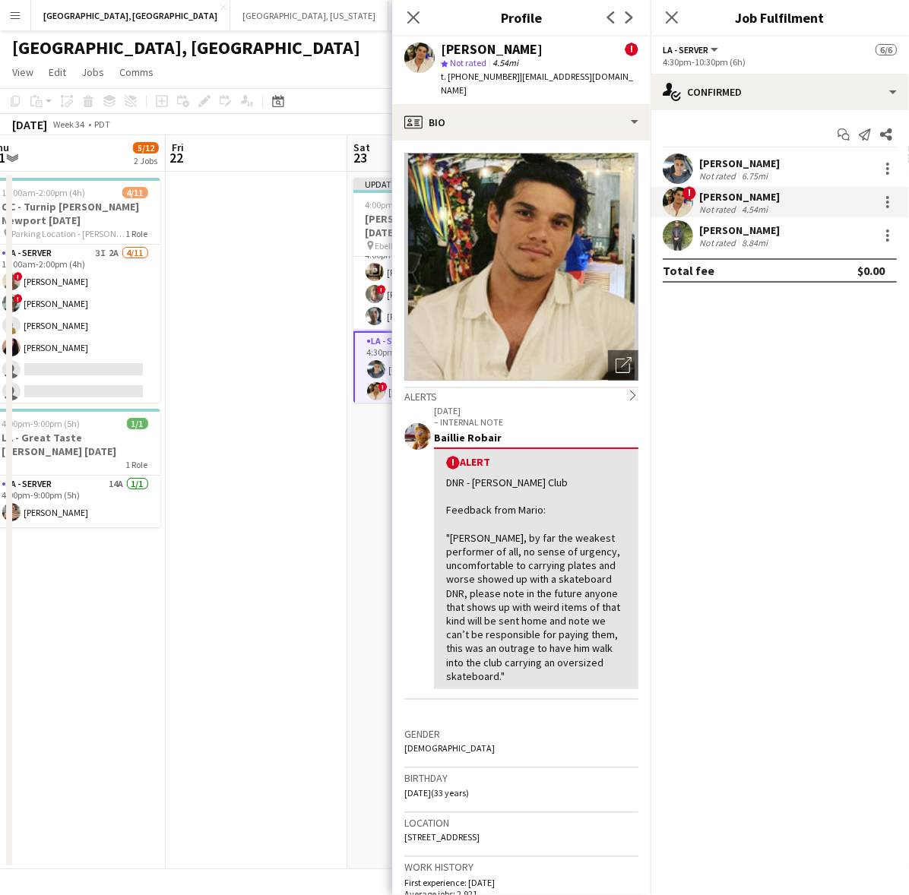
click at [479, 73] on span "t. [PHONE_NUMBER]" at bounding box center [480, 76] width 79 height 11
copy span "17609602507"
drag, startPoint x: 730, startPoint y: 248, endPoint x: 691, endPoint y: 234, distance: 41.1
click at [730, 248] on div "Not rated" at bounding box center [719, 242] width 40 height 11
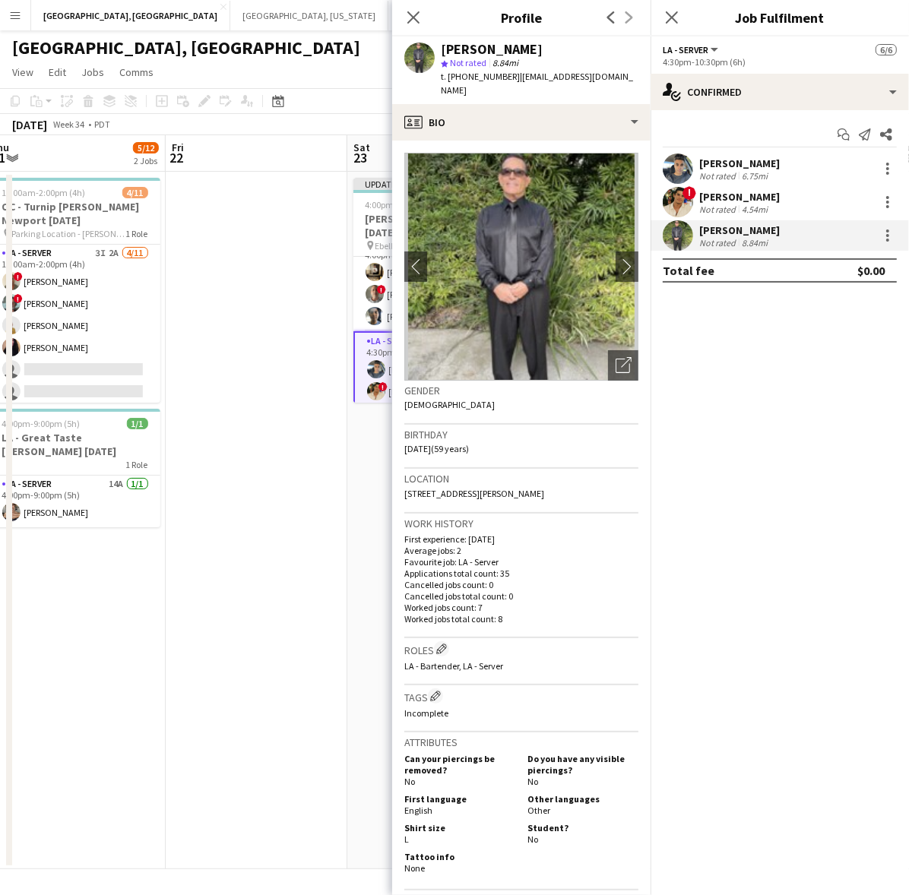
click at [479, 80] on span "t. [PHONE_NUMBER]" at bounding box center [480, 76] width 79 height 11
drag, startPoint x: 248, startPoint y: 192, endPoint x: 258, endPoint y: 192, distance: 10.6
click at [248, 192] on app-date-cell at bounding box center [257, 520] width 182 height 697
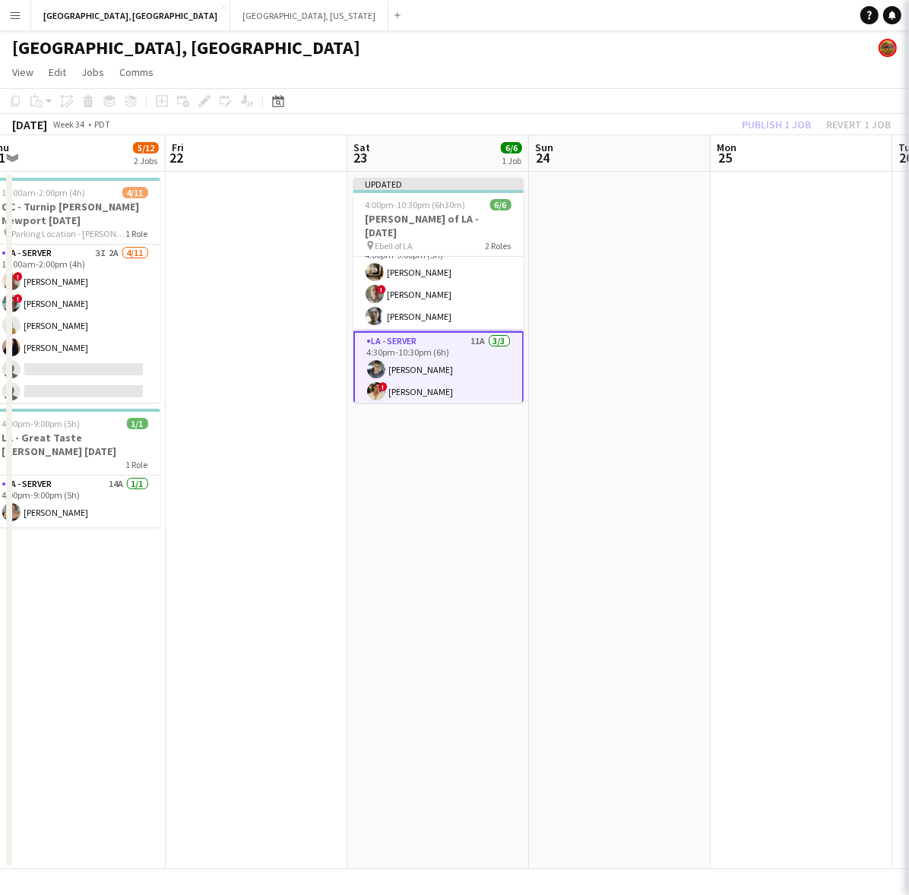
scroll to position [0, 560]
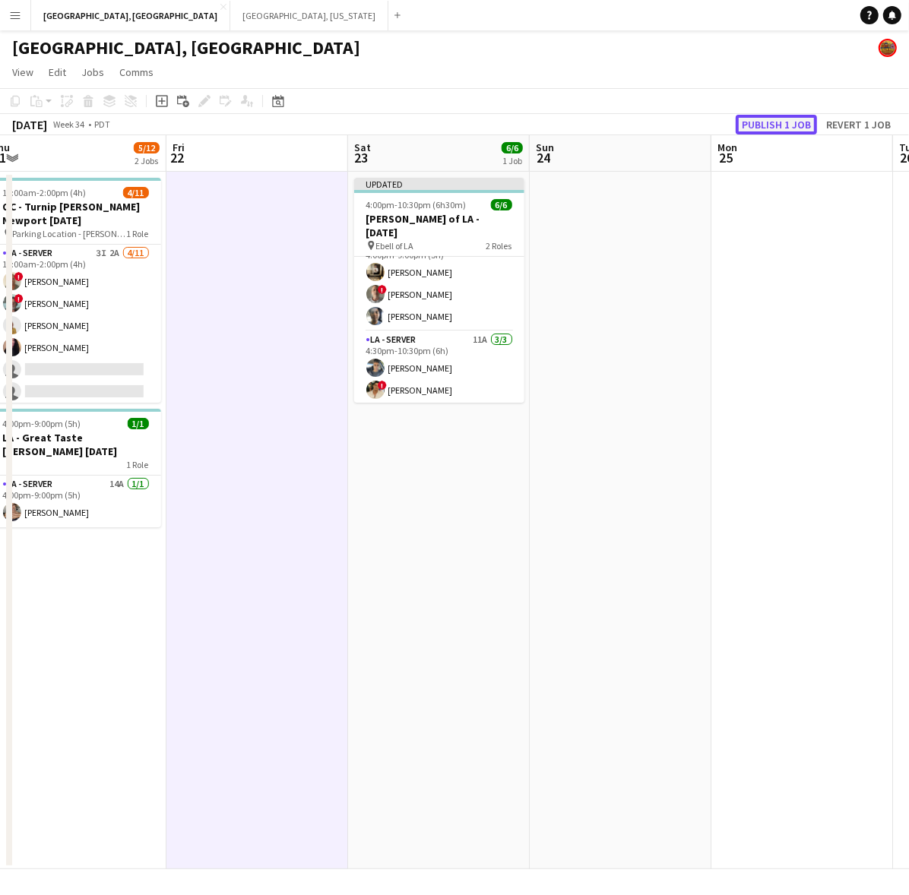
drag, startPoint x: 765, startPoint y: 122, endPoint x: 156, endPoint y: 50, distance: 613.6
click at [765, 122] on button "Publish 1 job" at bounding box center [775, 125] width 81 height 20
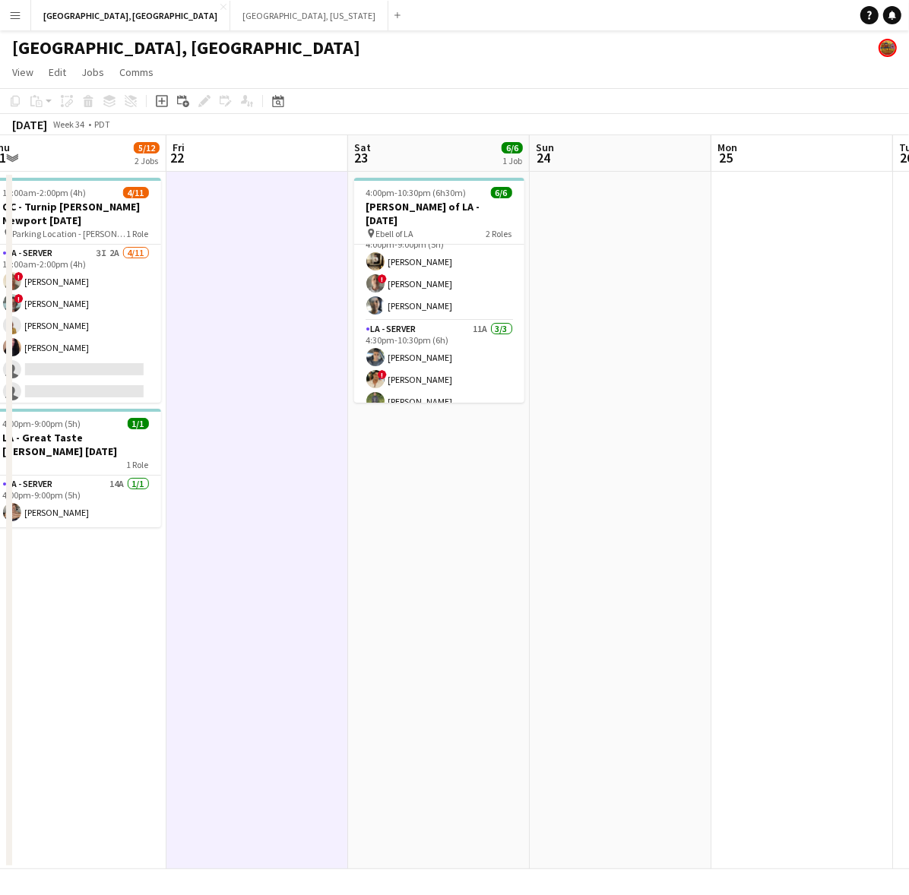
scroll to position [0, 467]
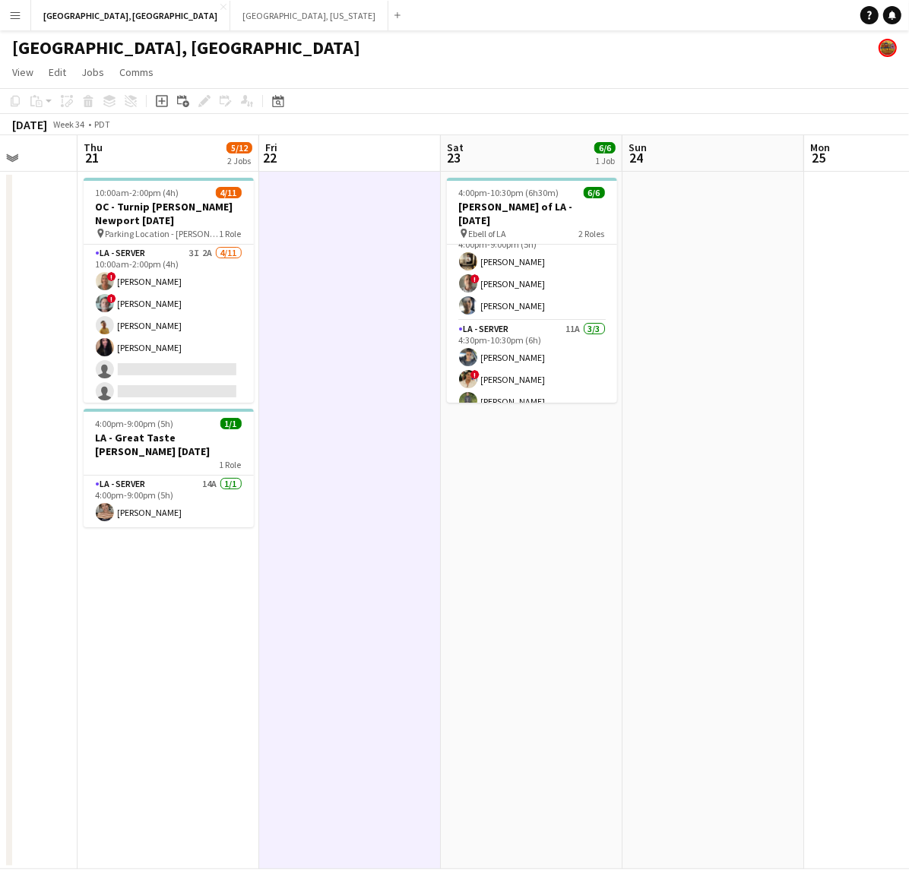
drag, startPoint x: 396, startPoint y: 562, endPoint x: 413, endPoint y: 561, distance: 16.8
click at [413, 561] on app-calendar-viewport "Mon 18 Tue 19 Wed 20 Thu 21 5/12 2 Jobs Fri 22 Sat 23 6/6 1 Job Sun 24 Mon 25 T…" at bounding box center [454, 502] width 909 height 734
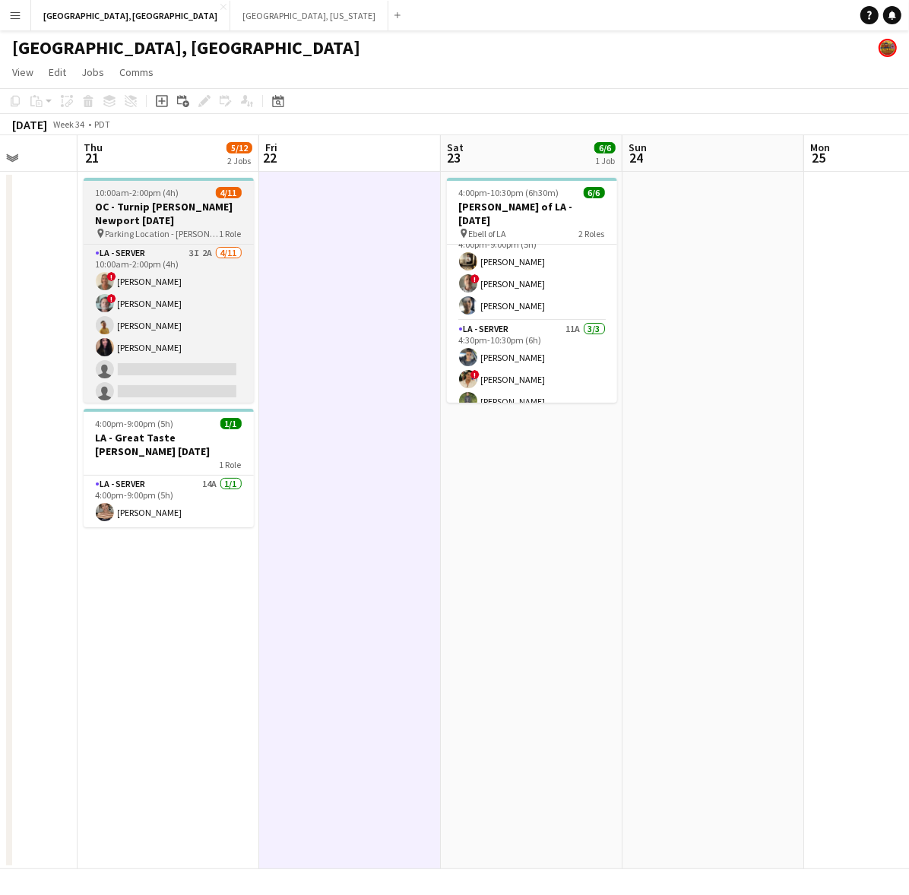
click at [160, 236] on span "Parking Location - [PERSON_NAME][GEOGRAPHIC_DATA]" at bounding box center [163, 233] width 114 height 11
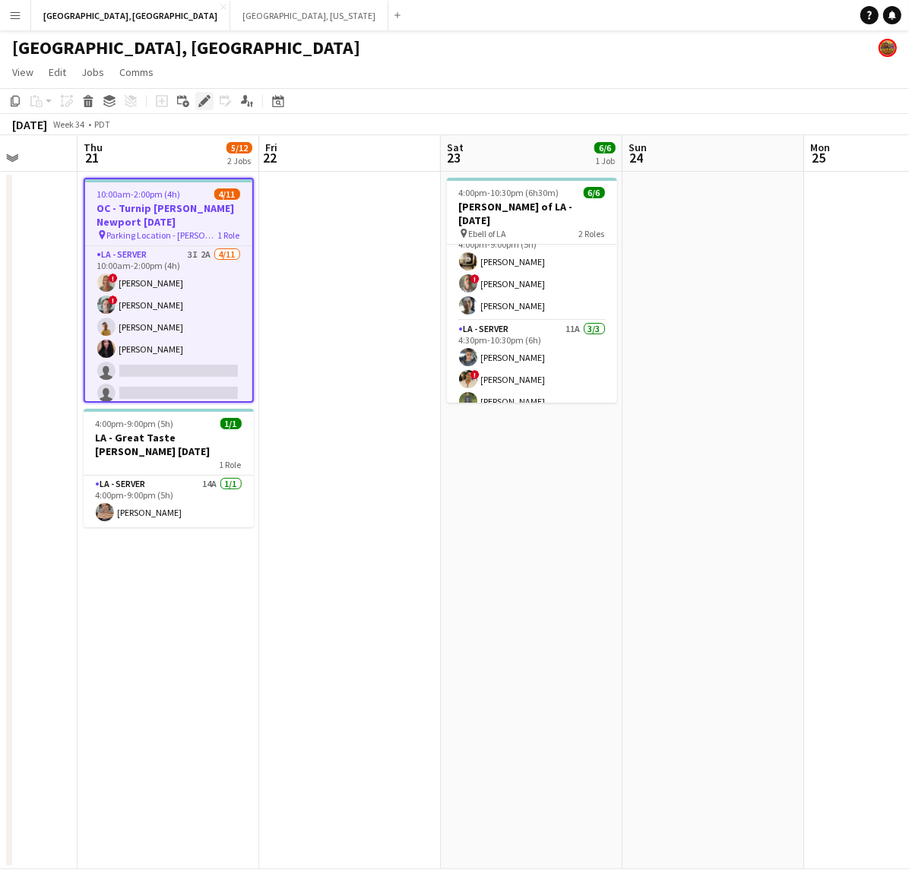
click at [206, 96] on icon "Edit" at bounding box center [204, 101] width 12 height 12
type input "**********"
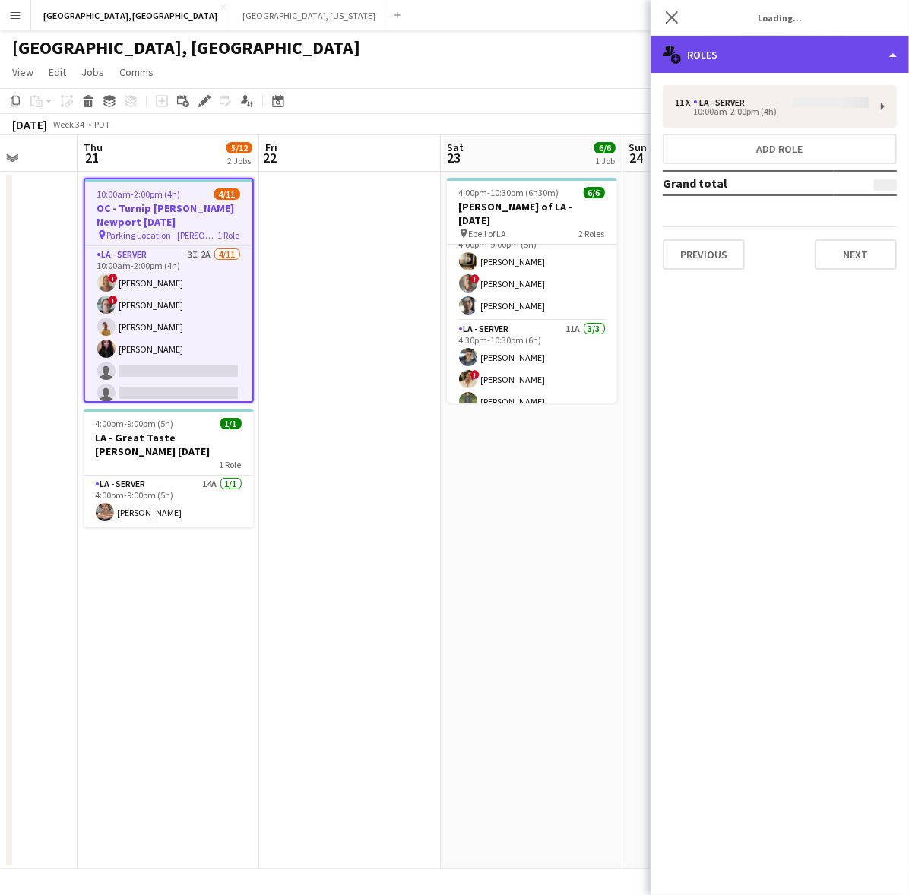
click at [813, 36] on div "multiple-users-add Roles" at bounding box center [779, 54] width 258 height 36
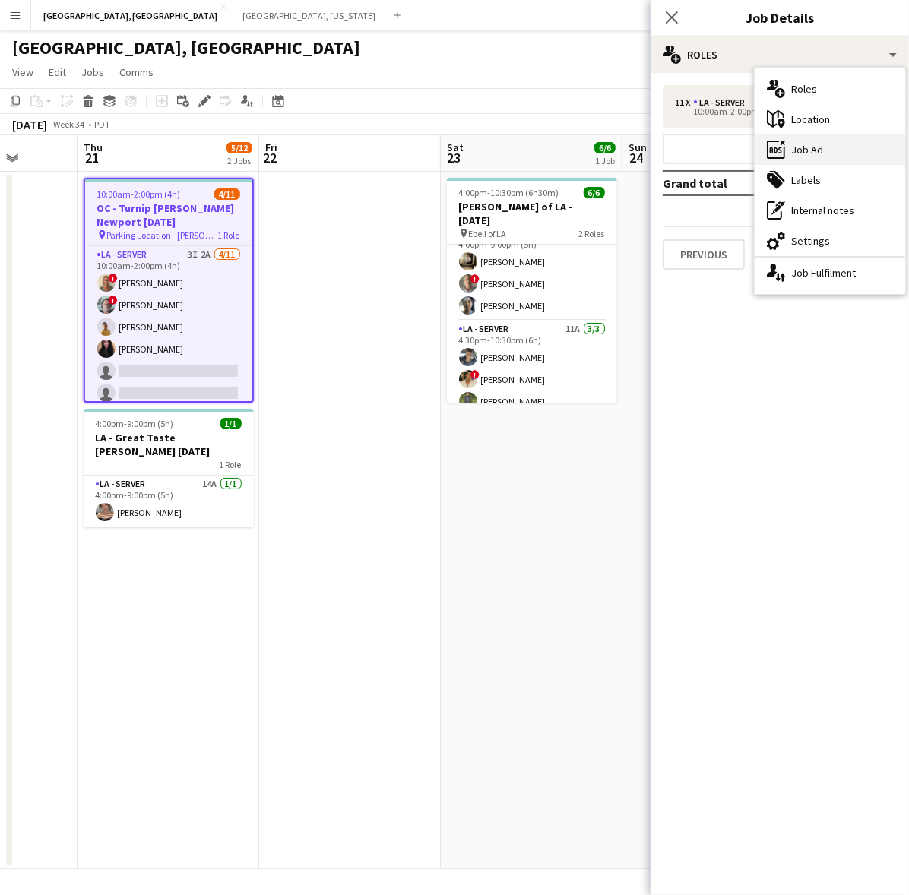
click at [837, 143] on div "ads-window Job Ad" at bounding box center [829, 149] width 150 height 30
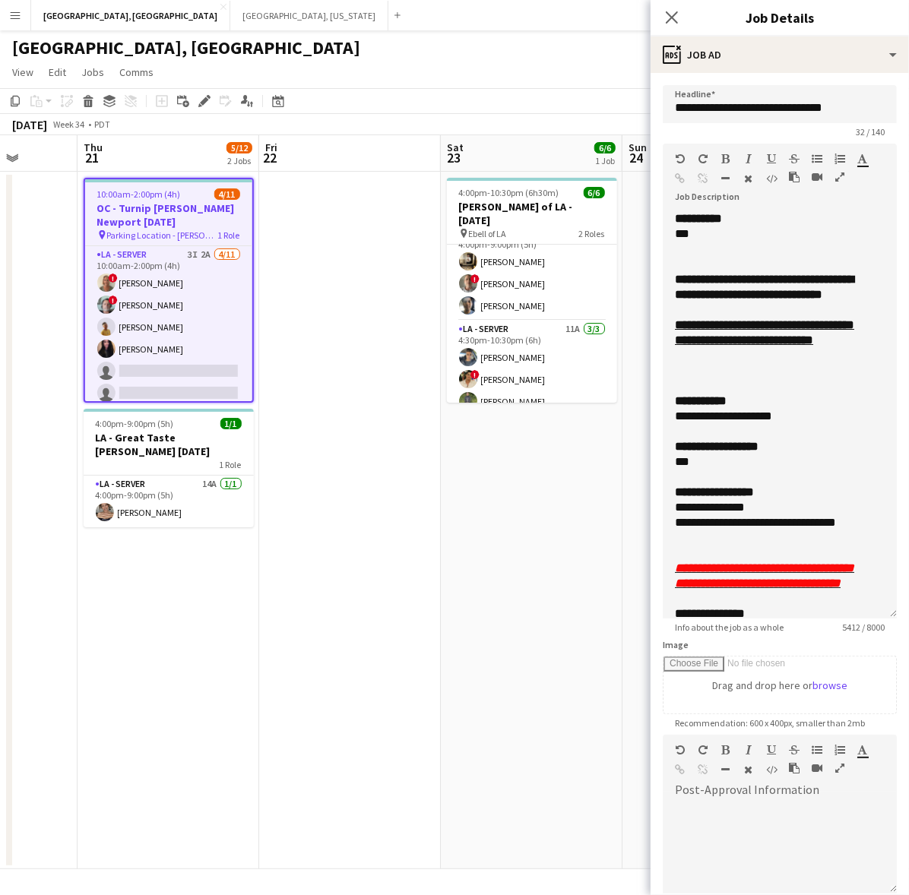
drag, startPoint x: 894, startPoint y: 296, endPoint x: 885, endPoint y: 868, distance: 572.2
click at [887, 868] on form "**********" at bounding box center [779, 570] width 258 height 970
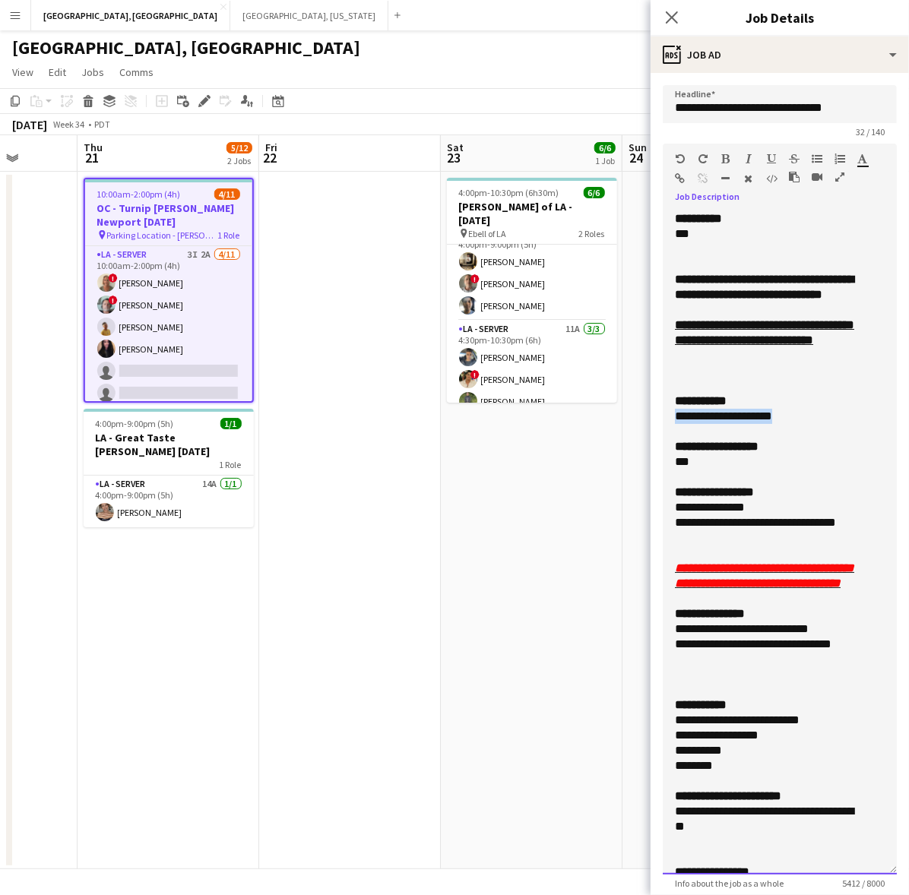
drag, startPoint x: 799, startPoint y: 446, endPoint x: 676, endPoint y: 447, distance: 122.3
click at [676, 424] on div "**********" at bounding box center [766, 416] width 182 height 15
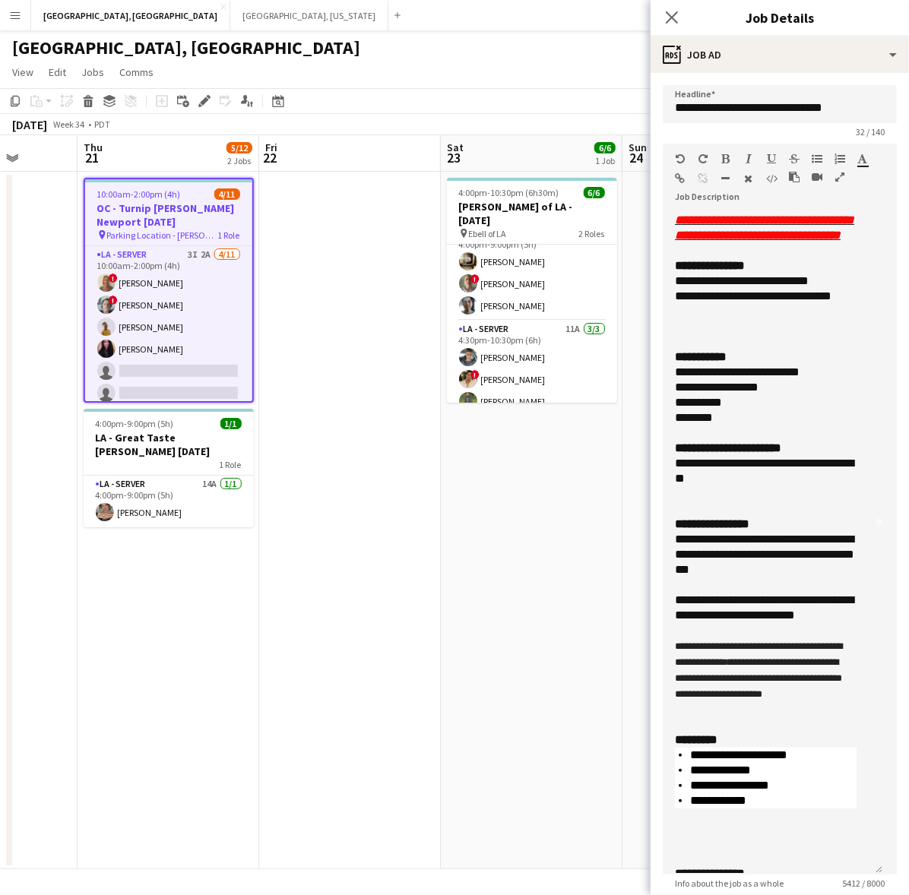
scroll to position [95, 0]
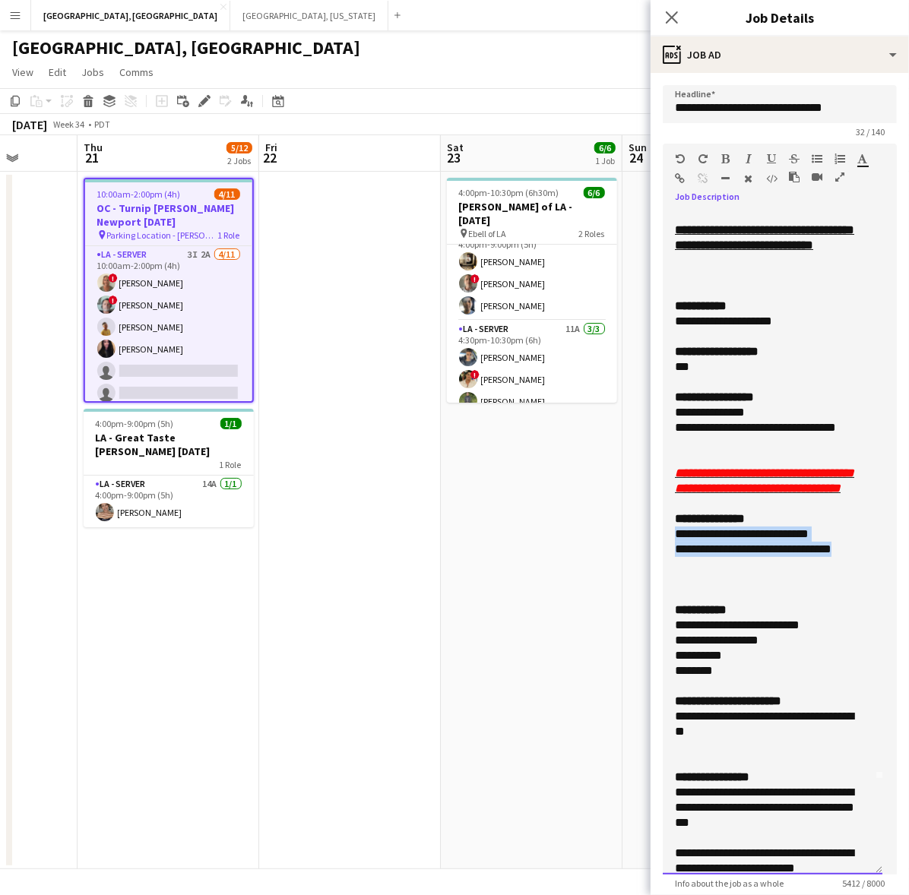
drag, startPoint x: 723, startPoint y: 609, endPoint x: 665, endPoint y: 583, distance: 64.0
click at [665, 583] on div "**********" at bounding box center [773, 542] width 220 height 663
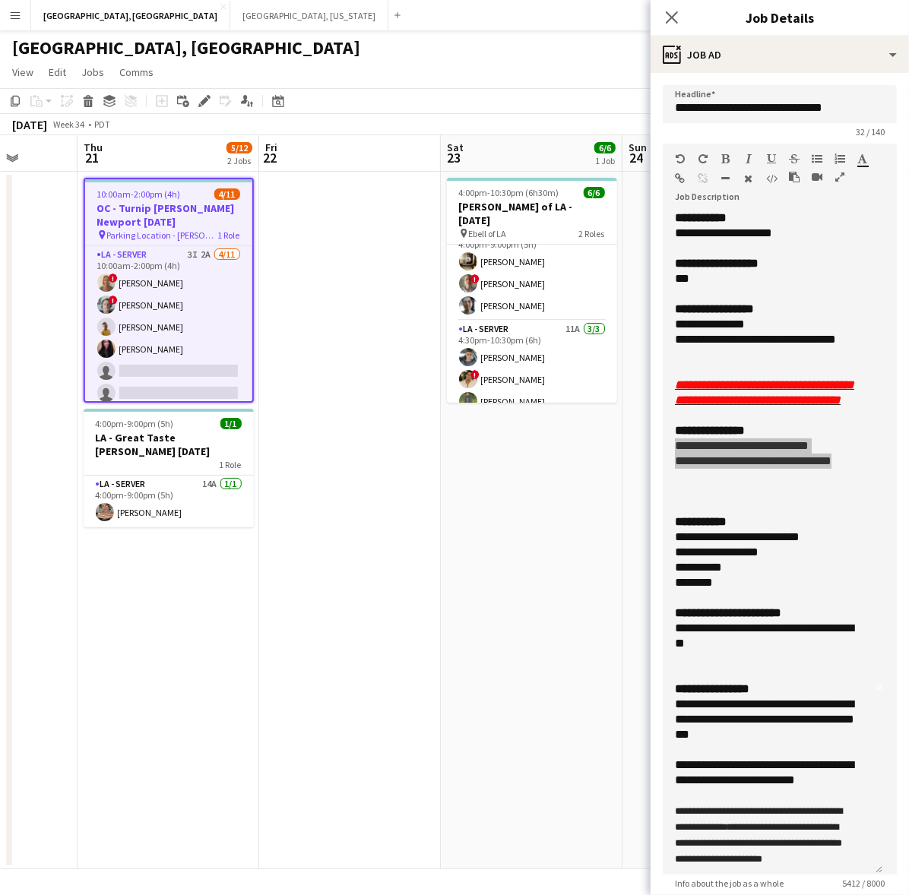
scroll to position [285, 0]
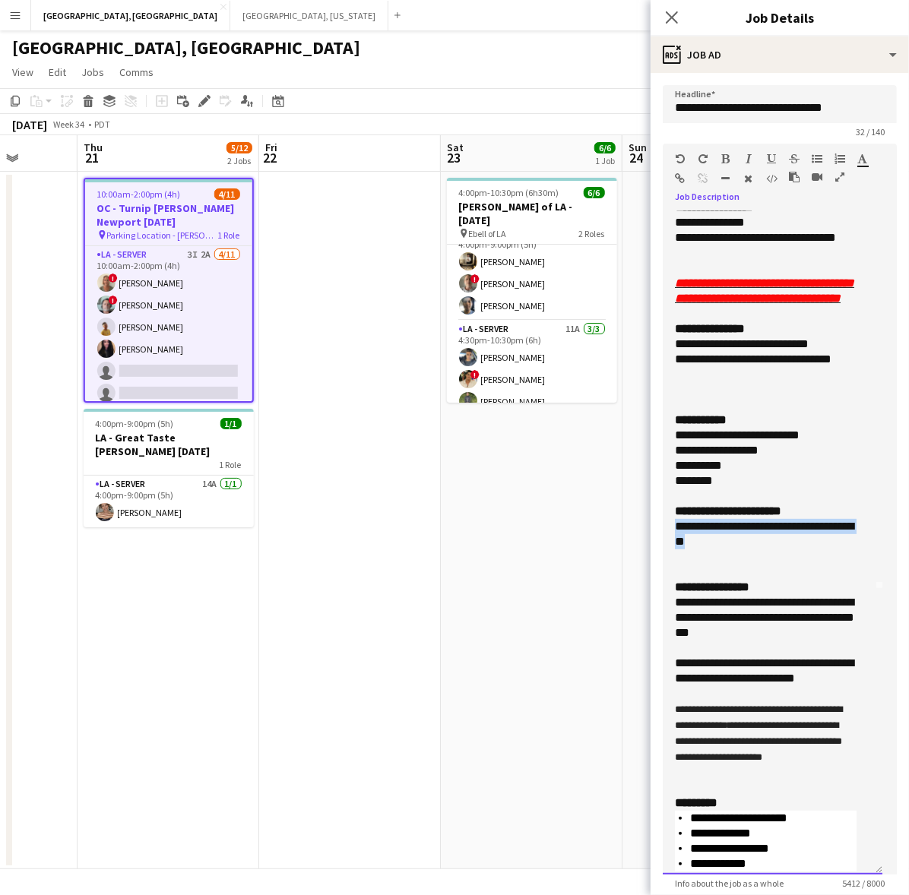
drag, startPoint x: 737, startPoint y: 603, endPoint x: 657, endPoint y: 585, distance: 81.7
click at [657, 585] on form "**********" at bounding box center [779, 698] width 258 height 1226
click at [16, 17] on app-icon "Menu" at bounding box center [15, 15] width 12 height 12
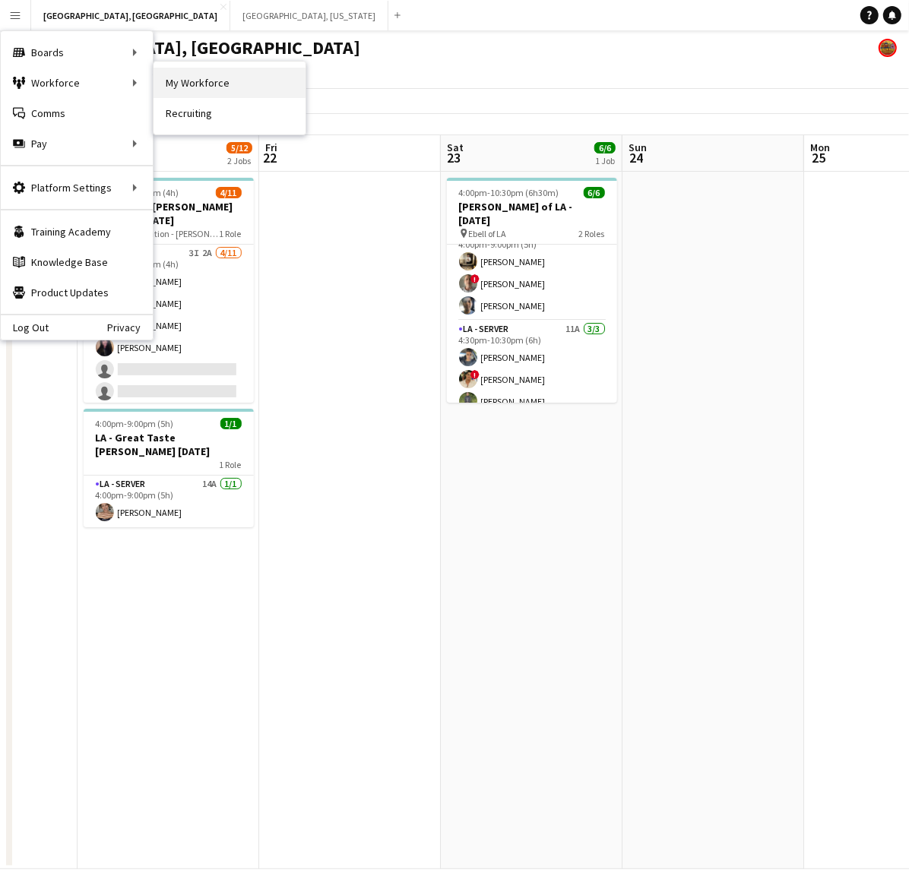
click at [223, 71] on link "My Workforce" at bounding box center [229, 83] width 152 height 30
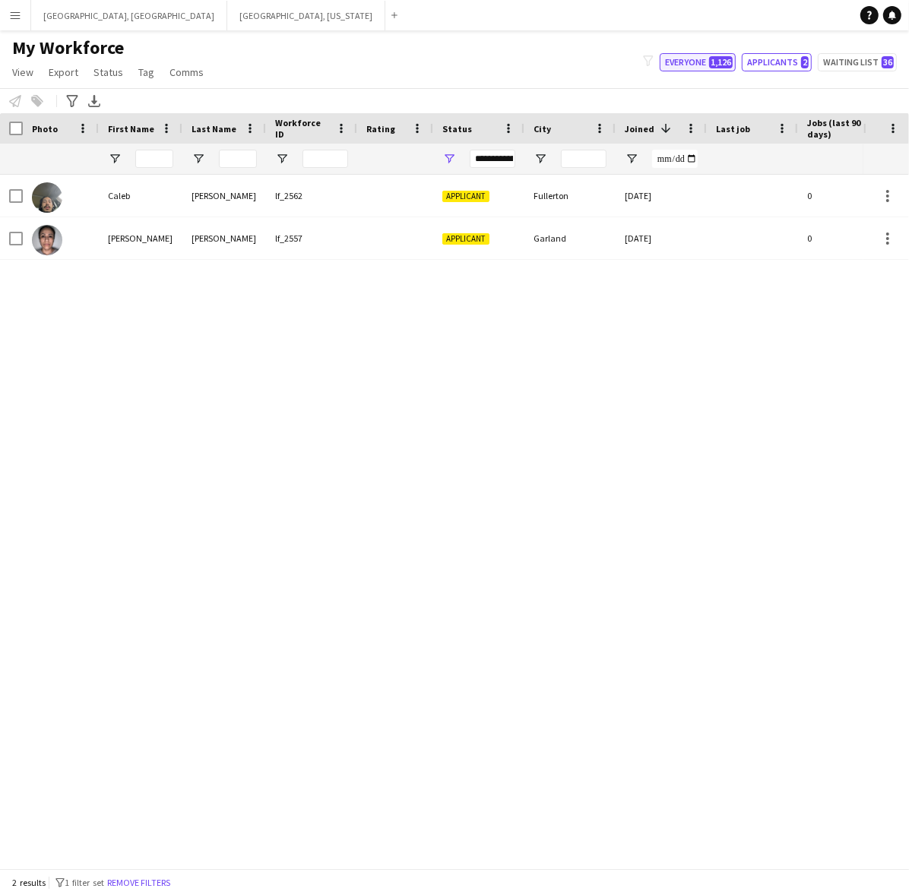
click at [704, 61] on button "Everyone 1,126" at bounding box center [697, 62] width 76 height 18
type input "**********"
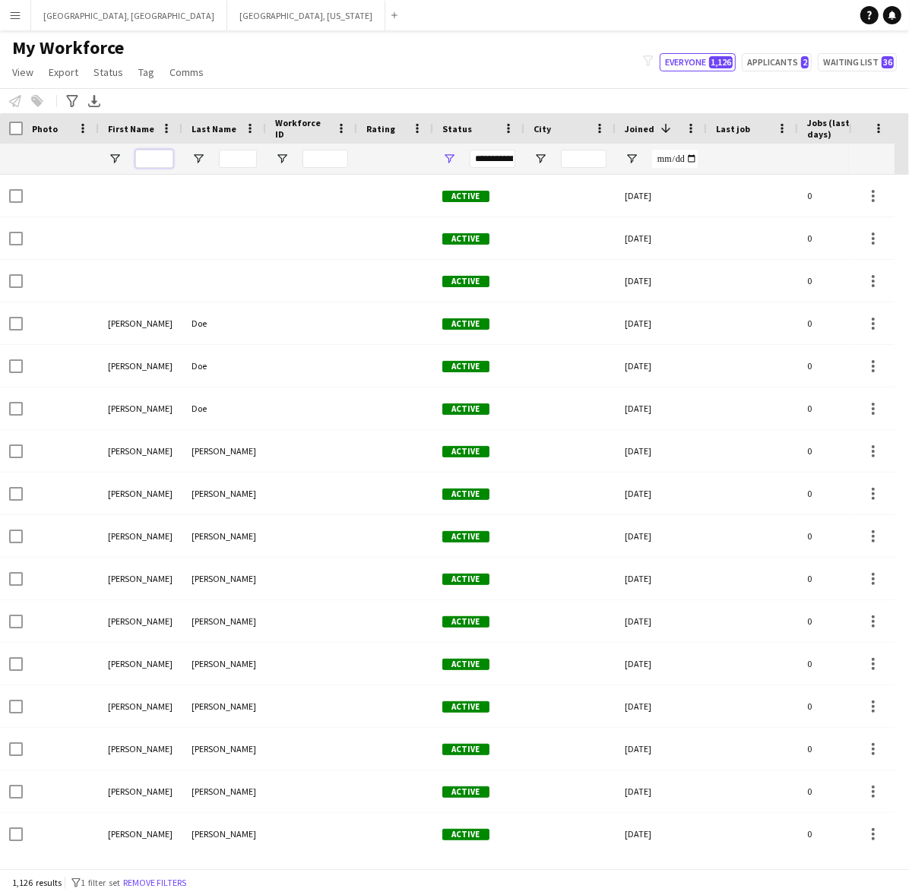
click at [143, 153] on input "First Name Filter Input" at bounding box center [154, 159] width 38 height 18
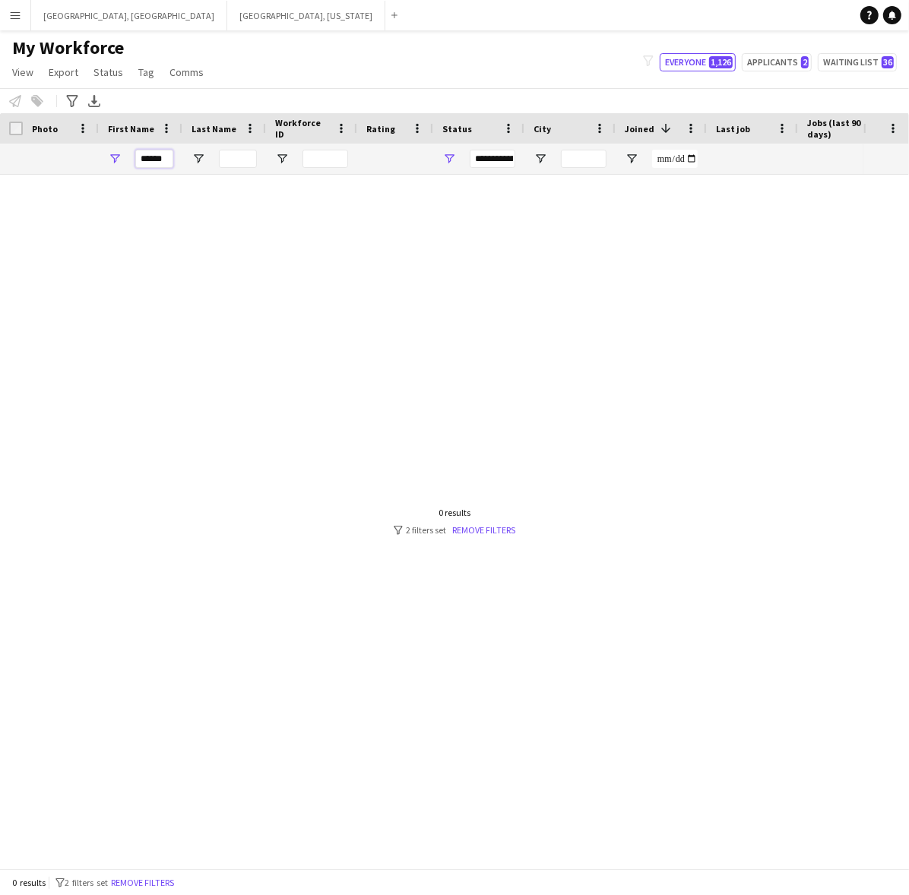
type input "******"
click at [448, 156] on span "Open Filter Menu" at bounding box center [449, 159] width 14 height 14
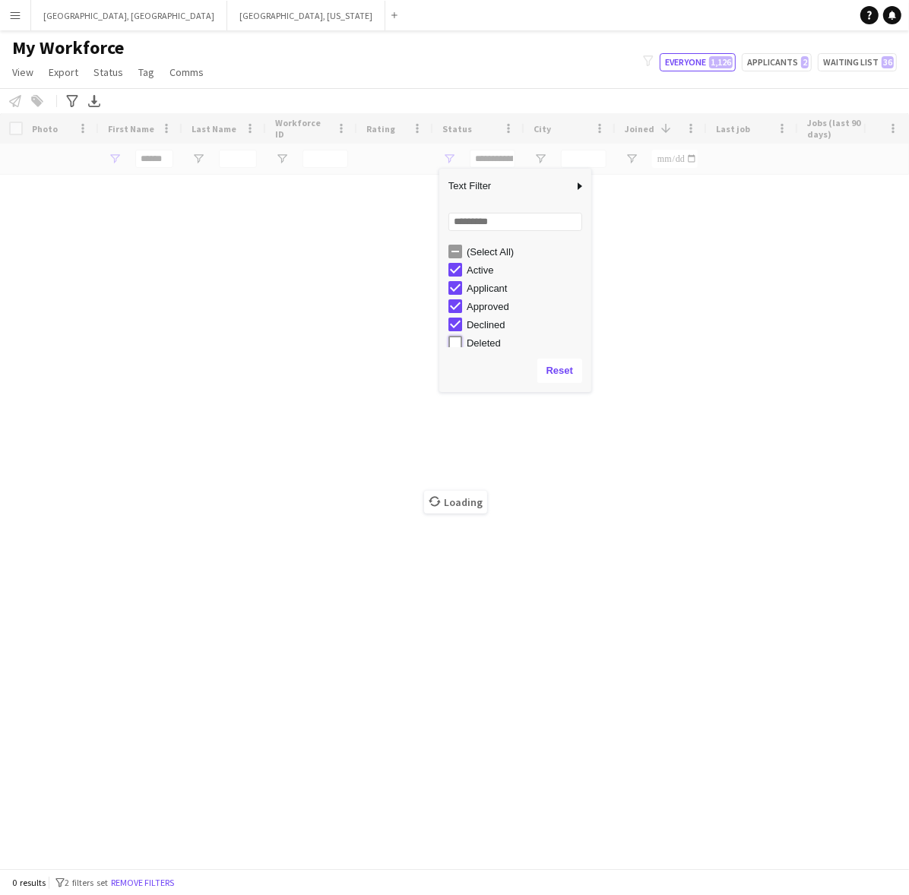
type input "**********"
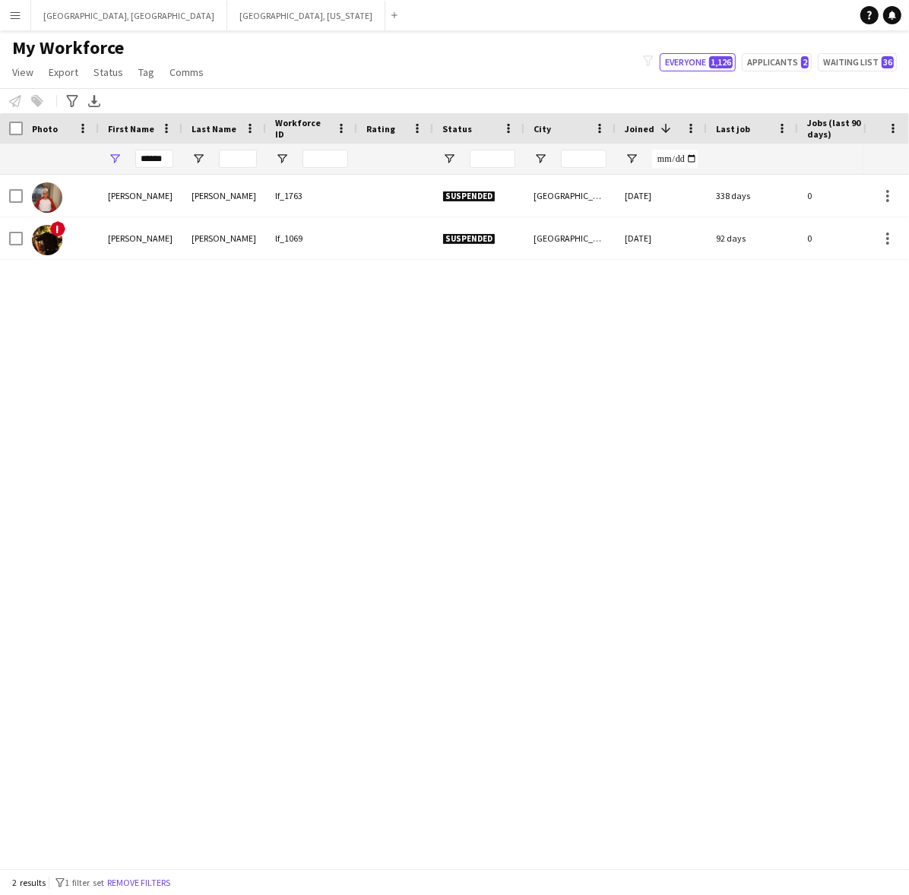
click at [293, 63] on div "My Workforce View Views Default view New view Update view Delete view Edit name…" at bounding box center [454, 62] width 909 height 52
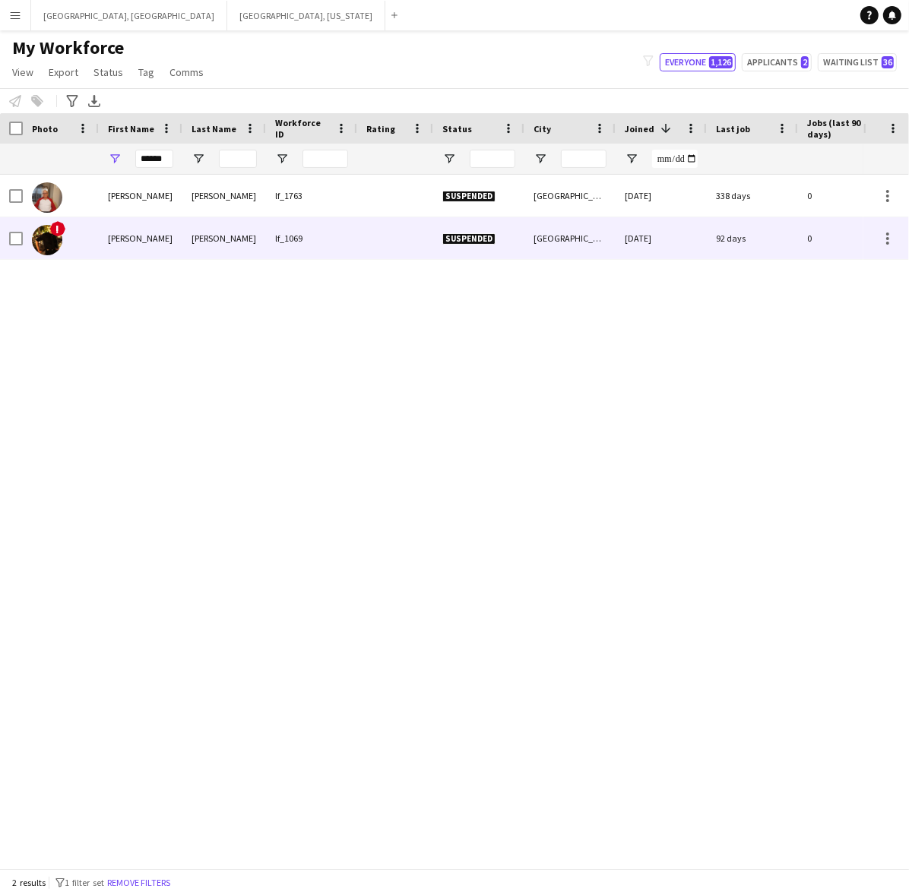
click at [315, 251] on div "lf_1069" at bounding box center [311, 238] width 91 height 42
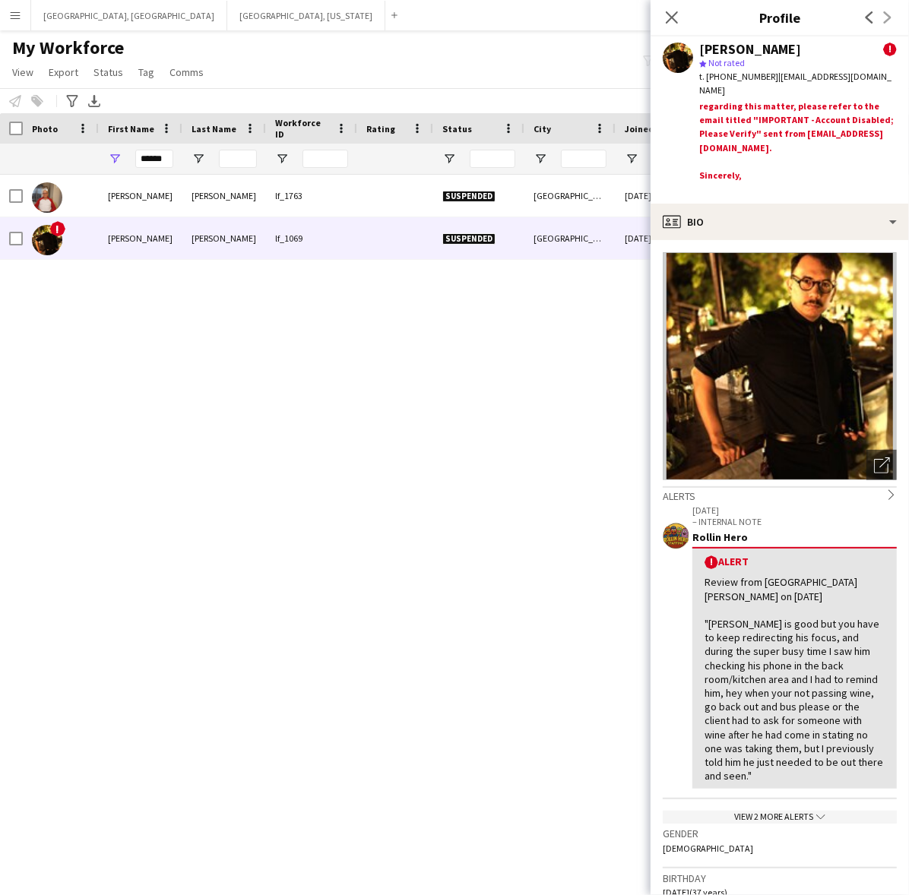
scroll to position [0, 0]
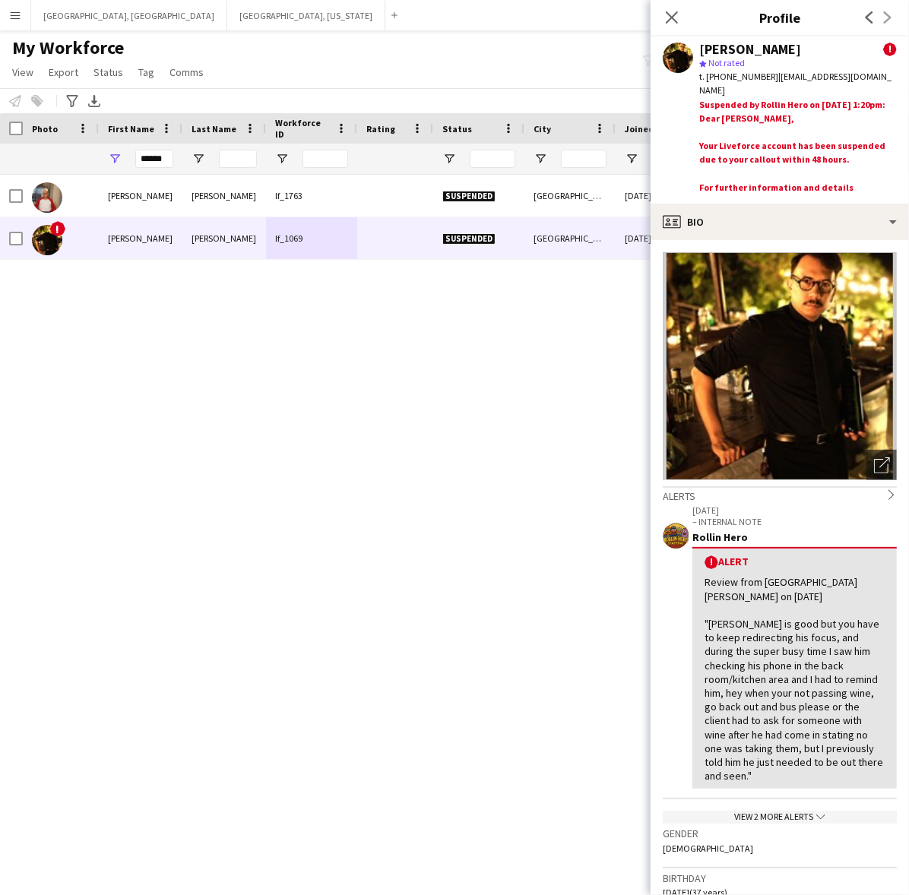
click at [868, 74] on div "t. [PHONE_NUMBER] | [EMAIL_ADDRESS][DOMAIN_NAME]" at bounding box center [798, 83] width 198 height 27
click at [784, 172] on div at bounding box center [798, 174] width 198 height 14
drag, startPoint x: 870, startPoint y: 74, endPoint x: 769, endPoint y: 77, distance: 101.1
click at [769, 77] on div "t. [PHONE_NUMBER] | [EMAIL_ADDRESS][DOMAIN_NAME]" at bounding box center [798, 83] width 198 height 27
click at [412, 29] on app-navbar "Menu Boards Boards Boards All jobs Status Workforce Workforce My Workforce Recr…" at bounding box center [454, 15] width 909 height 30
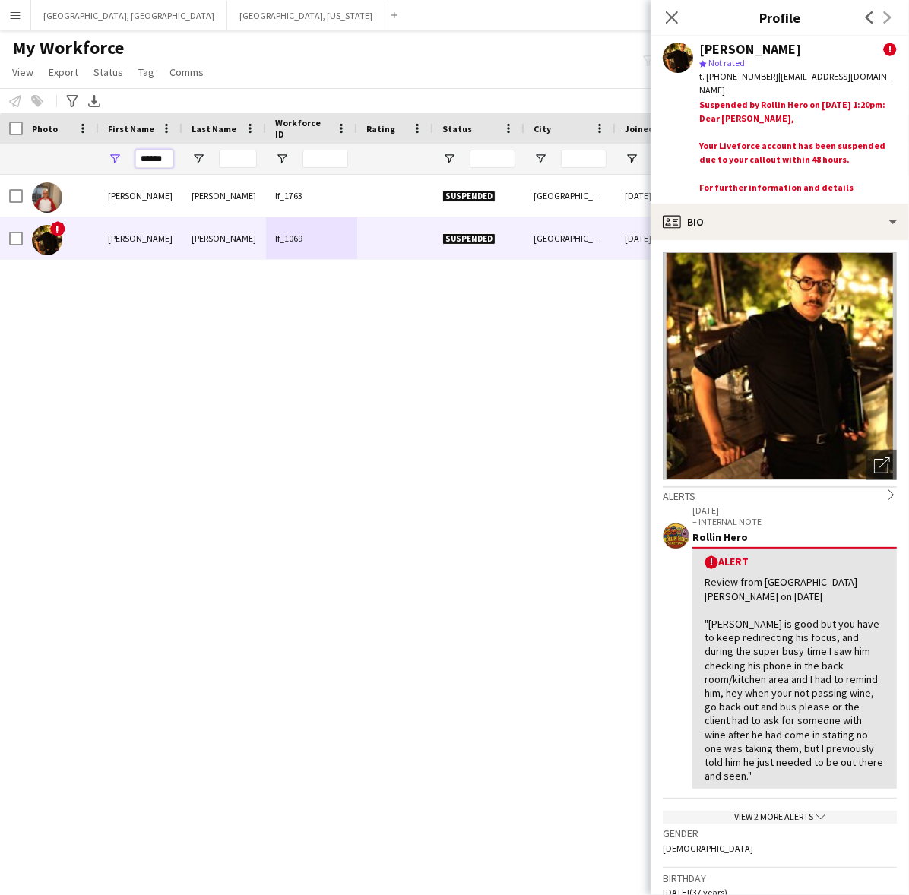
click at [157, 152] on input "******" at bounding box center [154, 159] width 38 height 18
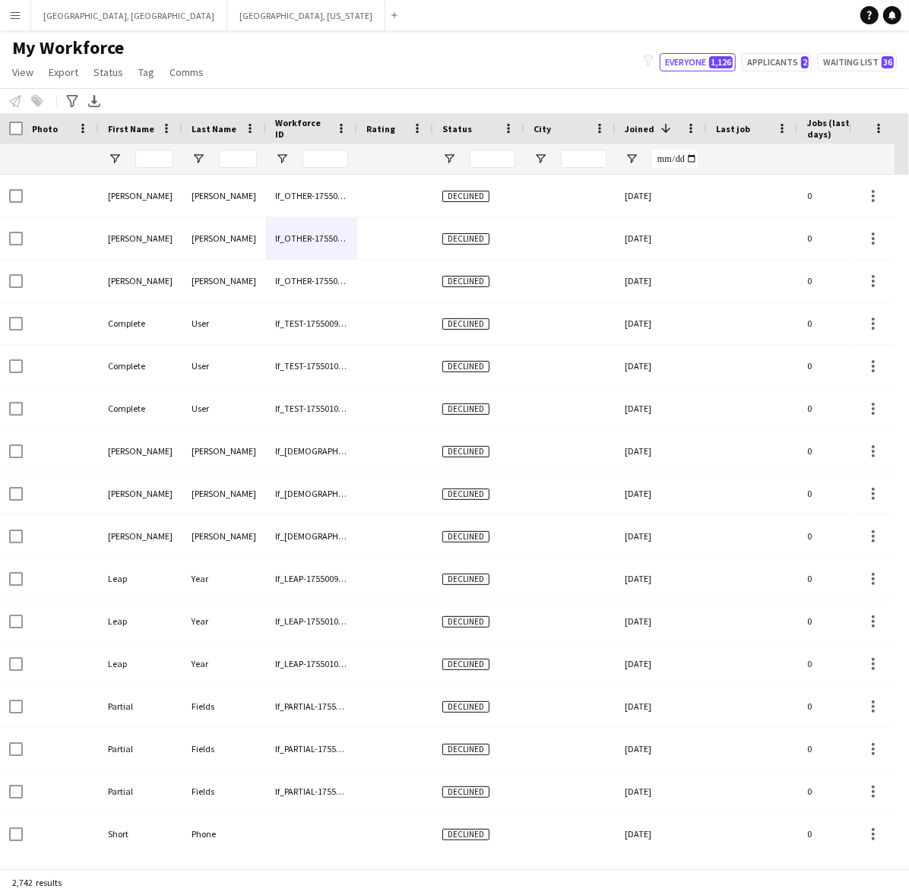
click at [515, 49] on div "My Workforce View Views Default view New view Update view Delete view Edit name…" at bounding box center [454, 62] width 909 height 52
